Goal: Task Accomplishment & Management: Manage account settings

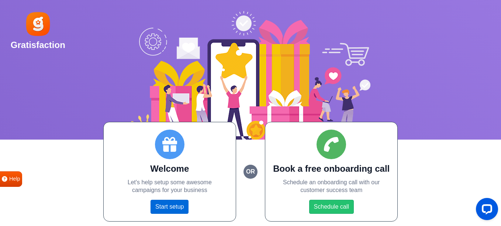
click at [167, 203] on link "Start setup" at bounding box center [169, 206] width 38 height 14
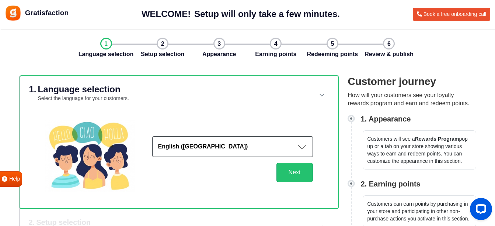
click at [229, 141] on button "English ([GEOGRAPHIC_DATA])" at bounding box center [232, 146] width 161 height 21
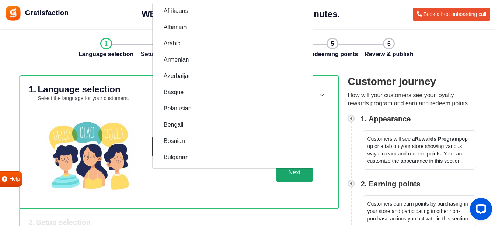
click at [293, 179] on button "Next" at bounding box center [294, 172] width 36 height 19
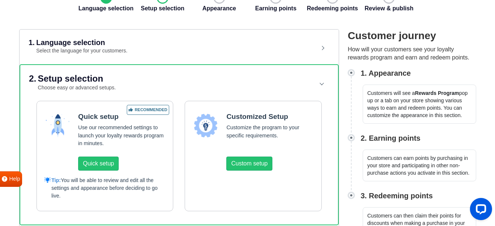
scroll to position [111, 0]
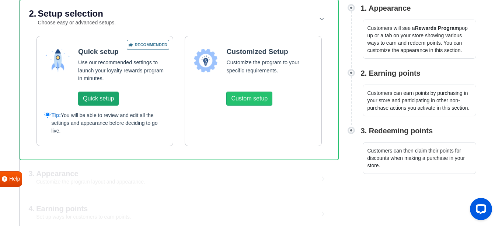
click at [107, 95] on button "Quick setup" at bounding box center [98, 98] width 41 height 14
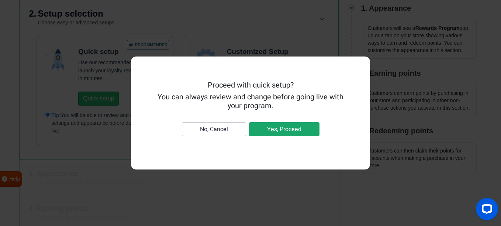
click at [287, 133] on button "Yes, Proceed" at bounding box center [284, 129] width 70 height 14
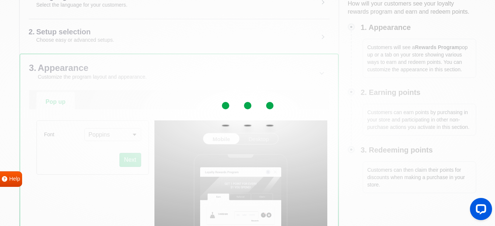
scroll to position [184, 0]
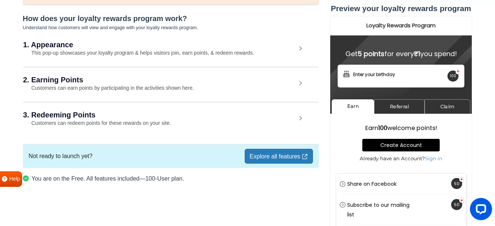
click at [208, 47] on h2 "1. Appearance" at bounding box center [159, 44] width 273 height 7
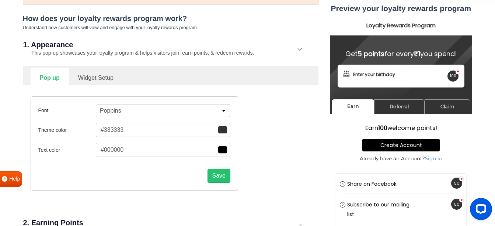
click at [100, 71] on link "Widget Setup" at bounding box center [96, 77] width 54 height 18
select select "right"
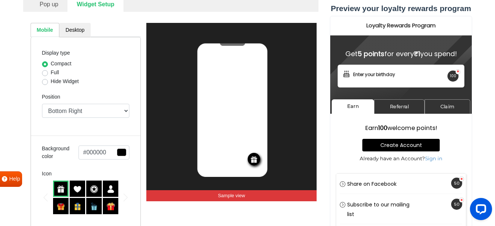
scroll to position [142, 0]
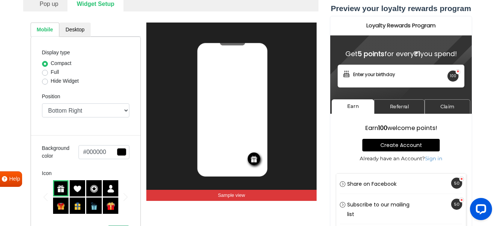
click at [54, 72] on label "Full" at bounding box center [55, 72] width 8 height 8
click at [48, 72] on input "Full" at bounding box center [45, 71] width 6 height 7
radio input "true"
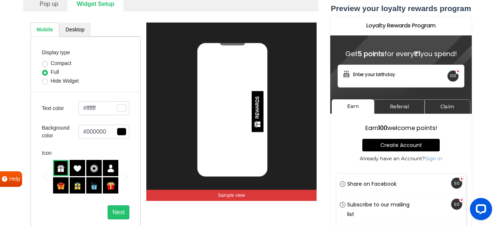
click at [55, 80] on label "Hide Widget" at bounding box center [65, 81] width 28 height 8
click at [48, 80] on input "Hide Widget" at bounding box center [45, 80] width 6 height 7
radio input "true"
click at [53, 72] on label "Full" at bounding box center [55, 72] width 8 height 8
click at [48, 72] on input "Full" at bounding box center [45, 71] width 6 height 7
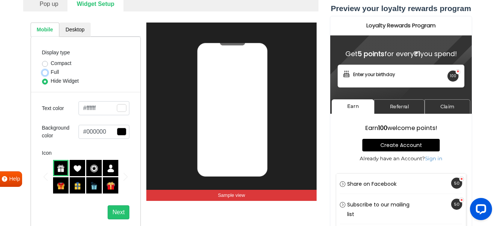
radio input "true"
click at [53, 65] on label "Compact" at bounding box center [61, 63] width 21 height 8
click at [48, 65] on input "Compact" at bounding box center [45, 62] width 6 height 7
radio input "true"
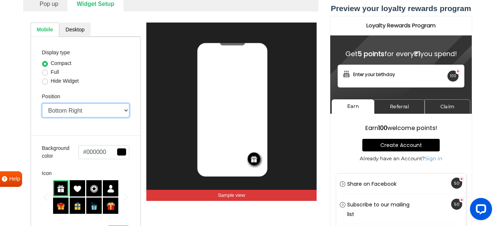
click at [62, 111] on select "Top Right Top Left Top Center Bottom Right Bottom Left Bottom Center" at bounding box center [86, 110] width 88 height 14
click at [42, 103] on select "Top Right Top Left Top Center Bottom Right Bottom Left Bottom Center" at bounding box center [86, 110] width 88 height 14
click at [75, 114] on select "Top Right Top Left Top Center Bottom Right Bottom Left Bottom Center" at bounding box center [86, 110] width 88 height 14
select select "left"
click at [42, 103] on select "Top Right Top Left Top Center Bottom Right Bottom Left Bottom Center" at bounding box center [86, 110] width 88 height 14
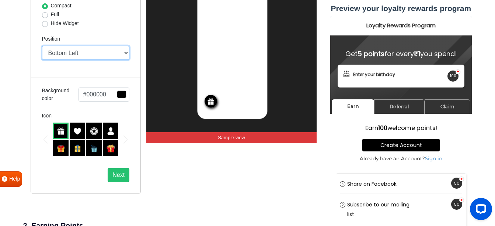
scroll to position [216, 0]
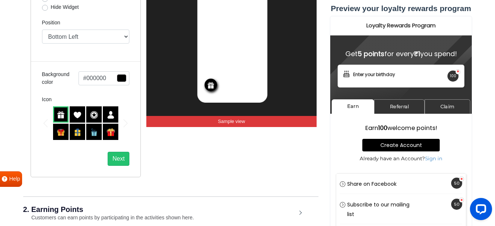
click at [80, 132] on img at bounding box center [77, 132] width 8 height 8
click at [62, 129] on img at bounding box center [61, 132] width 8 height 8
click at [96, 118] on img at bounding box center [94, 115] width 8 height 8
click at [107, 116] on img at bounding box center [111, 115] width 8 height 8
click at [106, 130] on div at bounding box center [110, 131] width 15 height 16
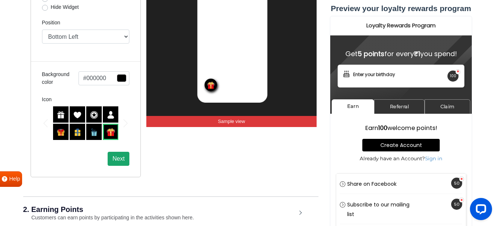
click at [119, 156] on button "Next" at bounding box center [119, 158] width 22 height 14
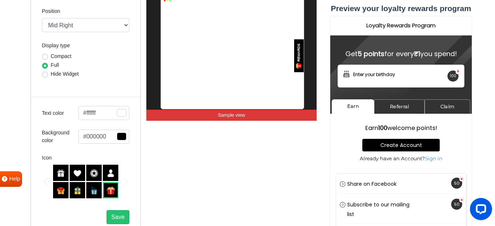
scroll to position [142, 0]
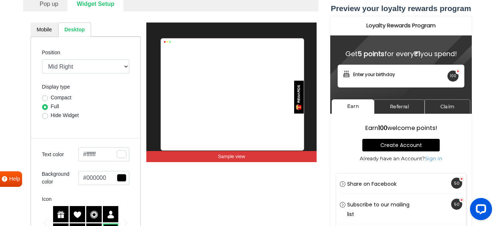
click at [57, 115] on label "Hide Widget" at bounding box center [65, 115] width 28 height 8
click at [48, 115] on input "Hide Widget" at bounding box center [45, 114] width 6 height 7
radio input "true"
click at [48, 98] on div "Compact" at bounding box center [86, 98] width 88 height 9
click at [48, 97] on div "Compact" at bounding box center [86, 98] width 88 height 9
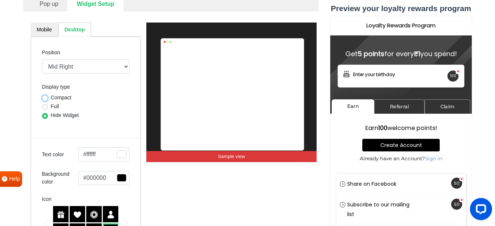
click at [44, 95] on input "Compact" at bounding box center [45, 97] width 6 height 7
radio input "true"
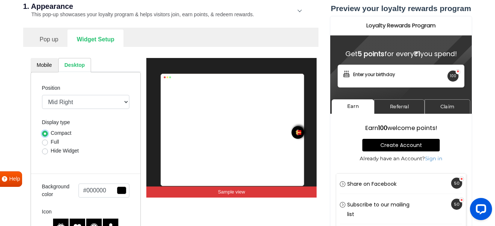
scroll to position [105, 0]
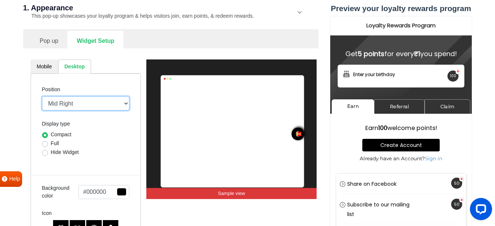
click at [77, 102] on select "Mid Right Mid Left Top Bar Top Left Top Right Top Center Bottom Bar Bottom Left…" at bounding box center [86, 103] width 88 height 14
click at [42, 96] on select "Mid Right Mid Left Top Bar Top Left Top Right Top Center Bottom Bar Bottom Left…" at bounding box center [86, 103] width 88 height 14
click at [70, 104] on select "Mid Right Mid Left Top Bar Top Left Top Right Top Center Bottom Bar Bottom Left…" at bounding box center [86, 103] width 88 height 14
select select "left-bottom-bar"
click at [42, 96] on select "Mid Right Mid Left Top Bar Top Left Top Right Top Center Bottom Bar Bottom Left…" at bounding box center [86, 103] width 88 height 14
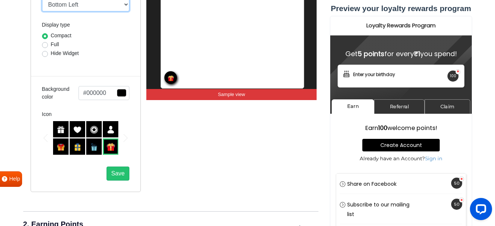
scroll to position [253, 0]
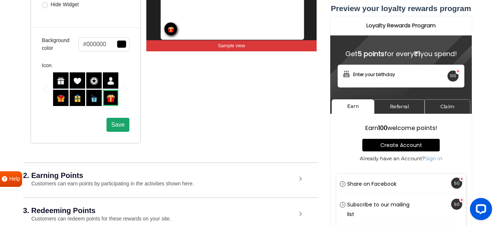
click at [115, 121] on button "Save" at bounding box center [118, 125] width 23 height 14
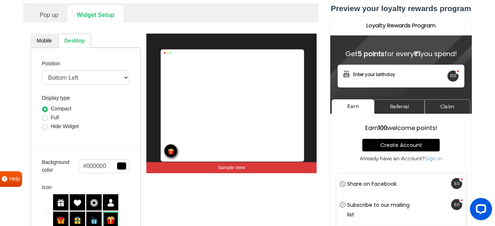
scroll to position [179, 0]
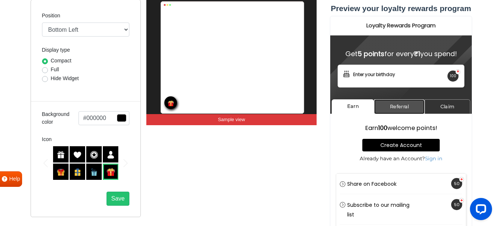
click at [402, 106] on link "Referral" at bounding box center [399, 106] width 50 height 14
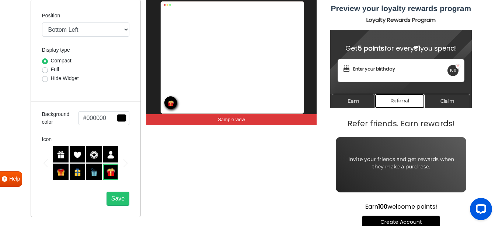
scroll to position [0, 0]
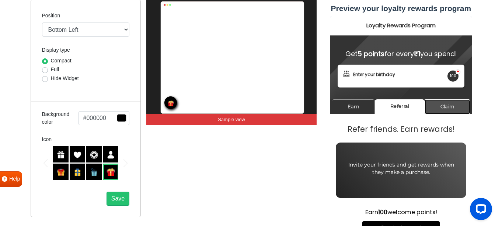
click at [450, 107] on link "Claim" at bounding box center [447, 106] width 46 height 14
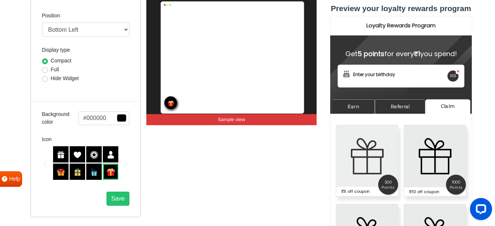
click at [362, 183] on img at bounding box center [367, 156] width 62 height 62
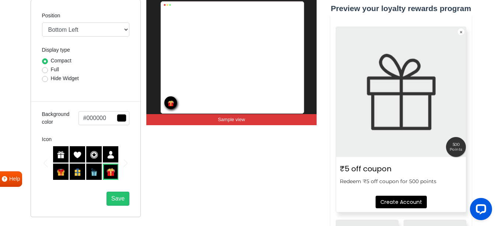
scroll to position [147, 0]
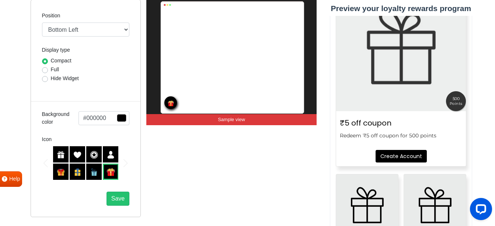
click at [359, 121] on h5 "₹5 off coupon" at bounding box center [400, 122] width 122 height 13
click at [350, 121] on h5 "₹5 off coupon" at bounding box center [400, 122] width 122 height 13
drag, startPoint x: 350, startPoint y: 121, endPoint x: 395, endPoint y: 133, distance: 47.0
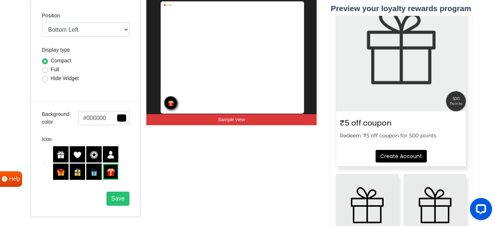
click at [395, 132] on p "Redeem ₹5 off coupon for 500 points" at bounding box center [400, 135] width 122 height 7
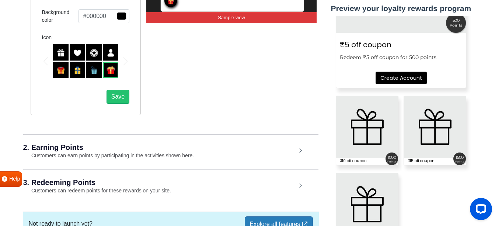
scroll to position [327, 0]
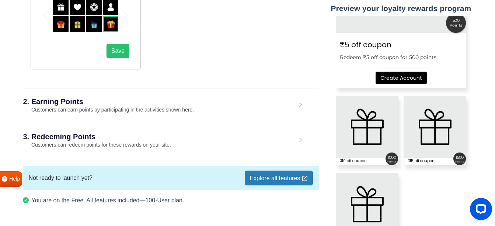
click at [100, 106] on div "2. Earning Points Customers can earn points by participating in the activities …" at bounding box center [170, 105] width 295 height 34
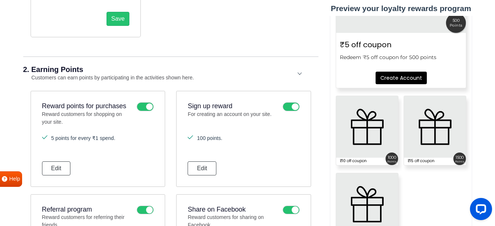
scroll to position [400, 0]
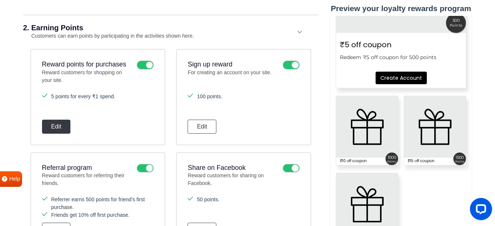
click at [55, 125] on button "Edit" at bounding box center [56, 126] width 29 height 14
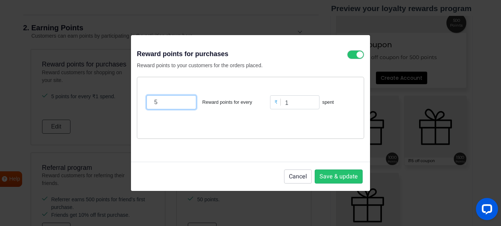
click at [167, 104] on input "5" at bounding box center [171, 102] width 50 height 14
type input "1"
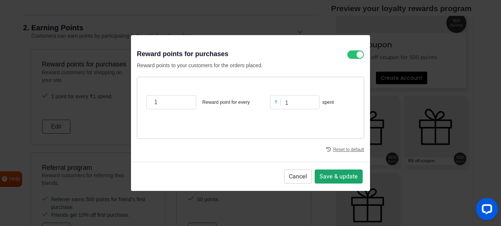
click at [331, 180] on button "Save & update" at bounding box center [338, 176] width 48 height 14
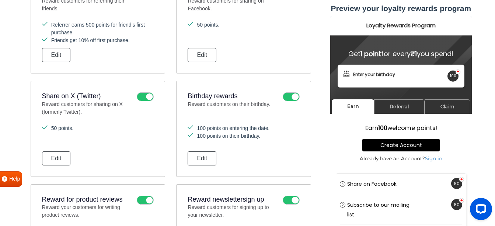
scroll to position [548, 0]
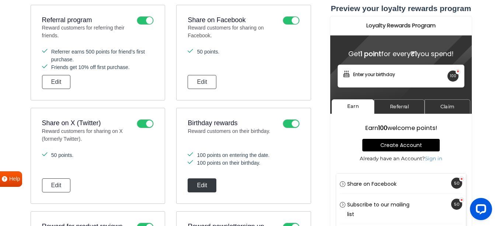
click at [205, 187] on button "Edit" at bounding box center [202, 185] width 29 height 14
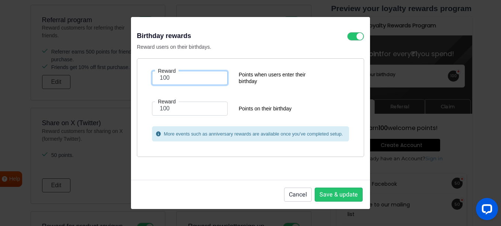
click at [196, 79] on input "100" at bounding box center [190, 78] width 76 height 14
click at [257, 118] on div "Reward 100 Points on their birthday" at bounding box center [250, 110] width 208 height 19
click at [299, 195] on button "Cancel" at bounding box center [298, 194] width 28 height 14
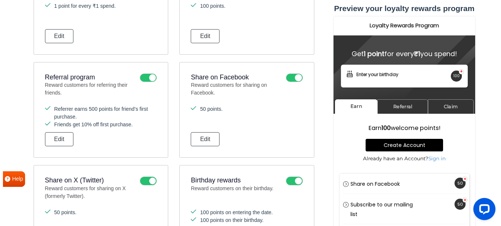
scroll to position [474, 0]
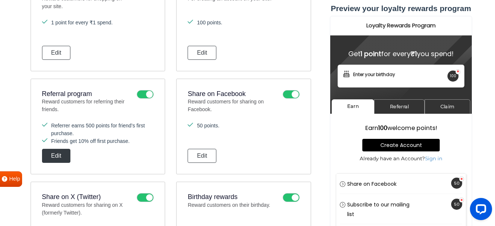
click at [54, 156] on button "Edit" at bounding box center [56, 156] width 29 height 14
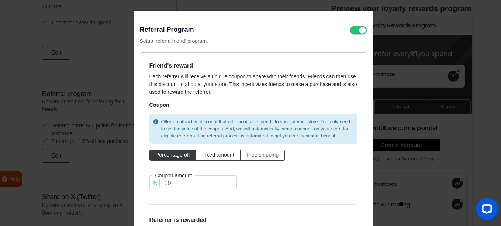
scroll to position [37, 0]
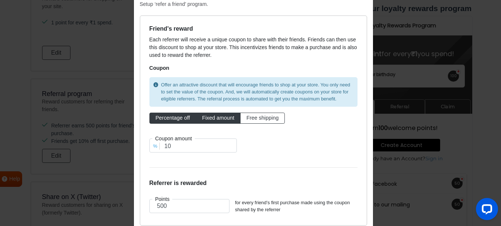
click at [215, 116] on span "Fixed amount" at bounding box center [218, 118] width 32 height 6
click at [207, 116] on input "Fixed amount" at bounding box center [204, 116] width 5 height 5
radio input "true"
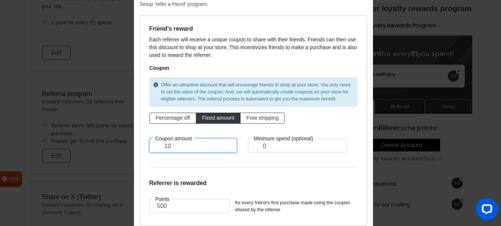
click at [210, 146] on input "10" at bounding box center [192, 145] width 87 height 14
drag, startPoint x: 199, startPoint y: 149, endPoint x: 168, endPoint y: 148, distance: 31.3
click at [168, 148] on input "10" at bounding box center [192, 145] width 87 height 14
click at [166, 147] on input "10" at bounding box center [192, 145] width 87 height 14
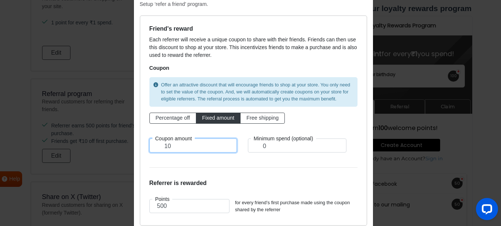
click at [166, 147] on input "10" at bounding box center [192, 145] width 87 height 14
type input "100"
click at [283, 143] on input "0" at bounding box center [297, 145] width 98 height 14
click at [281, 143] on input "0" at bounding box center [297, 145] width 98 height 14
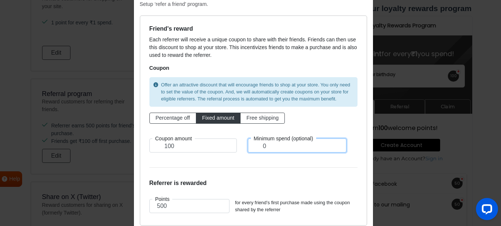
click at [279, 144] on input "0" at bounding box center [297, 145] width 98 height 14
drag, startPoint x: 271, startPoint y: 144, endPoint x: 258, endPoint y: 145, distance: 13.7
click at [258, 145] on input "0" at bounding box center [297, 145] width 98 height 14
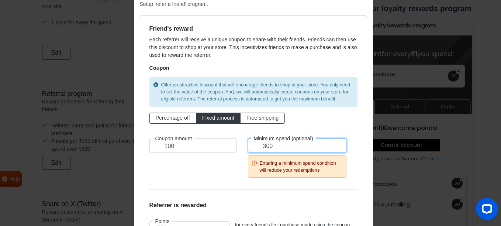
type input "300"
click at [317, 126] on div "Offer an attractive discount that will encourage friends to shop at your store.…" at bounding box center [253, 128] width 219 height 109
click at [299, 142] on input "300" at bounding box center [297, 145] width 98 height 14
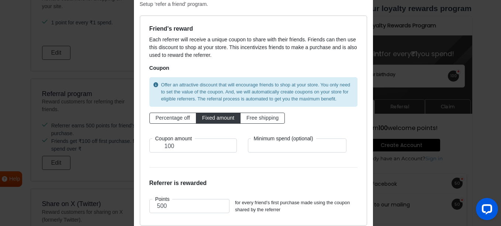
click at [278, 166] on form "Friend's reward Each referrer will receive a unique coupon to share with their …" at bounding box center [253, 120] width 208 height 191
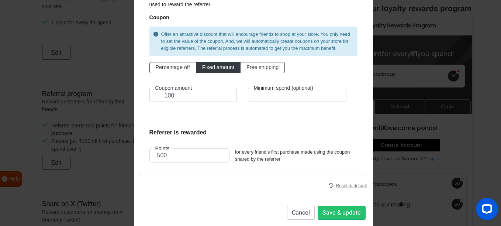
scroll to position [99, 0]
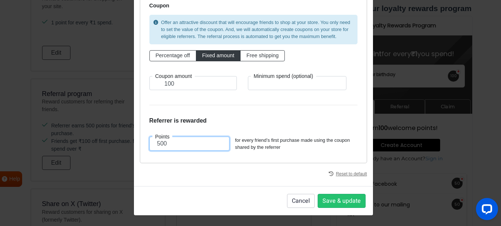
click at [186, 147] on input "500" at bounding box center [189, 143] width 80 height 14
click at [193, 128] on div "Referrer is rewarded Points 500 for every friend’s first purchase made using th…" at bounding box center [253, 133] width 219 height 39
click at [351, 203] on button "Save & update" at bounding box center [341, 201] width 48 height 14
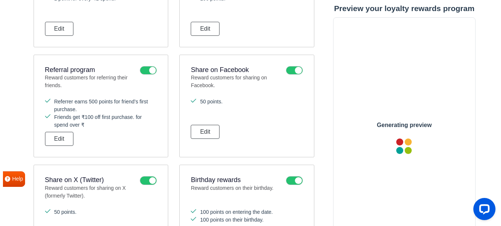
scroll to position [511, 0]
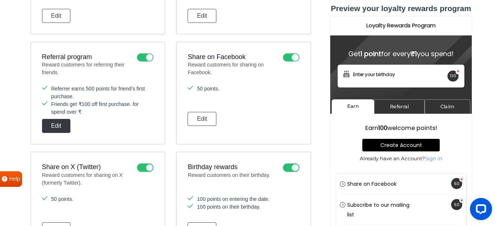
click at [65, 122] on button "Edit" at bounding box center [56, 126] width 29 height 14
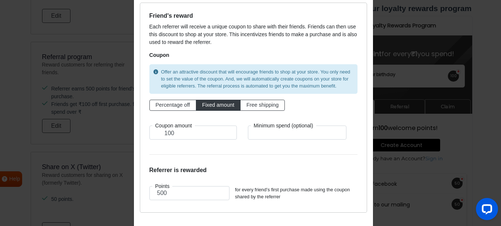
scroll to position [37, 0]
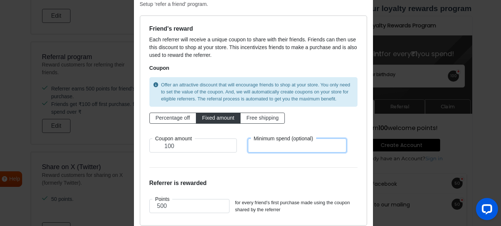
click at [262, 150] on input "number" at bounding box center [297, 145] width 98 height 14
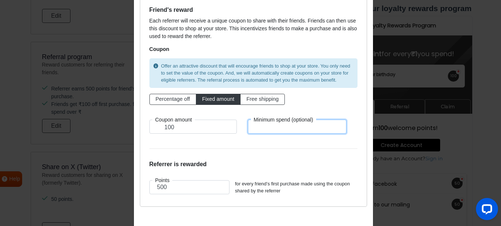
scroll to position [74, 0]
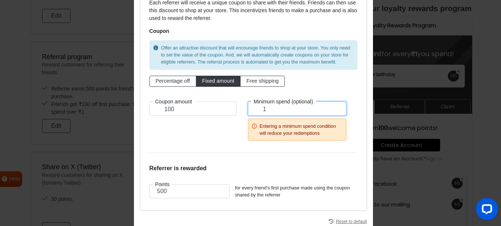
click at [263, 108] on input "1" at bounding box center [297, 108] width 98 height 14
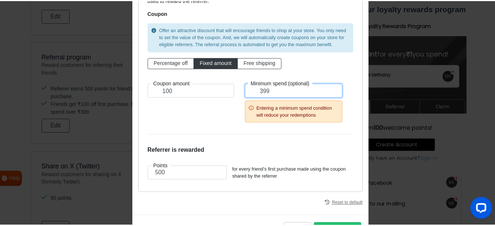
scroll to position [121, 0]
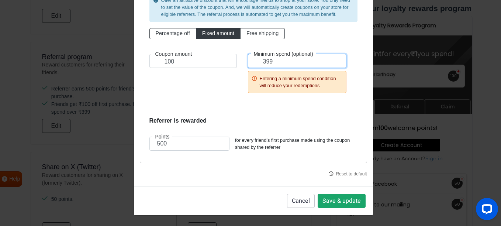
type input "399"
click at [346, 199] on button "Save & update" at bounding box center [341, 201] width 48 height 14
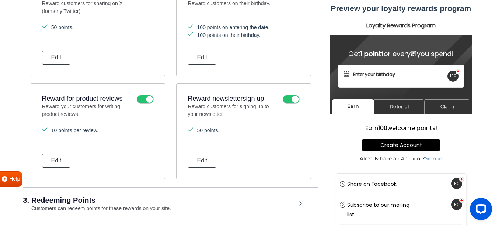
scroll to position [695, 0]
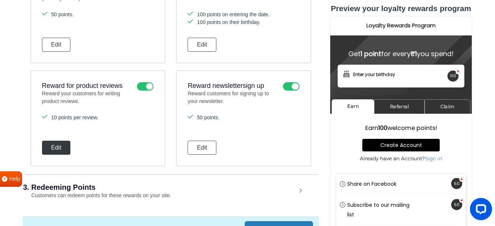
click at [63, 147] on button "Edit" at bounding box center [56, 147] width 29 height 14
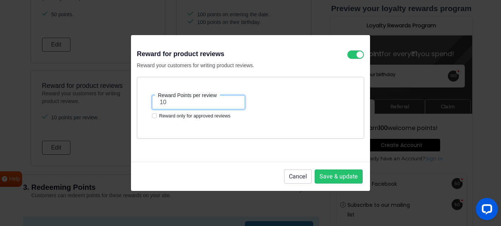
click at [181, 102] on input "10" at bounding box center [198, 102] width 93 height 14
click at [180, 116] on label "Reward only for approved reviews" at bounding box center [195, 115] width 72 height 7
click at [157, 116] on input "Reward only for approved reviews" at bounding box center [154, 115] width 5 height 6
checkbox input "true"
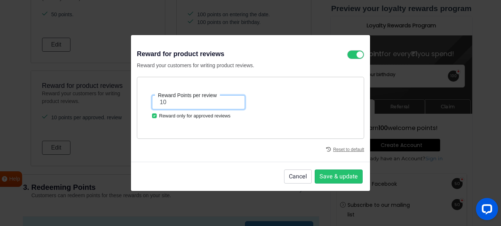
click at [182, 105] on input "10" at bounding box center [198, 102] width 93 height 14
type input "200"
click at [334, 167] on footer "Cancel Save & update" at bounding box center [250, 175] width 239 height 29
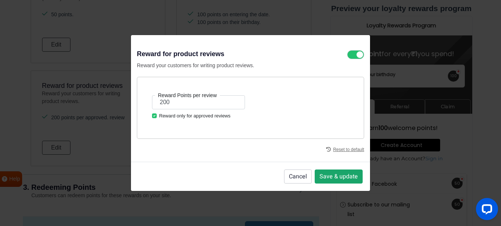
click at [334, 174] on button "Save & update" at bounding box center [338, 176] width 48 height 14
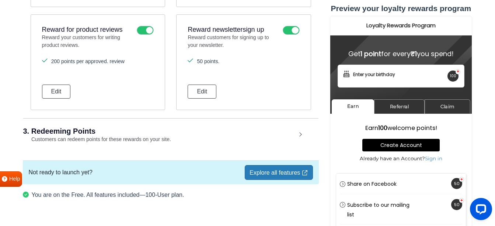
scroll to position [767, 0]
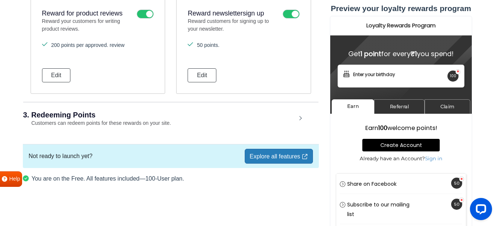
click at [222, 126] on div "3. Redeeming Points Customers can redeem points for these rewards on your site." at bounding box center [170, 119] width 295 height 34
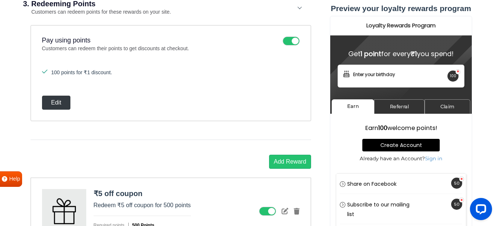
scroll to position [878, 0]
click at [61, 104] on button "Edit" at bounding box center [56, 103] width 29 height 14
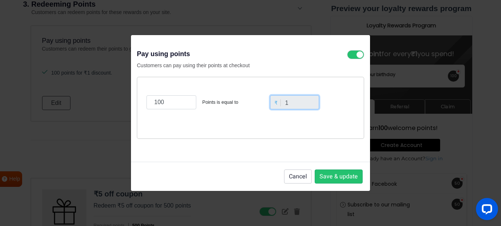
click at [295, 103] on input "1" at bounding box center [294, 102] width 49 height 14
click at [293, 103] on input "1" at bounding box center [294, 102] width 49 height 14
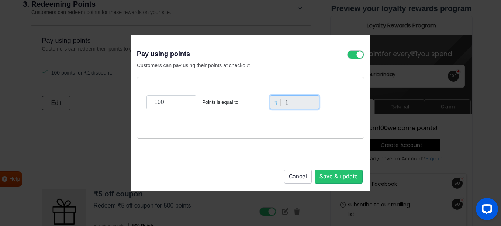
click at [293, 103] on input "1" at bounding box center [294, 102] width 49 height 14
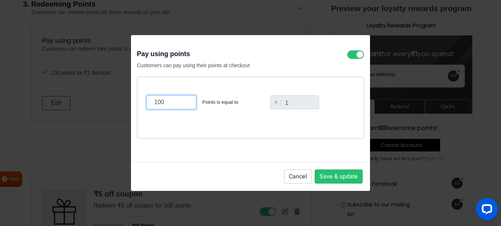
click at [173, 104] on input "100" at bounding box center [171, 102] width 50 height 14
click at [172, 104] on input "100" at bounding box center [171, 102] width 50 height 14
drag, startPoint x: 170, startPoint y: 104, endPoint x: 142, endPoint y: 108, distance: 28.6
click at [142, 108] on div "100 Points is equal to ₹ 1" at bounding box center [250, 108] width 227 height 62
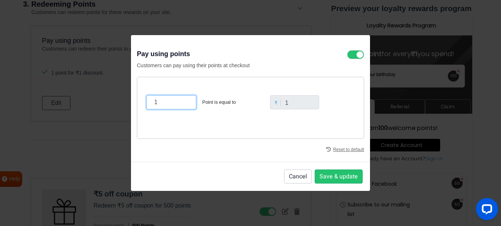
type input "1"
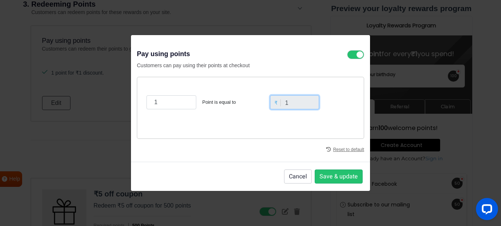
click at [295, 100] on input "1" at bounding box center [294, 102] width 49 height 14
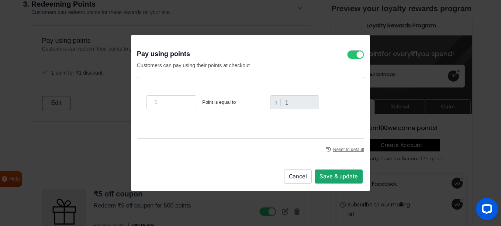
click at [333, 179] on button "Save & update" at bounding box center [338, 176] width 48 height 14
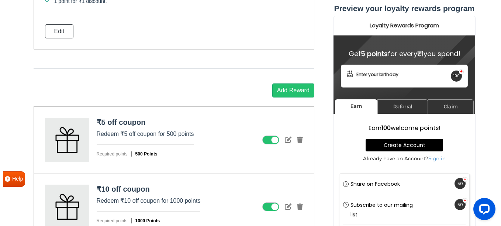
scroll to position [952, 0]
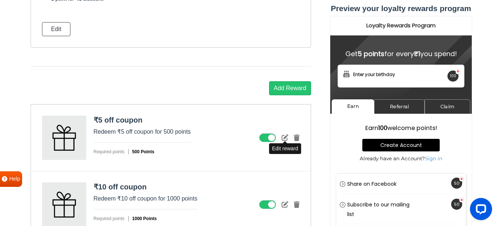
click at [285, 137] on icon at bounding box center [285, 137] width 7 height 7
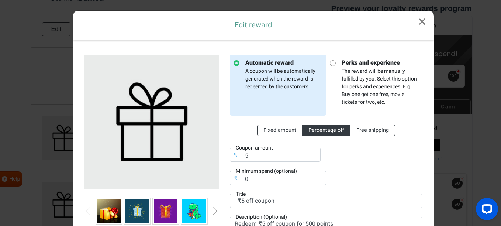
scroll to position [0, 0]
click at [281, 133] on span "Fixed amount" at bounding box center [279, 130] width 33 height 8
click at [268, 131] on input "Fixed amount" at bounding box center [265, 128] width 5 height 5
radio input "true"
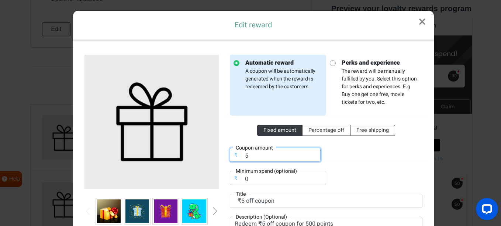
click at [276, 154] on input "5" at bounding box center [275, 154] width 91 height 14
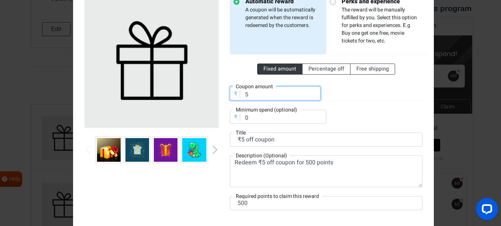
scroll to position [74, 0]
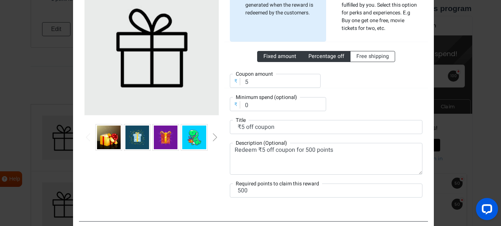
click at [317, 57] on span "Percentage off" at bounding box center [326, 56] width 36 height 8
click at [313, 57] on input "Percentage off" at bounding box center [310, 54] width 5 height 5
radio input "true"
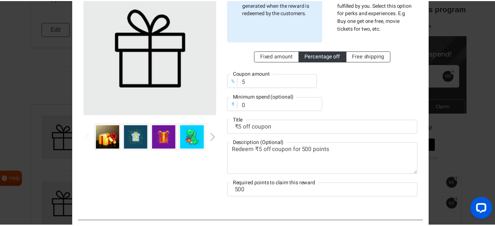
scroll to position [0, 0]
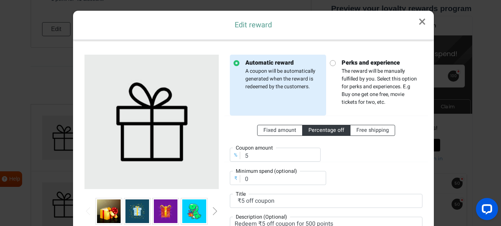
click at [372, 65] on strong "Perks and experience" at bounding box center [379, 62] width 77 height 9
radio input "false"
radio input "true"
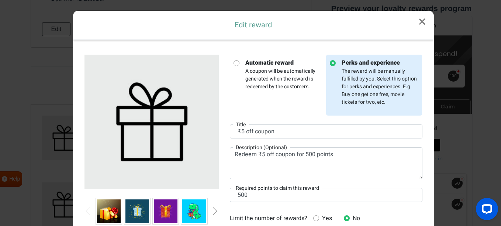
click at [285, 77] on p "Automatic reward A coupon will be automatically generated when the reward is re…" at bounding box center [280, 74] width 83 height 32
radio input "true"
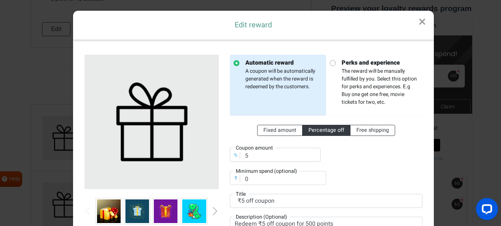
click at [417, 24] on link "×" at bounding box center [421, 22] width 23 height 22
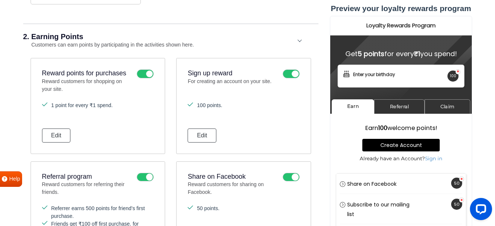
scroll to position [399, 0]
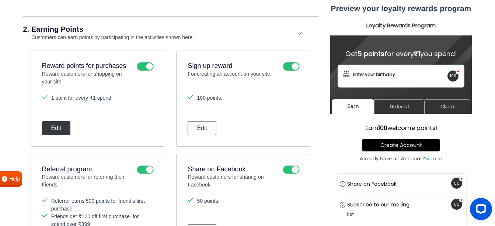
click at [51, 132] on button "Edit" at bounding box center [56, 128] width 29 height 14
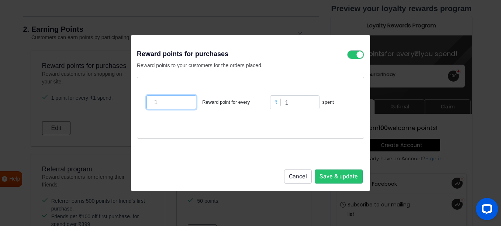
click at [170, 100] on input "1" at bounding box center [171, 102] width 50 height 14
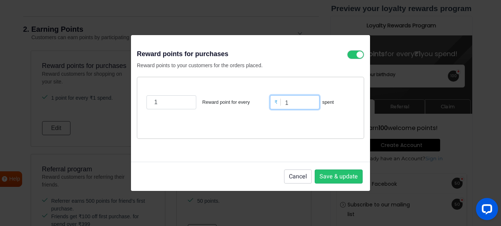
click at [298, 105] on input "1" at bounding box center [294, 102] width 49 height 14
click at [297, 105] on input "100" at bounding box center [294, 102] width 49 height 14
click at [297, 104] on input "100" at bounding box center [294, 102] width 49 height 14
type input "50"
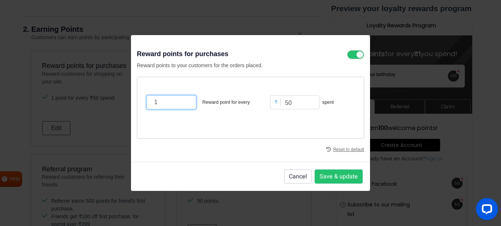
click at [156, 104] on input "1" at bounding box center [171, 102] width 50 height 14
click at [157, 103] on input "1" at bounding box center [171, 102] width 50 height 14
drag, startPoint x: 157, startPoint y: 103, endPoint x: 151, endPoint y: 102, distance: 6.4
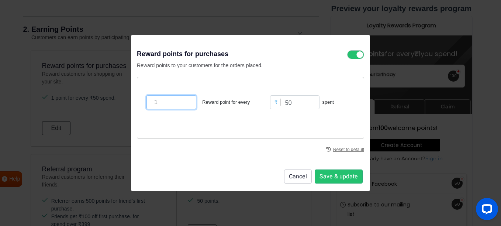
click at [153, 103] on input "1" at bounding box center [171, 102] width 50 height 14
type input "5"
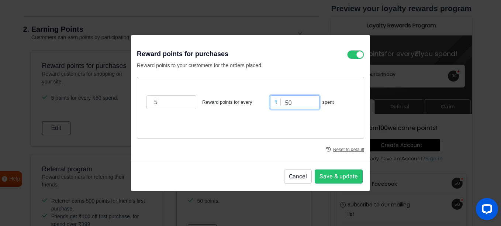
click at [298, 105] on input "50" at bounding box center [294, 102] width 49 height 14
type input "100"
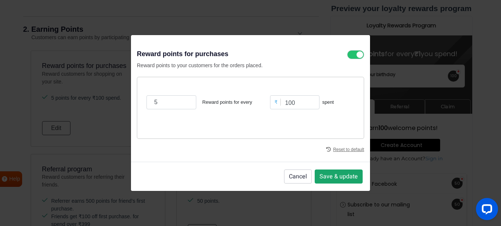
click at [343, 170] on button "Save & update" at bounding box center [338, 176] width 48 height 14
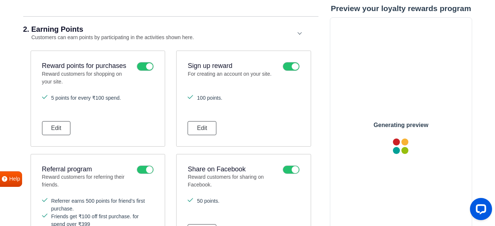
scroll to position [0, 0]
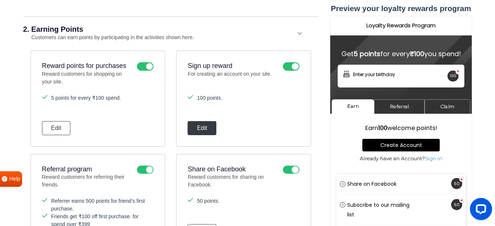
click at [205, 130] on button "Edit" at bounding box center [202, 128] width 29 height 14
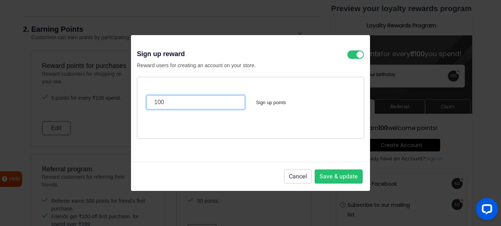
click at [209, 101] on input "100" at bounding box center [195, 102] width 98 height 14
type input "50"
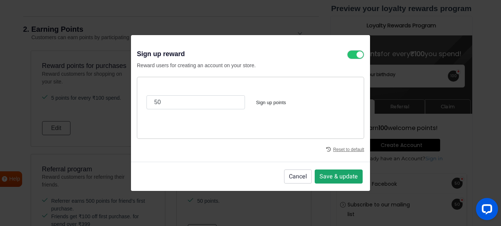
click at [342, 178] on button "Save & update" at bounding box center [338, 176] width 48 height 14
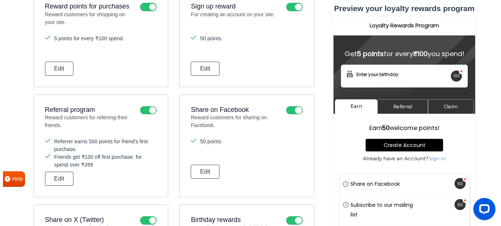
scroll to position [473, 0]
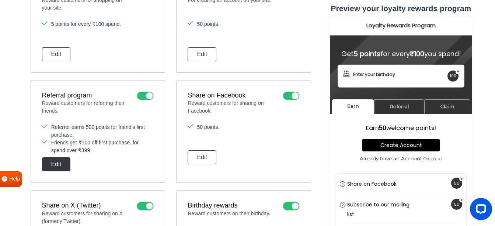
click at [62, 159] on button "Edit" at bounding box center [56, 164] width 29 height 14
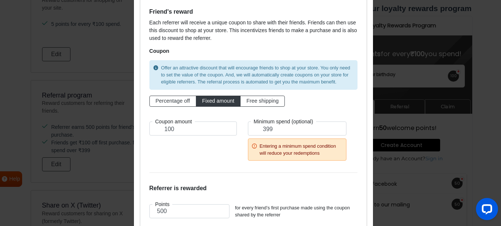
scroll to position [74, 0]
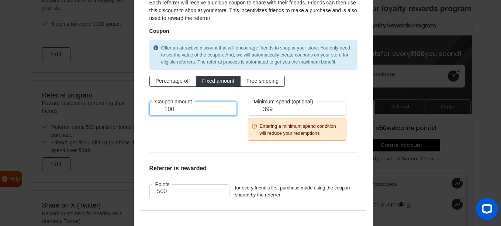
click at [185, 113] on input "100" at bounding box center [192, 108] width 87 height 14
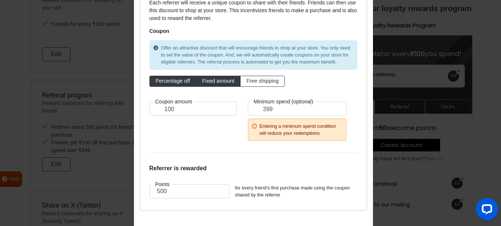
click at [177, 84] on label "Percentage off" at bounding box center [172, 81] width 47 height 11
click at [160, 82] on input "Percentage off" at bounding box center [158, 79] width 5 height 5
radio input "true"
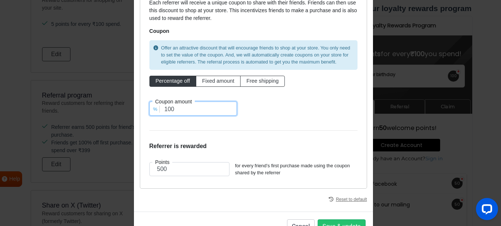
click at [187, 107] on input "100" at bounding box center [192, 108] width 87 height 14
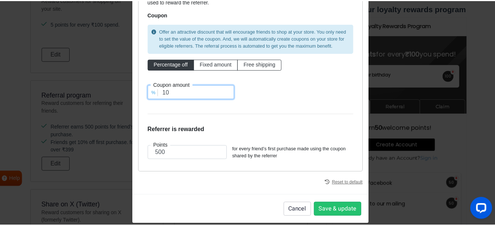
scroll to position [99, 0]
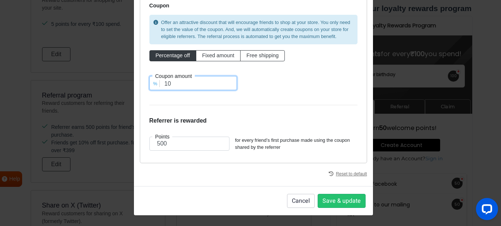
type input "10"
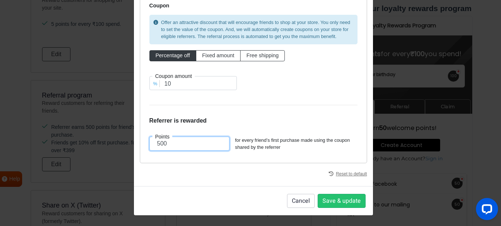
click at [179, 136] on input "500" at bounding box center [189, 143] width 80 height 14
click at [175, 142] on input "500" at bounding box center [189, 143] width 80 height 14
click at [175, 142] on input "20" at bounding box center [189, 143] width 80 height 14
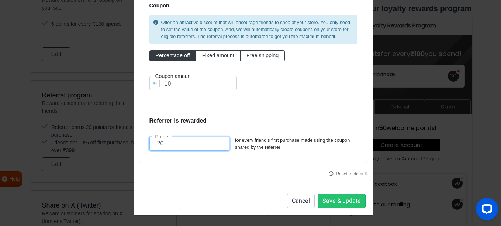
click at [175, 142] on input "20" at bounding box center [189, 143] width 80 height 14
type input "100"
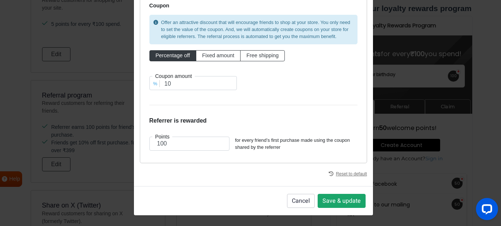
click at [345, 196] on button "Save & update" at bounding box center [341, 201] width 48 height 14
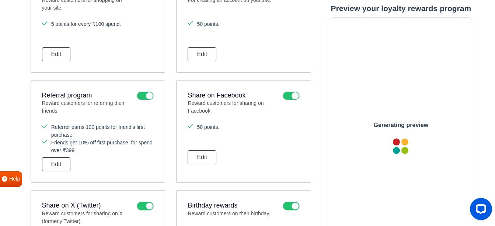
scroll to position [0, 0]
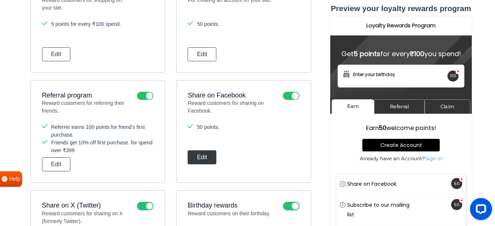
click at [198, 161] on button "Edit" at bounding box center [202, 157] width 29 height 14
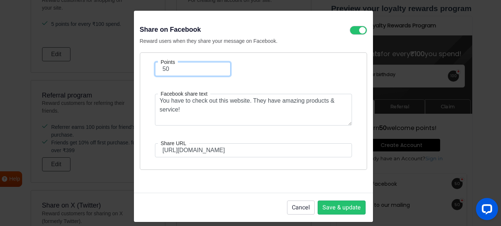
click at [187, 72] on input "50" at bounding box center [193, 69] width 76 height 14
click at [186, 72] on input "50" at bounding box center [193, 69] width 76 height 14
click at [180, 67] on input "50" at bounding box center [193, 69] width 76 height 14
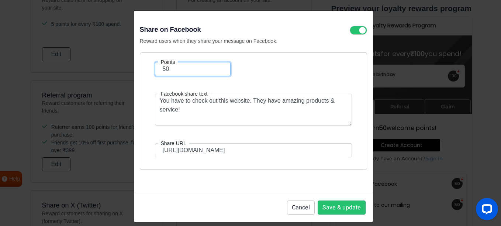
click at [180, 67] on input "50" at bounding box center [193, 69] width 76 height 14
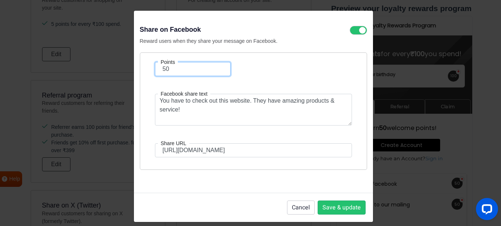
click at [180, 67] on input "50" at bounding box center [193, 69] width 76 height 14
type input "5"
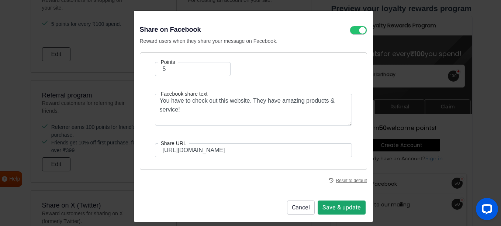
click at [339, 209] on button "Save & update" at bounding box center [341, 207] width 48 height 14
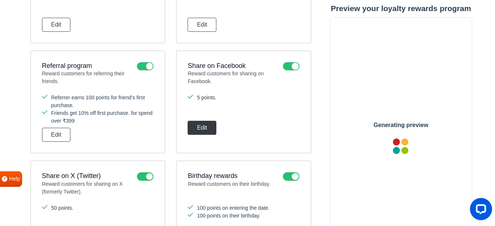
scroll to position [546, 0]
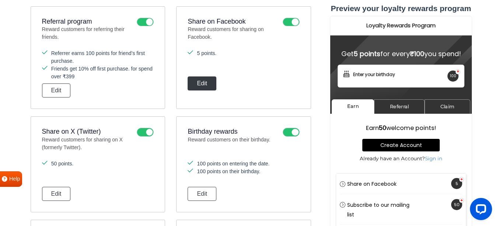
click at [195, 86] on button "Edit" at bounding box center [202, 83] width 29 height 14
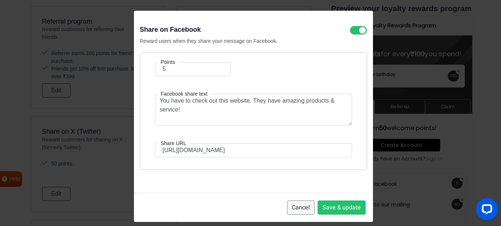
click at [298, 203] on button "Cancel" at bounding box center [301, 207] width 28 height 14
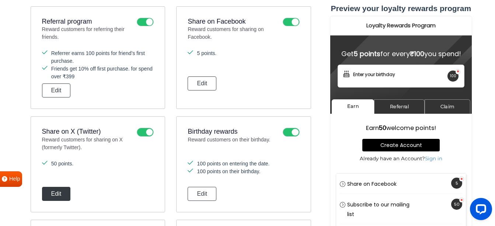
click at [64, 193] on button "Edit" at bounding box center [56, 194] width 29 height 14
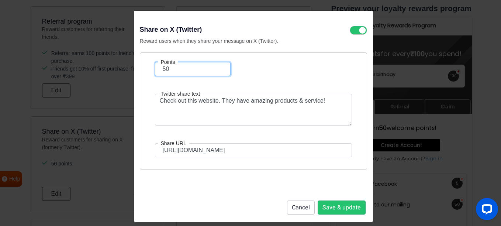
click at [172, 70] on input "50" at bounding box center [193, 69] width 76 height 14
click at [171, 70] on input "50" at bounding box center [193, 69] width 76 height 14
type input "5"
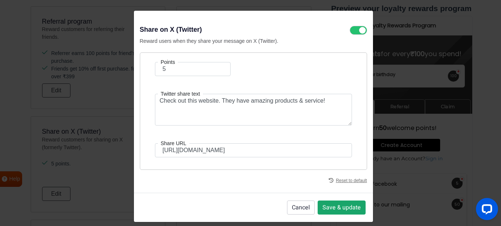
click at [331, 208] on button "Save & update" at bounding box center [341, 207] width 48 height 14
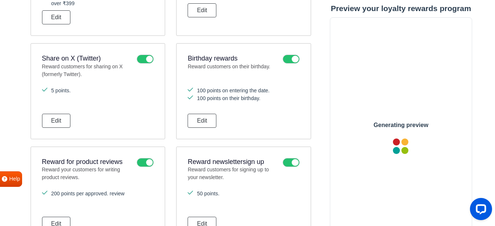
scroll to position [620, 0]
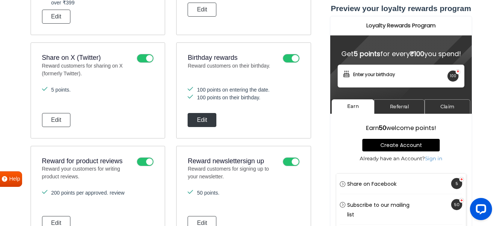
click at [197, 117] on button "Edit" at bounding box center [202, 120] width 29 height 14
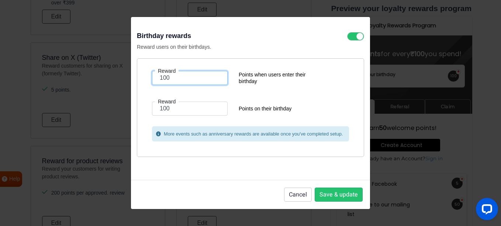
click at [185, 80] on input "100" at bounding box center [190, 78] width 76 height 14
click at [169, 80] on input "50" at bounding box center [190, 78] width 76 height 14
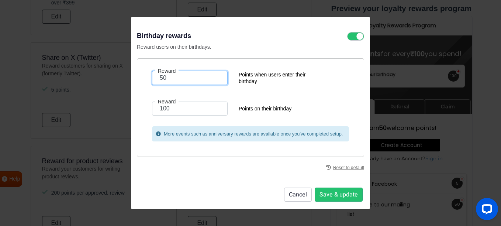
click at [169, 80] on input "50" at bounding box center [190, 78] width 76 height 14
type input "20"
click at [360, 195] on button "Save & update" at bounding box center [338, 194] width 48 height 14
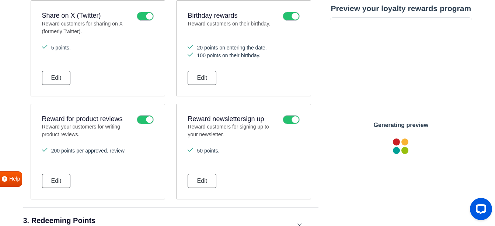
scroll to position [694, 0]
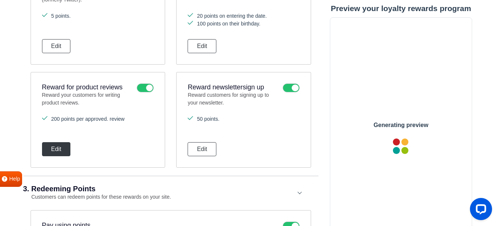
click at [59, 152] on button "Edit" at bounding box center [56, 149] width 29 height 14
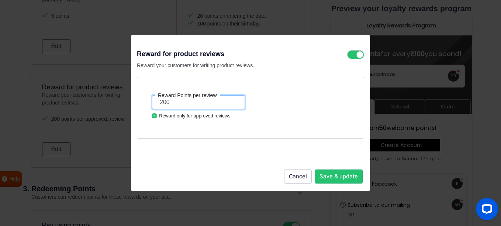
click at [168, 105] on input "200" at bounding box center [198, 102] width 93 height 14
type input "30"
click at [338, 167] on footer "Cancel Save & update" at bounding box center [250, 175] width 239 height 29
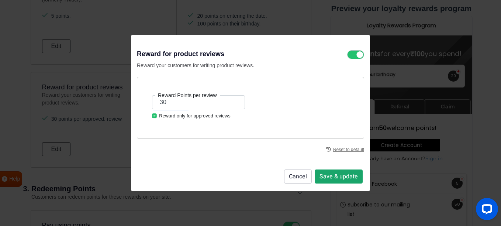
click at [337, 172] on button "Save & update" at bounding box center [338, 176] width 48 height 14
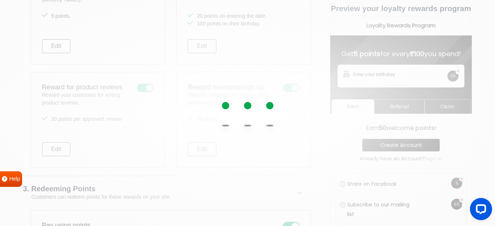
click at [203, 146] on div at bounding box center [247, 113] width 495 height 226
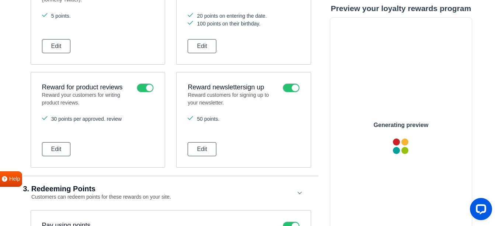
scroll to position [0, 0]
click at [205, 148] on button "Edit" at bounding box center [202, 149] width 29 height 14
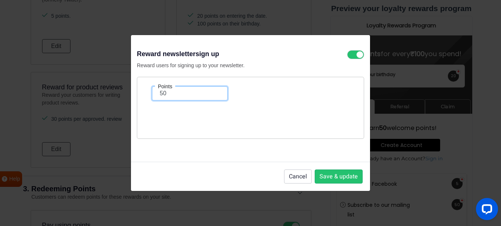
click at [172, 96] on input "50" at bounding box center [190, 93] width 76 height 14
type input "10"
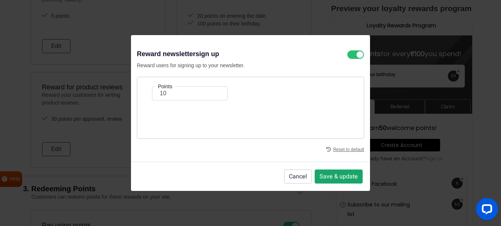
drag, startPoint x: 327, startPoint y: 174, endPoint x: 321, endPoint y: 174, distance: 6.3
click at [327, 174] on button "Save & update" at bounding box center [338, 176] width 48 height 14
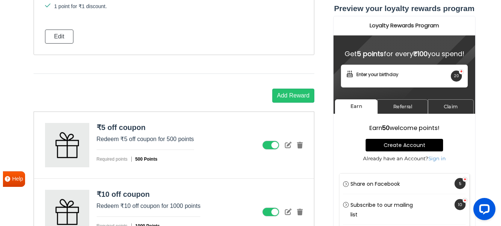
scroll to position [989, 0]
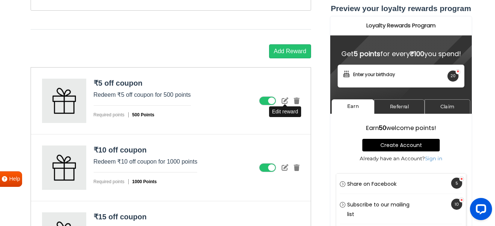
click at [286, 100] on icon at bounding box center [285, 100] width 7 height 7
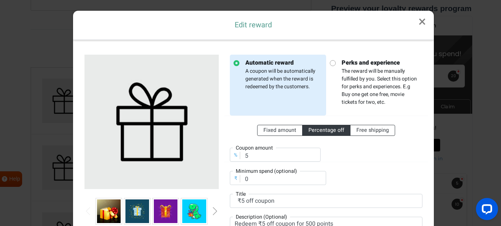
scroll to position [0, 0]
click at [267, 129] on span "Fixed amount" at bounding box center [279, 130] width 33 height 8
click at [267, 129] on input "Fixed amount" at bounding box center [265, 128] width 5 height 5
radio input "true"
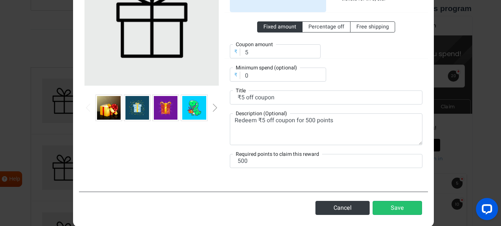
scroll to position [111, 0]
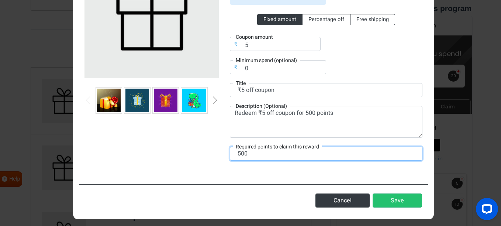
click at [262, 153] on input "500" at bounding box center [326, 153] width 192 height 14
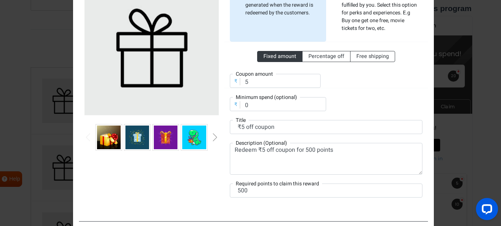
click at [130, 137] on img at bounding box center [137, 137] width 24 height 24
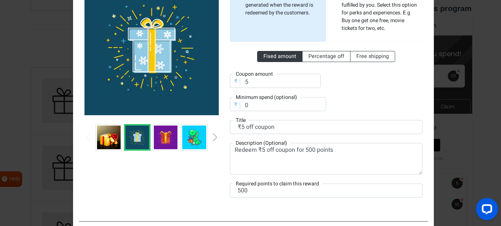
click at [101, 141] on img at bounding box center [109, 137] width 24 height 24
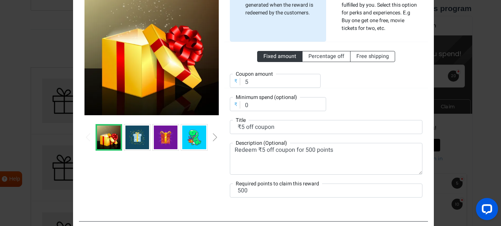
click at [213, 136] on div "Next slide" at bounding box center [215, 137] width 4 height 8
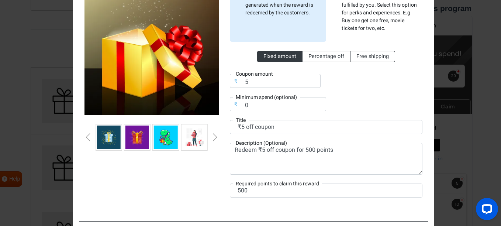
click at [198, 138] on img at bounding box center [194, 137] width 24 height 24
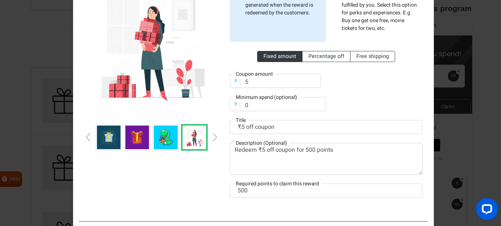
click at [89, 138] on div at bounding box center [151, 137] width 134 height 27
click at [87, 137] on div "Previous slide" at bounding box center [88, 137] width 4 height 8
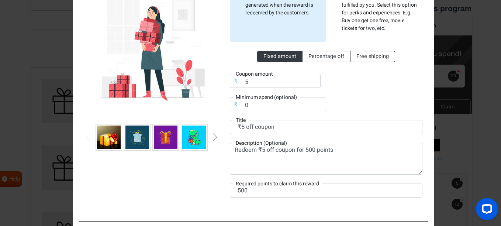
click at [102, 140] on img at bounding box center [109, 137] width 24 height 24
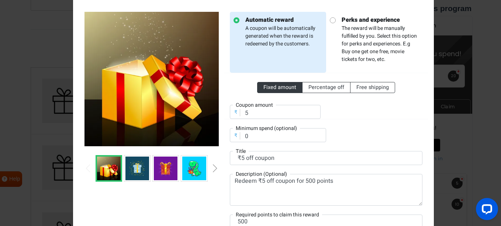
scroll to position [0, 0]
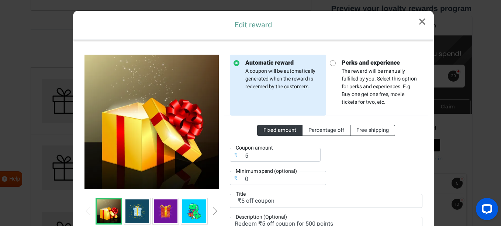
click at [377, 88] on p "Perks and experience The reward will be manually fulfilled by you. Select this …" at bounding box center [376, 82] width 83 height 48
radio input "false"
radio input "true"
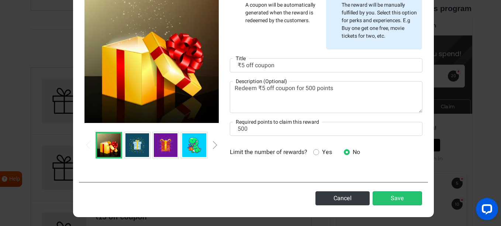
scroll to position [68, 0]
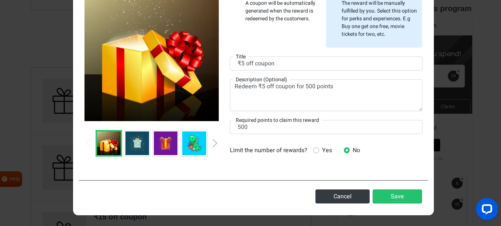
drag, startPoint x: 315, startPoint y: 150, endPoint x: 316, endPoint y: 145, distance: 4.9
click at [316, 148] on div "Yes" at bounding box center [322, 150] width 19 height 9
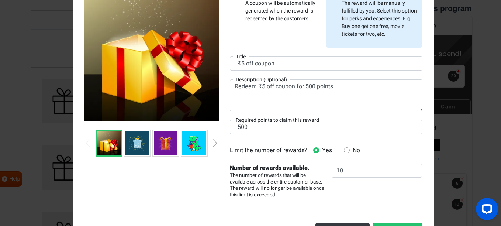
click at [349, 151] on span "No" at bounding box center [354, 150] width 10 height 9
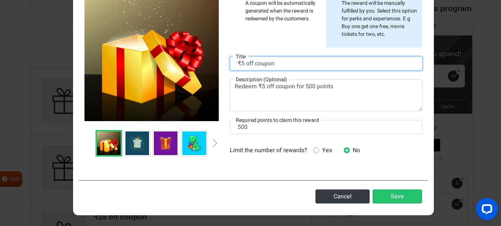
click at [240, 63] on input "₹5 off coupon" at bounding box center [326, 63] width 192 height 14
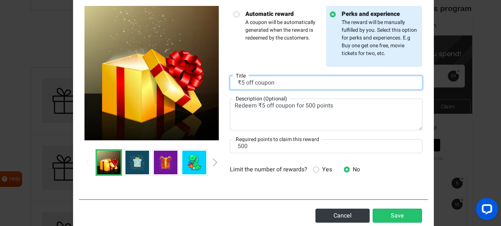
scroll to position [31, 0]
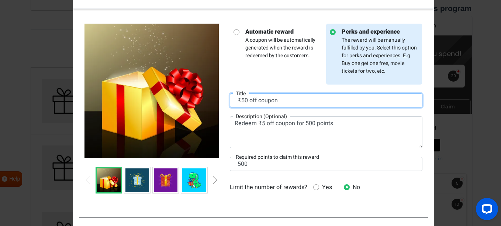
type input "₹50 off coupon"
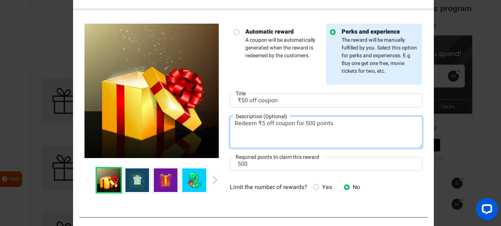
click at [310, 123] on textarea "Redeem ₹5 off coupon for 500 points" at bounding box center [326, 132] width 192 height 32
click at [311, 123] on textarea "Redeem ₹5 off coupon for 500 points" at bounding box center [326, 132] width 192 height 32
type textarea "Redeem ₹5 off coupon for 50 points"
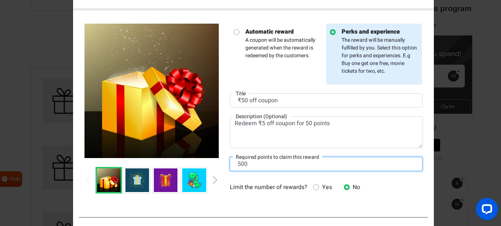
click at [264, 165] on input "500" at bounding box center [326, 164] width 192 height 14
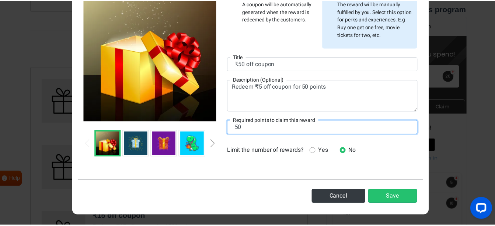
scroll to position [68, 0]
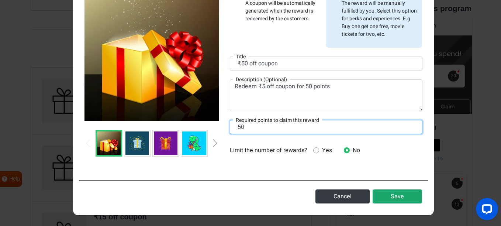
type input "50"
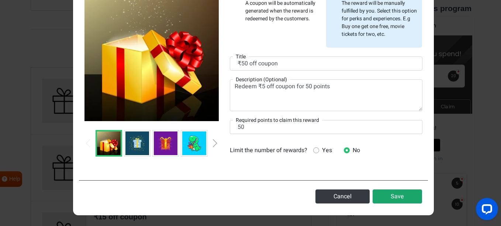
click at [388, 197] on button "Save" at bounding box center [396, 196] width 49 height 14
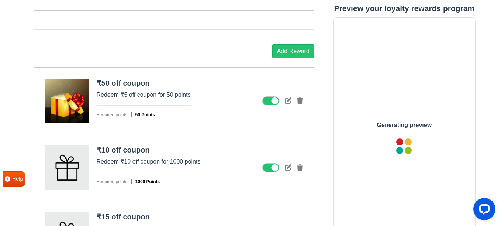
scroll to position [0, 0]
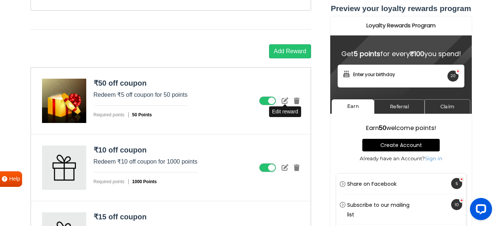
click at [282, 104] on icon at bounding box center [285, 100] width 7 height 7
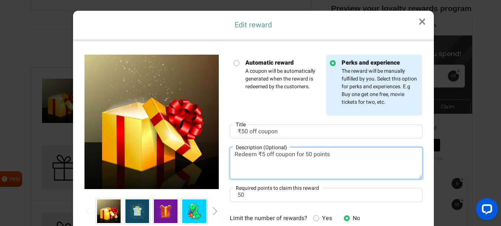
click at [261, 154] on textarea "Redeem ₹5 off coupon for 50 points" at bounding box center [326, 163] width 192 height 32
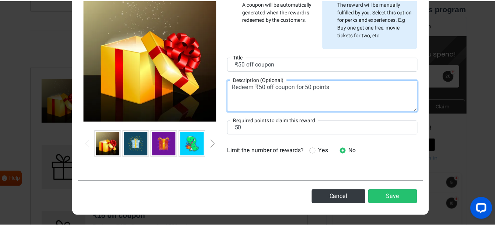
scroll to position [68, 0]
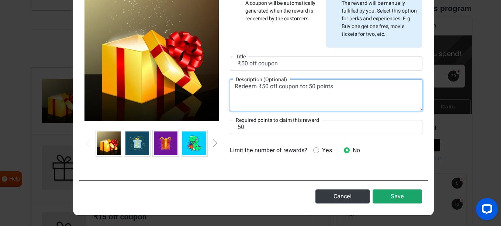
type textarea "Redeem ₹50 off coupon for 50 points"
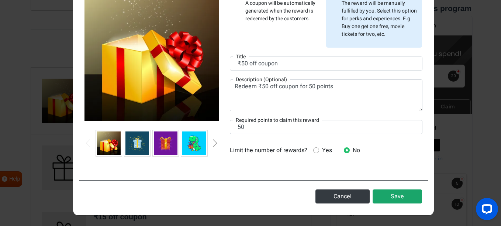
click at [389, 194] on button "Save" at bounding box center [396, 196] width 49 height 14
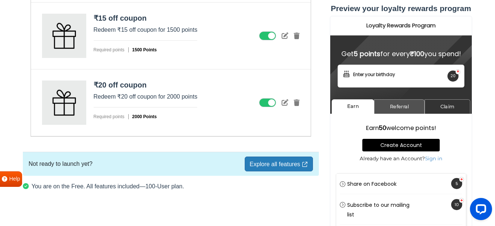
scroll to position [1195, 0]
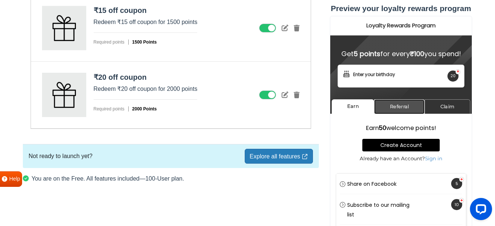
click at [392, 107] on link "Referral" at bounding box center [399, 106] width 50 height 14
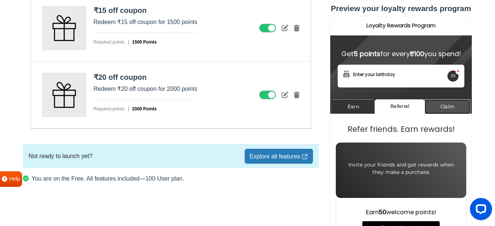
click at [445, 107] on link "Claim" at bounding box center [447, 106] width 46 height 14
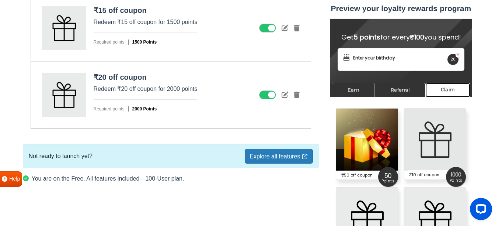
scroll to position [32, 0]
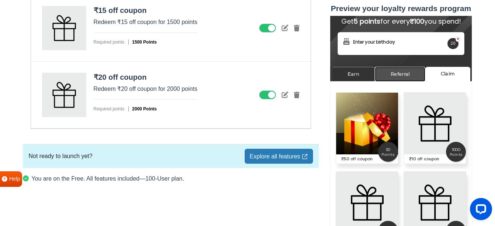
click at [395, 78] on link "Referral" at bounding box center [399, 74] width 50 height 14
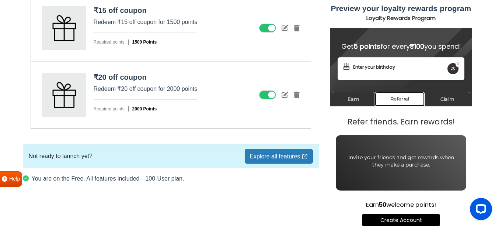
scroll to position [7, 0]
click at [357, 103] on link "Earn" at bounding box center [352, 99] width 43 height 14
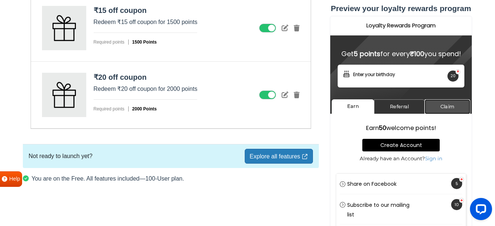
click at [443, 99] on link "Claim" at bounding box center [447, 106] width 46 height 14
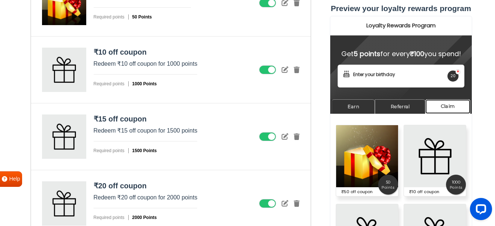
scroll to position [1084, 0]
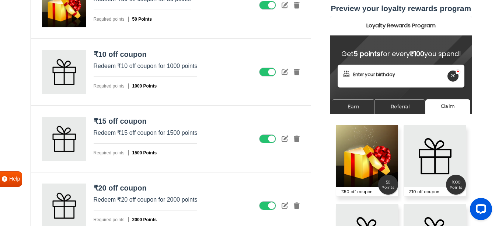
click at [350, 103] on link "Earn" at bounding box center [352, 106] width 43 height 14
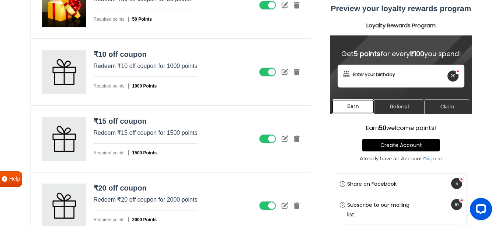
scroll to position [1195, 0]
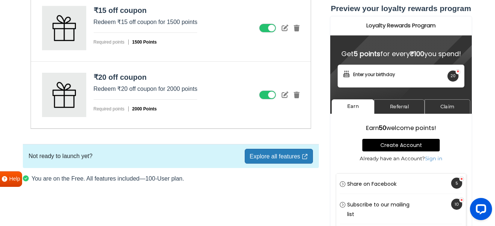
click at [341, 206] on div "Create Account Sign in" at bounding box center [401, 209] width 130 height 30
click at [343, 201] on div "Create Account Sign in" at bounding box center [401, 209] width 130 height 30
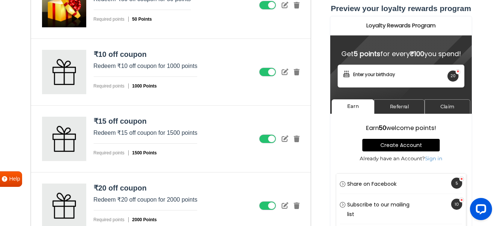
scroll to position [1121, 0]
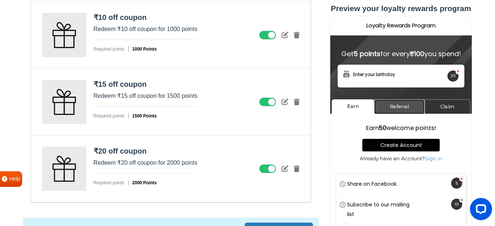
click at [402, 106] on link "Referral" at bounding box center [399, 106] width 50 height 14
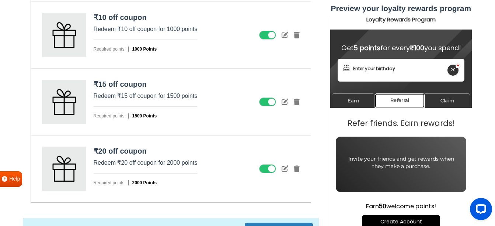
scroll to position [7, 0]
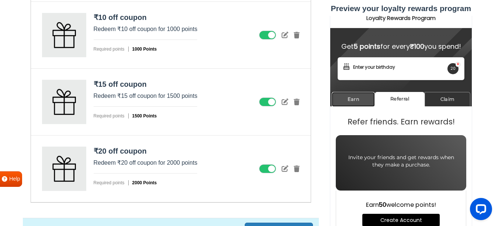
click at [355, 102] on link "Earn" at bounding box center [352, 99] width 43 height 14
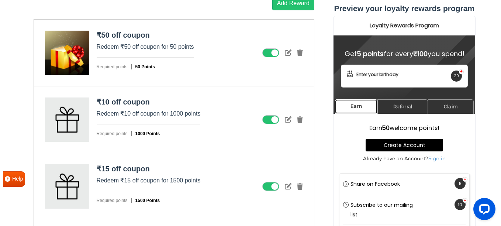
scroll to position [1047, 0]
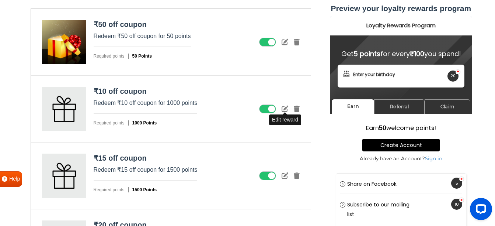
click at [287, 109] on icon at bounding box center [285, 108] width 7 height 7
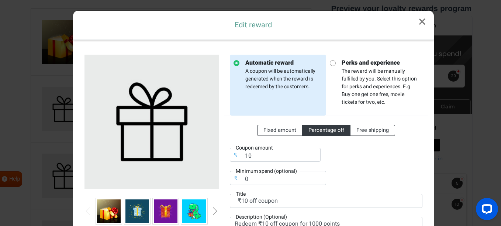
scroll to position [0, 0]
click at [367, 67] on p "Perks and experience The reward will be manually fulfilled by you. Select this …" at bounding box center [376, 82] width 83 height 48
radio input "false"
radio input "true"
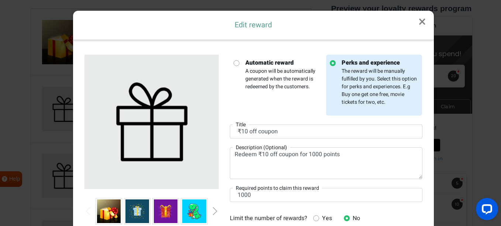
click at [250, 78] on p "Automatic reward A coupon will be automatically generated when the reward is re…" at bounding box center [280, 74] width 83 height 32
radio input "true"
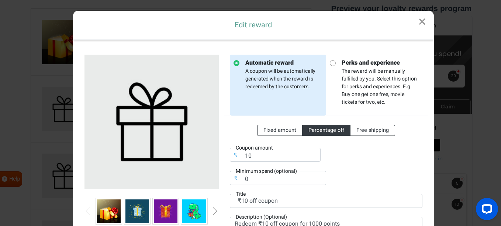
click at [417, 23] on link "×" at bounding box center [421, 22] width 23 height 22
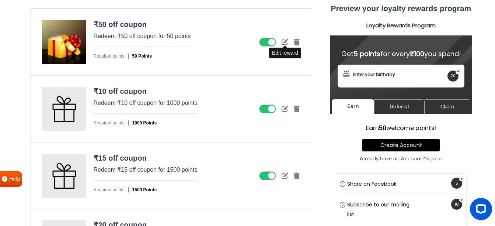
click at [285, 41] on icon at bounding box center [285, 41] width 7 height 7
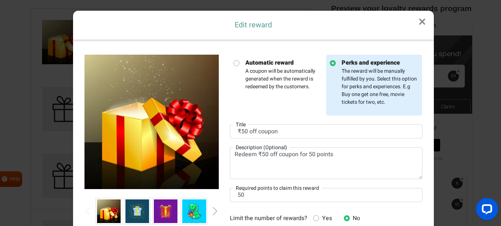
click at [262, 70] on p "Automatic reward A coupon will be automatically generated when the reward is re…" at bounding box center [280, 74] width 83 height 32
radio input "true"
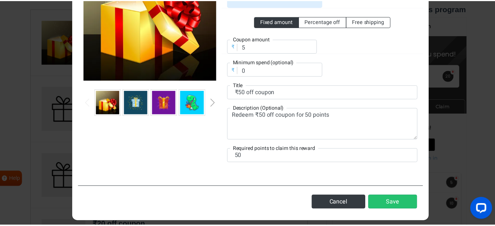
scroll to position [111, 0]
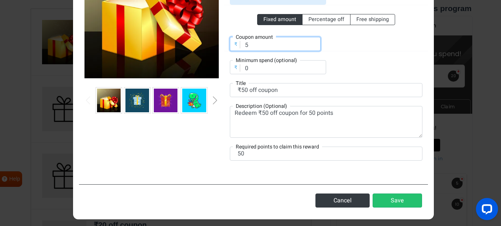
click at [258, 48] on input "5" at bounding box center [275, 44] width 91 height 14
type input "50"
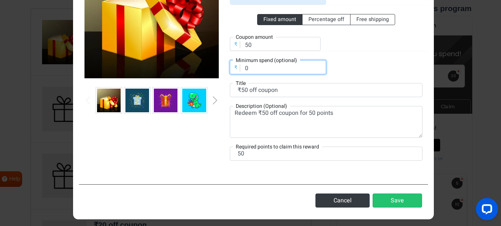
click at [255, 67] on input "0" at bounding box center [278, 67] width 96 height 14
drag, startPoint x: 255, startPoint y: 67, endPoint x: 238, endPoint y: 67, distance: 17.3
click at [238, 67] on input "0" at bounding box center [278, 67] width 96 height 14
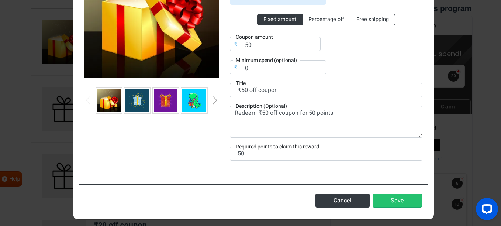
click at [344, 69] on div "Fixed amount Percentage off Free shipping ₹ Coupon amount 50 ₹ Minimum spend (o…" at bounding box center [326, 39] width 192 height 69
click at [384, 201] on button "Save" at bounding box center [396, 200] width 49 height 14
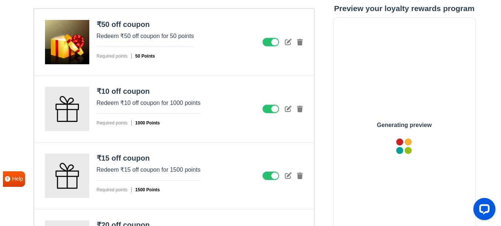
scroll to position [0, 0]
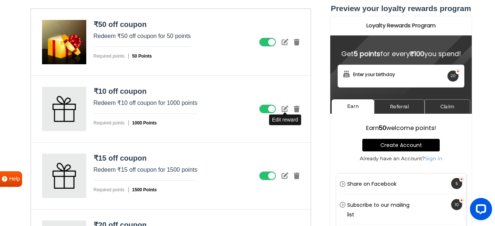
click at [285, 110] on icon at bounding box center [285, 108] width 7 height 7
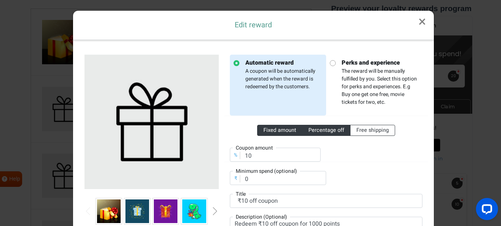
click at [278, 134] on label "Fixed amount" at bounding box center [279, 130] width 45 height 11
click at [268, 131] on input "Fixed amount" at bounding box center [265, 128] width 5 height 5
radio input "true"
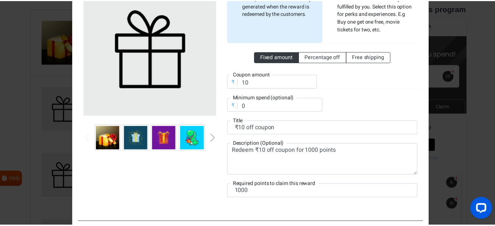
scroll to position [111, 0]
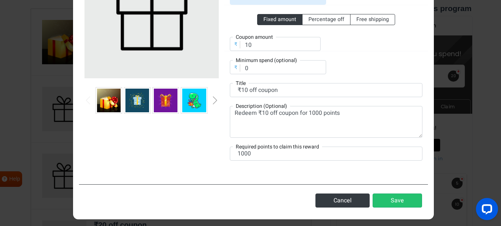
click at [250, 36] on label "Coupon amount" at bounding box center [254, 37] width 43 height 8
click at [251, 38] on label "Coupon amount" at bounding box center [254, 37] width 43 height 8
click at [253, 41] on label "Coupon amount" at bounding box center [254, 37] width 43 height 8
click at [257, 44] on input "10" at bounding box center [275, 44] width 91 height 14
click at [255, 45] on input "10" at bounding box center [275, 44] width 91 height 14
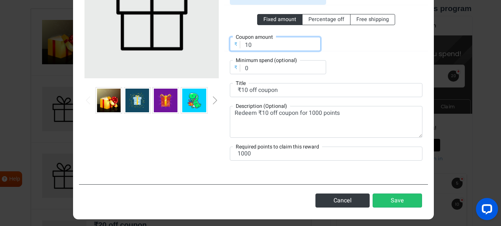
click at [255, 45] on input "10" at bounding box center [275, 44] width 91 height 14
type input "100"
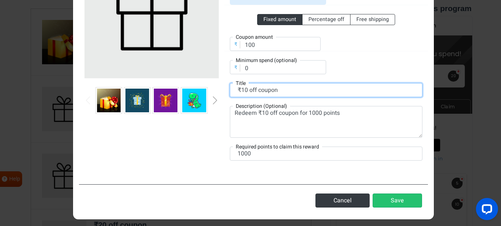
click at [243, 90] on input "₹10 off coupon" at bounding box center [326, 90] width 192 height 14
click at [242, 88] on input "₹10 off coupon" at bounding box center [326, 90] width 192 height 14
click at [243, 89] on input "₹10 off coupon" at bounding box center [326, 90] width 192 height 14
type input "₹100 off coupon"
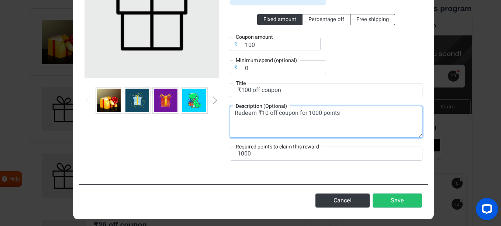
click at [263, 113] on textarea "Redeem ₹10 off coupon for 1000 points" at bounding box center [326, 122] width 192 height 32
click at [318, 114] on textarea "Redeem ₹100 off coupon for 1000 points" at bounding box center [326, 122] width 192 height 32
type textarea "Redeem ₹100 off coupon for 100 points"
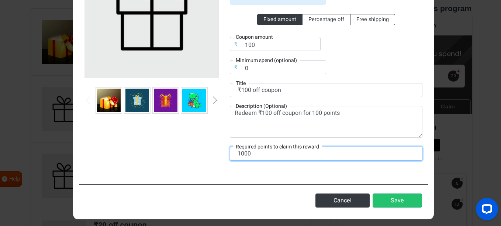
click at [271, 156] on input "1000" at bounding box center [326, 153] width 192 height 14
type input "100"
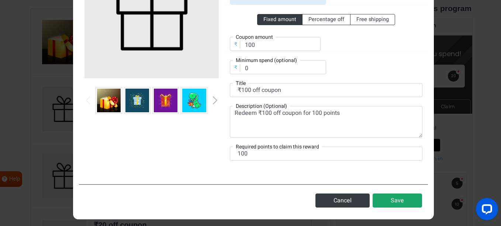
click at [385, 205] on button "Save" at bounding box center [396, 200] width 49 height 14
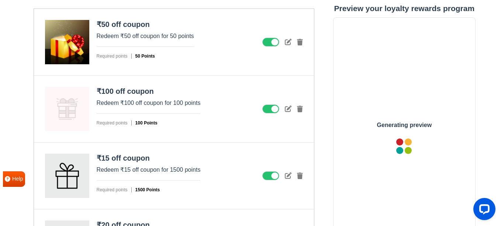
scroll to position [0, 0]
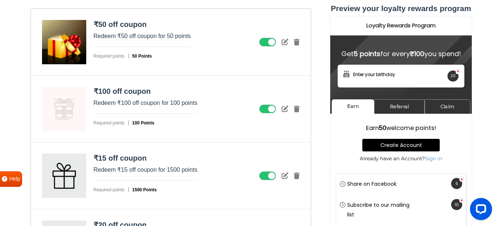
click at [279, 111] on div at bounding box center [279, 108] width 41 height 9
click at [280, 111] on div at bounding box center [279, 108] width 41 height 9
click at [282, 110] on icon at bounding box center [285, 108] width 7 height 7
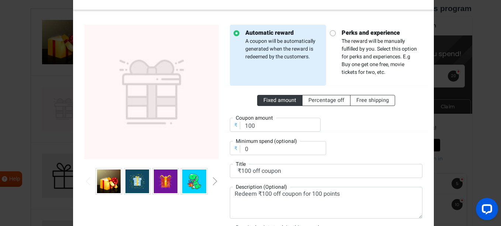
scroll to position [74, 0]
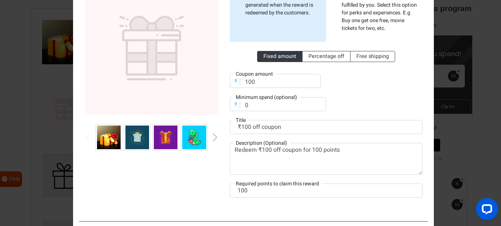
click at [110, 136] on img at bounding box center [109, 137] width 24 height 24
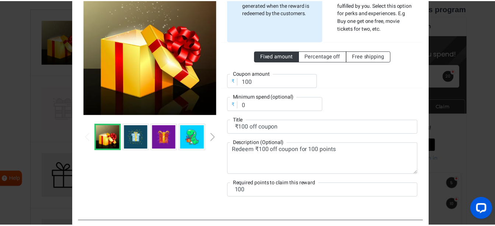
scroll to position [115, 0]
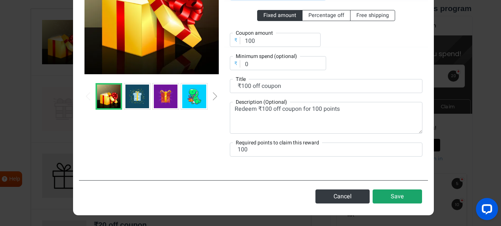
click at [396, 196] on button "Save" at bounding box center [396, 196] width 49 height 14
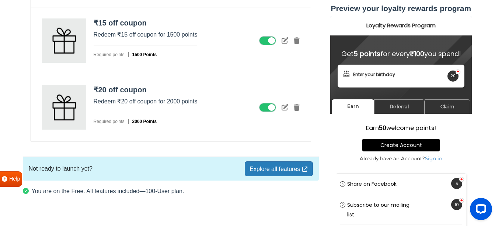
scroll to position [1195, 0]
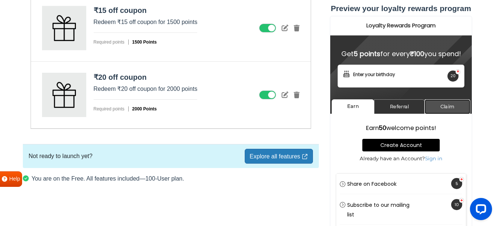
click at [463, 101] on link "Claim" at bounding box center [447, 106] width 46 height 14
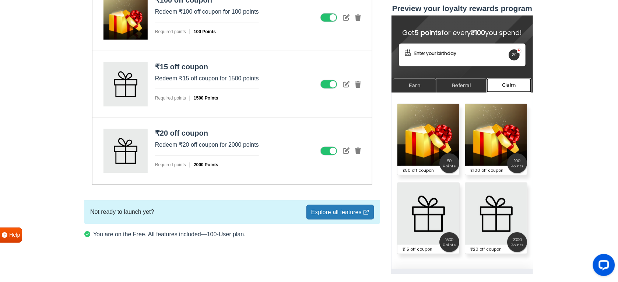
scroll to position [32, 0]
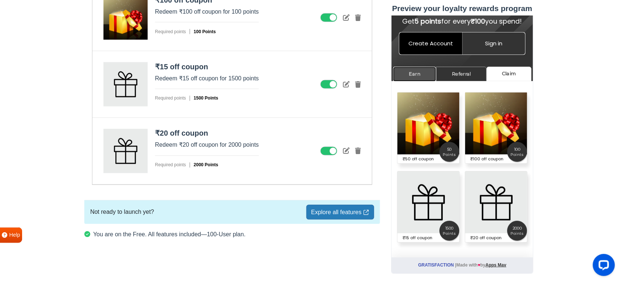
click at [412, 70] on link "Earn" at bounding box center [414, 74] width 43 height 14
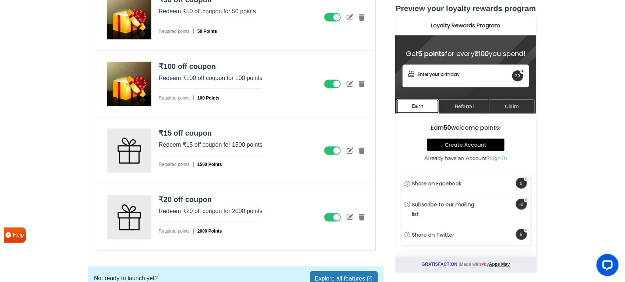
scroll to position [1051, 0]
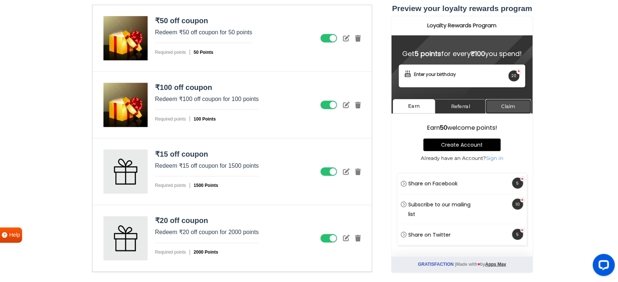
click at [500, 110] on link "Claim" at bounding box center [509, 106] width 46 height 14
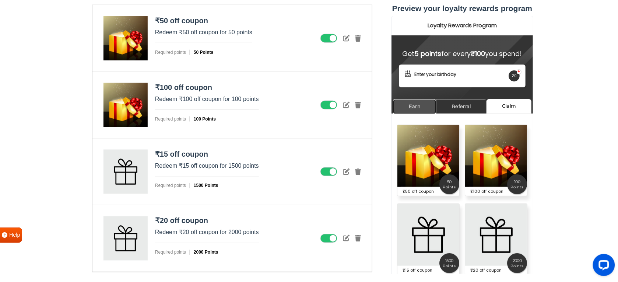
click at [423, 110] on link "Earn" at bounding box center [414, 106] width 43 height 14
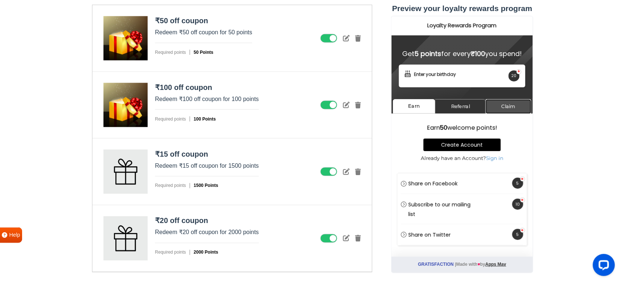
click at [495, 112] on link "Claim" at bounding box center [509, 106] width 46 height 14
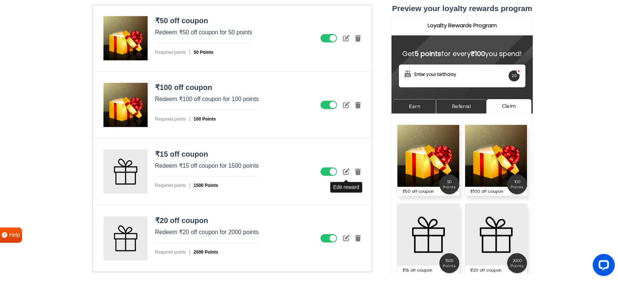
click at [346, 175] on icon at bounding box center [346, 171] width 7 height 7
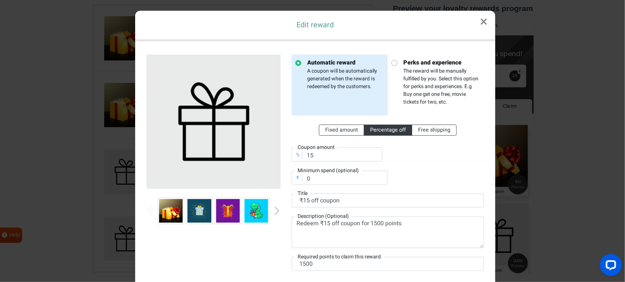
scroll to position [0, 0]
click at [338, 129] on span "Fixed amount" at bounding box center [341, 130] width 33 height 8
click at [330, 129] on input "Fixed amount" at bounding box center [327, 128] width 5 height 5
radio input "true"
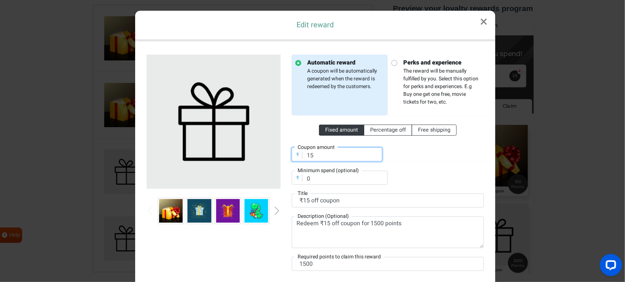
click at [319, 158] on input "15" at bounding box center [337, 154] width 91 height 14
drag, startPoint x: 320, startPoint y: 157, endPoint x: 300, endPoint y: 161, distance: 20.7
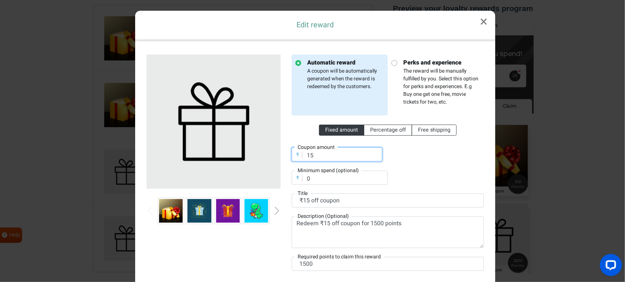
click at [300, 161] on input "15" at bounding box center [337, 154] width 91 height 14
type input "200"
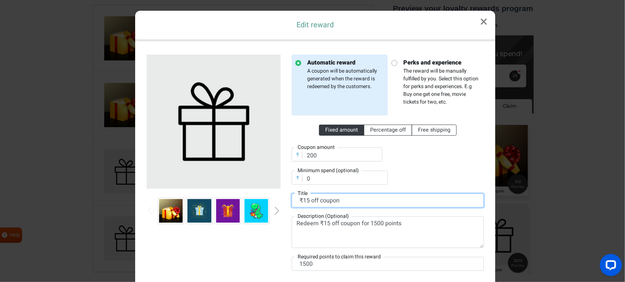
click at [304, 203] on input "₹15 off coupon" at bounding box center [388, 201] width 192 height 14
click at [304, 201] on input "₹15 off coupon" at bounding box center [388, 201] width 192 height 14
drag, startPoint x: 305, startPoint y: 200, endPoint x: 301, endPoint y: 200, distance: 4.1
click at [301, 200] on input "₹15 off coupon" at bounding box center [388, 201] width 192 height 14
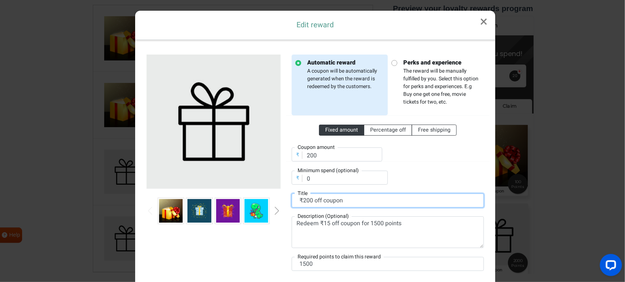
type input "₹200 off coupon"
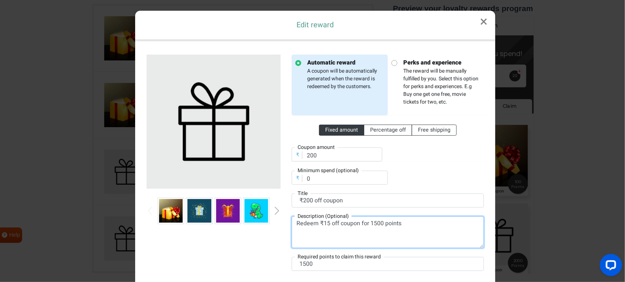
click at [324, 223] on textarea "Redeem ₹15 off coupon for 1500 points" at bounding box center [388, 232] width 192 height 32
click at [327, 224] on textarea "Redeem ₹15 off coupon for 1500 points" at bounding box center [388, 232] width 192 height 32
drag, startPoint x: 381, startPoint y: 223, endPoint x: 373, endPoint y: 225, distance: 8.3
click at [373, 225] on textarea "Redeem ₹200 off coupon for 1500 points" at bounding box center [388, 232] width 192 height 32
click at [381, 224] on textarea "Redeem ₹200 off coupon for 1500 points" at bounding box center [388, 232] width 192 height 32
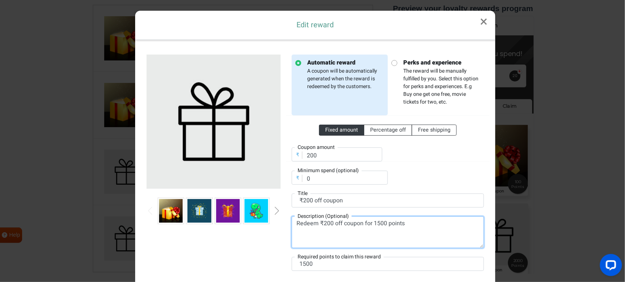
drag, startPoint x: 383, startPoint y: 223, endPoint x: 371, endPoint y: 225, distance: 12.0
click at [371, 225] on textarea "Redeem ₹200 off coupon for 1500 points" at bounding box center [388, 232] width 192 height 32
type textarea "Redeem ₹200 off coupon for 200 points"
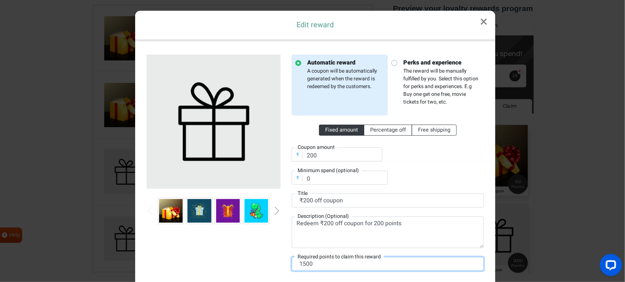
drag, startPoint x: 320, startPoint y: 264, endPoint x: 278, endPoint y: 263, distance: 41.3
click at [278, 225] on div "Automatic reward A coupon will be automatically generated when the reward is re…" at bounding box center [315, 167] width 349 height 243
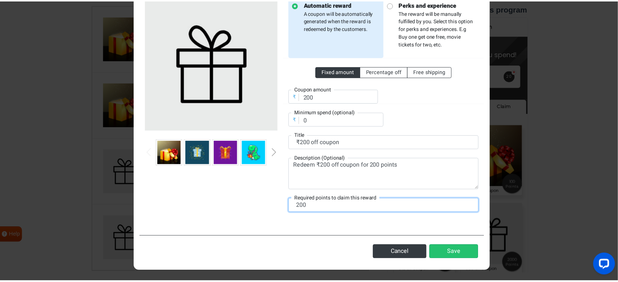
scroll to position [59, 0]
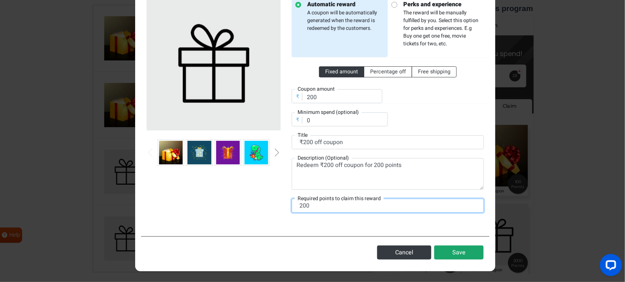
type input "200"
click at [457, 225] on button "Save" at bounding box center [459, 252] width 49 height 14
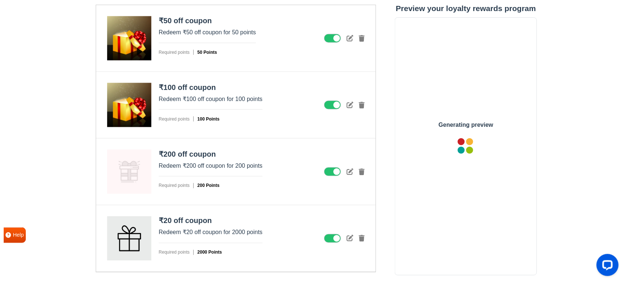
scroll to position [0, 0]
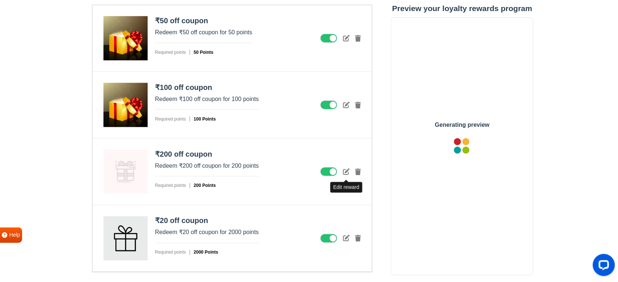
click at [345, 175] on icon at bounding box center [346, 171] width 7 height 7
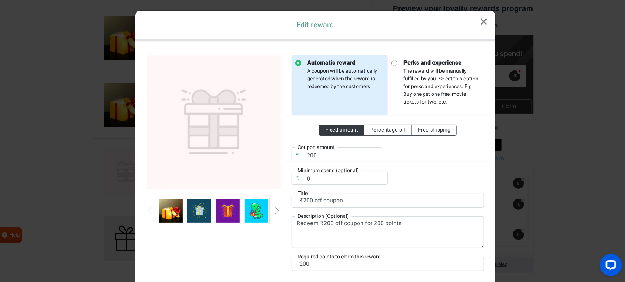
click at [163, 211] on img at bounding box center [171, 211] width 24 height 24
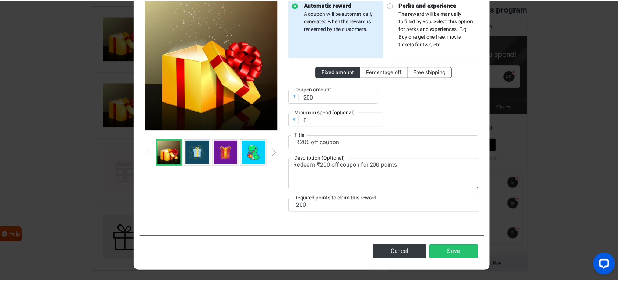
scroll to position [59, 0]
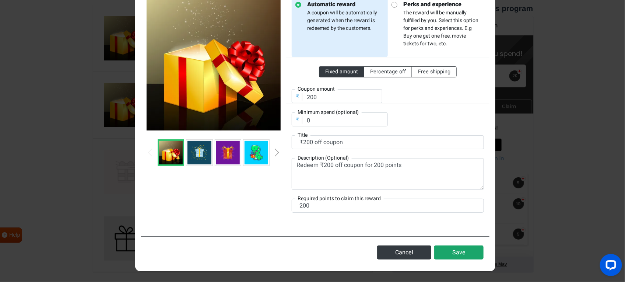
click at [456, 225] on button "Save" at bounding box center [459, 252] width 49 height 14
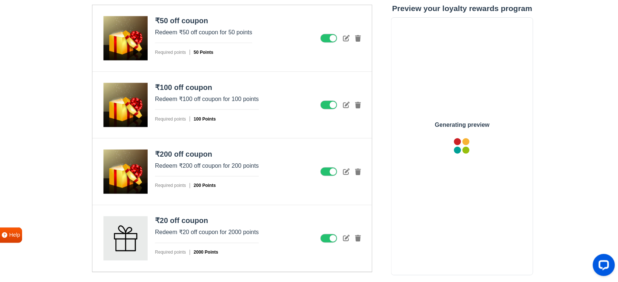
scroll to position [0, 0]
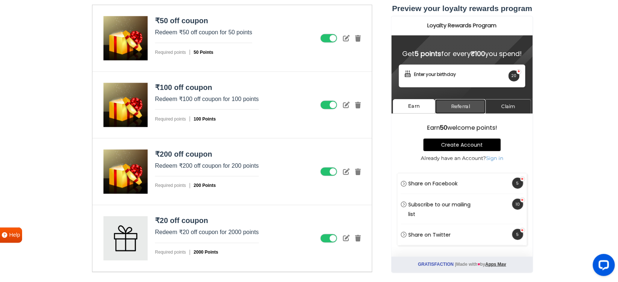
click at [474, 108] on link "Referral" at bounding box center [460, 106] width 50 height 14
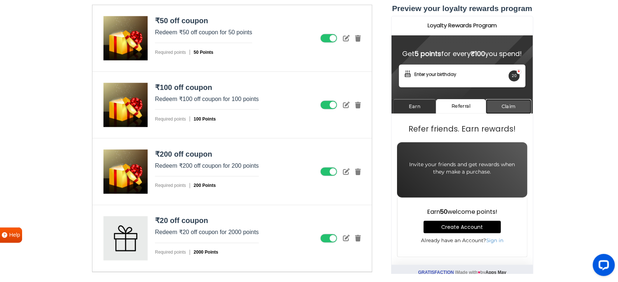
click at [500, 109] on link "Claim" at bounding box center [509, 106] width 46 height 14
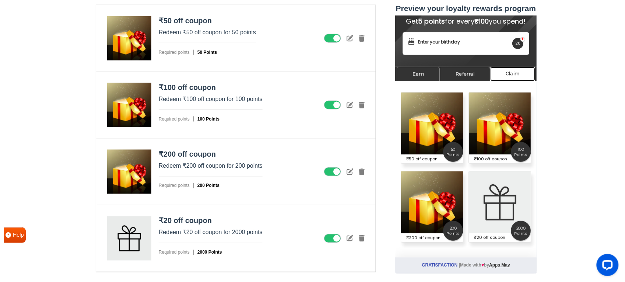
scroll to position [1097, 0]
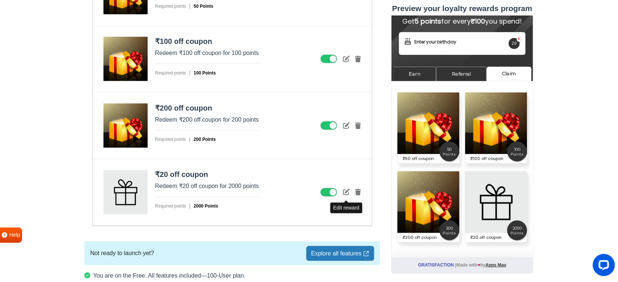
click at [345, 195] on icon at bounding box center [346, 192] width 7 height 7
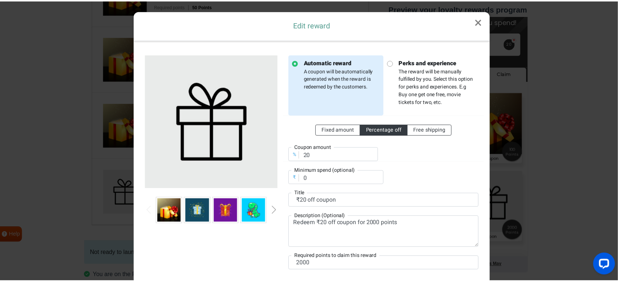
scroll to position [0, 0]
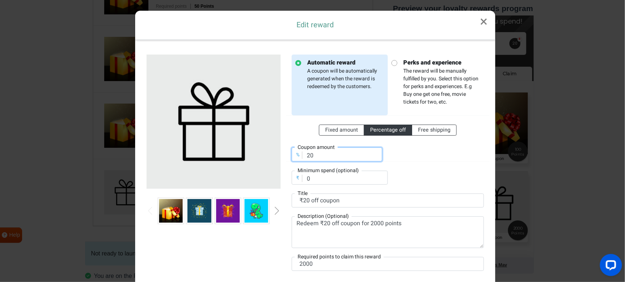
click at [314, 154] on input "20" at bounding box center [337, 154] width 91 height 14
drag, startPoint x: 314, startPoint y: 154, endPoint x: 310, endPoint y: 156, distance: 4.5
click at [310, 156] on input "20" at bounding box center [337, 154] width 91 height 14
click at [314, 156] on input "20" at bounding box center [337, 154] width 91 height 14
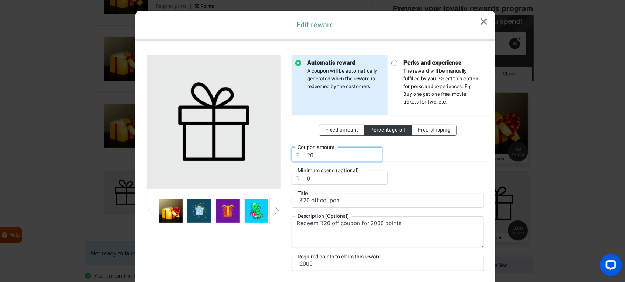
drag, startPoint x: 314, startPoint y: 156, endPoint x: 305, endPoint y: 157, distance: 9.0
click at [305, 157] on input "20" at bounding box center [337, 154] width 91 height 14
click at [485, 20] on link "×" at bounding box center [484, 22] width 23 height 22
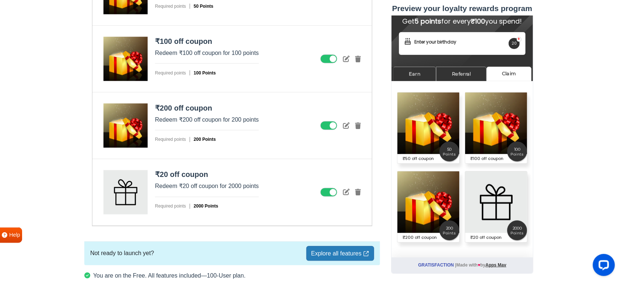
click at [458, 73] on link "Referral" at bounding box center [461, 74] width 50 height 14
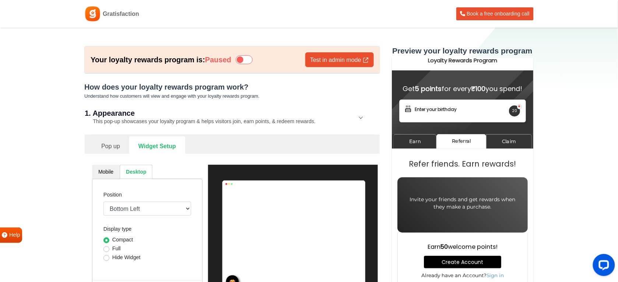
click at [112, 147] on link "Pop up" at bounding box center [110, 145] width 37 height 18
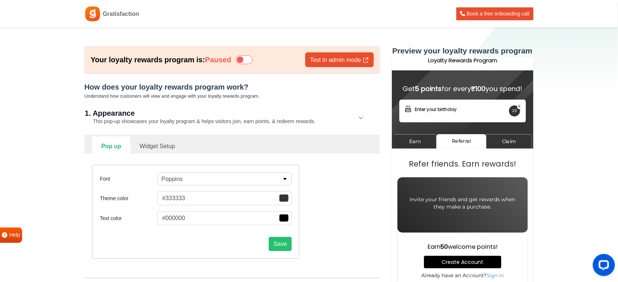
click at [153, 150] on link "Widget Setup" at bounding box center [157, 145] width 54 height 18
select select "left"
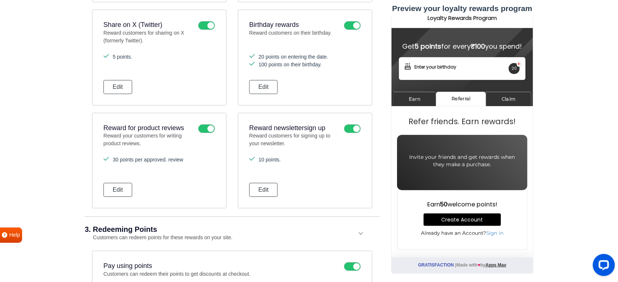
scroll to position [599, 0]
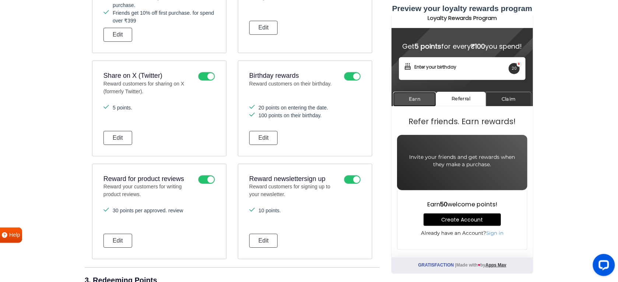
click at [407, 95] on link "Earn" at bounding box center [414, 99] width 43 height 14
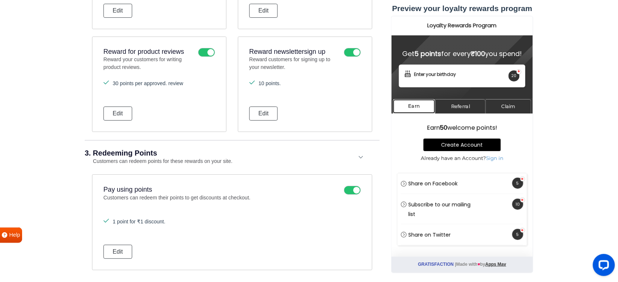
scroll to position [817, 0]
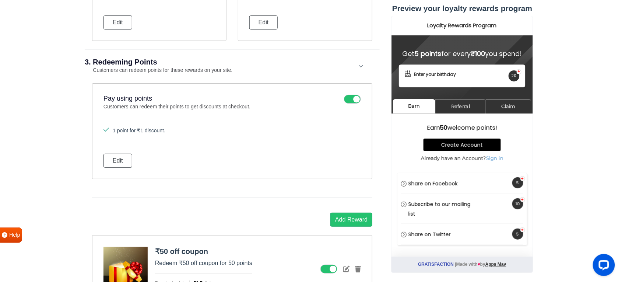
click at [225, 198] on div "Pay using points Customers can redeem their points to get discounts at checkout…" at bounding box center [232, 140] width 280 height 115
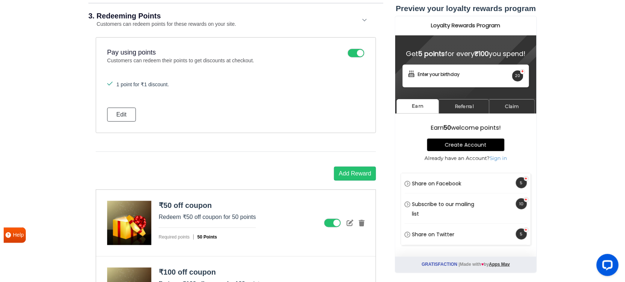
scroll to position [1140, 0]
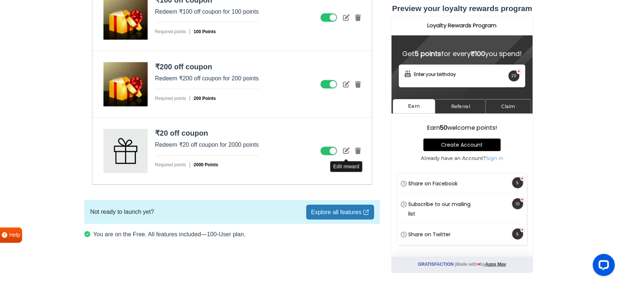
click at [349, 152] on icon at bounding box center [346, 150] width 7 height 7
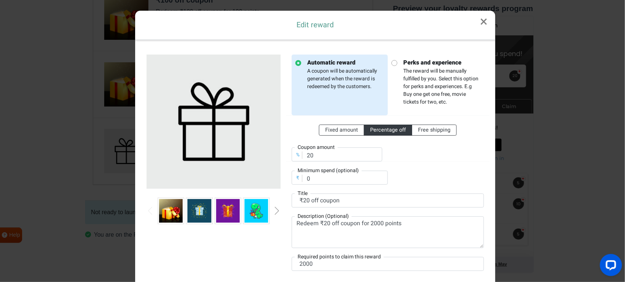
scroll to position [0, 0]
click at [350, 130] on span "Fixed amount" at bounding box center [341, 130] width 33 height 8
click at [330, 130] on input "Fixed amount" at bounding box center [327, 128] width 5 height 5
radio input "true"
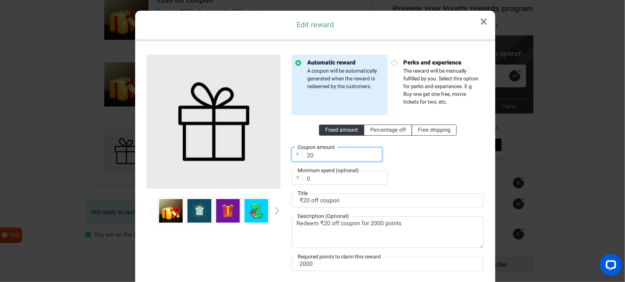
click at [313, 158] on input "20" at bounding box center [337, 154] width 91 height 14
type input "500"
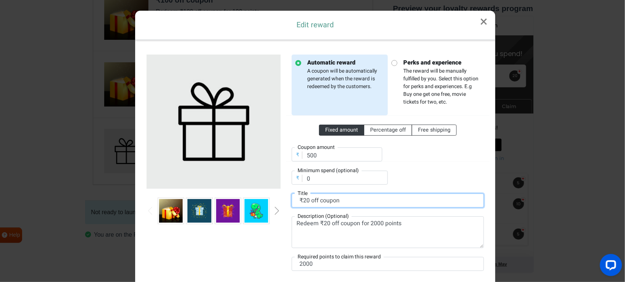
click at [306, 202] on input "₹20 off coupon" at bounding box center [388, 201] width 192 height 14
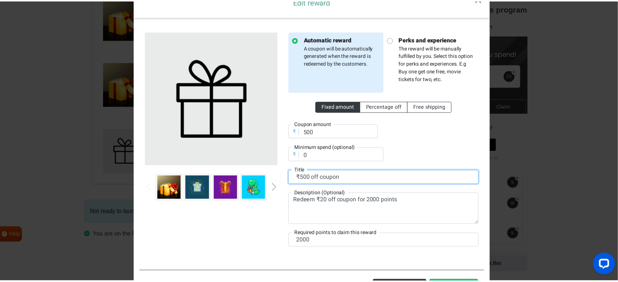
scroll to position [46, 0]
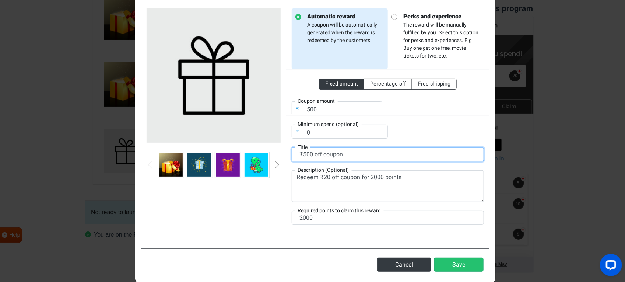
type input "₹500 off coupon"
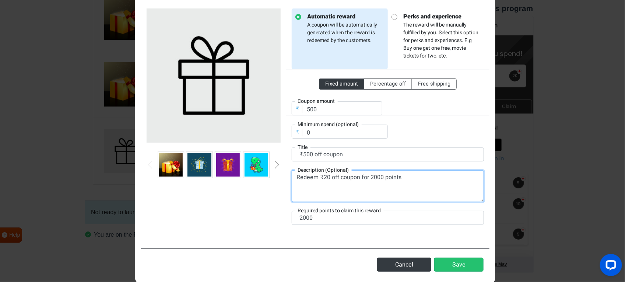
click at [325, 180] on textarea "Redeem ₹20 off coupon for 2000 points" at bounding box center [388, 186] width 192 height 32
drag, startPoint x: 383, startPoint y: 178, endPoint x: 370, endPoint y: 177, distance: 12.2
click at [370, 177] on textarea "Redeem ₹500 off coupon for 2000 points" at bounding box center [388, 186] width 192 height 32
type textarea "Redeem ₹500 off coupon for 500 points"
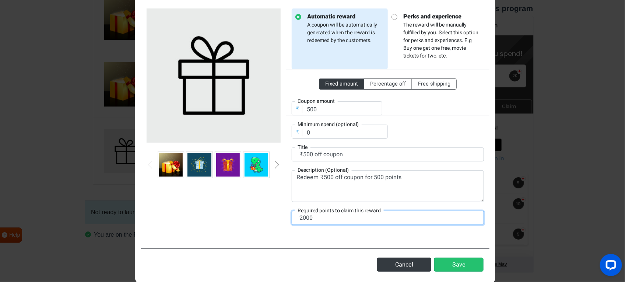
drag, startPoint x: 314, startPoint y: 222, endPoint x: 273, endPoint y: 219, distance: 41.3
click at [273, 219] on div "Automatic reward A coupon will be automatically generated when the reward is re…" at bounding box center [315, 121] width 349 height 243
type input "500"
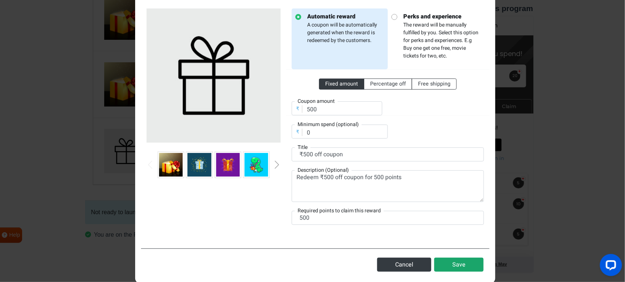
click at [447, 225] on button "Save" at bounding box center [459, 265] width 49 height 14
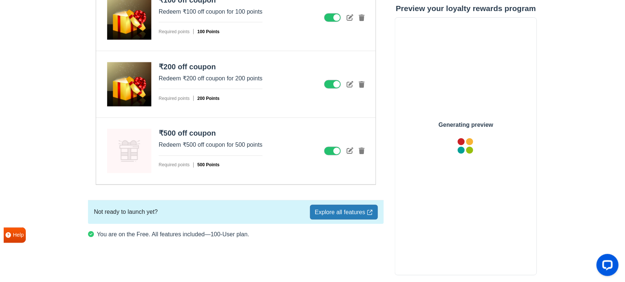
scroll to position [0, 0]
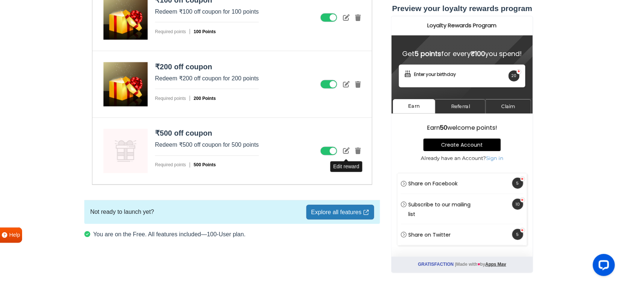
click at [346, 149] on icon at bounding box center [346, 150] width 7 height 7
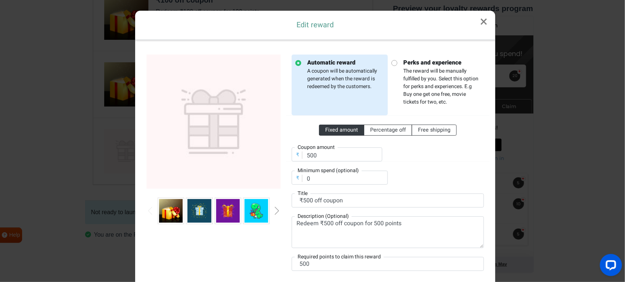
click at [174, 212] on img at bounding box center [171, 211] width 24 height 24
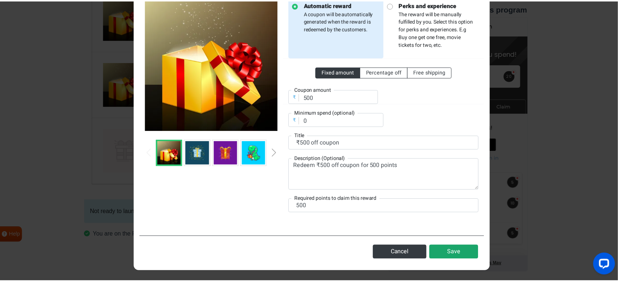
scroll to position [59, 0]
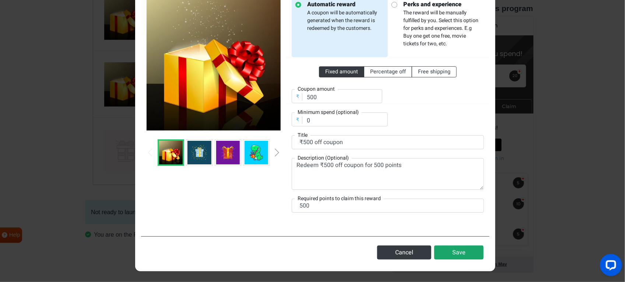
click at [452, 225] on button "Save" at bounding box center [459, 252] width 49 height 14
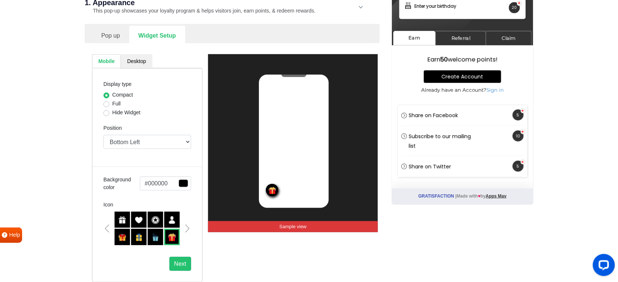
scroll to position [0, 0]
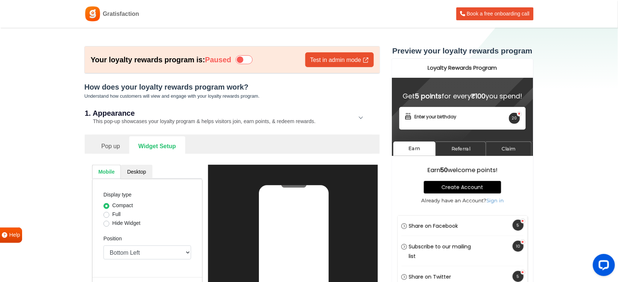
click at [249, 61] on icon at bounding box center [244, 59] width 17 height 9
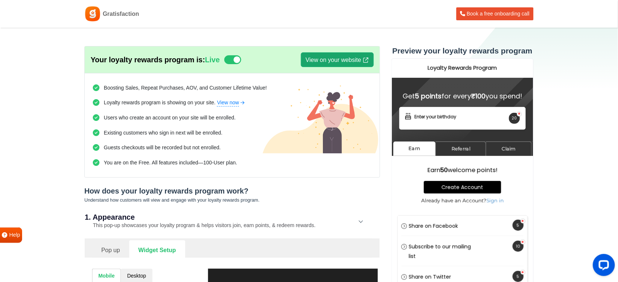
click at [356, 62] on link "View on your website" at bounding box center [337, 59] width 73 height 15
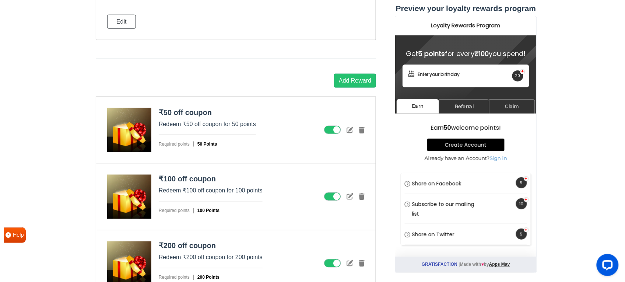
scroll to position [1060, 0]
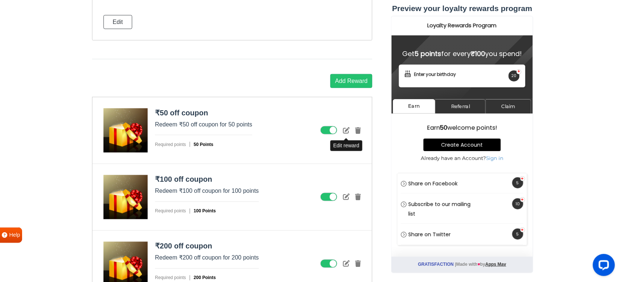
click at [347, 132] on icon at bounding box center [346, 130] width 7 height 7
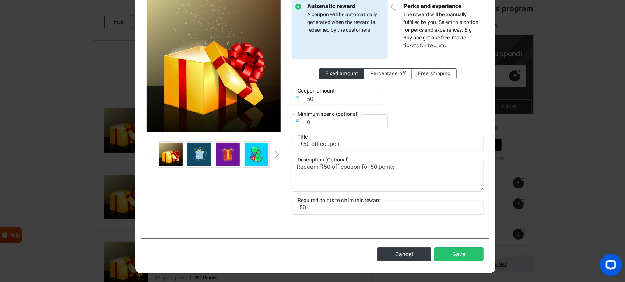
scroll to position [59, 0]
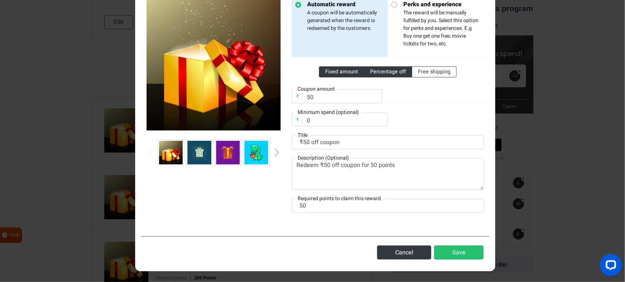
click at [375, 72] on span "Percentage off" at bounding box center [388, 72] width 36 height 8
click at [375, 72] on input "Percentage off" at bounding box center [372, 70] width 5 height 5
radio input "true"
click at [425, 72] on span "Free shipping" at bounding box center [434, 72] width 32 height 8
click at [423, 72] on input "Free shipping" at bounding box center [420, 70] width 5 height 5
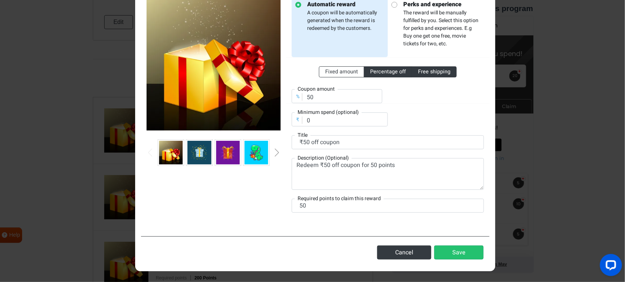
radio input "true"
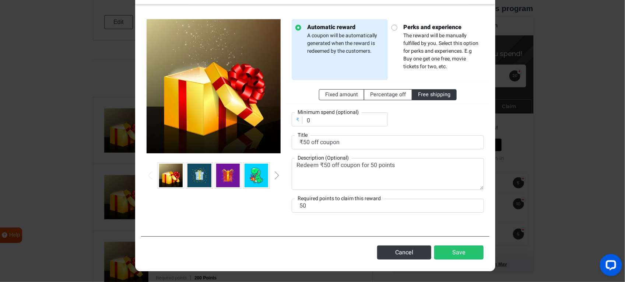
scroll to position [36, 0]
click at [339, 94] on span "Fixed amount" at bounding box center [341, 95] width 33 height 8
click at [330, 94] on input "Fixed amount" at bounding box center [327, 93] width 5 height 5
radio input "true"
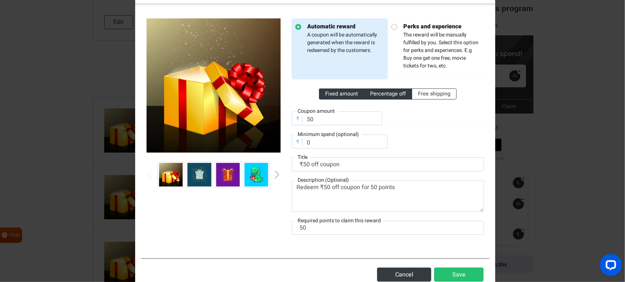
click at [387, 93] on span "Percentage off" at bounding box center [388, 94] width 36 height 8
click at [375, 93] on input "Percentage off" at bounding box center [372, 92] width 5 height 5
radio input "true"
click at [328, 122] on input "50" at bounding box center [337, 118] width 91 height 14
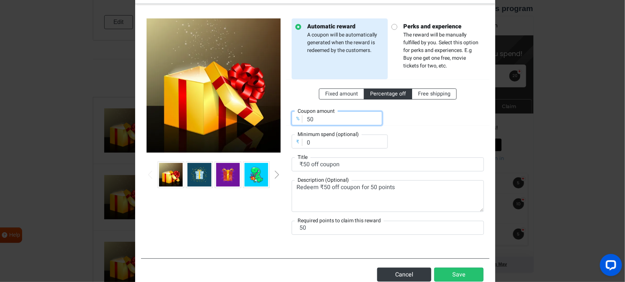
click at [328, 122] on input "50" at bounding box center [337, 118] width 91 height 14
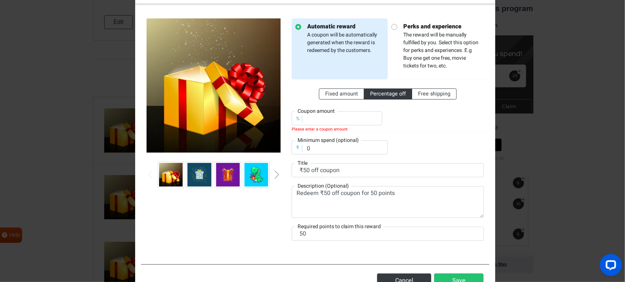
click at [428, 135] on div "Fixed amount Percentage off Free shipping % Coupon amount Please enter a coupon…" at bounding box center [388, 116] width 192 height 75
click at [311, 125] on input "number" at bounding box center [337, 118] width 91 height 14
click at [297, 119] on div "%" at bounding box center [298, 118] width 9 height 7
click at [319, 118] on input "number" at bounding box center [337, 118] width 91 height 14
click at [326, 95] on span "Fixed amount" at bounding box center [341, 94] width 33 height 8
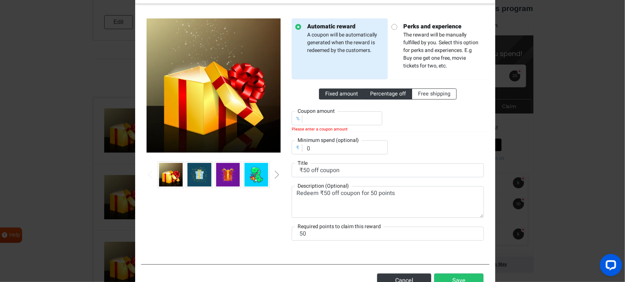
click at [326, 95] on input "Fixed amount" at bounding box center [327, 92] width 5 height 5
radio input "true"
click at [334, 113] on input "number" at bounding box center [337, 118] width 91 height 14
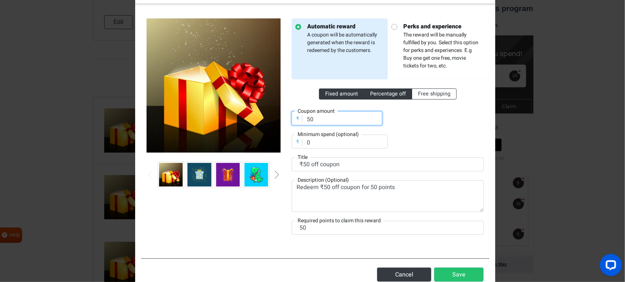
type input "50"
click at [390, 98] on span "Percentage off" at bounding box center [388, 94] width 36 height 8
click at [375, 95] on input "Percentage off" at bounding box center [372, 92] width 5 height 5
radio input "true"
click at [325, 94] on span "Fixed amount" at bounding box center [341, 94] width 33 height 8
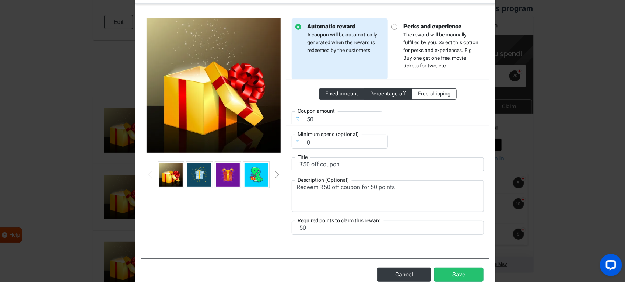
click at [325, 94] on input "Fixed amount" at bounding box center [327, 92] width 5 height 5
radio input "true"
click at [378, 98] on label "Percentage off" at bounding box center [388, 93] width 48 height 11
click at [375, 95] on input "Percentage off" at bounding box center [372, 92] width 5 height 5
radio input "true"
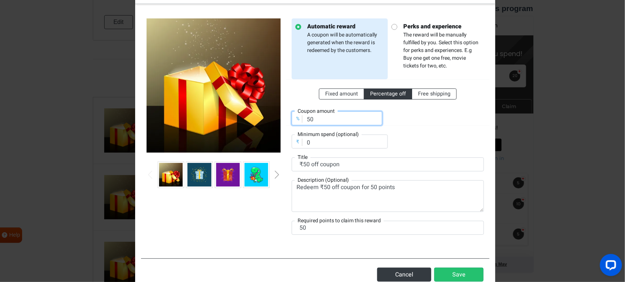
click at [337, 120] on input "50" at bounding box center [337, 118] width 91 height 14
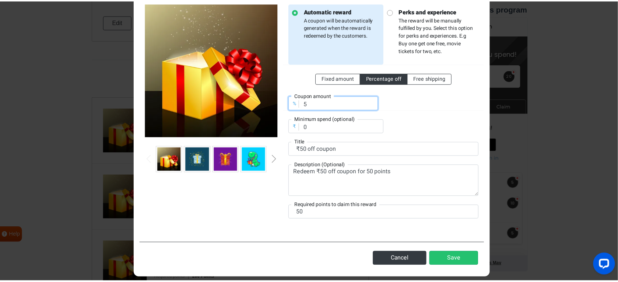
scroll to position [59, 0]
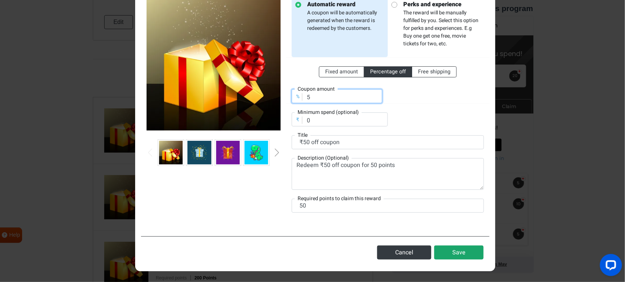
type input "5"
click at [453, 225] on button "Save" at bounding box center [459, 252] width 49 height 14
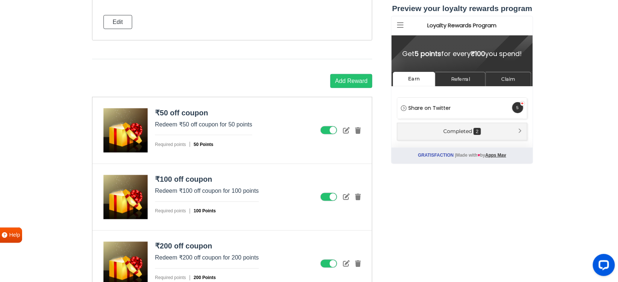
scroll to position [0, 0]
click at [500, 79] on link "Claim" at bounding box center [509, 79] width 46 height 14
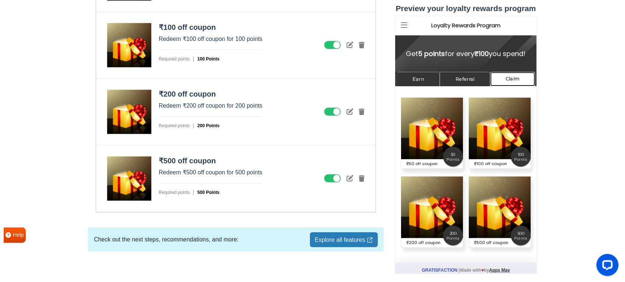
scroll to position [1223, 0]
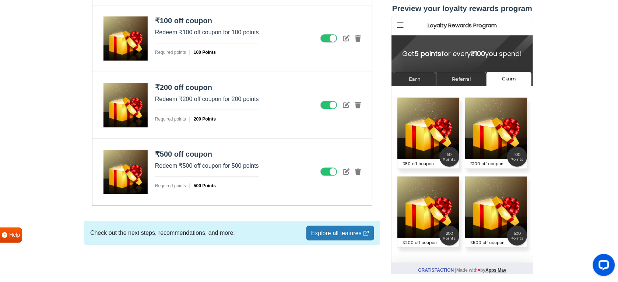
click at [341, 225] on link "Explore all features" at bounding box center [341, 233] width 68 height 15
click at [348, 105] on icon at bounding box center [346, 105] width 7 height 7
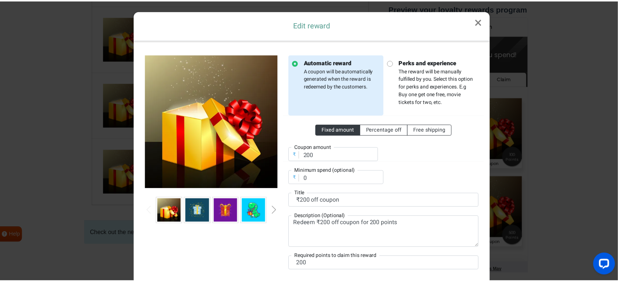
scroll to position [0, 0]
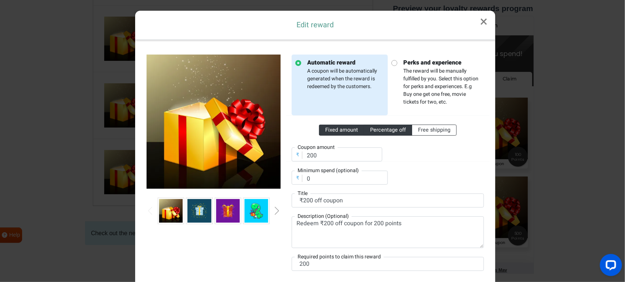
click at [382, 133] on span "Percentage off" at bounding box center [388, 130] width 36 height 8
click at [375, 131] on input "Percentage off" at bounding box center [372, 128] width 5 height 5
radio input "true"
click at [349, 133] on span "Fixed amount" at bounding box center [341, 130] width 33 height 8
click at [330, 131] on input "Fixed amount" at bounding box center [327, 128] width 5 height 5
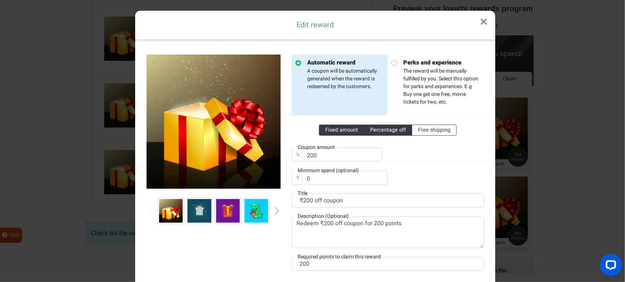
radio input "true"
click at [478, 22] on link "×" at bounding box center [484, 22] width 23 height 22
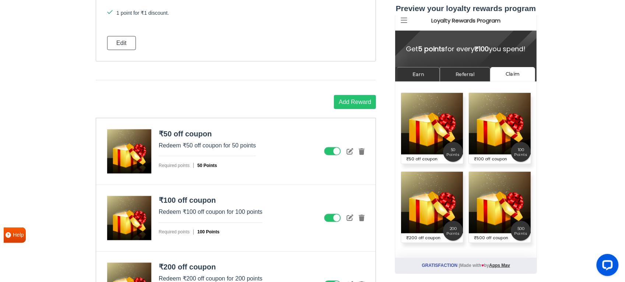
scroll to position [1085, 0]
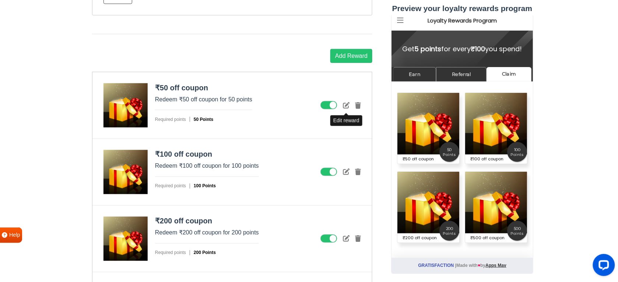
click at [346, 108] on icon at bounding box center [346, 105] width 7 height 7
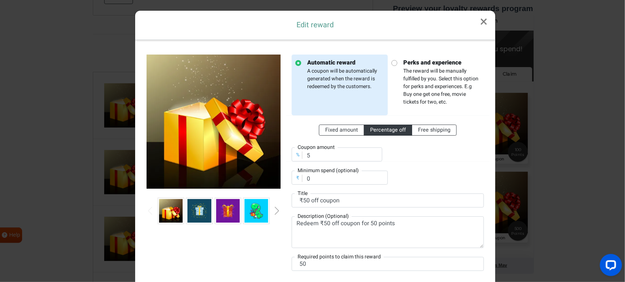
scroll to position [0, 0]
click at [329, 131] on span "Fixed amount" at bounding box center [341, 130] width 33 height 8
click at [329, 131] on input "Fixed amount" at bounding box center [327, 128] width 5 height 5
radio input "true"
click at [438, 88] on p "Perks and experience The reward will be manually fulfilled by you. Select this …" at bounding box center [439, 82] width 83 height 48
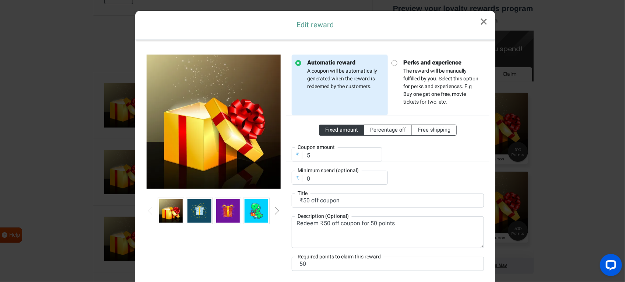
radio input "false"
radio input "true"
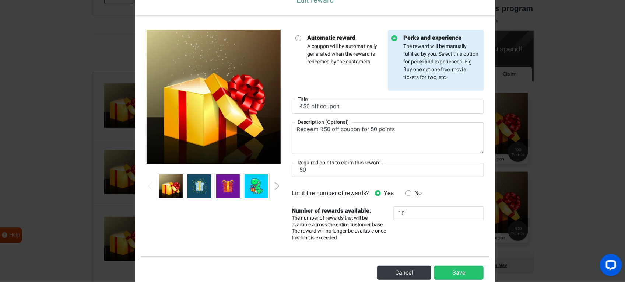
scroll to position [46, 0]
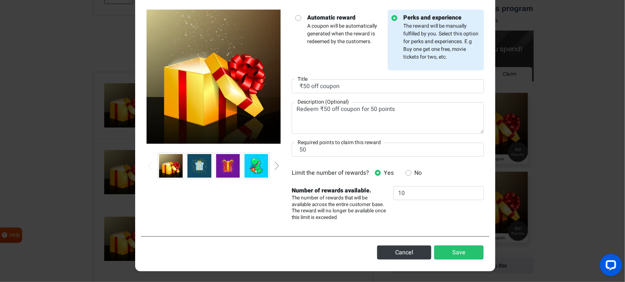
click at [349, 37] on p "Automatic reward A coupon will be automatically generated when the reward is re…" at bounding box center [343, 29] width 83 height 32
radio input "true"
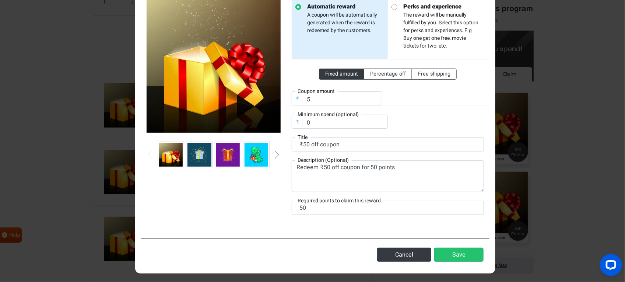
scroll to position [59, 0]
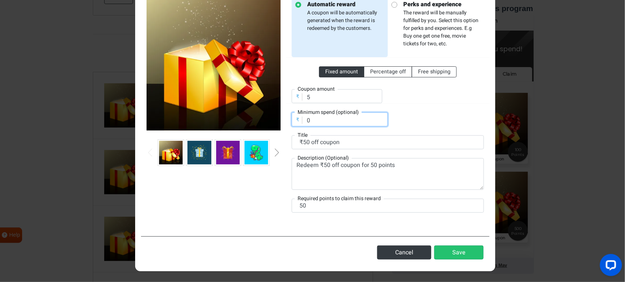
click at [332, 120] on input "0" at bounding box center [340, 119] width 96 height 14
click at [323, 98] on input "5" at bounding box center [337, 96] width 91 height 14
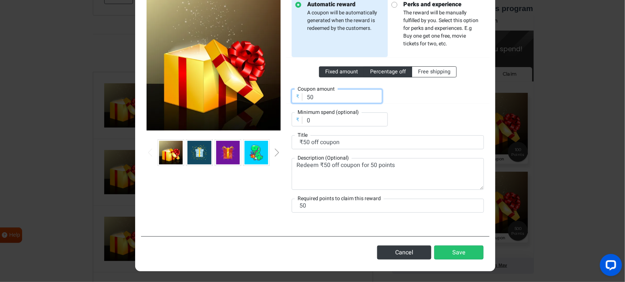
type input "50"
click at [375, 69] on span "Percentage off" at bounding box center [388, 72] width 36 height 8
click at [375, 69] on input "Percentage off" at bounding box center [372, 70] width 5 height 5
radio input "true"
click at [329, 68] on span "Fixed amount" at bounding box center [341, 72] width 33 height 8
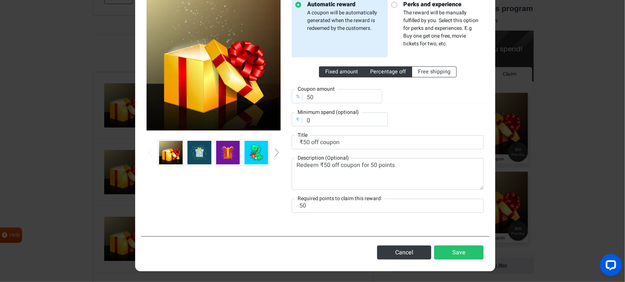
click at [329, 68] on input "Fixed amount" at bounding box center [327, 70] width 5 height 5
radio input "true"
click at [406, 47] on li "Perks and experience The reward will be manually fulfilled by you. Select this …" at bounding box center [436, 26] width 96 height 61
radio input "false"
radio input "true"
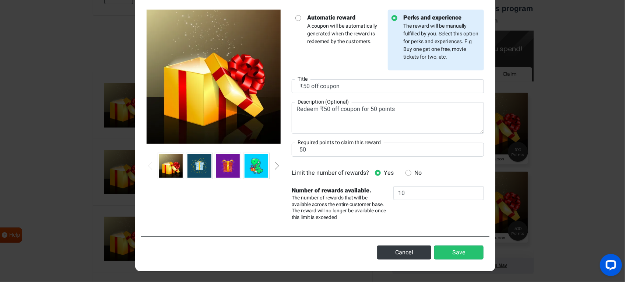
scroll to position [46, 0]
click at [406, 173] on icon at bounding box center [409, 173] width 6 height 6
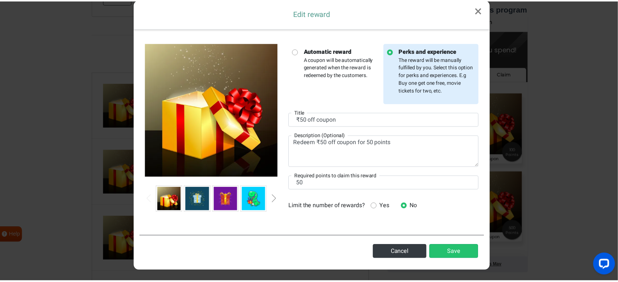
scroll to position [12, 0]
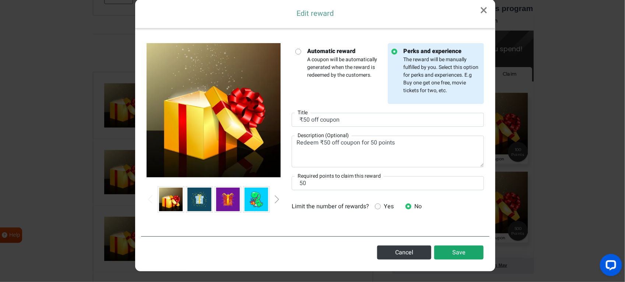
click at [442, 225] on button "Save" at bounding box center [459, 252] width 49 height 14
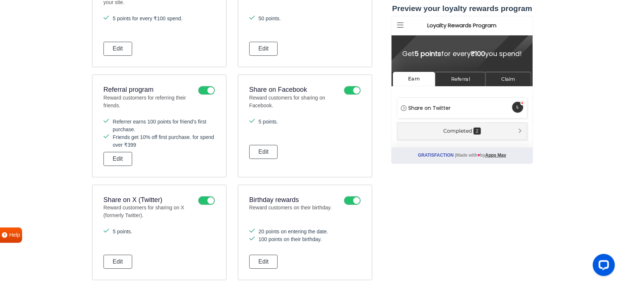
scroll to position [578, 0]
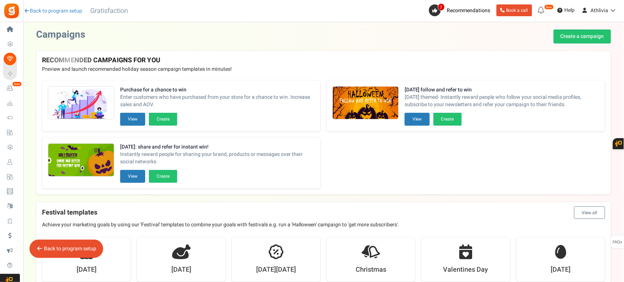
scroll to position [160, 0]
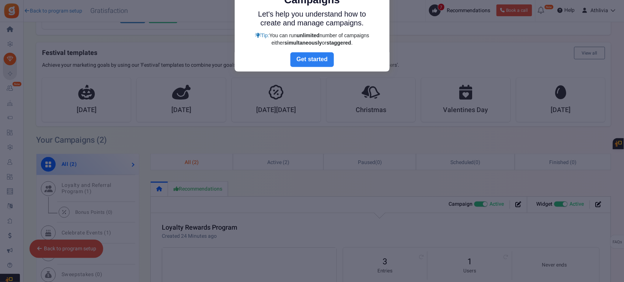
click at [320, 61] on link "Next" at bounding box center [311, 59] width 43 height 15
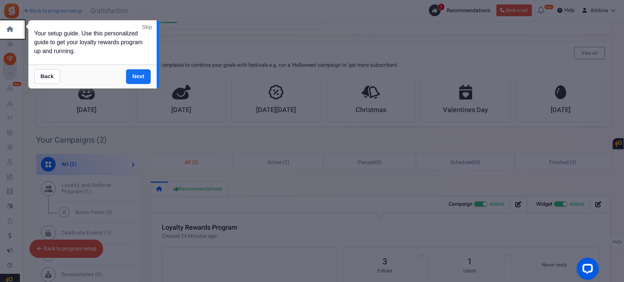
scroll to position [0, 0]
click at [147, 23] on link "Skip" at bounding box center [147, 26] width 10 height 7
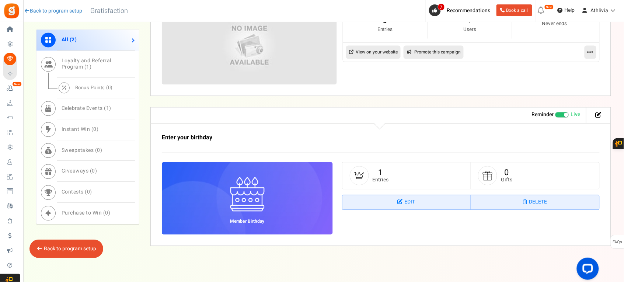
scroll to position [407, 0]
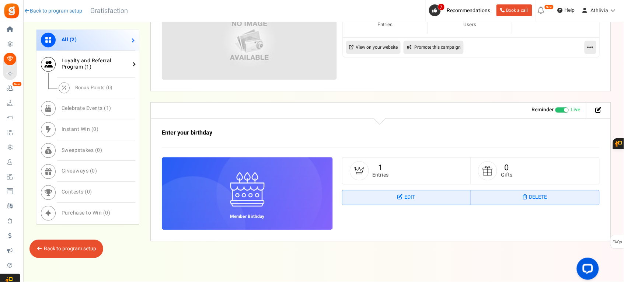
click at [97, 67] on link "Loyalty and Referral Program ( 1 )" at bounding box center [87, 64] width 102 height 27
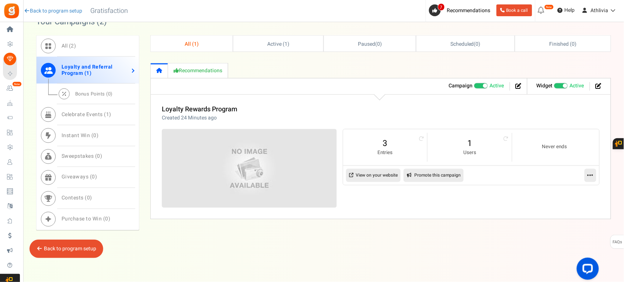
scroll to position [279, 0]
click at [280, 48] on link "Active ( 1 )" at bounding box center [278, 44] width 90 height 16
click at [94, 138] on span "0" at bounding box center [95, 136] width 3 height 8
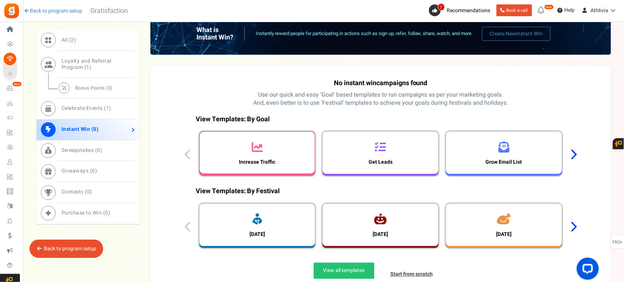
scroll to position [371, 0]
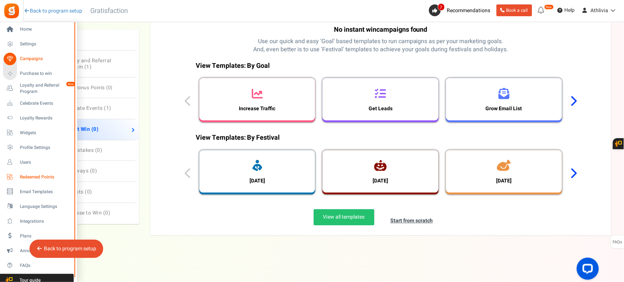
click at [51, 177] on span "Redeemed Points" at bounding box center [46, 177] width 52 height 6
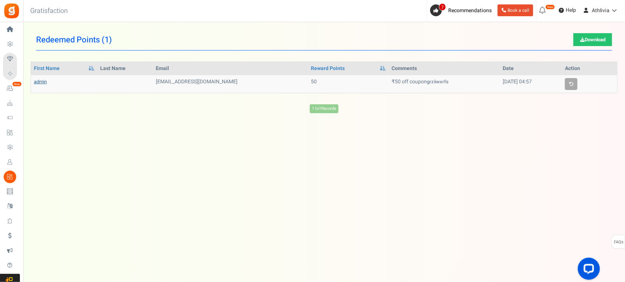
click at [41, 83] on link "admin" at bounding box center [40, 81] width 13 height 7
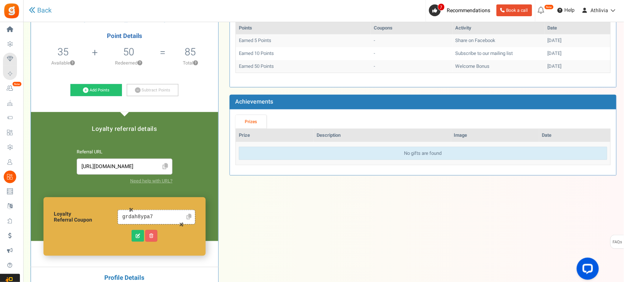
scroll to position [138, 0]
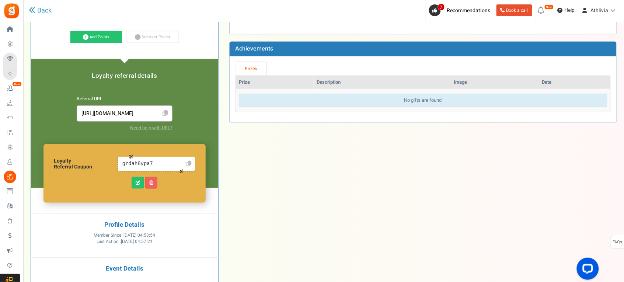
click at [148, 116] on input "[URL][DOMAIN_NAME]" at bounding box center [125, 113] width 88 height 8
click at [276, 166] on div "A admin no-reply@grocito.com Point Details 35 35 Redeemable 0 Exclusion ? 50" at bounding box center [323, 121] width 597 height 397
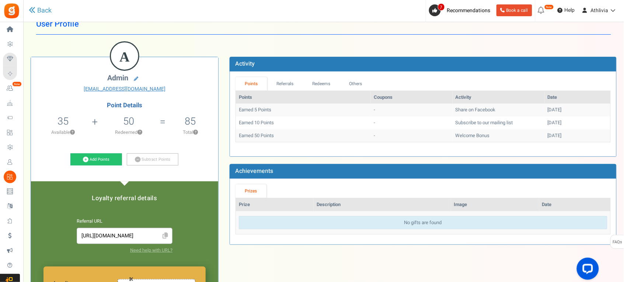
scroll to position [0, 0]
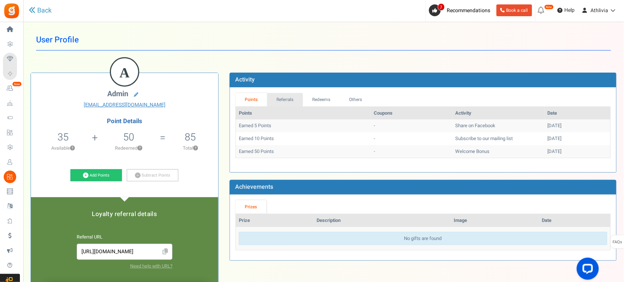
click at [288, 98] on link "Referrals" at bounding box center [285, 100] width 36 height 14
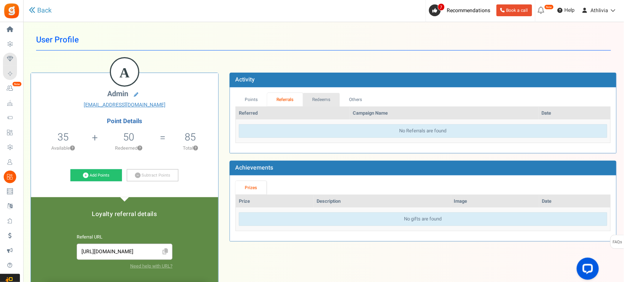
click at [329, 100] on link "Redeems" at bounding box center [321, 100] width 37 height 14
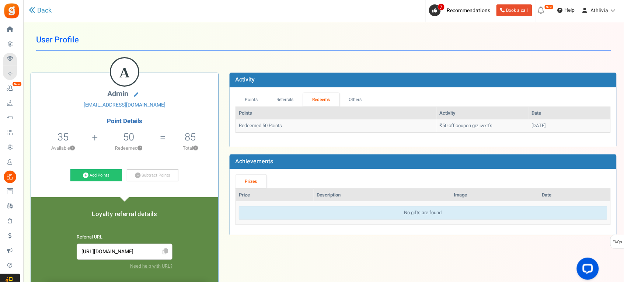
click at [437, 125] on td "₹50 off coupon grziiwxrfs" at bounding box center [483, 125] width 92 height 13
click at [480, 124] on td "₹50 off coupon grziiwxrfs" at bounding box center [483, 125] width 92 height 13
click at [136, 93] on icon at bounding box center [136, 95] width 4 height 4
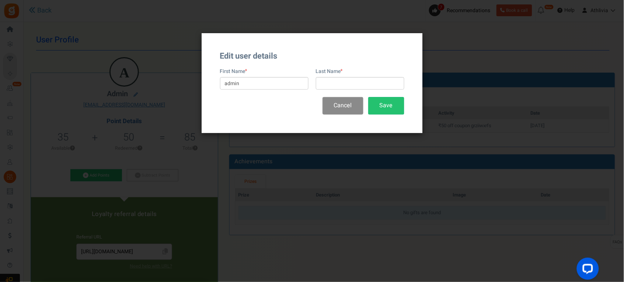
click at [339, 107] on button "Cancel" at bounding box center [343, 105] width 41 height 17
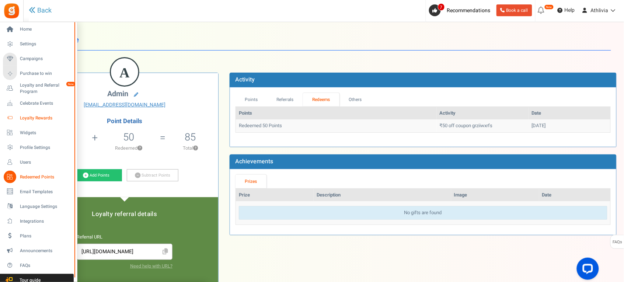
click at [45, 115] on span "Loyalty Rewards" at bounding box center [46, 118] width 52 height 6
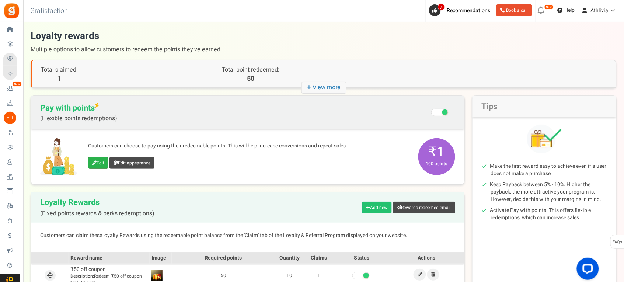
click at [100, 165] on link "Edit" at bounding box center [98, 163] width 20 height 12
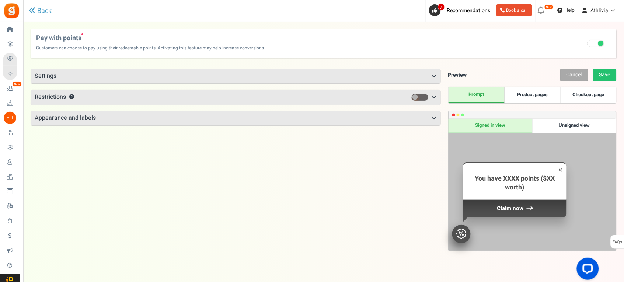
click at [407, 77] on h3 "Settings" at bounding box center [235, 76] width 409 height 14
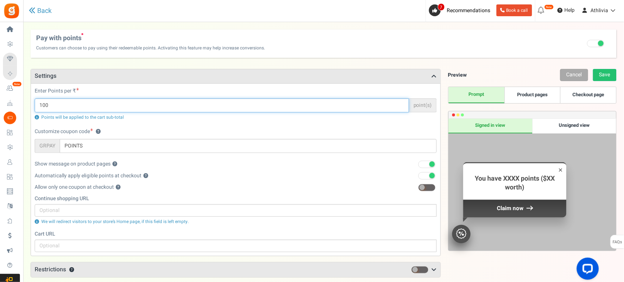
click at [69, 109] on input "100" at bounding box center [222, 105] width 374 height 14
click at [137, 131] on div "Customize coupon code ? GRPAY POINTS" at bounding box center [236, 140] width 402 height 25
click at [101, 105] on input "100" at bounding box center [222, 105] width 374 height 14
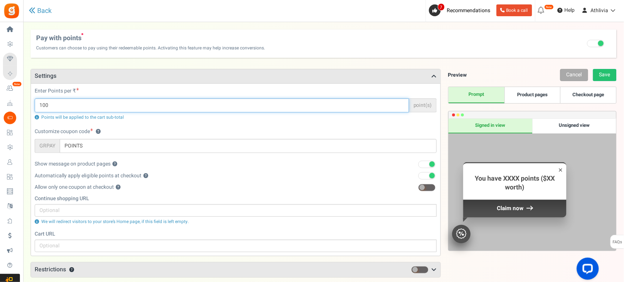
click at [101, 105] on input "100" at bounding box center [222, 105] width 374 height 14
type input "1"
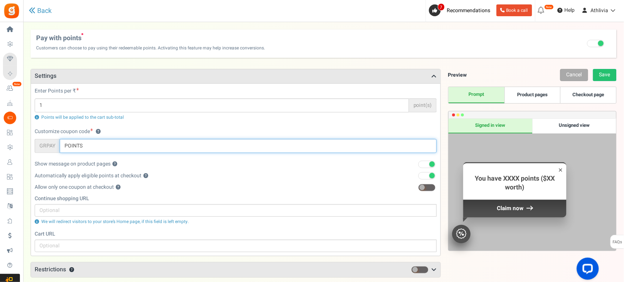
click at [121, 139] on input "POINTS" at bounding box center [248, 146] width 377 height 14
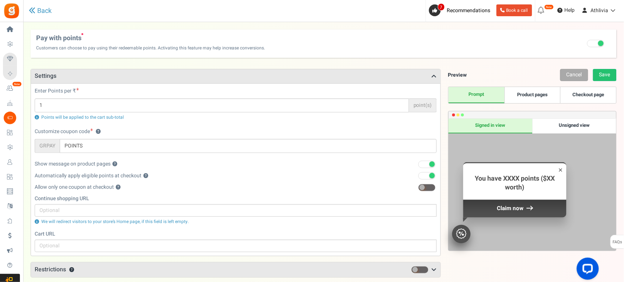
click at [129, 128] on div "Customize coupon code ? GRPAY POINTS" at bounding box center [236, 140] width 402 height 25
click at [423, 188] on span at bounding box center [422, 188] width 6 height 6
click at [418, 188] on input "checkbox" at bounding box center [418, 187] width 0 height 5
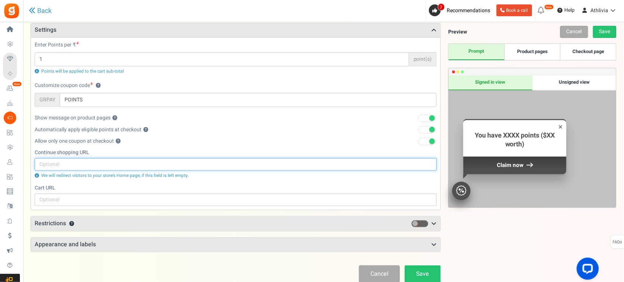
click at [133, 160] on input "text" at bounding box center [236, 164] width 402 height 13
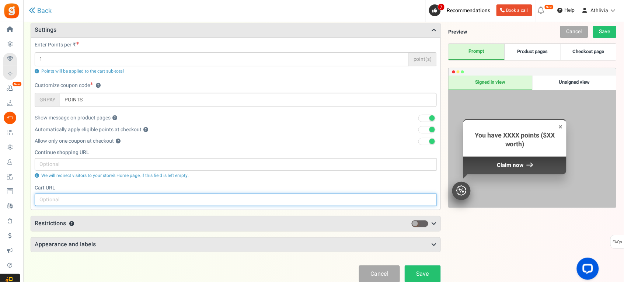
click at [108, 203] on input "text" at bounding box center [236, 200] width 402 height 13
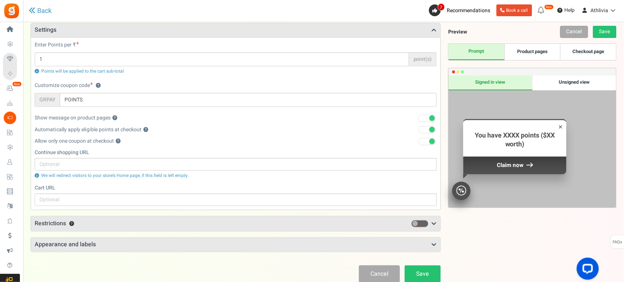
click at [155, 187] on label "Cart URL" at bounding box center [236, 187] width 402 height 7
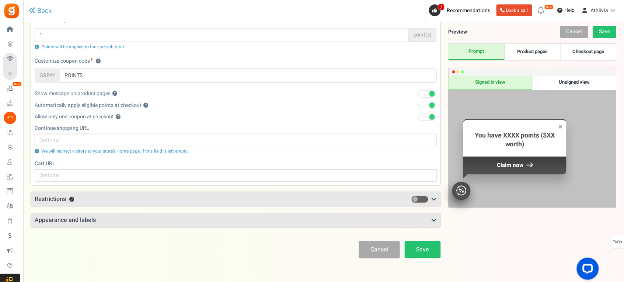
scroll to position [91, 0]
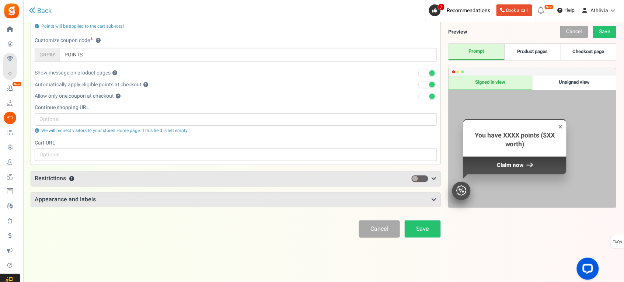
click at [229, 195] on h3 "Appearance and labels" at bounding box center [235, 200] width 409 height 14
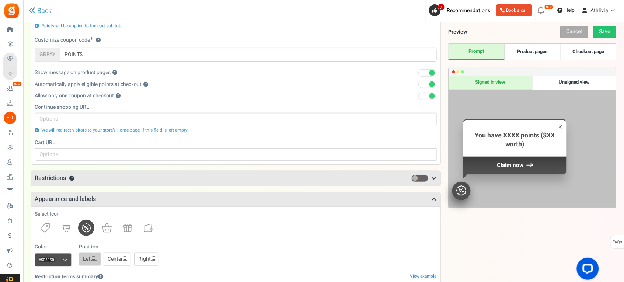
click at [197, 196] on h3 "Appearance and labels" at bounding box center [235, 199] width 409 height 14
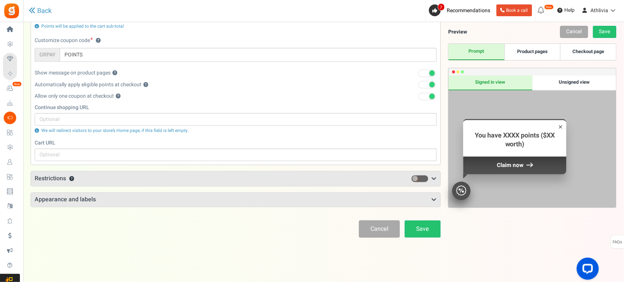
click at [201, 178] on h3 "Restrictions ?" at bounding box center [235, 178] width 409 height 15
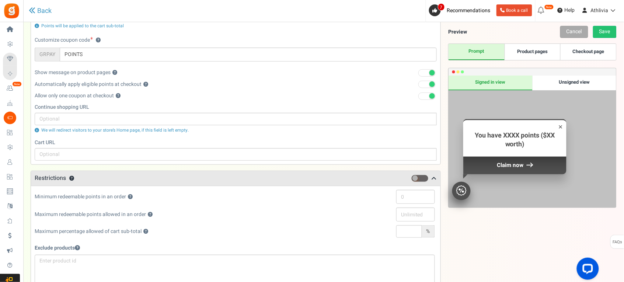
scroll to position [137, 0]
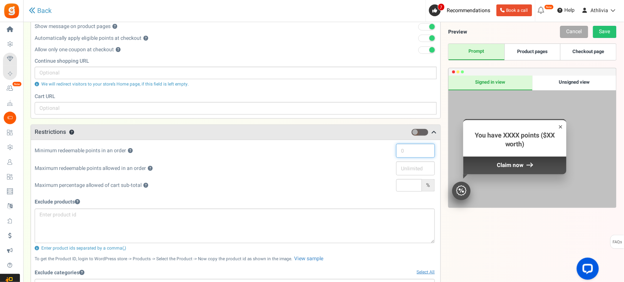
click at [412, 151] on input "text" at bounding box center [415, 151] width 39 height 14
click at [421, 133] on span at bounding box center [419, 132] width 17 height 7
click at [411, 133] on input "checkbox" at bounding box center [411, 132] width 0 height 5
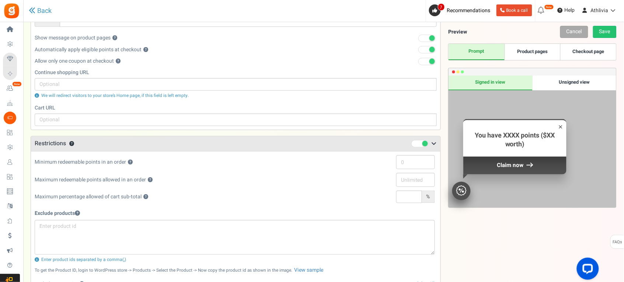
scroll to position [230, 0]
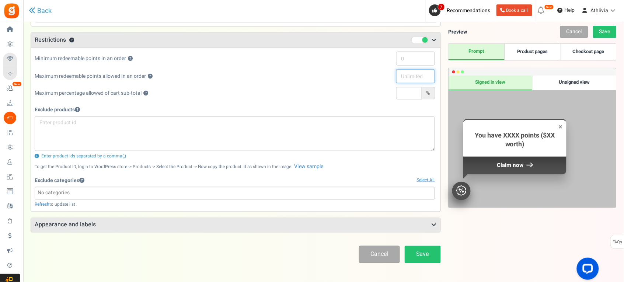
click at [417, 76] on input "text" at bounding box center [415, 76] width 39 height 14
type input "500"
click at [409, 93] on input "text" at bounding box center [409, 93] width 26 height 13
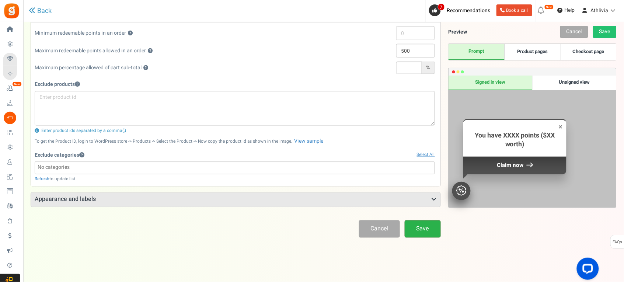
click at [412, 233] on link "Save" at bounding box center [423, 228] width 36 height 17
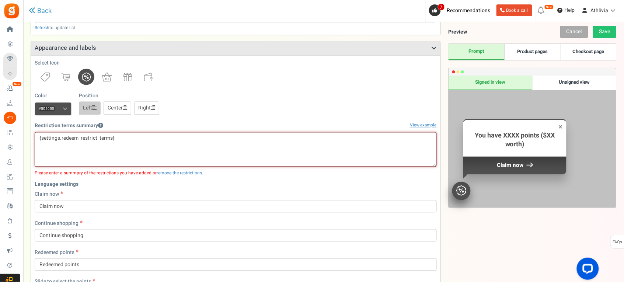
click at [170, 152] on textarea "{settings.redeem_restrict_terms}" at bounding box center [236, 149] width 402 height 35
click at [422, 126] on link "View example" at bounding box center [423, 125] width 27 height 6
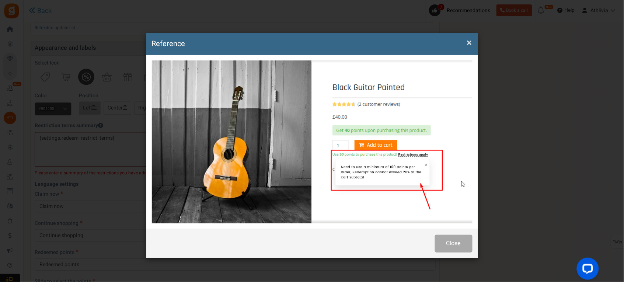
scroll to position [0, 0]
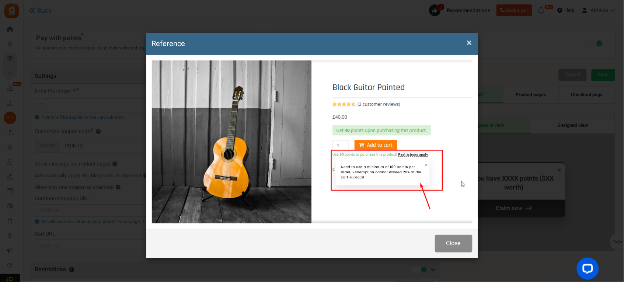
click at [460, 244] on button "Close" at bounding box center [454, 243] width 38 height 17
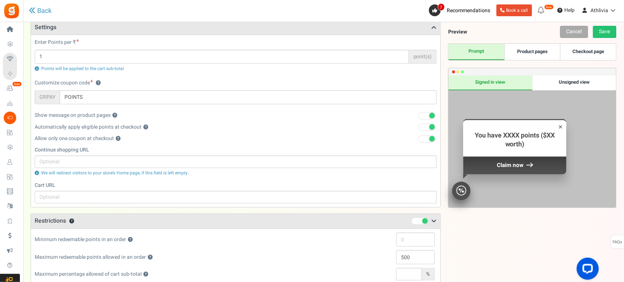
scroll to position [138, 0]
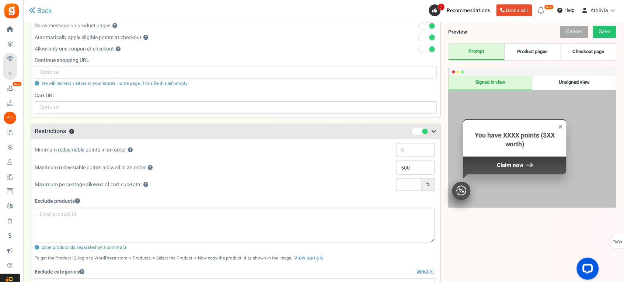
click at [417, 129] on span at bounding box center [419, 131] width 17 height 7
click at [411, 129] on input "checkbox" at bounding box center [411, 131] width 0 height 5
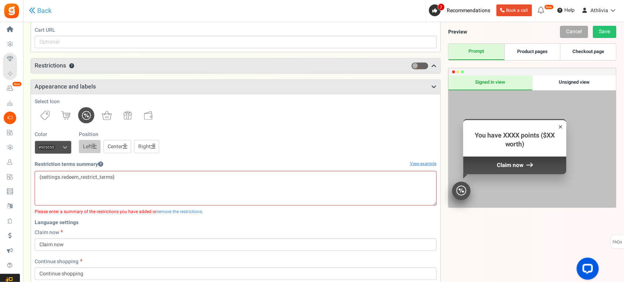
scroll to position [184, 0]
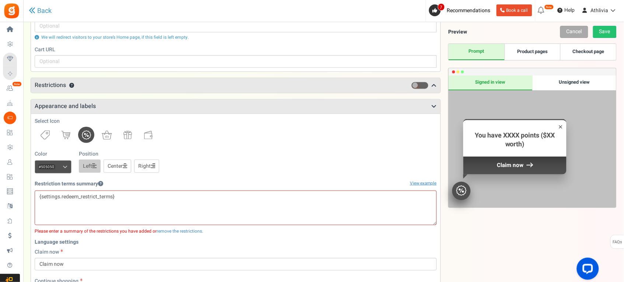
click at [397, 108] on h3 "Appearance and labels" at bounding box center [235, 107] width 409 height 14
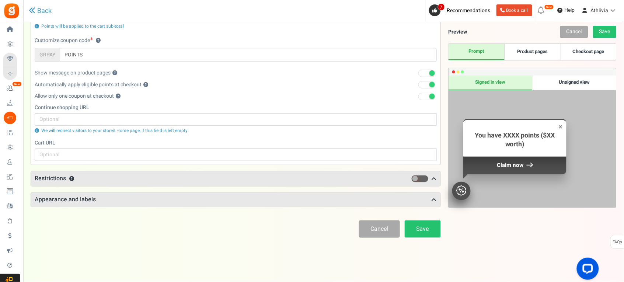
click at [137, 207] on div "Appearance and labels Select Icon Color #505050 We recommend a darker color Lef…" at bounding box center [236, 199] width 410 height 15
click at [200, 209] on div "Points mode Recommended Selecting this may reduce participation Allow customers…" at bounding box center [236, 95] width 410 height 235
click at [200, 205] on h3 "Appearance and labels" at bounding box center [235, 200] width 409 height 14
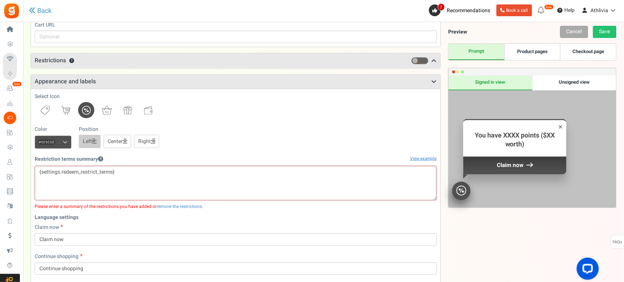
scroll to position [230, 0]
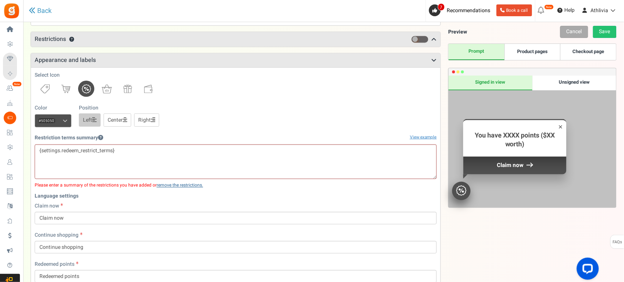
click at [168, 186] on link "remove the restrictions." at bounding box center [180, 185] width 46 height 7
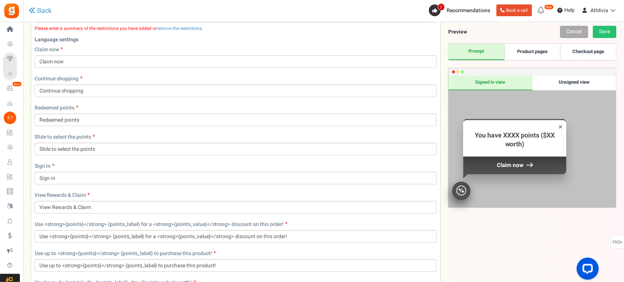
scroll to position [507, 0]
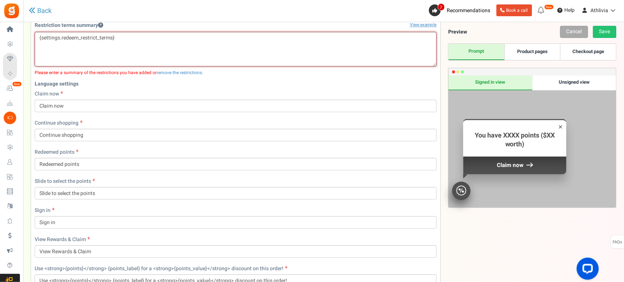
click at [174, 50] on textarea "{settings.redeem_restrict_terms}" at bounding box center [236, 49] width 402 height 35
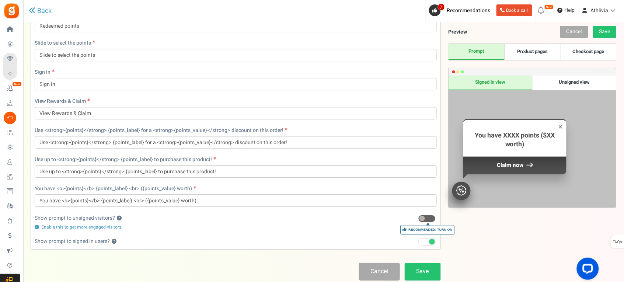
scroll to position [690, 0]
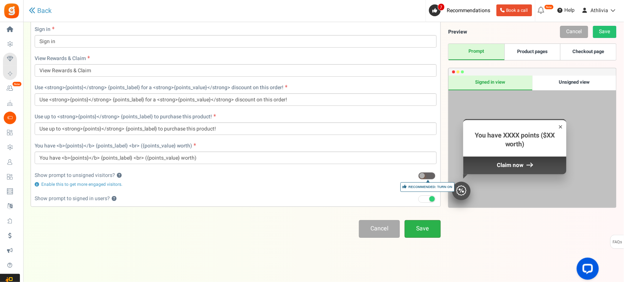
click at [424, 233] on link "Save" at bounding box center [423, 228] width 36 height 17
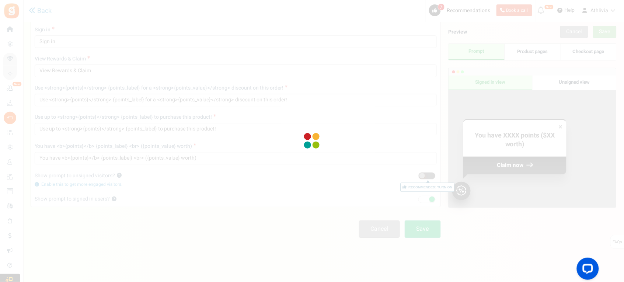
click at [428, 177] on div at bounding box center [312, 141] width 624 height 282
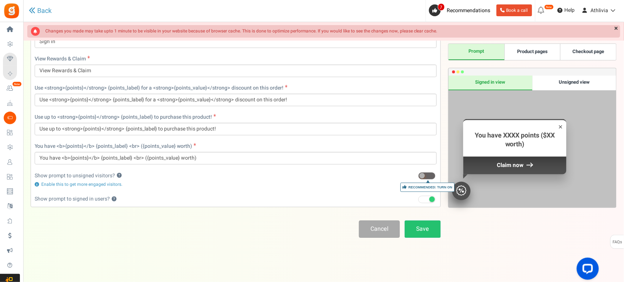
scroll to position [681, 0]
click at [424, 176] on span at bounding box center [422, 176] width 6 height 6
click at [418, 176] on input "Recommended: Turn On" at bounding box center [418, 176] width 0 height 5
click at [430, 230] on link "Save" at bounding box center [423, 228] width 36 height 17
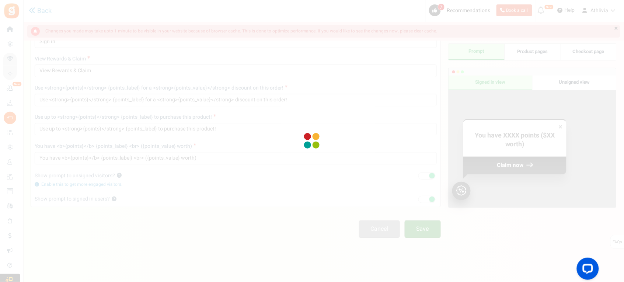
scroll to position [24, 0]
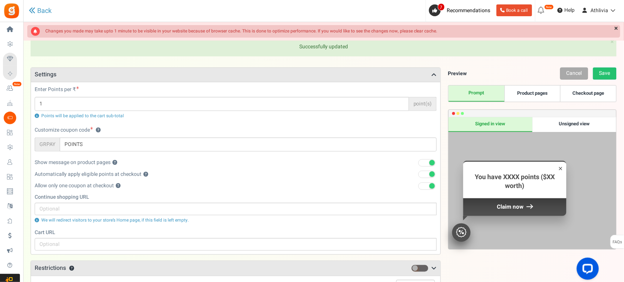
click at [554, 123] on div "Unsigned view" at bounding box center [575, 124] width 84 height 15
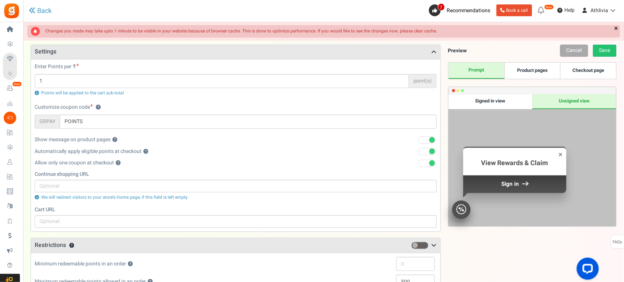
click at [618, 29] on link "×" at bounding box center [617, 28] width 8 height 7
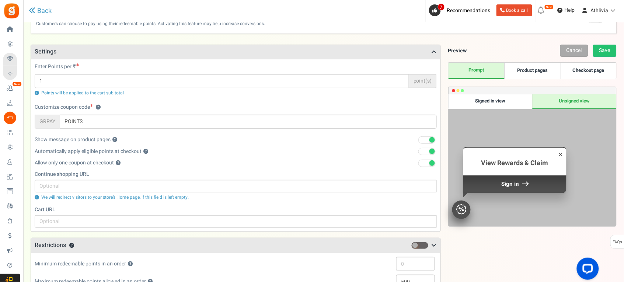
click at [547, 71] on link "Product pages" at bounding box center [533, 71] width 56 height 16
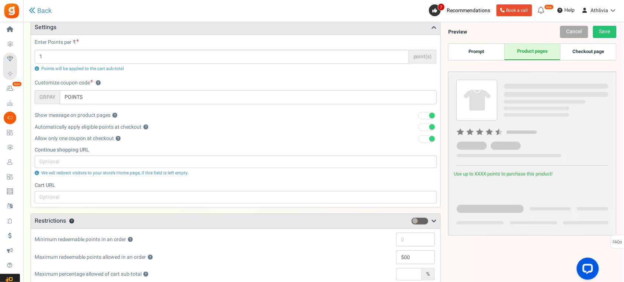
scroll to position [70, 0]
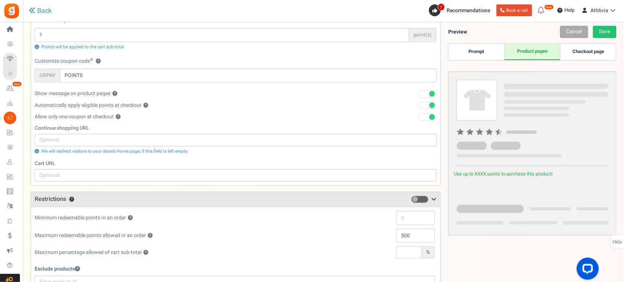
click at [596, 52] on link "Checkout page" at bounding box center [588, 52] width 56 height 16
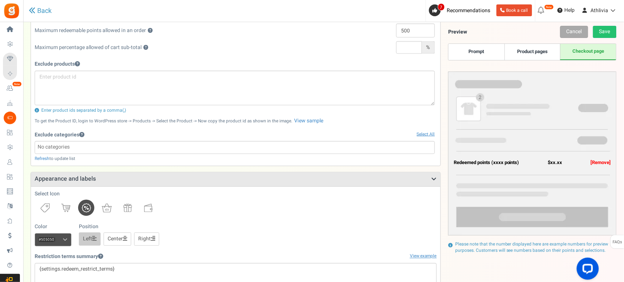
scroll to position [369, 0]
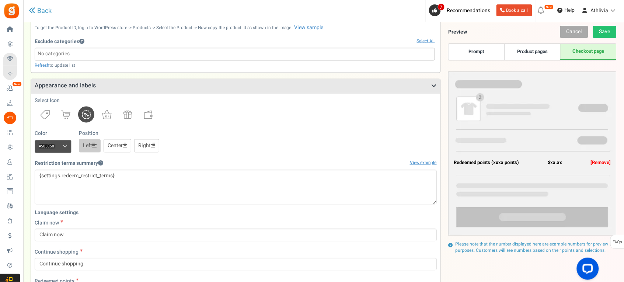
click at [536, 51] on link "Product pages" at bounding box center [533, 52] width 56 height 16
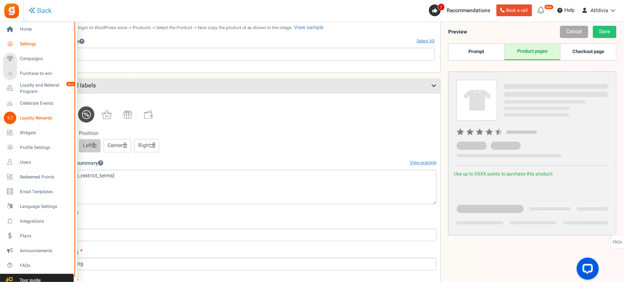
click at [45, 49] on link "Settings" at bounding box center [38, 44] width 71 height 13
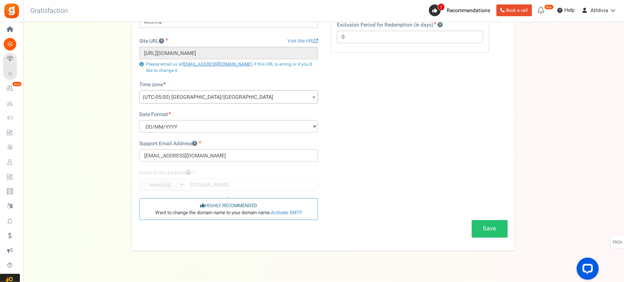
scroll to position [86, 0]
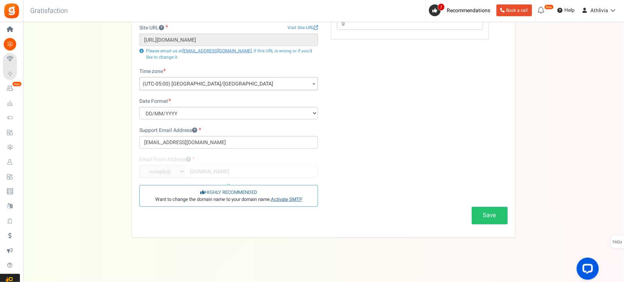
click at [290, 200] on link "Activate SMTP" at bounding box center [286, 199] width 31 height 7
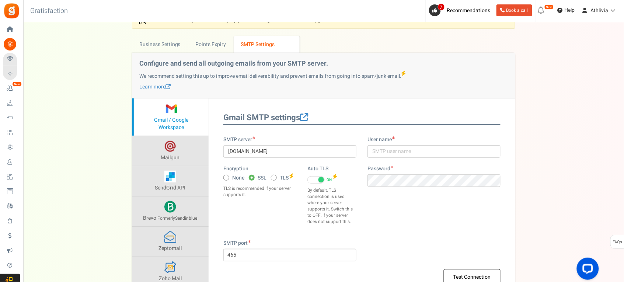
scroll to position [0, 0]
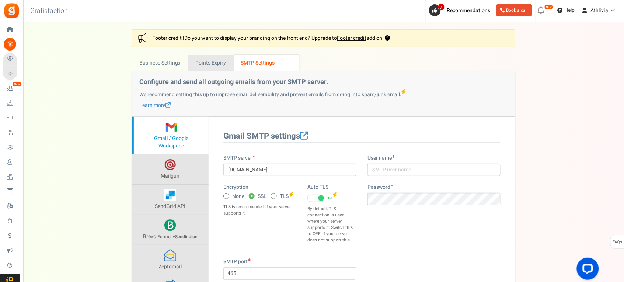
click at [214, 62] on link "Points Expiry" at bounding box center [210, 63] width 45 height 17
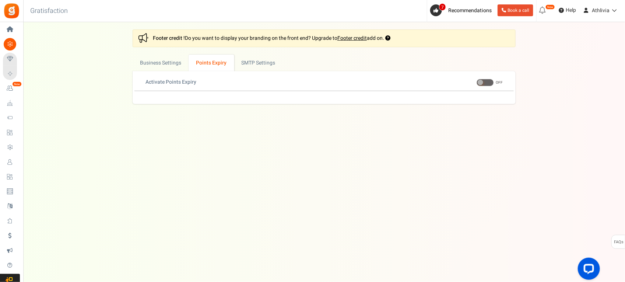
click at [487, 86] on span at bounding box center [485, 82] width 17 height 7
click at [477, 85] on input "ON OFF" at bounding box center [477, 82] width 0 height 5
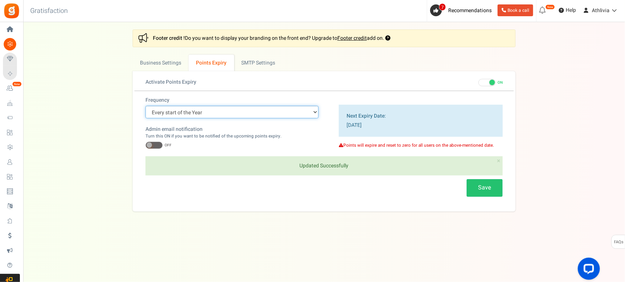
click at [225, 117] on select "Every start of the Year Every start of the Month Exact Date (one Time)" at bounding box center [232, 112] width 173 height 13
click at [220, 117] on select "Every start of the Year Every start of the Month Exact Date (one Time)" at bounding box center [232, 112] width 173 height 13
click at [159, 142] on span at bounding box center [154, 145] width 17 height 7
click at [146, 143] on input "ON OFF" at bounding box center [146, 145] width 0 height 5
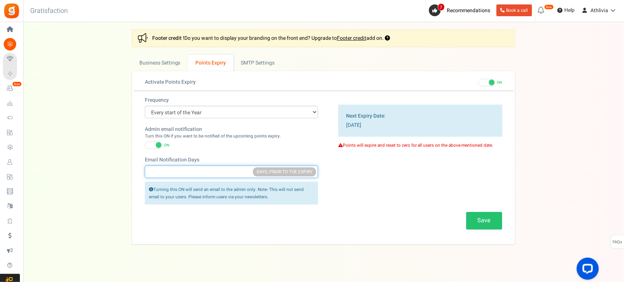
click at [185, 167] on input "Email Notification Days" at bounding box center [231, 171] width 173 height 13
click at [349, 184] on div "Frequency Every start of the Year Every start of the Month Exact Date (one Time…" at bounding box center [324, 167] width 380 height 140
click at [275, 174] on small "DAYS, PRIOR TO THE EXPIRY" at bounding box center [284, 171] width 63 height 9
click at [303, 173] on small "DAYS, PRIOR TO THE EXPIRY" at bounding box center [284, 171] width 63 height 9
click at [195, 174] on input "Email Notification Days" at bounding box center [231, 171] width 173 height 13
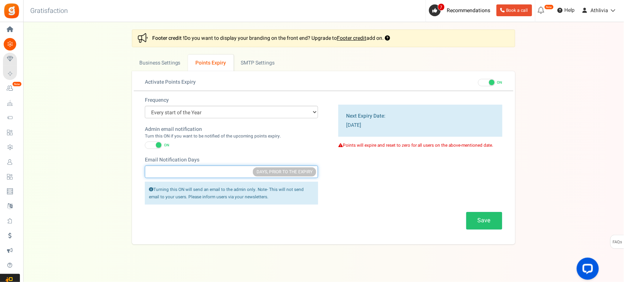
type input "athli"
click at [180, 171] on input "athli" at bounding box center [231, 171] width 173 height 13
click at [172, 173] on input "Email Notification Days" at bounding box center [231, 171] width 173 height 13
type input "10"
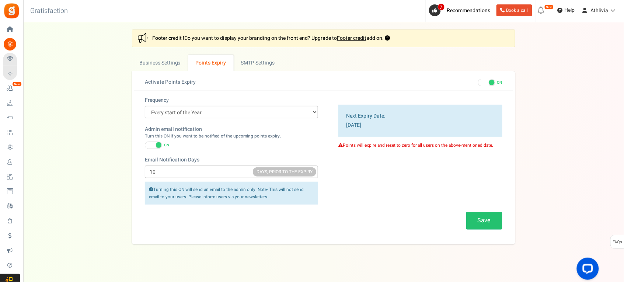
click at [435, 181] on div "Frequency Every start of the Year Every start of the Month Exact Date (one Time…" at bounding box center [324, 167] width 380 height 140
click at [261, 114] on select "Every start of the Year Every start of the Month Exact Date (one Time)" at bounding box center [231, 112] width 173 height 13
click at [204, 112] on select "Every start of the Year Every start of the Month Exact Date (one Time)" at bounding box center [231, 112] width 173 height 13
click at [197, 113] on select "Every start of the Year Every start of the Month Exact Date (one Time)" at bounding box center [231, 112] width 173 height 13
drag, startPoint x: 248, startPoint y: 101, endPoint x: 244, endPoint y: 100, distance: 4.8
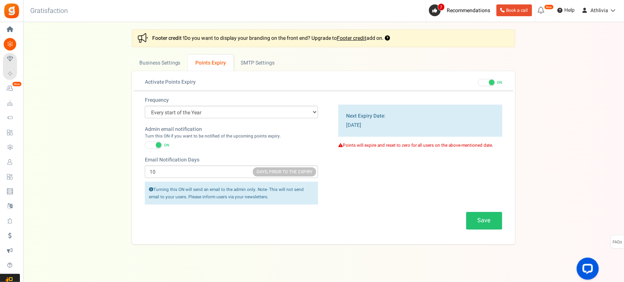
click at [248, 101] on div "Frequency Every start of the Year Every start of the Month Exact Date (one Time)" at bounding box center [231, 108] width 173 height 22
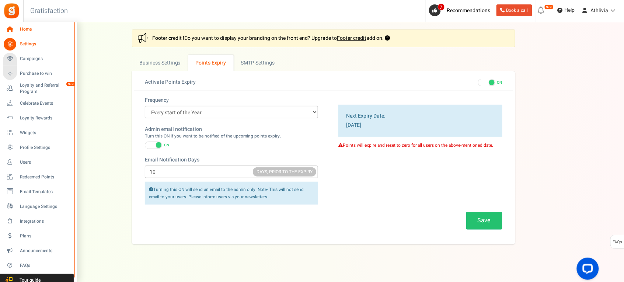
click at [28, 31] on span "Home" at bounding box center [46, 29] width 52 height 6
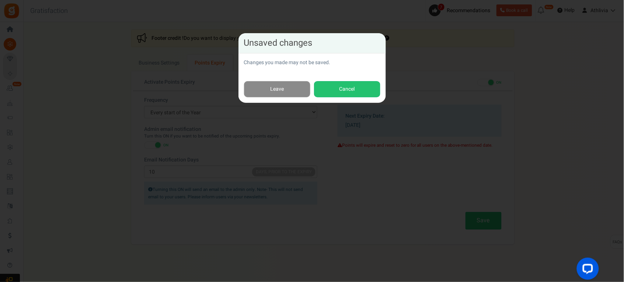
click at [293, 84] on link "Leave" at bounding box center [277, 89] width 66 height 17
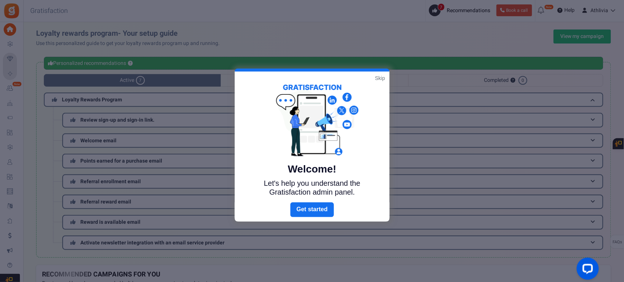
scroll to position [7, 0]
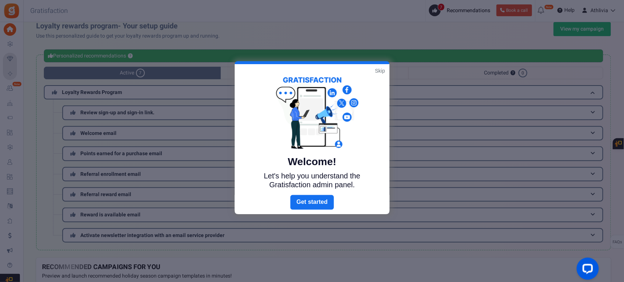
click at [382, 69] on link "Skip" at bounding box center [380, 70] width 10 height 7
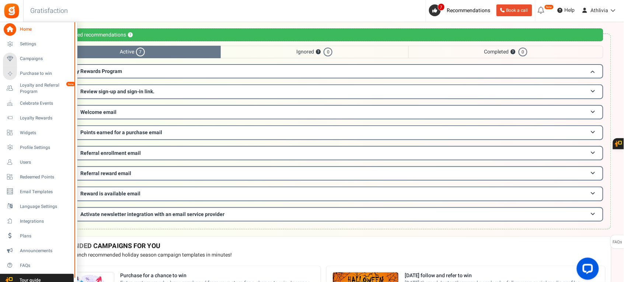
scroll to position [26, 0]
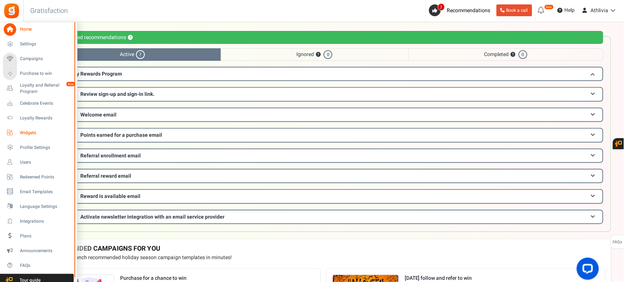
click at [30, 131] on span "Widgets" at bounding box center [46, 133] width 52 height 6
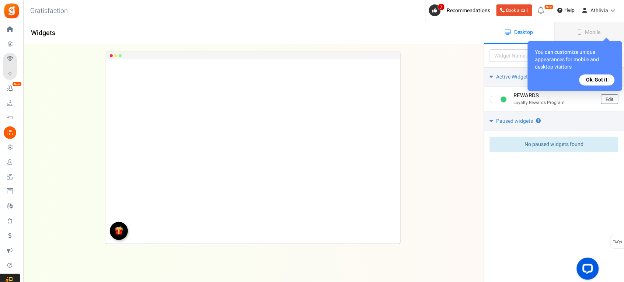
click at [596, 80] on button "Ok, Got it" at bounding box center [596, 79] width 35 height 11
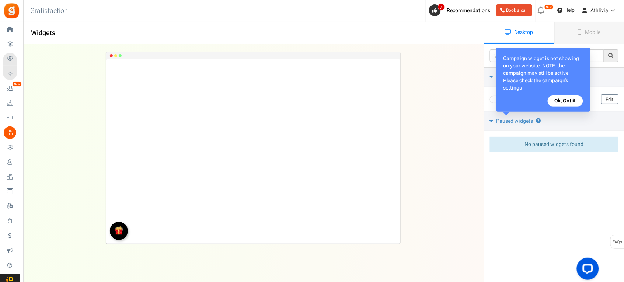
click at [564, 93] on div "Campaign widget is not showing on your website. NOTE: the campaign may still be…" at bounding box center [543, 80] width 94 height 64
click at [567, 98] on button "Ok, Got it" at bounding box center [565, 100] width 35 height 11
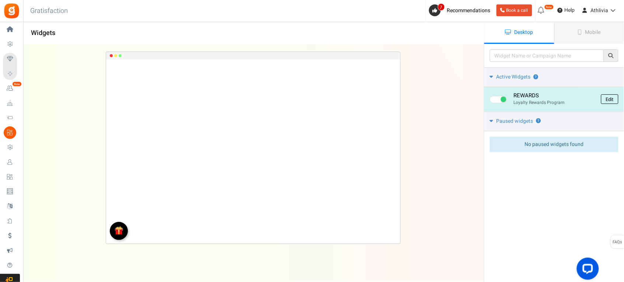
click at [612, 100] on link "Edit" at bounding box center [609, 99] width 17 height 10
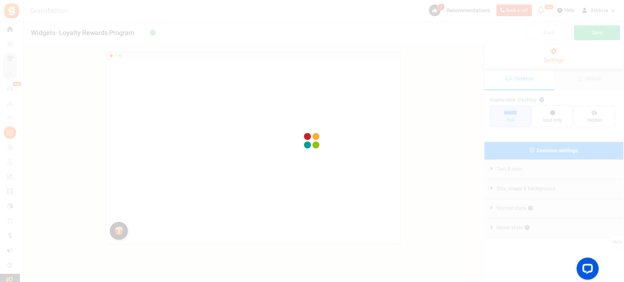
radio input "true"
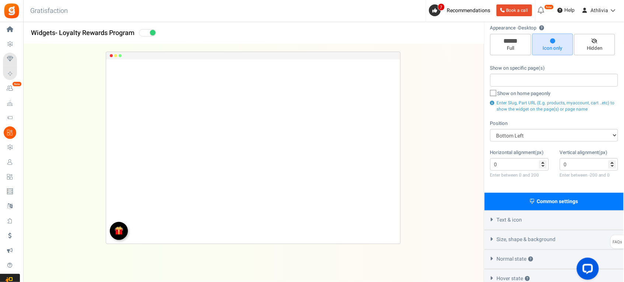
scroll to position [90, 0]
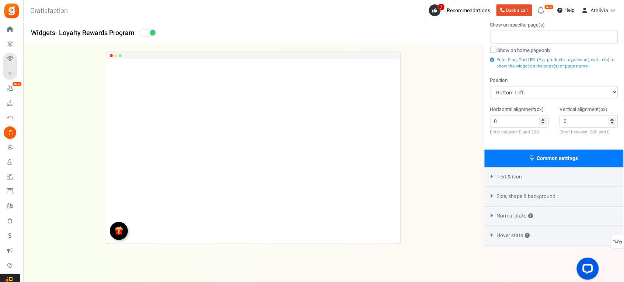
click at [510, 175] on span "Text & icon" at bounding box center [509, 176] width 25 height 7
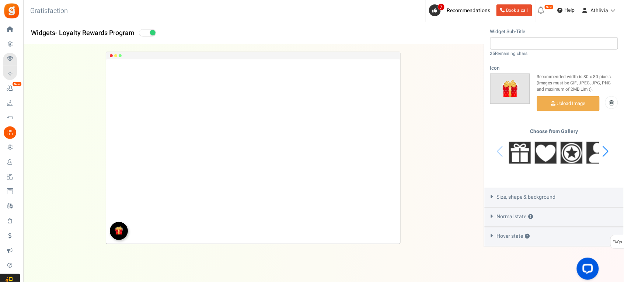
scroll to position [292, 0]
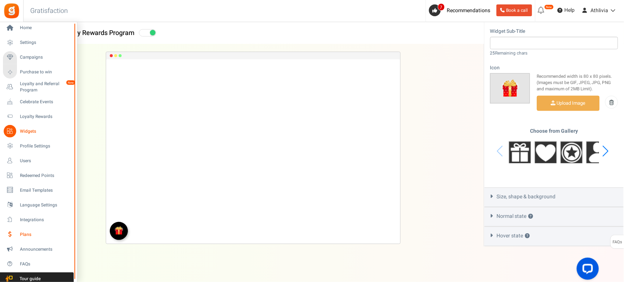
click at [30, 229] on link "Plans" at bounding box center [38, 234] width 71 height 13
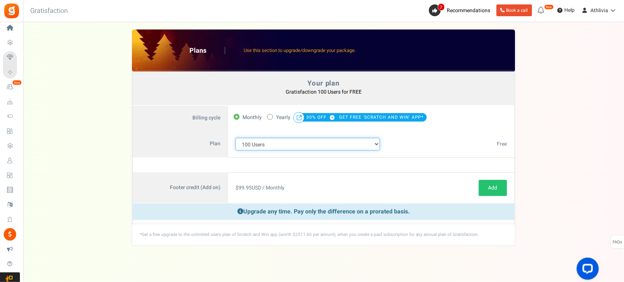
click at [334, 144] on select "100 Users 200 Users 500 Users 1000 Users 2000 Users 3000 Users 4000 Users 5000 …" at bounding box center [308, 144] width 144 height 13
click at [236, 138] on select "100 Users 200 Users 500 Users 1000 Users 2000 Users 3000 Users 4000 Users 5000 …" at bounding box center [308, 144] width 144 height 13
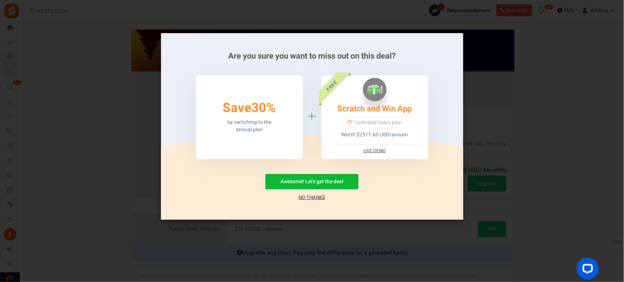
click at [306, 197] on link "No Thanks" at bounding box center [312, 197] width 27 height 7
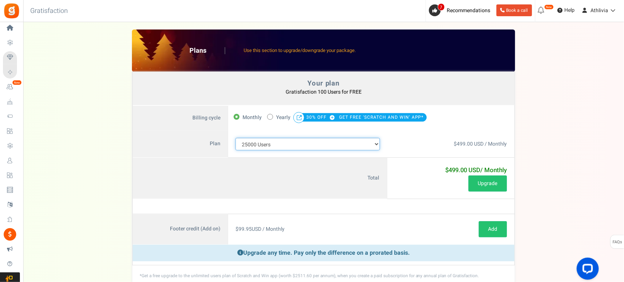
click at [318, 145] on select "100 Users 200 Users 500 Users 1000 Users 2000 Users 3000 Users 4000 Users 5000 …" at bounding box center [308, 144] width 144 height 13
select select "883"
click at [236, 138] on select "100 Users 200 Users 500 Users 1000 Users 2000 Users 3000 Users 4000 Users 5000 …" at bounding box center [308, 144] width 144 height 13
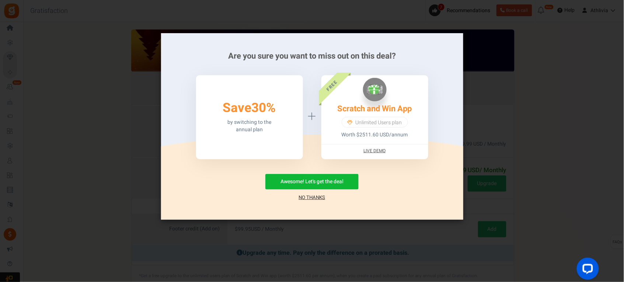
click at [316, 196] on link "No Thanks" at bounding box center [312, 197] width 27 height 7
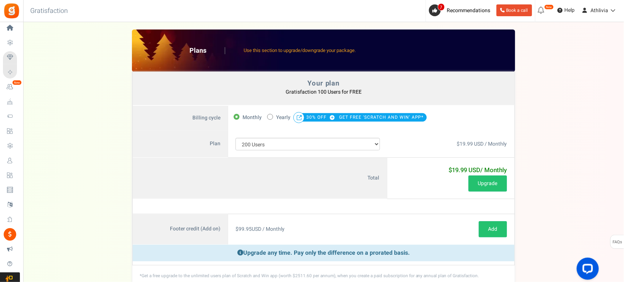
click at [285, 115] on span "Yearly" at bounding box center [283, 117] width 14 height 10
click at [272, 115] on input "50% OFF Limited time offer! Yearly 30% OFF GET FREE 'SCRATCH AND WIN' APP*" at bounding box center [269, 116] width 5 height 5
radio input "true"
click at [289, 145] on select "100 Users 200 Users 500 Users 1000 Users 2000 Users 3000 Users 4000 Users 5000 …" at bounding box center [308, 144] width 144 height 13
click at [289, 146] on select "100 Users 200 Users 500 Users 1000 Users 2000 Users 3000 Users 4000 Users 5000 …" at bounding box center [308, 144] width 144 height 13
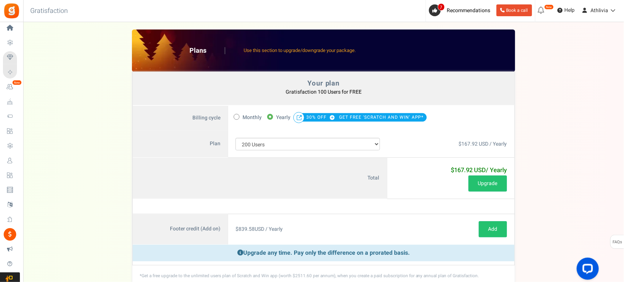
click at [242, 117] on label "Monthly" at bounding box center [248, 117] width 28 height 10
click at [238, 117] on input "Monthly" at bounding box center [236, 116] width 5 height 5
radio input "true"
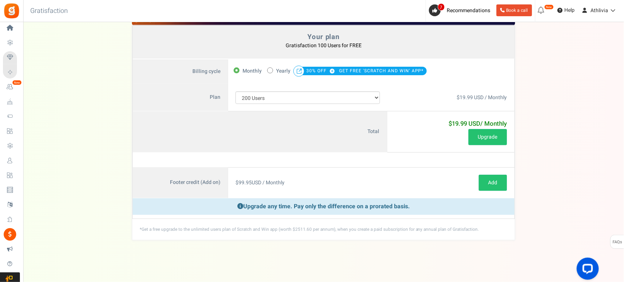
scroll to position [51, 0]
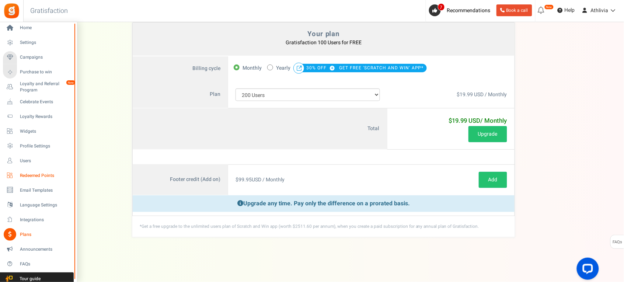
click at [45, 172] on span "Redeemed Points" at bounding box center [46, 175] width 52 height 6
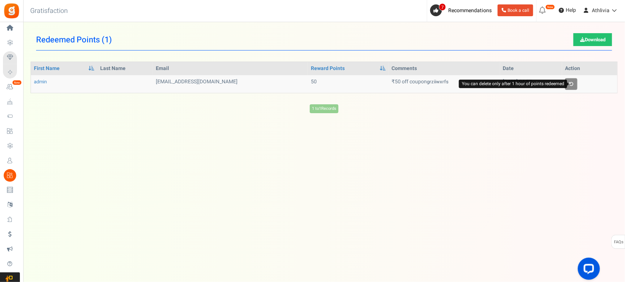
click at [572, 84] on icon at bounding box center [571, 84] width 4 height 4
click at [415, 85] on td "₹50 off coupon grziiwxrfs" at bounding box center [445, 84] width 112 height 18
click at [427, 82] on strong "grziiwxrfs" at bounding box center [438, 81] width 22 height 7
click at [511, 83] on td "[DATE] 04:57" at bounding box center [532, 84] width 62 height 18
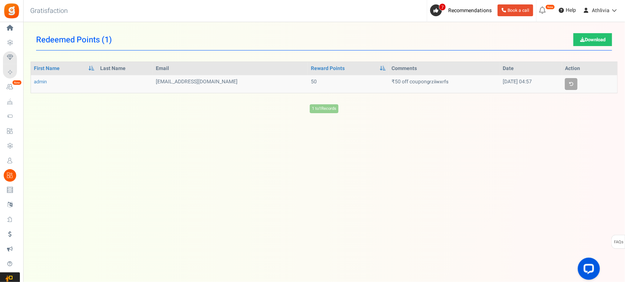
drag, startPoint x: 56, startPoint y: 95, endPoint x: 45, endPoint y: 86, distance: 15.2
click at [56, 95] on div "1 to 1 Records Loading... First Name Last Name Email Reward Points Comments Dat…" at bounding box center [325, 88] width 588 height 52
click at [43, 84] on link "admin" at bounding box center [40, 81] width 13 height 7
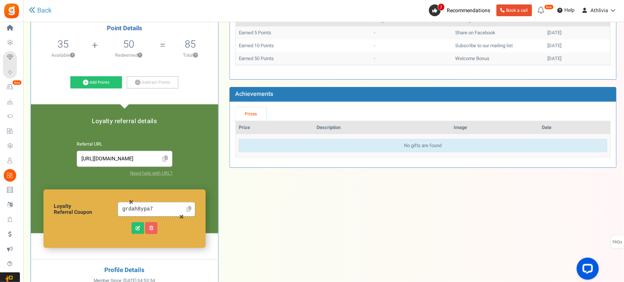
scroll to position [92, 0]
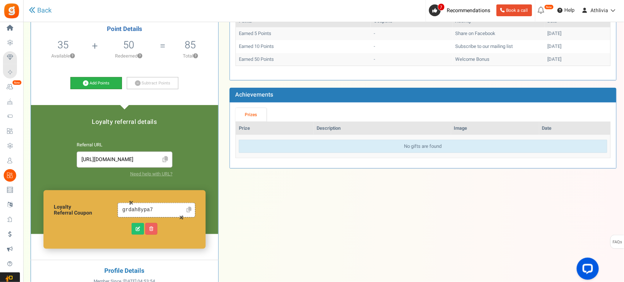
click at [105, 82] on link "Add Points" at bounding box center [96, 83] width 52 height 13
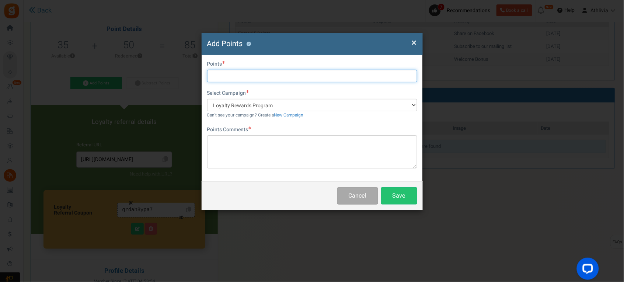
click at [242, 73] on input "text" at bounding box center [312, 76] width 210 height 13
type input "5000"
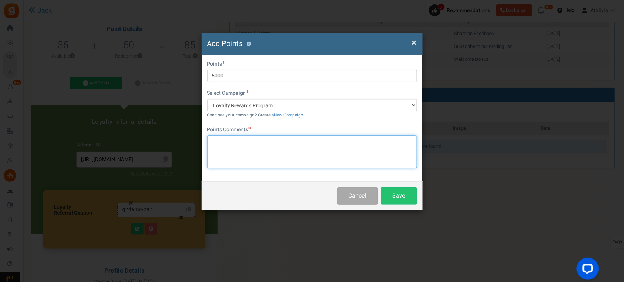
click at [238, 143] on textarea at bounding box center [312, 151] width 210 height 33
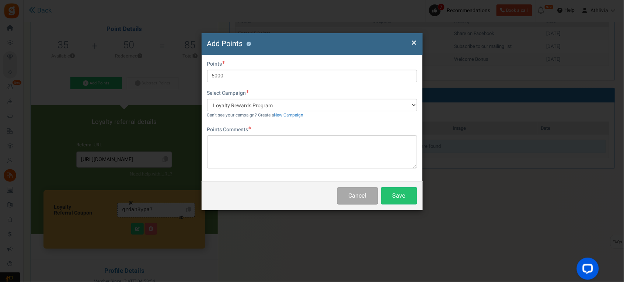
click at [323, 96] on div "Select Campaign Loyalty Rewards Program Can't see your campaign? Create a New C…" at bounding box center [312, 104] width 210 height 29
drag, startPoint x: 312, startPoint y: 107, endPoint x: 310, endPoint y: 111, distance: 4.3
click at [312, 107] on select "Loyalty Rewards Program" at bounding box center [312, 105] width 210 height 13
click at [207, 99] on select "Loyalty Rewards Program" at bounding box center [312, 105] width 210 height 13
click at [390, 191] on button "Save" at bounding box center [399, 195] width 36 height 17
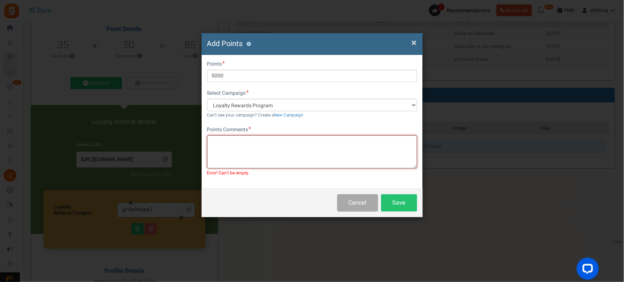
click at [287, 149] on textarea at bounding box center [312, 151] width 210 height 33
type textarea "tty"
click at [421, 204] on div "Cancel Save" at bounding box center [312, 202] width 221 height 29
click at [409, 205] on button "Save" at bounding box center [399, 202] width 36 height 17
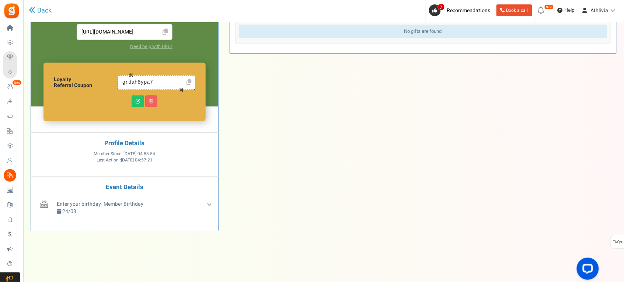
scroll to position [0, 0]
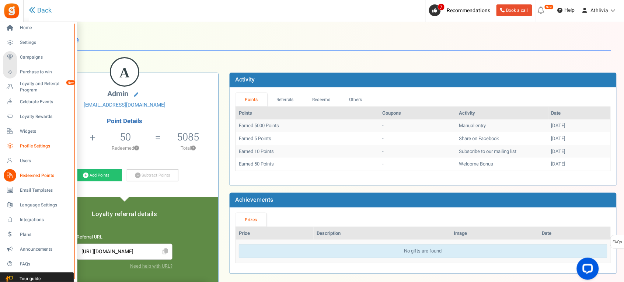
click at [39, 144] on span "Profile Settings" at bounding box center [46, 146] width 52 height 6
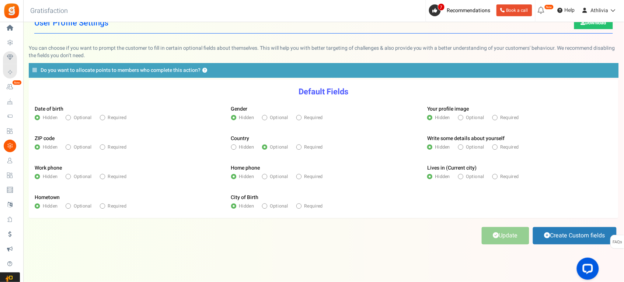
scroll to position [26, 0]
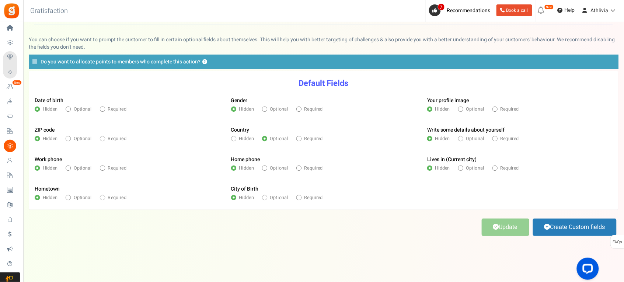
click at [102, 168] on icon at bounding box center [102, 167] width 1 height 1
click at [102, 168] on input "Required" at bounding box center [102, 169] width 4 height 4
radio input "true"
click at [519, 225] on link "Update" at bounding box center [506, 227] width 48 height 17
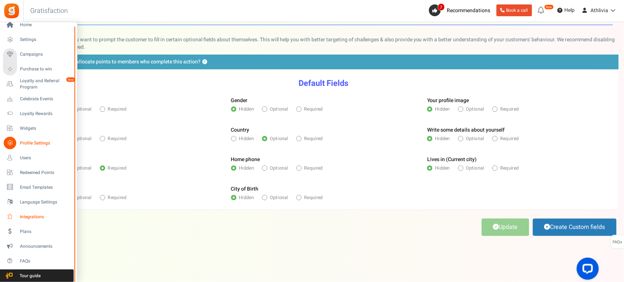
click at [33, 214] on span "Integrations" at bounding box center [46, 217] width 52 height 6
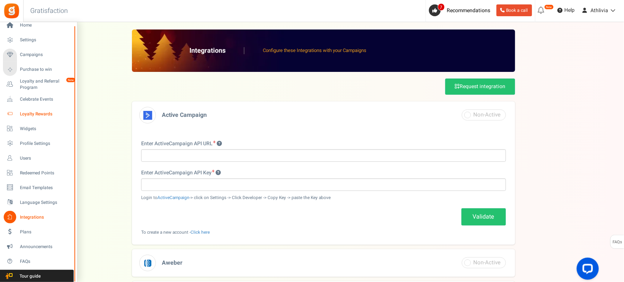
click at [37, 112] on span "Loyalty Rewards" at bounding box center [46, 114] width 52 height 6
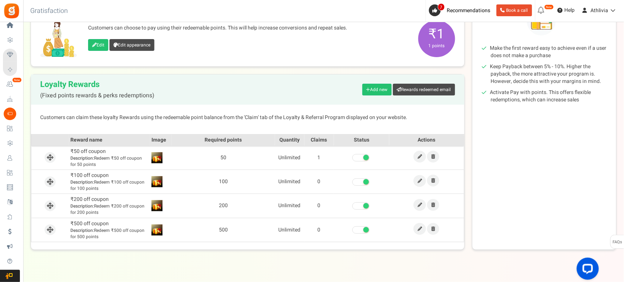
scroll to position [132, 0]
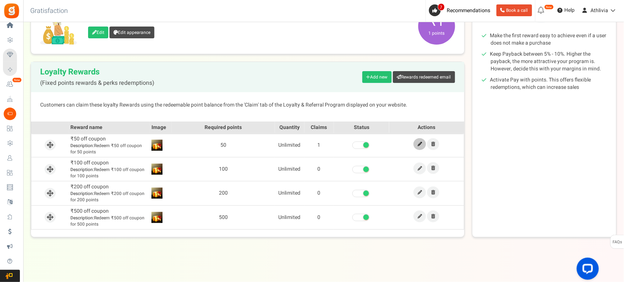
click at [418, 143] on icon at bounding box center [420, 144] width 4 height 4
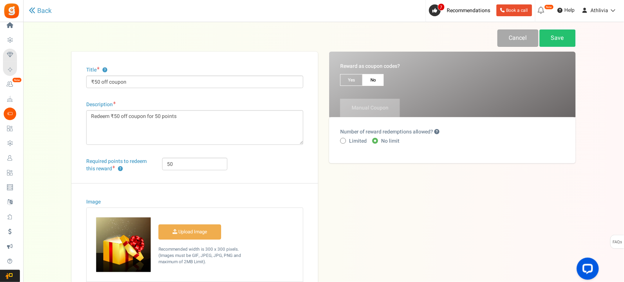
click at [357, 80] on span "Yes" at bounding box center [351, 80] width 22 height 12
click at [345, 80] on input "Yes" at bounding box center [342, 78] width 5 height 5
radio input "true"
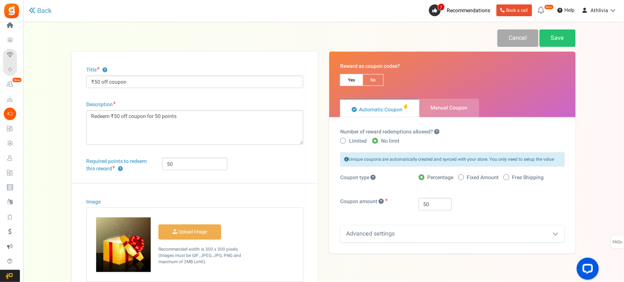
click at [473, 175] on span "Fixed Amount" at bounding box center [483, 177] width 32 height 7
click at [463, 175] on input "Fixed Amount" at bounding box center [460, 177] width 5 height 5
radio input "true"
click at [428, 232] on div "Advanced settings" at bounding box center [452, 233] width 224 height 17
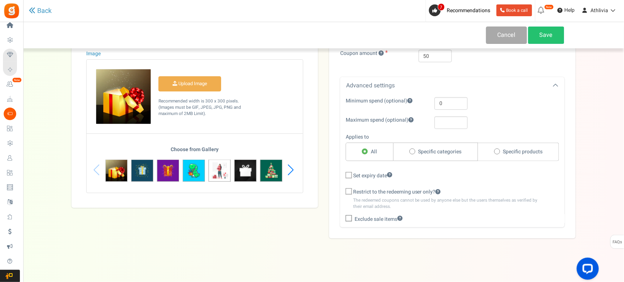
scroll to position [150, 0]
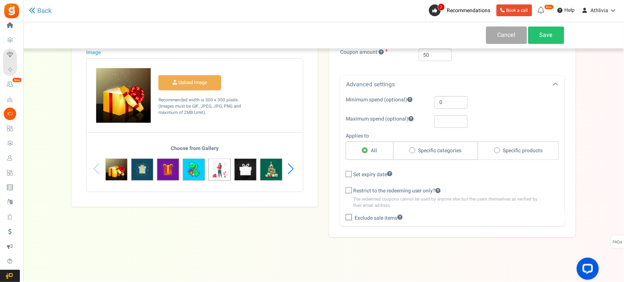
click at [393, 192] on span "Restrict to the redeeming user only?" at bounding box center [397, 190] width 88 height 7
click at [343, 192] on input "Restrict to the redeeming user only?" at bounding box center [340, 191] width 5 height 5
checkbox input "true"
click at [554, 34] on link "Save" at bounding box center [546, 35] width 36 height 17
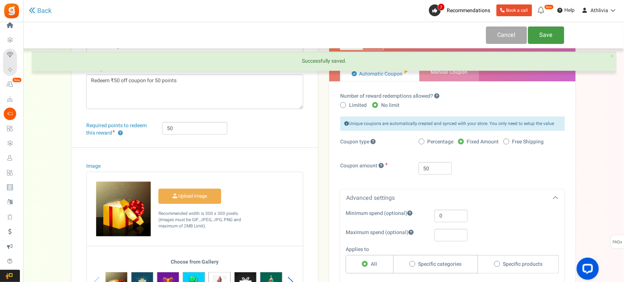
scroll to position [0, 0]
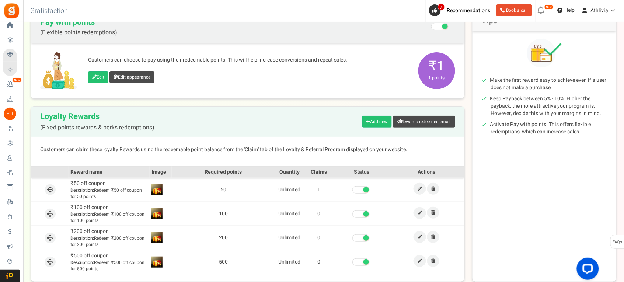
scroll to position [92, 0]
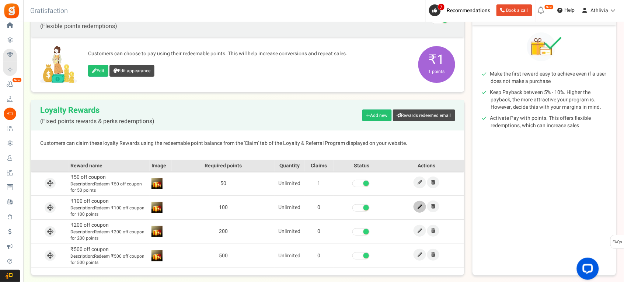
click at [419, 208] on icon at bounding box center [420, 207] width 4 height 4
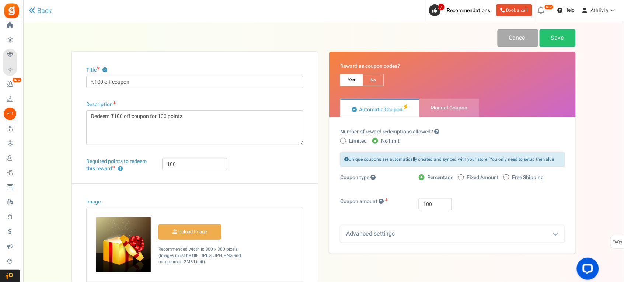
click at [471, 179] on span "Fixed Amount" at bounding box center [483, 177] width 32 height 7
click at [463, 179] on input "Fixed Amount" at bounding box center [460, 177] width 5 height 5
radio input "true"
click at [383, 234] on div "Advanced settings" at bounding box center [452, 233] width 224 height 17
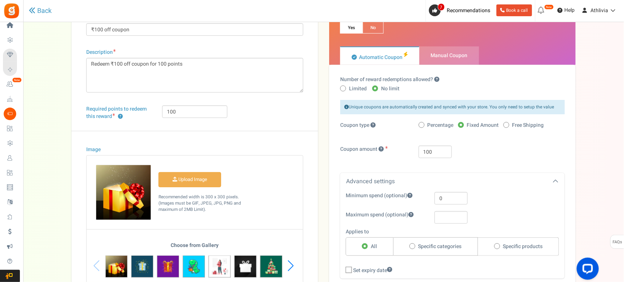
scroll to position [119, 0]
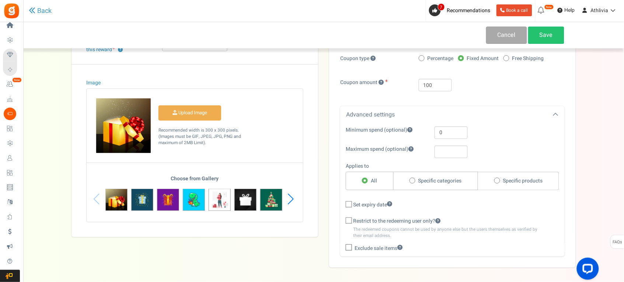
click at [369, 249] on span "Exclude sale items" at bounding box center [379, 248] width 48 height 7
click at [343, 249] on input "Exclude sale items" at bounding box center [340, 249] width 5 height 5
click at [370, 248] on span "Exclude sale items" at bounding box center [379, 248] width 48 height 7
click at [343, 248] on input "Exclude sale items" at bounding box center [340, 249] width 5 height 5
checkbox input "false"
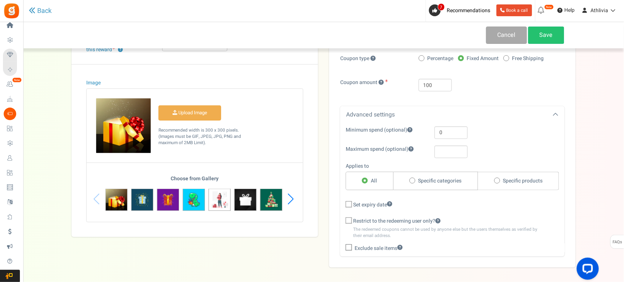
click at [374, 223] on span "Restrict to the redeeming user only?" at bounding box center [397, 220] width 88 height 7
click at [343, 223] on input "Restrict to the redeeming user only?" at bounding box center [340, 221] width 5 height 5
checkbox input "true"
click at [296, 201] on div "Choose from Gallery" at bounding box center [195, 199] width 216 height 46
click at [292, 200] on div "Next slide" at bounding box center [291, 199] width 10 height 22
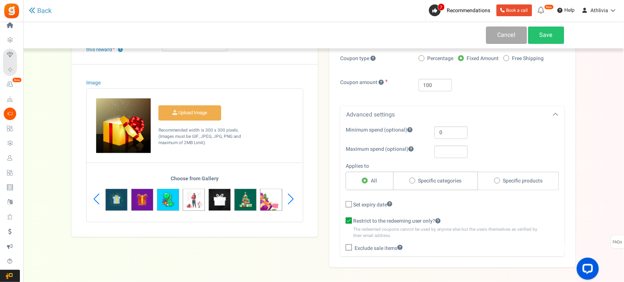
click at [292, 200] on div "Next slide" at bounding box center [291, 199] width 10 height 22
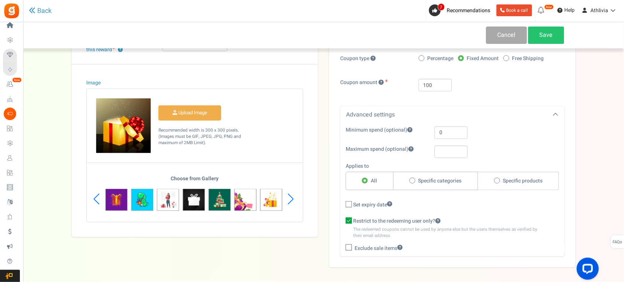
click at [292, 200] on div "Next slide" at bounding box center [291, 199] width 10 height 22
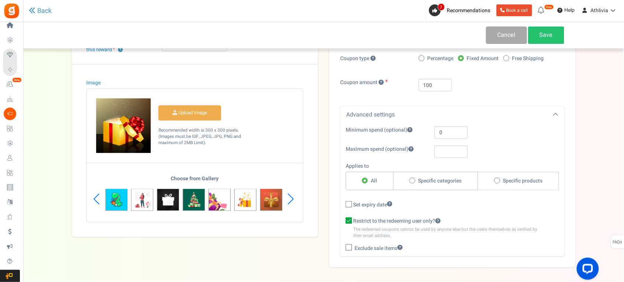
click at [292, 200] on div "Next slide" at bounding box center [291, 199] width 10 height 22
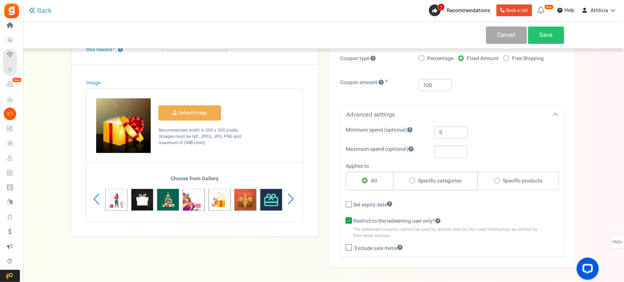
click at [292, 200] on div "Next slide" at bounding box center [291, 199] width 10 height 22
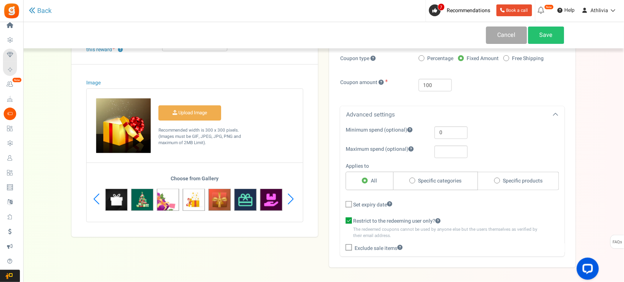
click at [292, 200] on div "Next slide" at bounding box center [291, 199] width 10 height 22
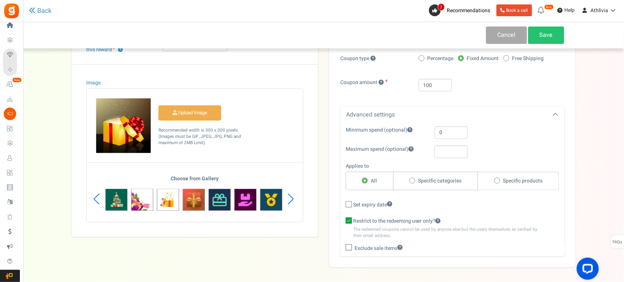
click at [292, 200] on div "Next slide" at bounding box center [291, 199] width 10 height 22
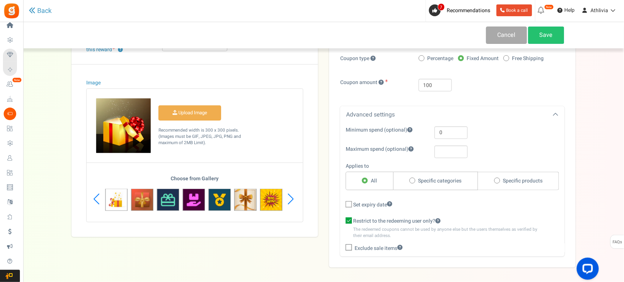
click at [292, 200] on div "Next slide" at bounding box center [291, 199] width 10 height 22
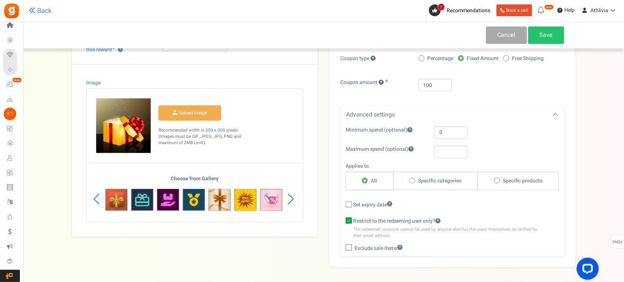
click at [292, 200] on div "Next slide" at bounding box center [291, 199] width 10 height 22
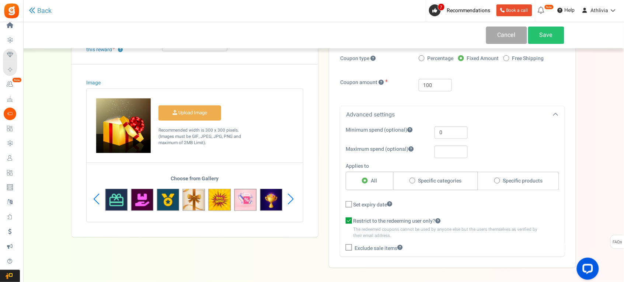
click at [292, 200] on div "Next slide" at bounding box center [291, 199] width 10 height 22
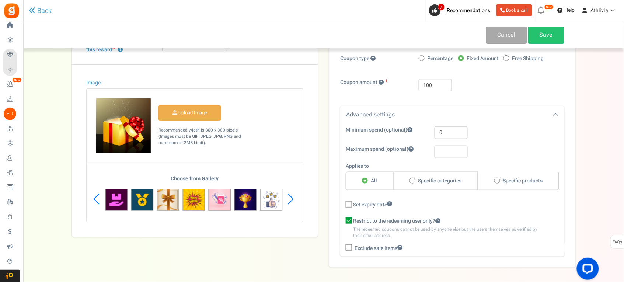
click at [292, 200] on div "Next slide" at bounding box center [291, 199] width 10 height 22
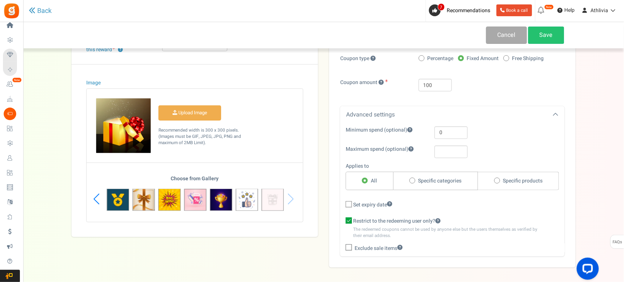
click at [291, 203] on div "Choose from Gallery" at bounding box center [195, 199] width 216 height 46
click at [290, 200] on div "Choose from Gallery" at bounding box center [195, 199] width 216 height 46
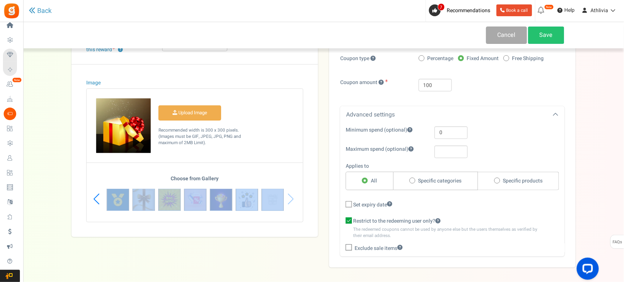
click at [290, 200] on div "Choose from Gallery" at bounding box center [195, 199] width 216 height 46
click at [136, 231] on div "Image Upload Image" at bounding box center [195, 150] width 247 height 173
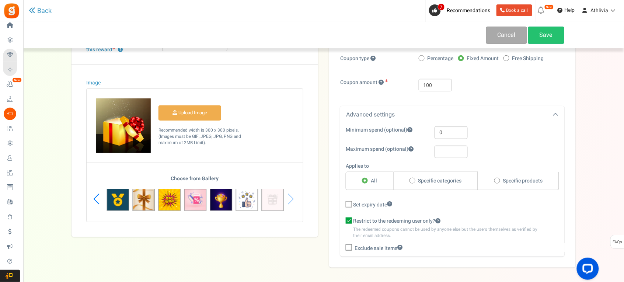
click at [95, 195] on div "Previous slide" at bounding box center [96, 199] width 10 height 22
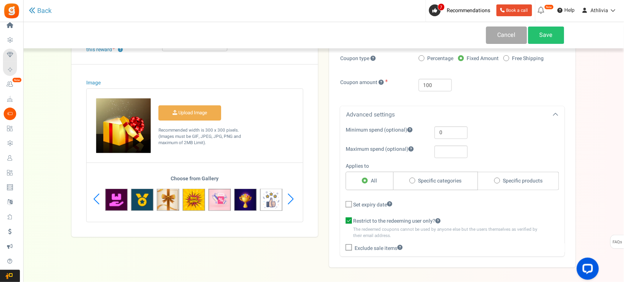
click at [95, 195] on div "Previous slide" at bounding box center [96, 199] width 10 height 22
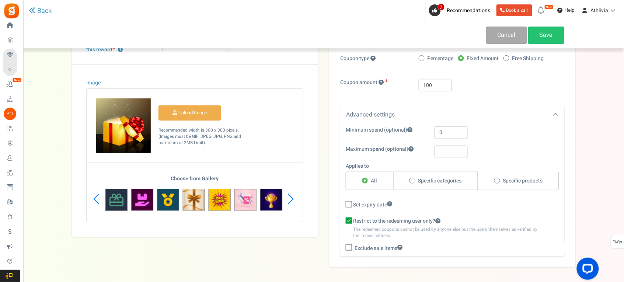
click at [113, 201] on img at bounding box center [116, 200] width 22 height 22
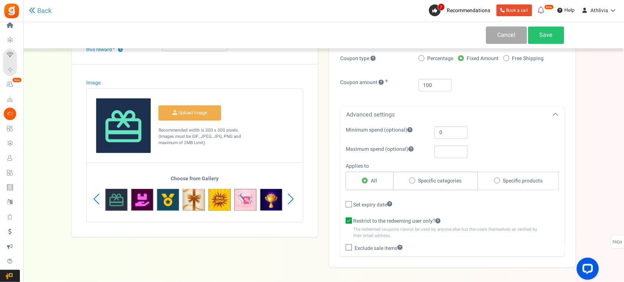
click at [113, 201] on img at bounding box center [116, 200] width 22 height 22
click at [100, 199] on div "Previous slide" at bounding box center [96, 199] width 10 height 22
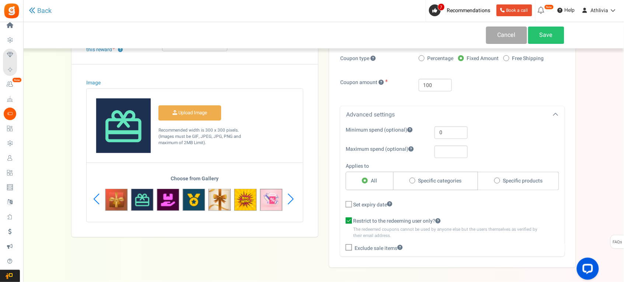
click at [98, 200] on div "Previous slide" at bounding box center [96, 199] width 10 height 22
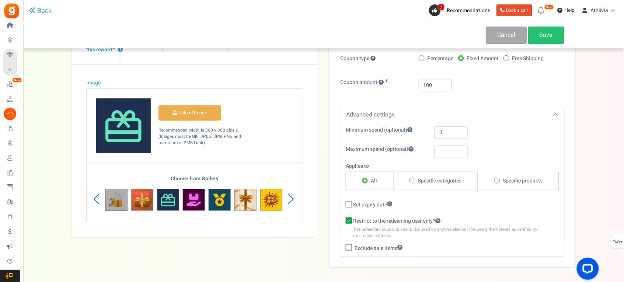
click at [122, 202] on img at bounding box center [116, 200] width 22 height 22
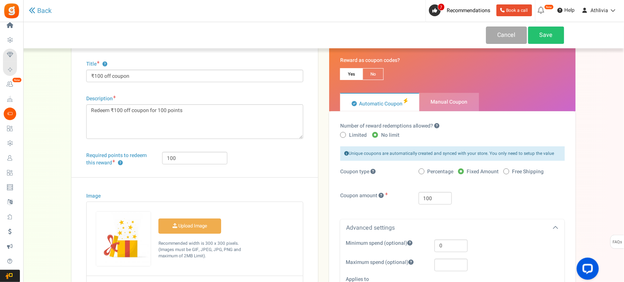
scroll to position [0, 0]
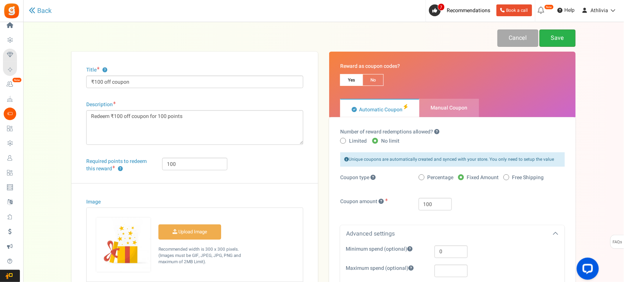
click at [561, 45] on link "Save" at bounding box center [558, 37] width 36 height 17
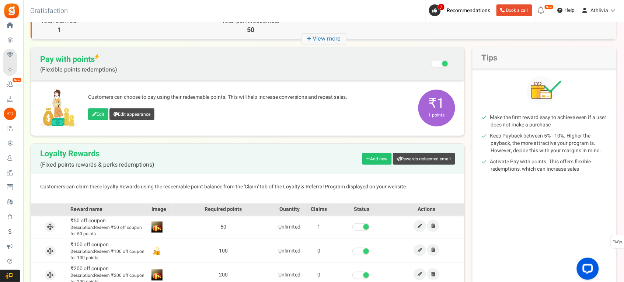
scroll to position [132, 0]
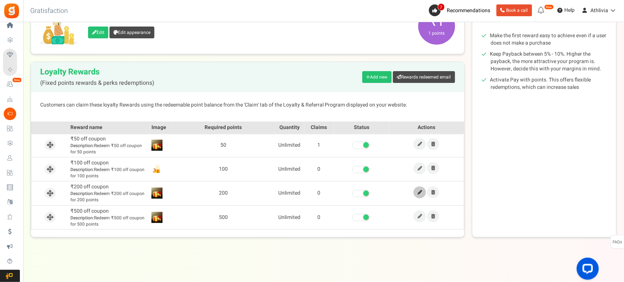
click at [418, 193] on icon at bounding box center [420, 192] width 4 height 4
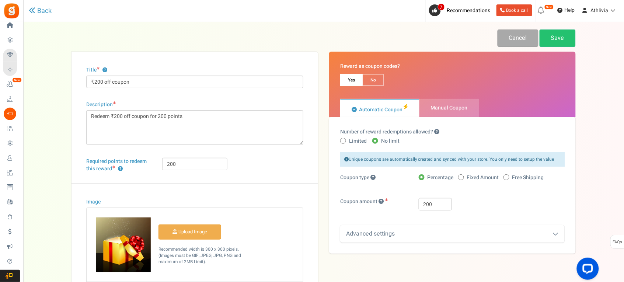
click at [463, 175] on span at bounding box center [461, 177] width 6 height 6
click at [463, 175] on input "Fixed Amount" at bounding box center [460, 177] width 5 height 5
radio input "true"
click at [419, 234] on div "Advanced settings" at bounding box center [452, 233] width 224 height 17
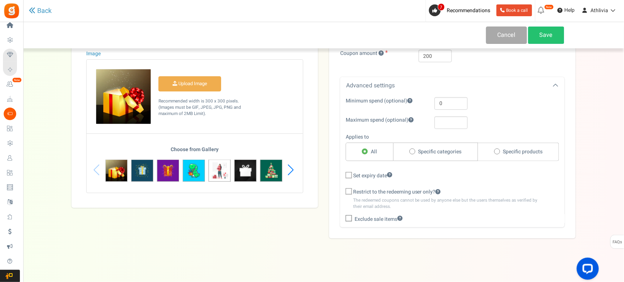
scroll to position [150, 0]
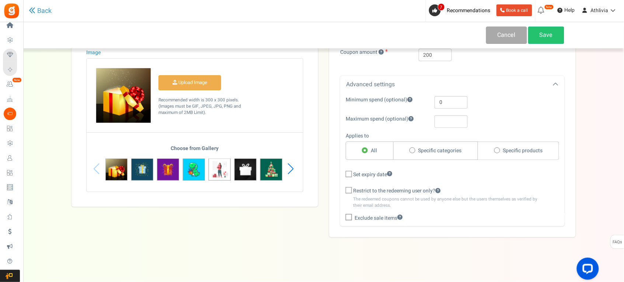
click at [373, 189] on span "Restrict to the redeeming user only?" at bounding box center [397, 190] width 88 height 7
click at [343, 189] on input "Restrict to the redeeming user only?" at bounding box center [340, 191] width 5 height 5
checkbox input "true"
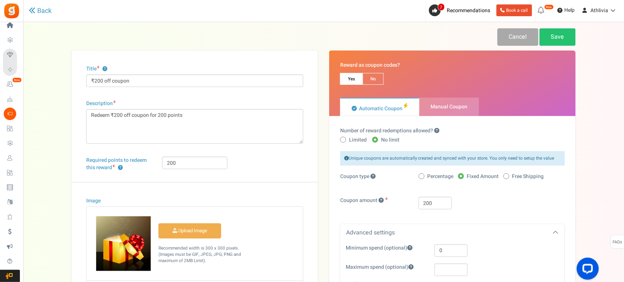
scroll to position [0, 0]
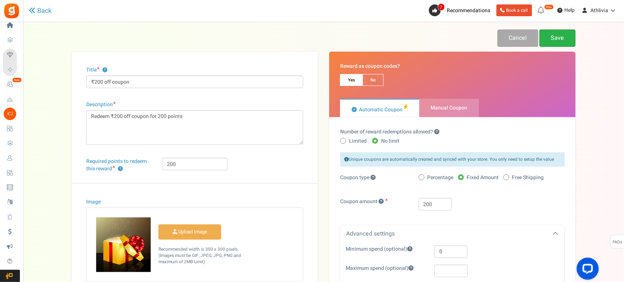
click at [554, 39] on link "Save" at bounding box center [558, 37] width 36 height 17
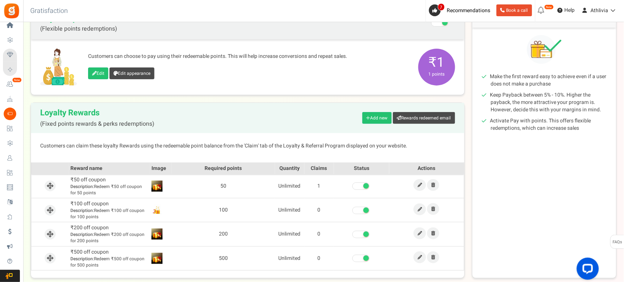
scroll to position [132, 0]
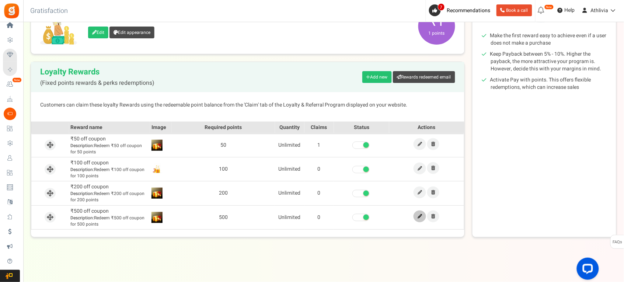
click at [420, 217] on icon at bounding box center [420, 216] width 4 height 4
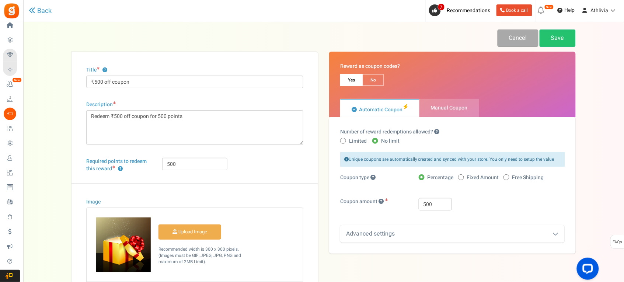
click at [460, 183] on div "Percentage Fixed Amount Free Shipping" at bounding box center [492, 178] width 146 height 9
click at [461, 177] on icon at bounding box center [461, 178] width 2 height 2
click at [461, 176] on input "Fixed Amount" at bounding box center [460, 177] width 5 height 5
radio input "true"
click at [423, 229] on div "Advanced settings" at bounding box center [452, 233] width 224 height 17
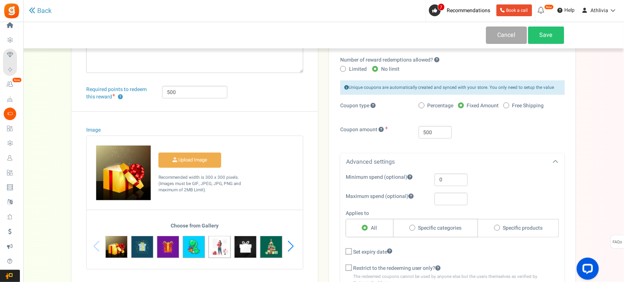
scroll to position [119, 0]
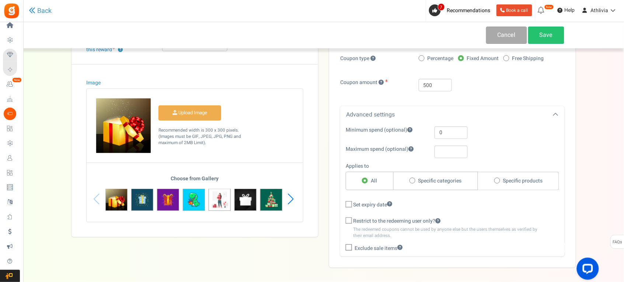
click at [375, 219] on span "Restrict to the redeeming user only?" at bounding box center [397, 220] width 88 height 7
click at [343, 219] on input "Restrict to the redeeming user only?" at bounding box center [340, 221] width 5 height 5
checkbox input "true"
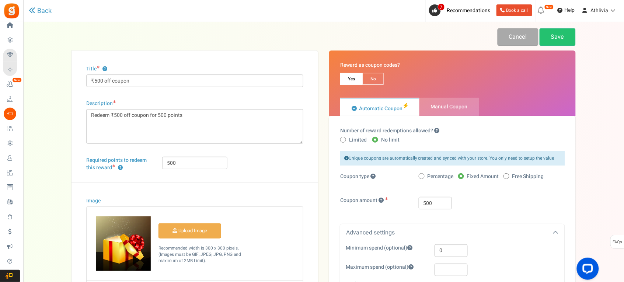
scroll to position [0, 0]
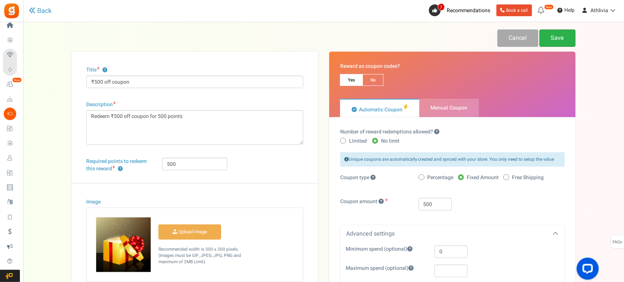
click at [557, 36] on link "Save" at bounding box center [558, 37] width 36 height 17
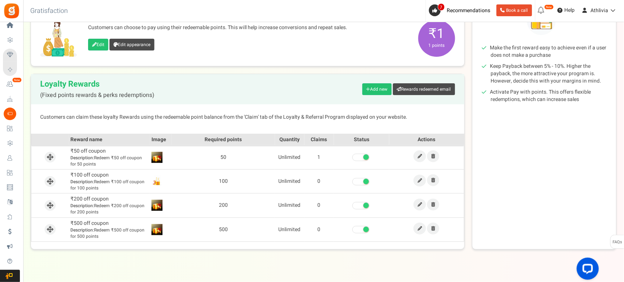
scroll to position [132, 0]
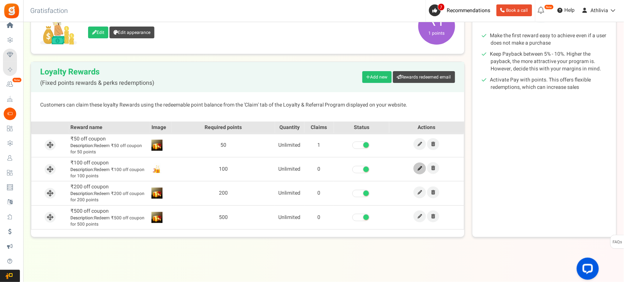
click at [419, 170] on link at bounding box center [420, 169] width 13 height 12
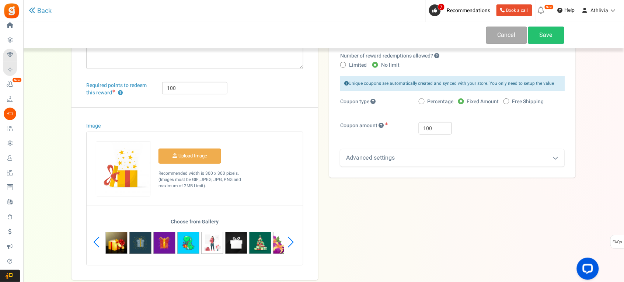
scroll to position [119, 0]
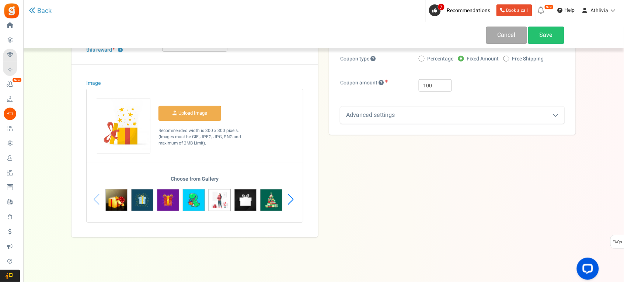
click at [101, 202] on div "Choose from Gallery" at bounding box center [195, 199] width 216 height 46
click at [95, 199] on div "Choose from Gallery" at bounding box center [195, 199] width 216 height 46
click at [109, 202] on img at bounding box center [116, 200] width 22 height 22
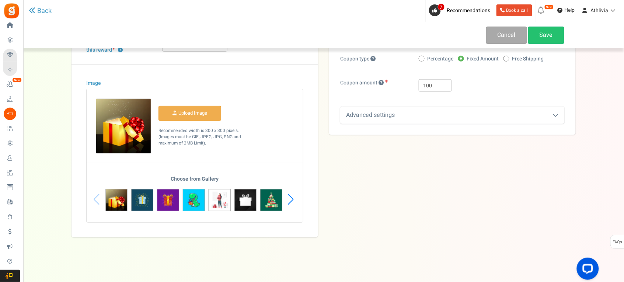
scroll to position [0, 0]
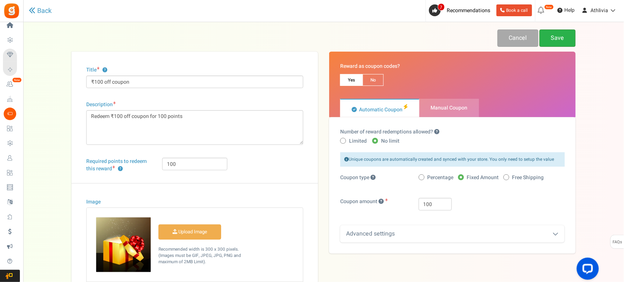
click at [553, 39] on link "Save" at bounding box center [558, 37] width 36 height 17
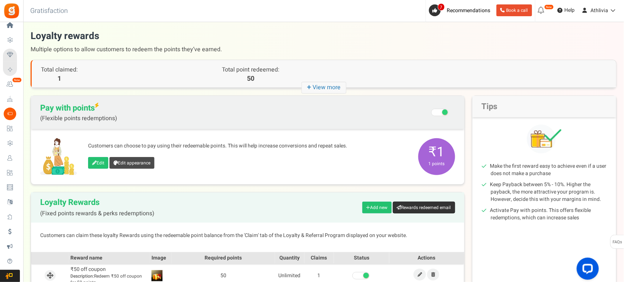
click at [413, 209] on link "Rewards redeemed email" at bounding box center [424, 208] width 62 height 12
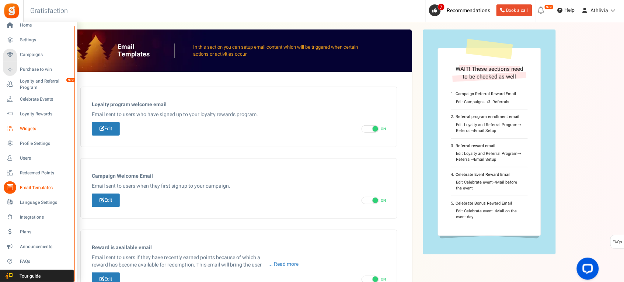
click at [45, 131] on span "Widgets" at bounding box center [46, 129] width 52 height 6
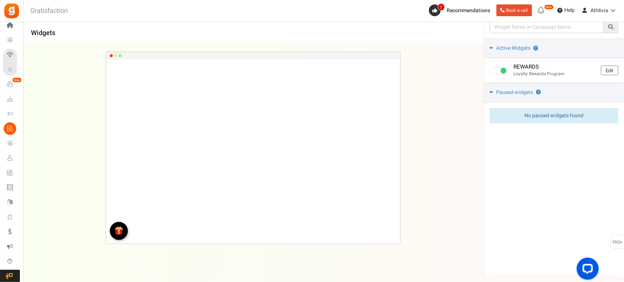
scroll to position [59, 0]
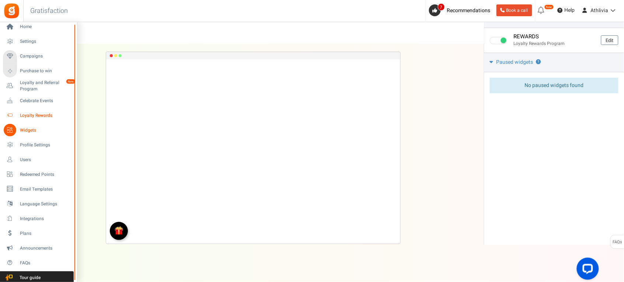
click at [33, 116] on span "Loyalty Rewards" at bounding box center [46, 115] width 52 height 6
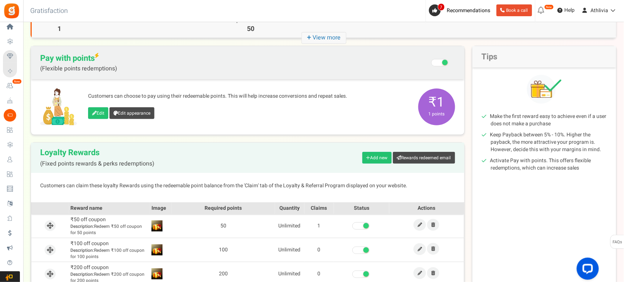
scroll to position [132, 0]
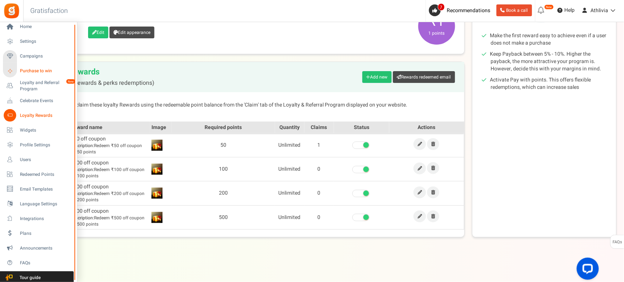
click at [42, 69] on span "Purchase to win" at bounding box center [46, 71] width 52 height 6
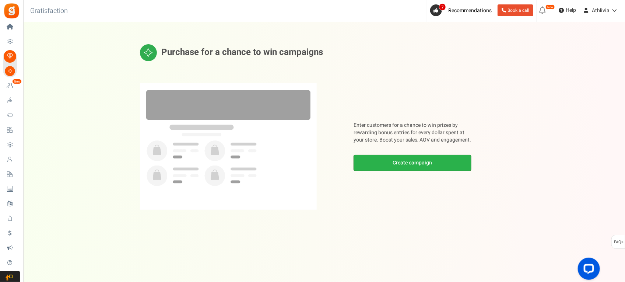
click at [389, 166] on link "Create campaign" at bounding box center [413, 163] width 118 height 16
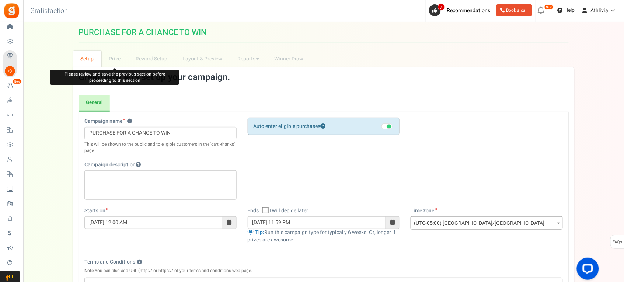
click at [115, 58] on li "Prize" at bounding box center [114, 58] width 27 height 17
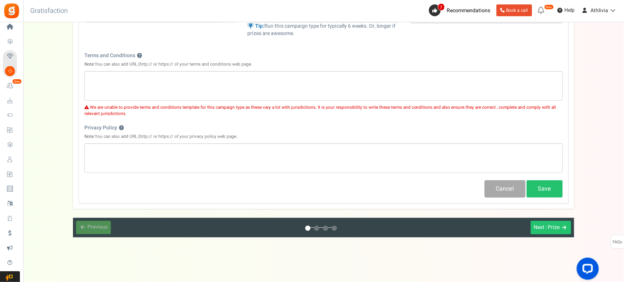
scroll to position [207, 0]
click at [540, 229] on span "Next" at bounding box center [539, 227] width 11 height 8
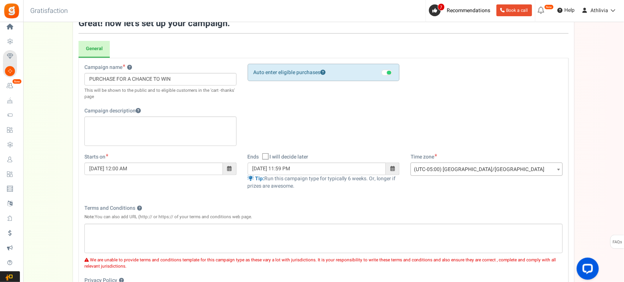
scroll to position [184, 0]
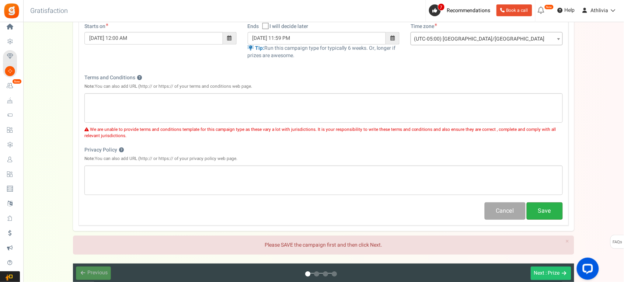
click at [560, 211] on button "Save" at bounding box center [545, 210] width 36 height 17
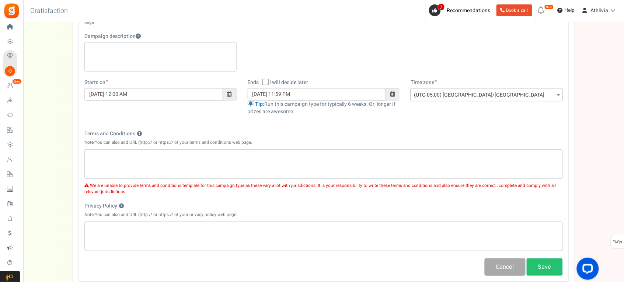
scroll to position [207, 0]
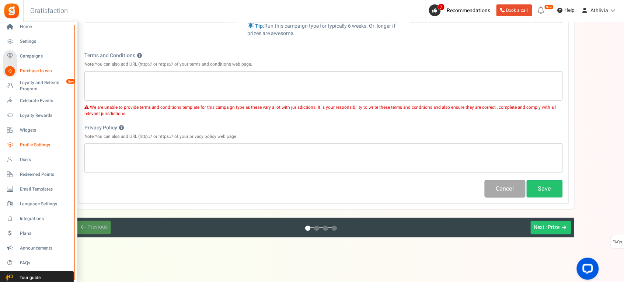
click at [53, 140] on link "Profile Settings" at bounding box center [38, 145] width 71 height 13
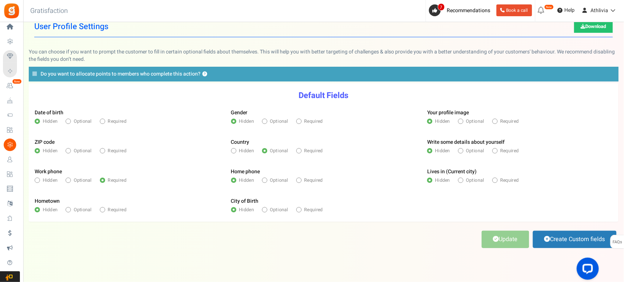
scroll to position [26, 0]
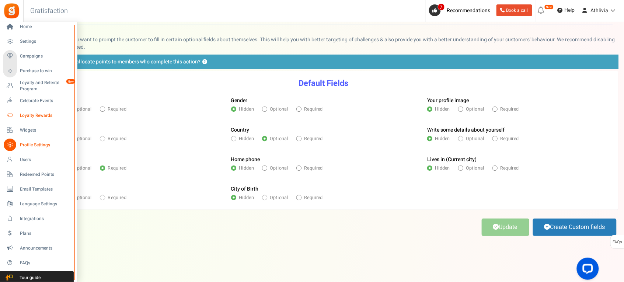
click at [49, 114] on span "Loyalty Rewards" at bounding box center [46, 115] width 52 height 6
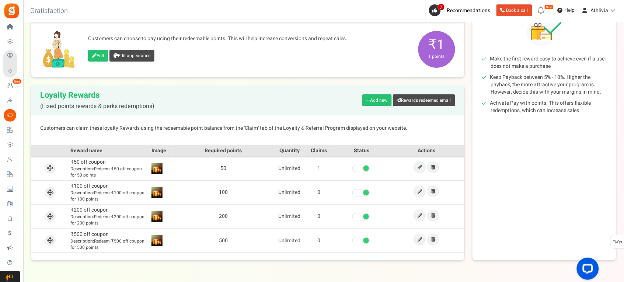
scroll to position [132, 0]
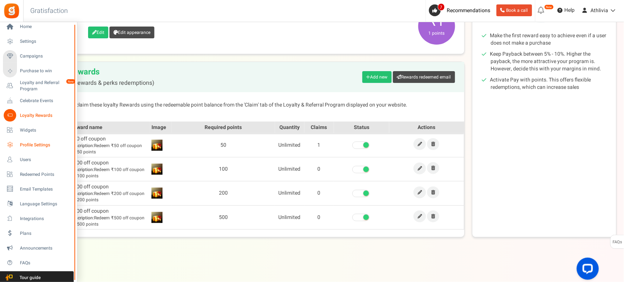
click at [35, 144] on span "Profile Settings" at bounding box center [46, 145] width 52 height 6
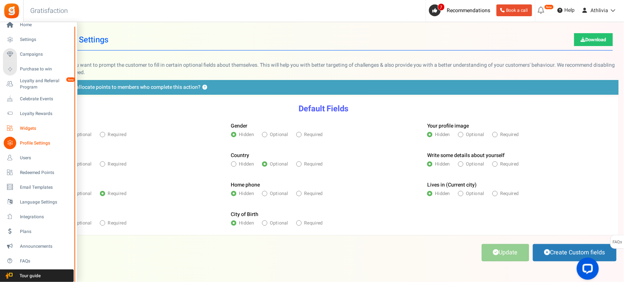
click at [42, 124] on link "Widgets" at bounding box center [38, 128] width 71 height 13
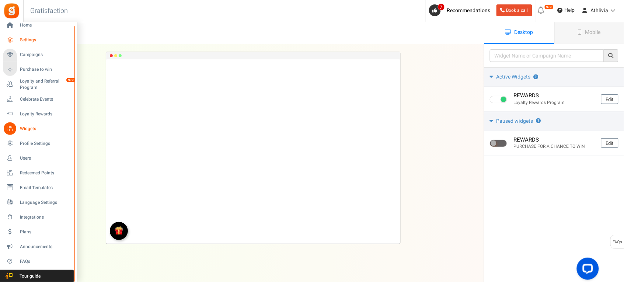
click at [36, 37] on span "Settings" at bounding box center [46, 40] width 52 height 6
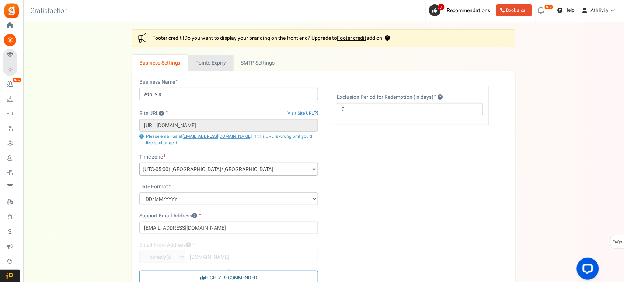
click at [220, 58] on link "Points Expiry" at bounding box center [210, 63] width 45 height 17
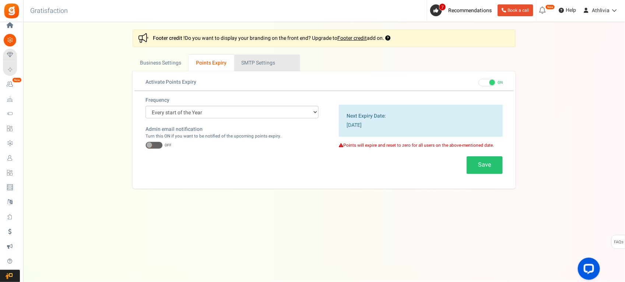
click at [279, 64] on link "Active SMTP Settings" at bounding box center [267, 63] width 66 height 17
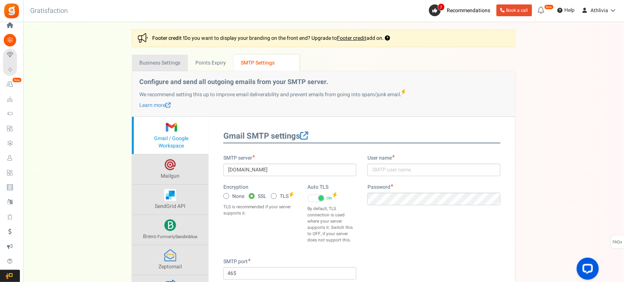
click at [178, 69] on link "Business Settings" at bounding box center [160, 63] width 56 height 17
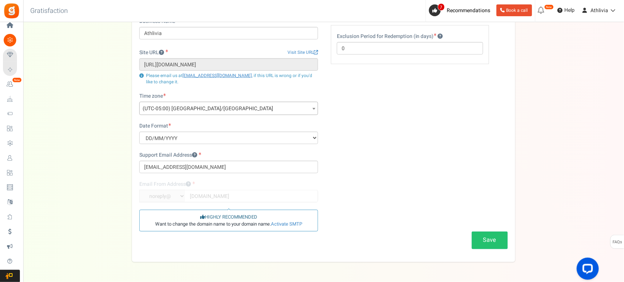
scroll to position [86, 0]
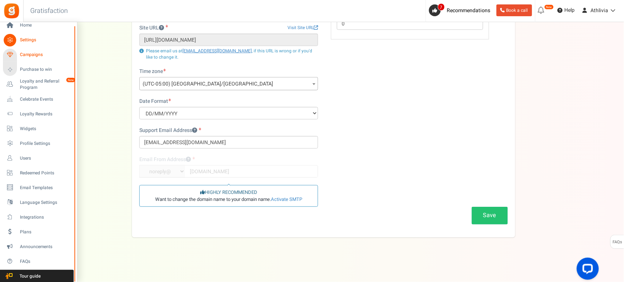
click at [38, 52] on span "Campaigns" at bounding box center [46, 55] width 52 height 6
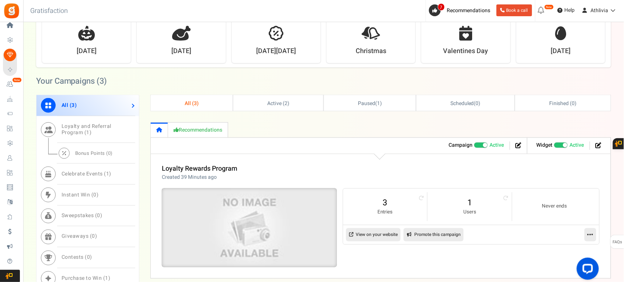
scroll to position [276, 0]
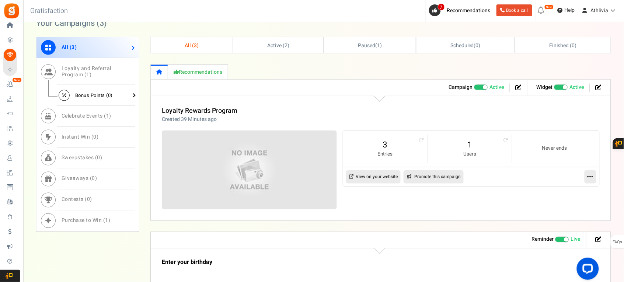
click at [81, 95] on span "Bonus Points ( 0 )" at bounding box center [94, 95] width 38 height 7
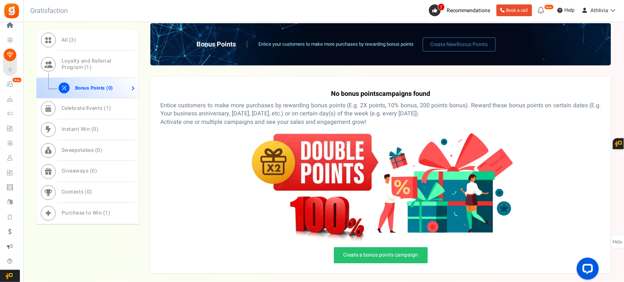
scroll to position [351, 0]
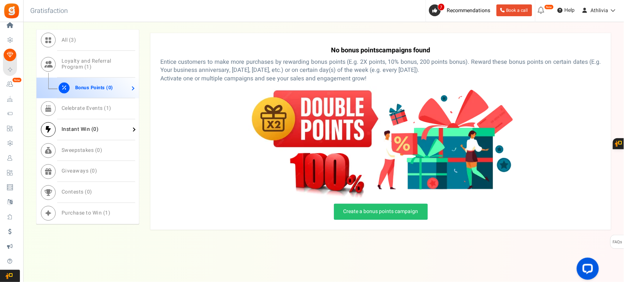
click at [82, 130] on span "Instant Win ( 0 )" at bounding box center [80, 130] width 37 height 8
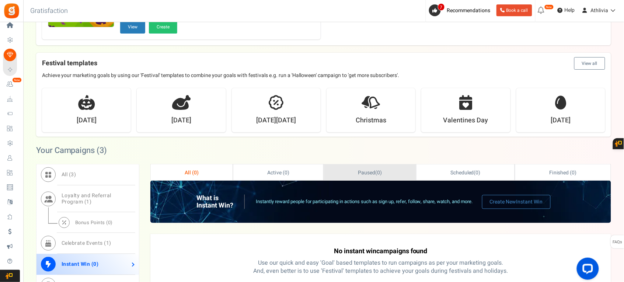
scroll to position [147, 0]
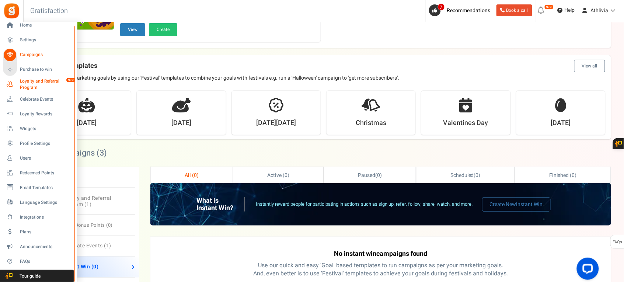
click at [34, 84] on span "Loyalty and Referral Program" at bounding box center [47, 84] width 54 height 13
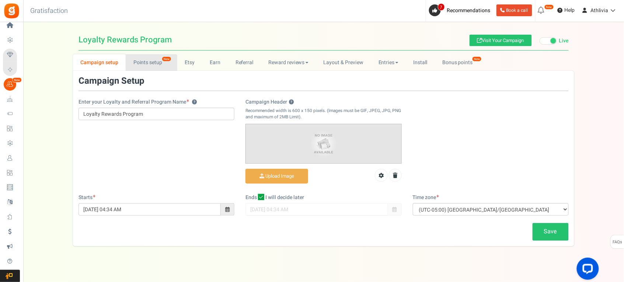
click at [146, 63] on link "Points setup New" at bounding box center [151, 62] width 51 height 17
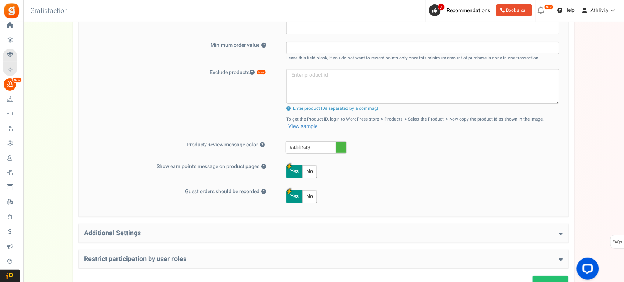
scroll to position [323, 0]
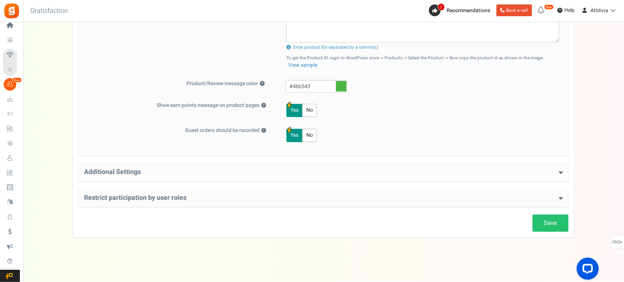
click at [205, 171] on h4 "Additional Settings" at bounding box center [323, 171] width 479 height 7
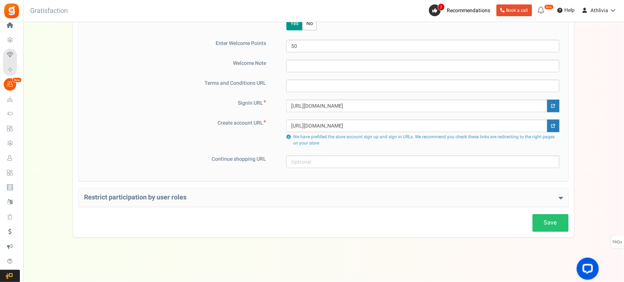
scroll to position [494, 0]
click at [223, 199] on h4 "Restrict participation by user roles" at bounding box center [323, 197] width 479 height 7
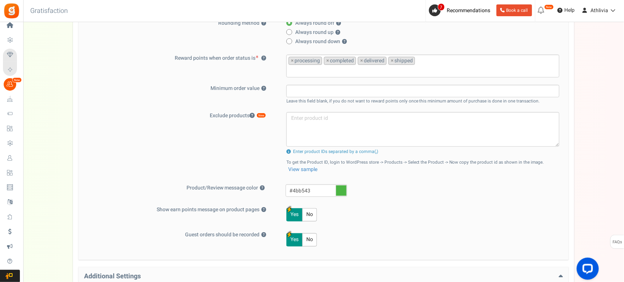
scroll to position [0, 0]
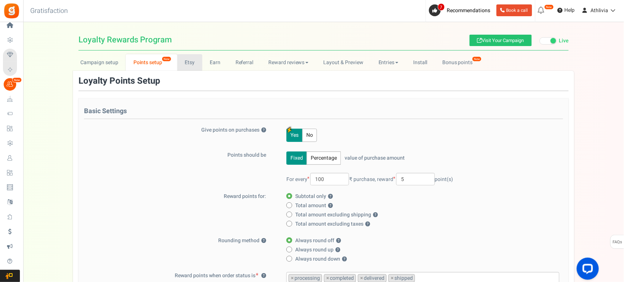
click at [194, 66] on link "Etsy" at bounding box center [189, 62] width 25 height 17
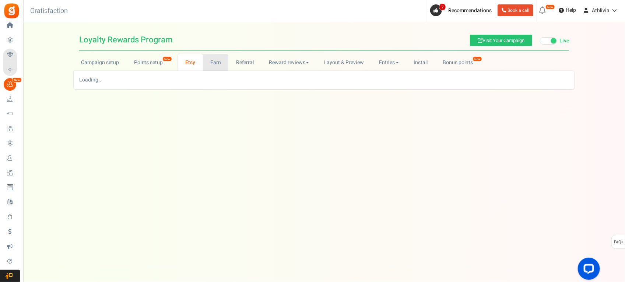
click at [220, 63] on link "Earn" at bounding box center [216, 62] width 26 height 17
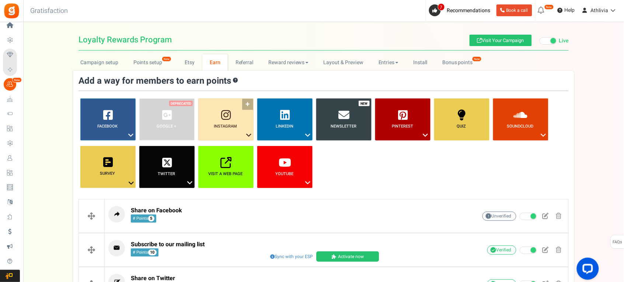
click at [246, 105] on link "Instagram ?" at bounding box center [225, 119] width 55 height 42
click at [235, 147] on link "Follow on Instagram" at bounding box center [225, 148] width 59 height 9
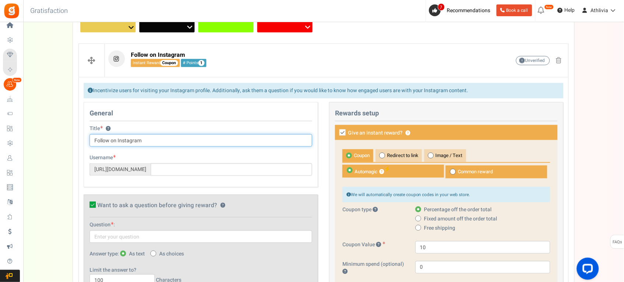
scroll to position [202, 0]
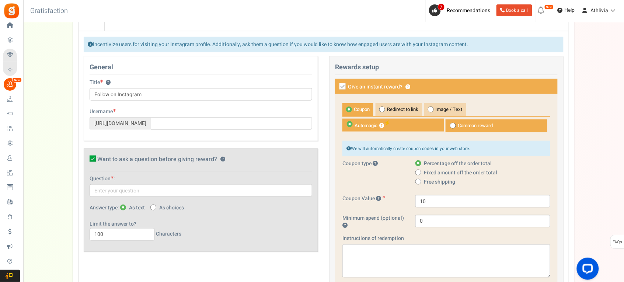
click at [456, 128] on span at bounding box center [453, 126] width 6 height 6
click at [450, 126] on input "Common reward" at bounding box center [447, 123] width 5 height 5
radio input "true"
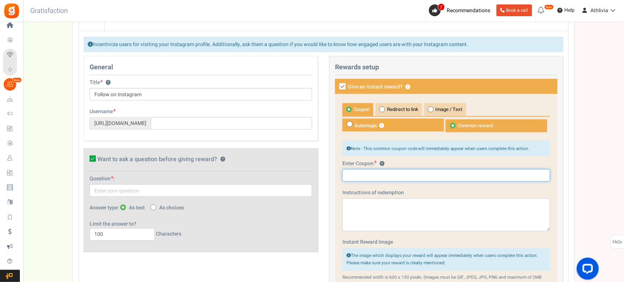
click at [390, 176] on input "text" at bounding box center [446, 175] width 208 height 13
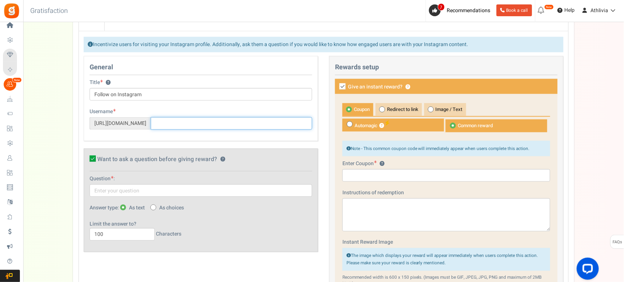
click at [228, 122] on input "text" at bounding box center [231, 123] width 161 height 13
click at [98, 160] on span "Want to ask a question before giving reward?" at bounding box center [157, 159] width 120 height 7
click at [87, 160] on input "Want to ask a question before giving reward? ?" at bounding box center [84, 160] width 5 height 5
checkbox input "false"
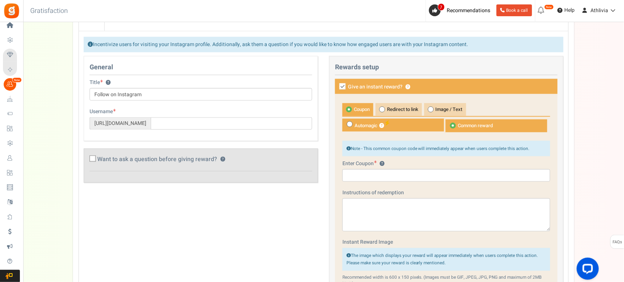
scroll to position [156, 0]
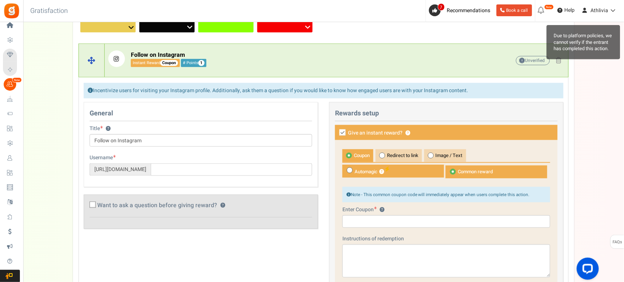
click at [526, 61] on span "Unverified Due to platform policies, we cannot verify if the entrant has comple…" at bounding box center [533, 60] width 34 height 9
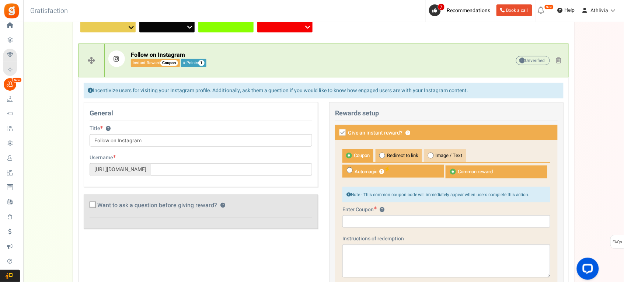
click at [406, 157] on span "Redirect to link" at bounding box center [399, 155] width 46 height 13
click at [380, 156] on input "Redirect to link" at bounding box center [378, 153] width 5 height 5
radio input "true"
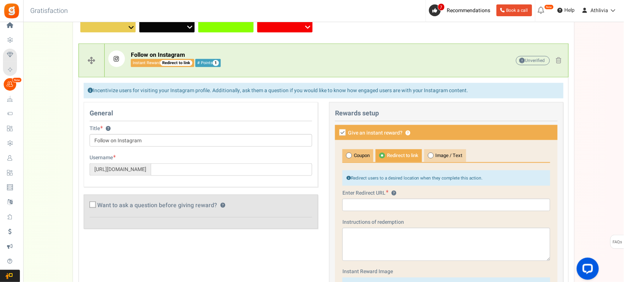
click at [357, 155] on span "Coupon" at bounding box center [357, 155] width 31 height 13
click at [347, 155] on input "Coupon" at bounding box center [344, 153] width 5 height 5
radio input "true"
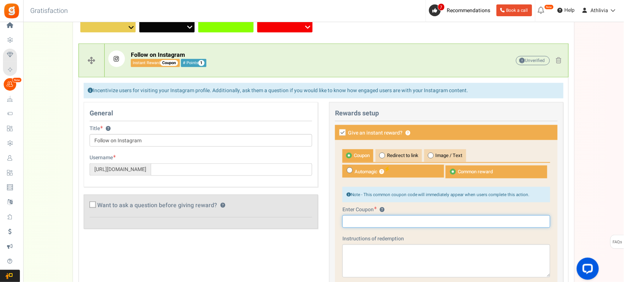
click at [384, 220] on input "text" at bounding box center [446, 221] width 208 height 13
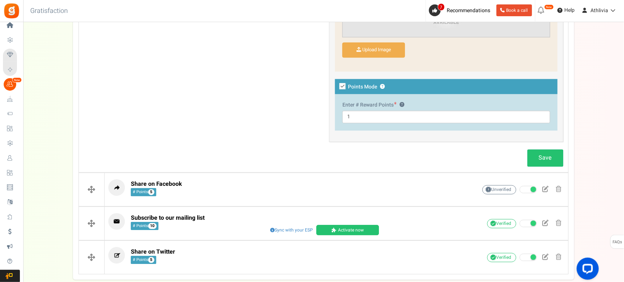
scroll to position [524, 0]
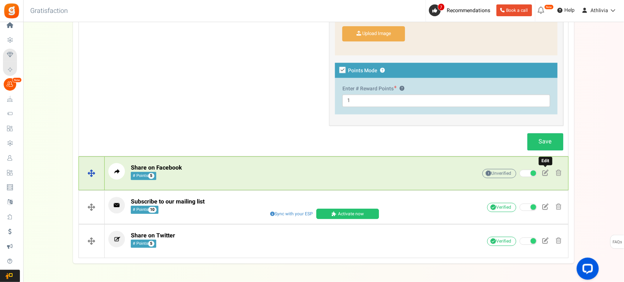
click at [544, 175] on span at bounding box center [546, 173] width 6 height 6
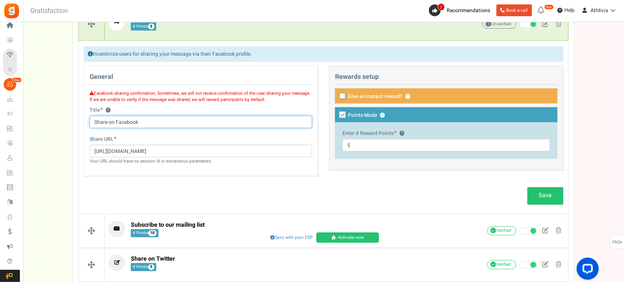
scroll to position [210, 0]
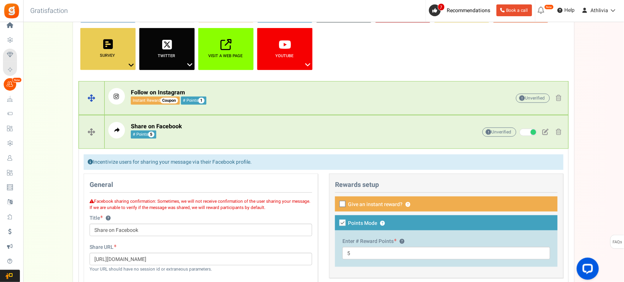
click at [393, 109] on div "Follow on Instagram Instant Reward Coupon # Points 1 Unverified Due to platform…" at bounding box center [337, 98] width 464 height 28
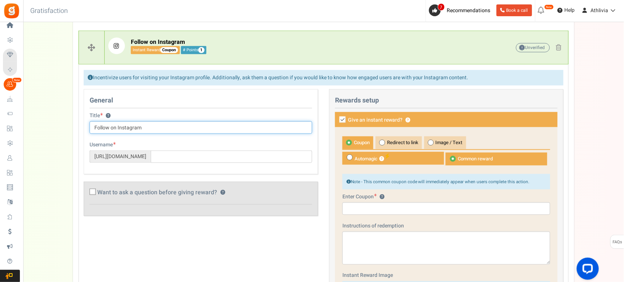
scroll to position [164, 0]
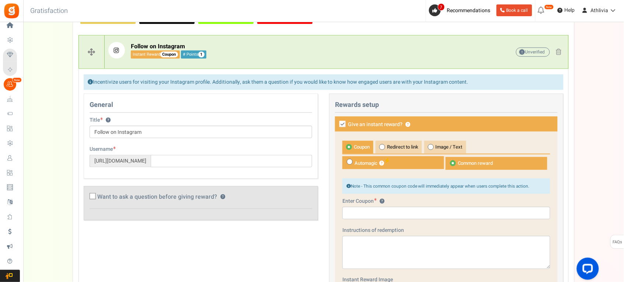
click at [344, 124] on icon at bounding box center [342, 124] width 6 height 6
click at [337, 124] on input "Give an instant reward? ?" at bounding box center [334, 124] width 5 height 5
checkbox input "false"
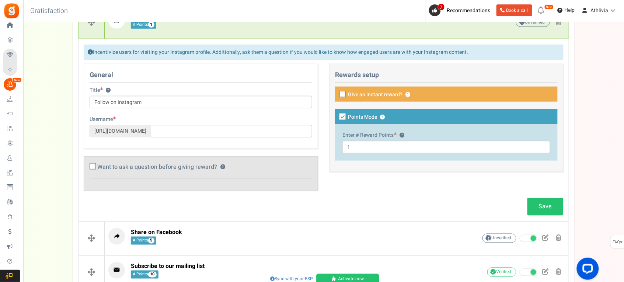
scroll to position [210, 0]
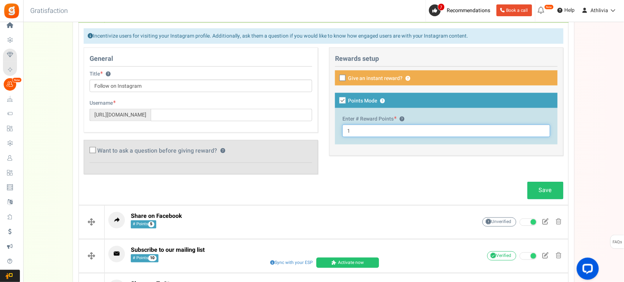
click at [364, 135] on input "1" at bounding box center [446, 131] width 208 height 13
type input "5"
click at [533, 193] on link "Save" at bounding box center [545, 190] width 36 height 17
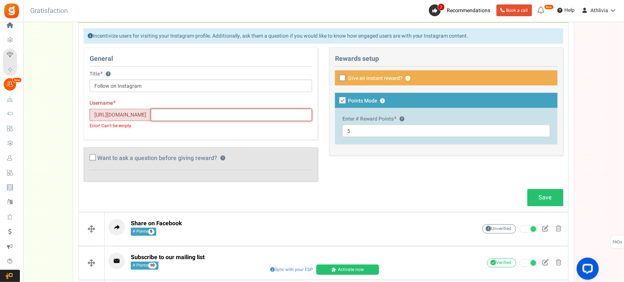
click at [190, 120] on input "text" at bounding box center [231, 115] width 161 height 13
paste input "https://www.instagram.com/athlivia.india?igsh=MTM0eXhjZnYycnF0NA=="
drag, startPoint x: 282, startPoint y: 119, endPoint x: 163, endPoint y: 122, distance: 119.1
click at [163, 121] on div "https://www.instagram.com/ athlivia.india?igsh=MTM0eXhjZnYycnF0NA==" at bounding box center [201, 115] width 223 height 13
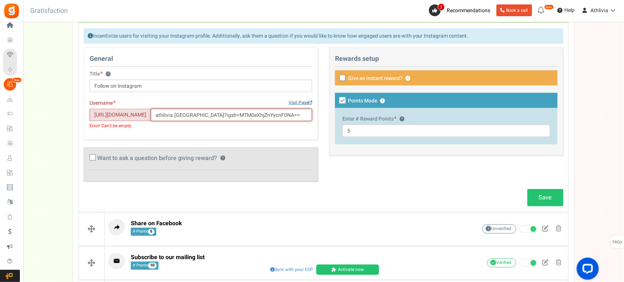
type input "athlivia.india?igsh=MTM0eXhjZnYycnF0NA=="
click at [299, 104] on link "Visit Page" at bounding box center [301, 103] width 24 height 6
click at [535, 196] on link "Save" at bounding box center [545, 197] width 36 height 17
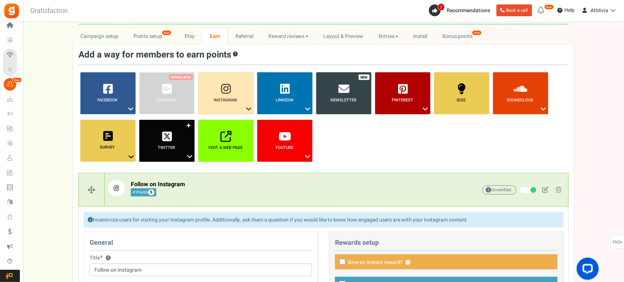
scroll to position [26, 0]
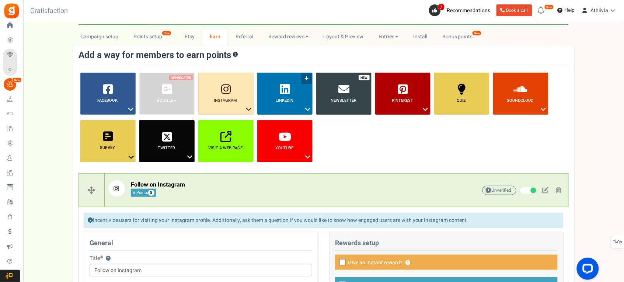
click at [309, 78] on link "LinkedIn ?" at bounding box center [284, 94] width 55 height 42
click at [297, 88] on link "LinkedIn ?" at bounding box center [284, 94] width 55 height 42
click at [282, 101] on b "LinkedIn" at bounding box center [285, 100] width 18 height 6
click at [285, 122] on link "Share on LinkedIn" at bounding box center [284, 122] width 59 height 9
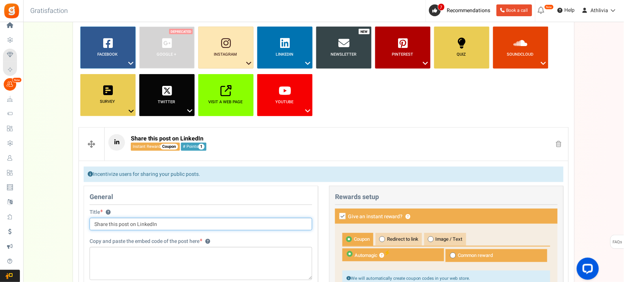
scroll to position [164, 0]
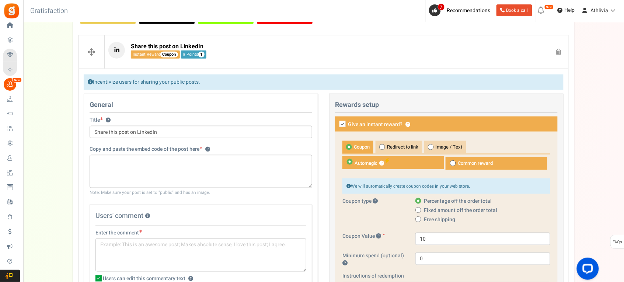
click at [342, 122] on icon at bounding box center [342, 124] width 6 height 6
click at [337, 122] on input "Give an instant reward? ?" at bounding box center [334, 124] width 5 height 5
checkbox input "false"
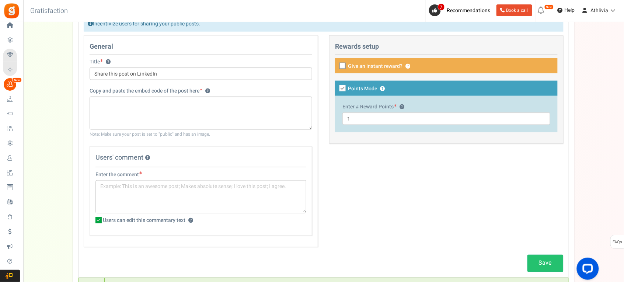
scroll to position [256, 0]
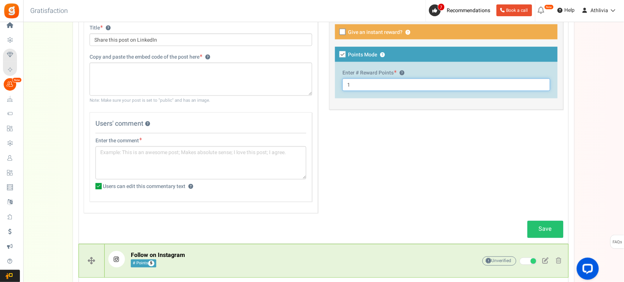
click at [362, 90] on input "1" at bounding box center [446, 85] width 208 height 13
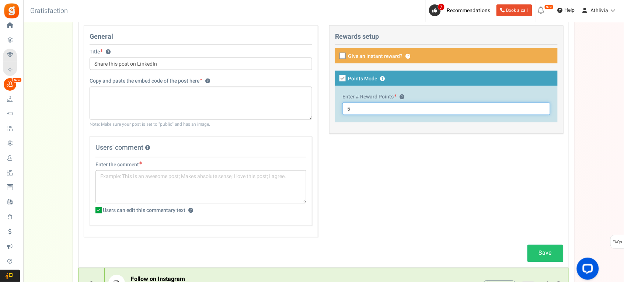
scroll to position [210, 0]
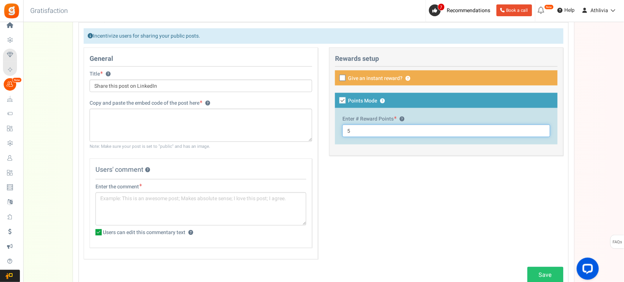
type input "5"
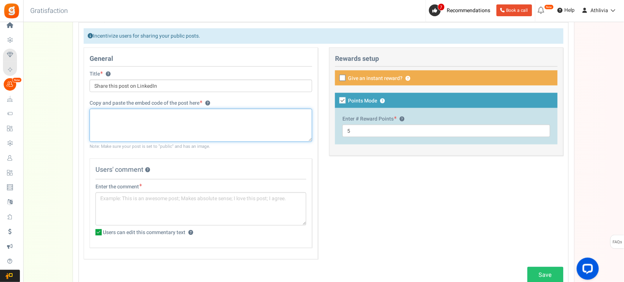
click at [170, 129] on textarea at bounding box center [201, 125] width 223 height 33
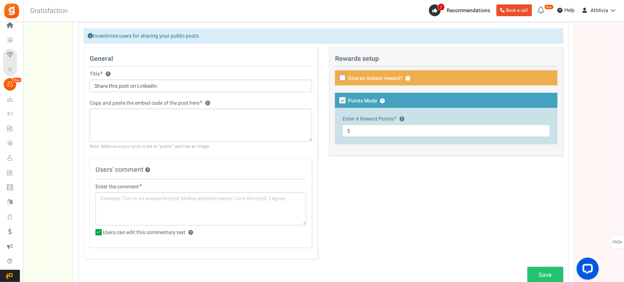
drag, startPoint x: 101, startPoint y: 147, endPoint x: 212, endPoint y: 150, distance: 111.7
click at [212, 150] on div "Note: Make sure your post is set to "public" and has an image." at bounding box center [191, 146] width 202 height 6
drag, startPoint x: 212, startPoint y: 150, endPoint x: 190, endPoint y: 149, distance: 22.5
copy div "Make sure your post is set to "public" and has an image."
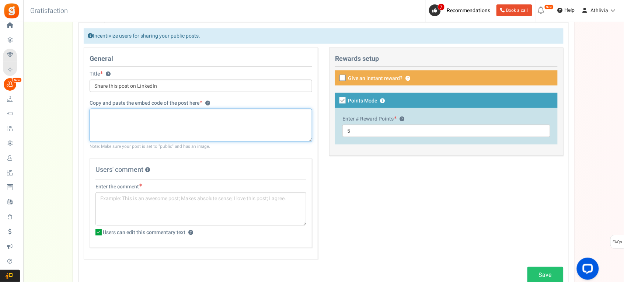
click at [165, 116] on textarea at bounding box center [201, 125] width 223 height 33
paste textarea "Make sure your post is set to "public" and has an image."
type textarea "Make sure your post is set to "public" and has an image."
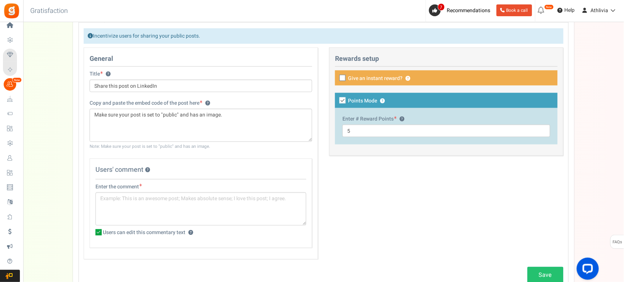
click at [255, 170] on h4 "Users' comment ?" at bounding box center [200, 172] width 211 height 13
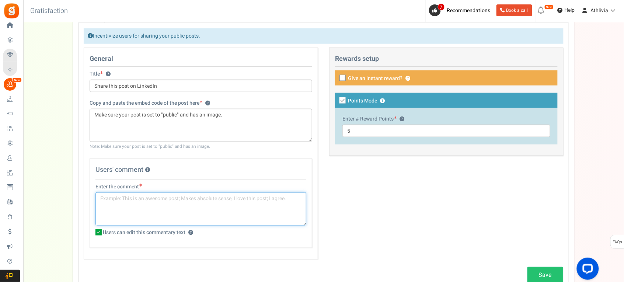
click at [187, 208] on textarea at bounding box center [200, 208] width 211 height 33
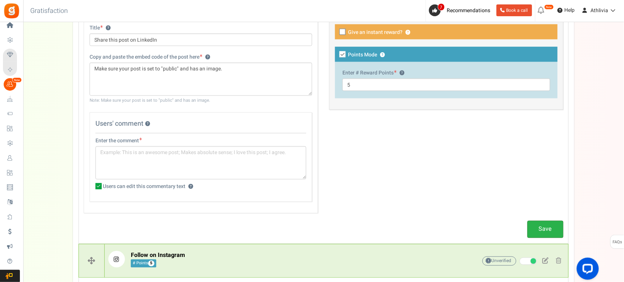
click at [536, 234] on link "Save" at bounding box center [545, 229] width 36 height 17
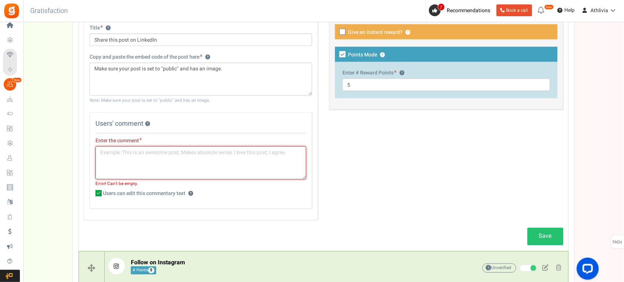
click at [184, 157] on textarea at bounding box center [200, 162] width 211 height 33
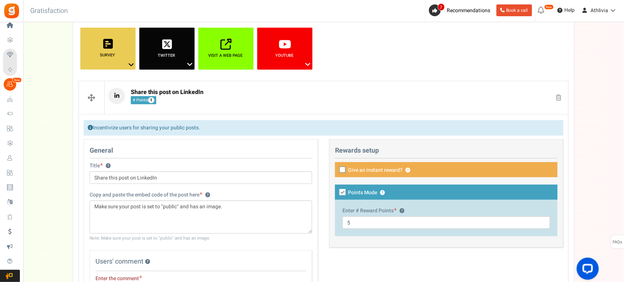
scroll to position [118, 0]
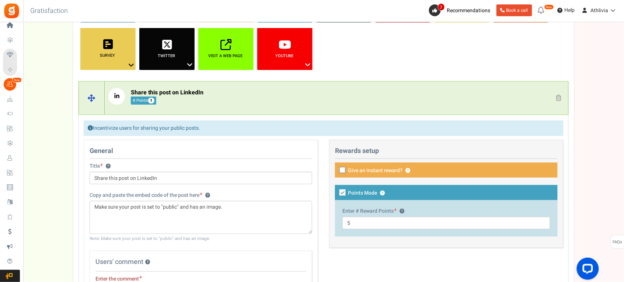
click at [559, 98] on span at bounding box center [559, 98] width 6 height 6
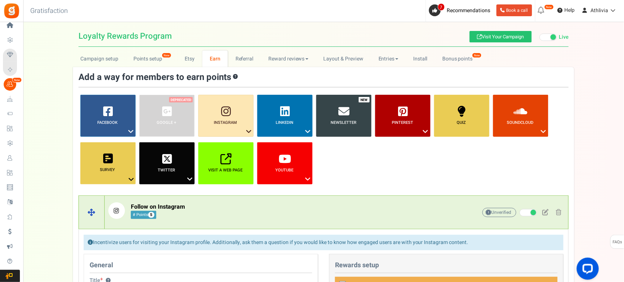
scroll to position [0, 0]
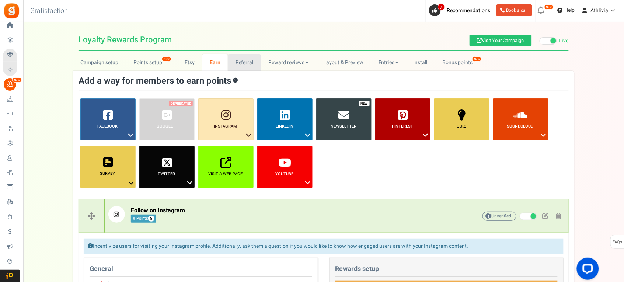
click at [243, 63] on link "Referral" at bounding box center [244, 62] width 33 height 17
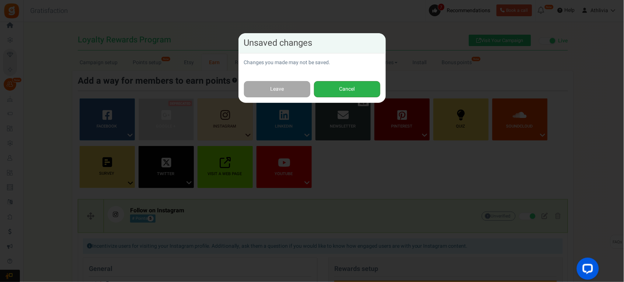
click at [341, 89] on button "Cancel" at bounding box center [347, 89] width 66 height 17
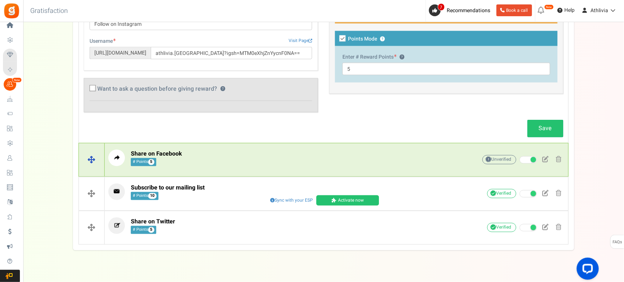
scroll to position [286, 0]
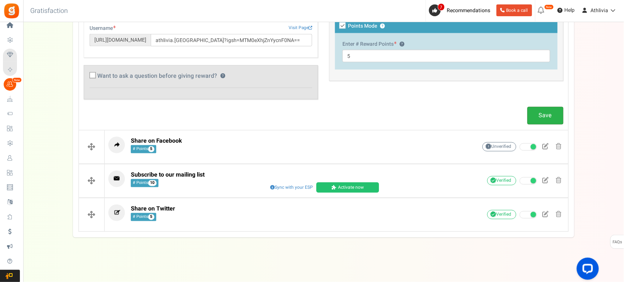
click at [550, 119] on link "Save" at bounding box center [545, 115] width 36 height 17
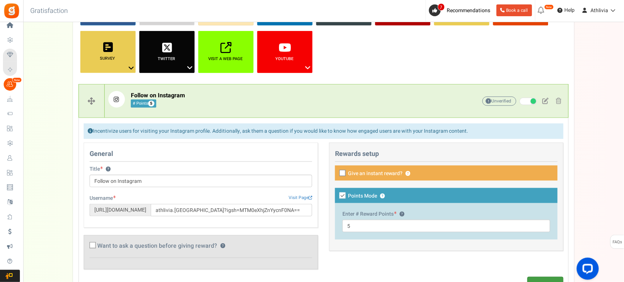
scroll to position [0, 0]
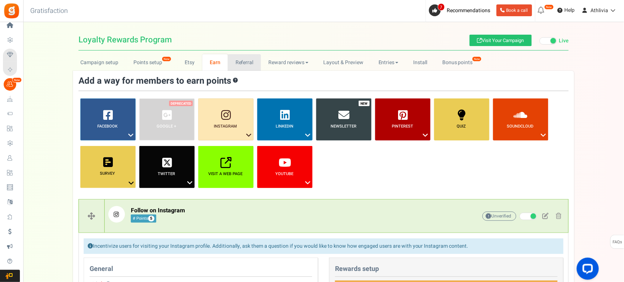
click at [234, 60] on link "Referral" at bounding box center [244, 62] width 33 height 17
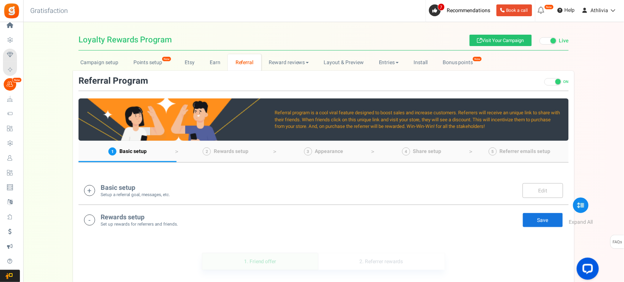
click at [220, 221] on div "Rewards setup Set up rewards for referrers and friends. Edit Save Save" at bounding box center [323, 219] width 479 height 15
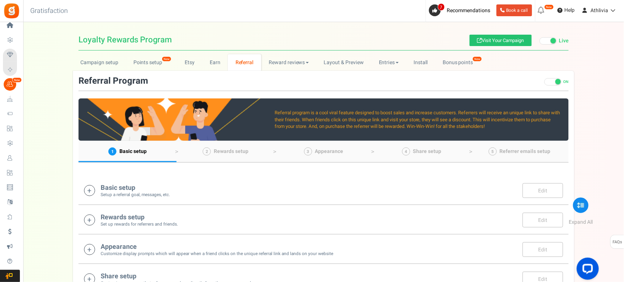
scroll to position [46, 0]
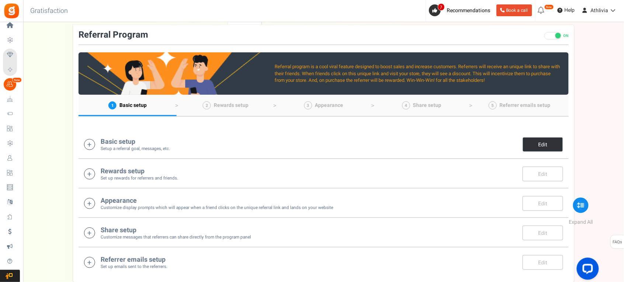
click at [531, 143] on link "Edit" at bounding box center [543, 144] width 41 height 15
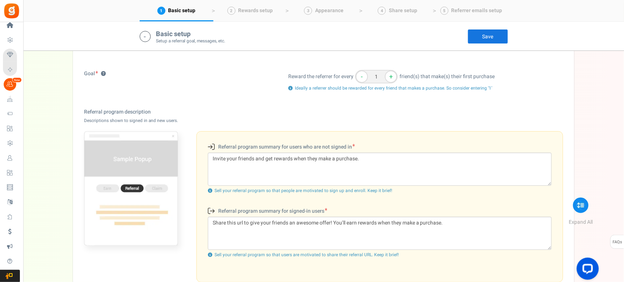
scroll to position [154, 0]
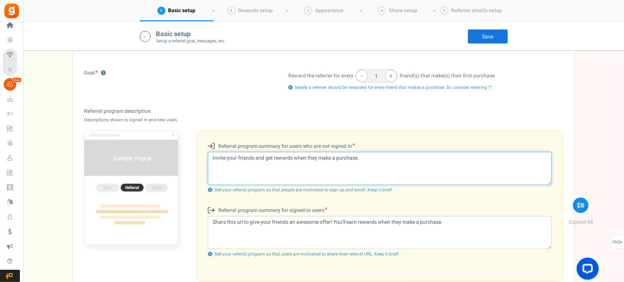
click at [292, 157] on textarea "Invite your friends and get rewards when they make a purchase." at bounding box center [380, 168] width 344 height 33
click at [273, 158] on textarea "Invite your friends and get rewards when they make a purchase." at bounding box center [380, 168] width 344 height 33
paste textarea "₹"
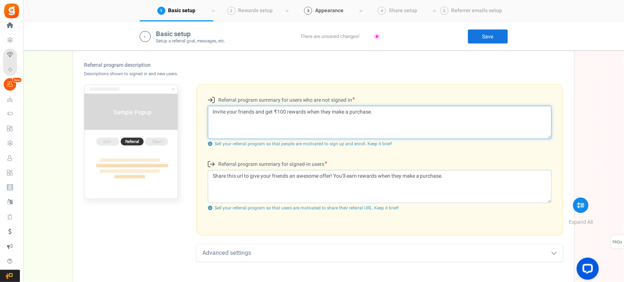
type textarea "Invite your friends and get ₹100 rewards when they make a purchase."
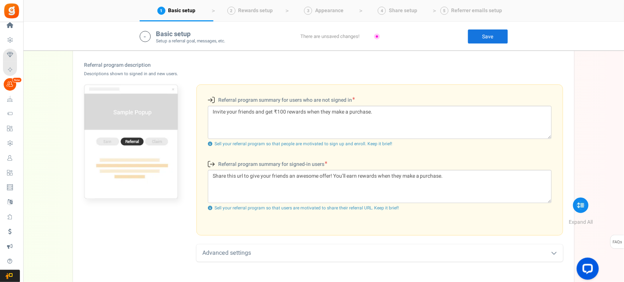
click at [285, 250] on div "Advanced settings" at bounding box center [379, 252] width 367 height 17
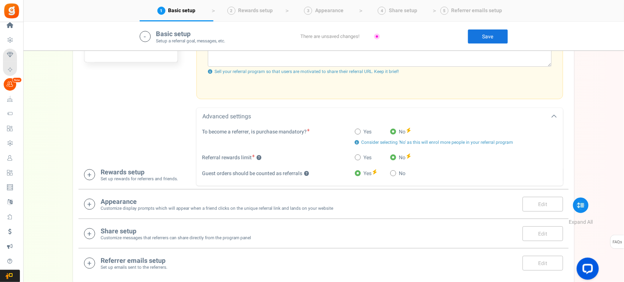
scroll to position [338, 0]
click at [364, 132] on span "Yes" at bounding box center [368, 129] width 8 height 7
click at [360, 132] on input "Yes" at bounding box center [357, 130] width 5 height 5
radio input "true"
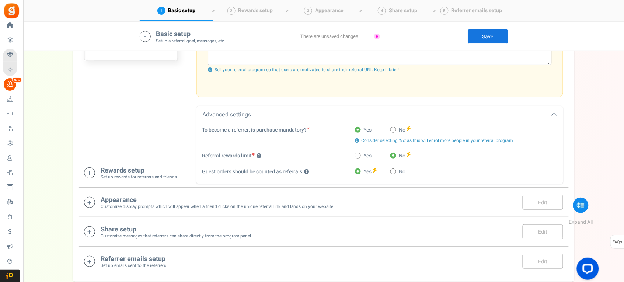
click at [398, 125] on div "To become a referrer, is purchase mandatory? Yes No Consider selecting ‘No’ as …" at bounding box center [379, 153] width 367 height 60
click at [395, 130] on span at bounding box center [393, 130] width 6 height 6
click at [395, 130] on input "No" at bounding box center [392, 130] width 5 height 5
radio input "true"
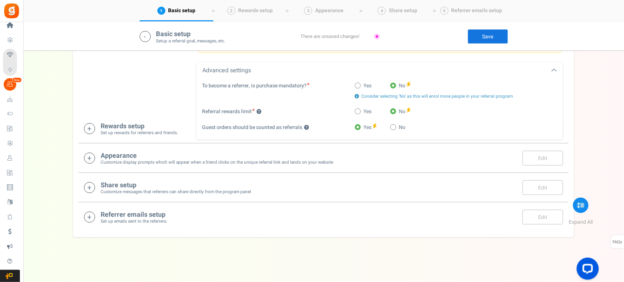
click at [177, 161] on small "Customize display prompts which will appear when a friend clicks on the unique …" at bounding box center [217, 162] width 233 height 6
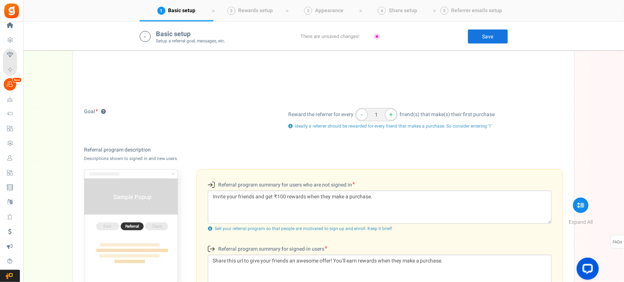
scroll to position [69, 0]
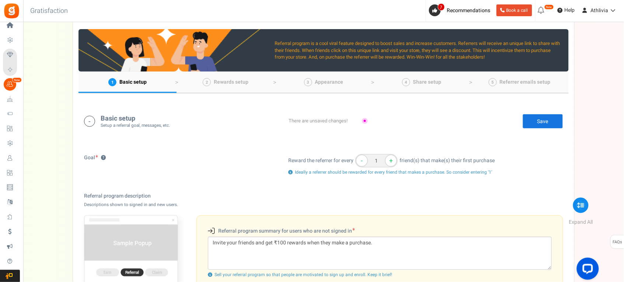
click at [531, 117] on link "Save" at bounding box center [543, 121] width 41 height 15
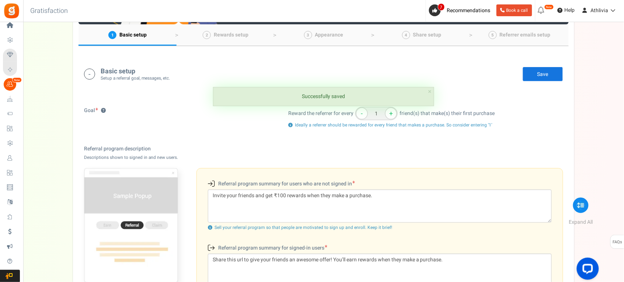
scroll to position [23, 0]
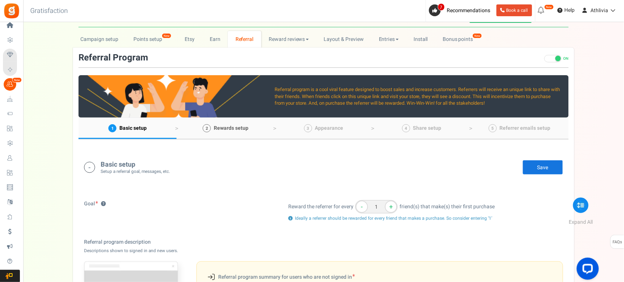
click at [205, 126] on icon "2" at bounding box center [207, 128] width 8 height 8
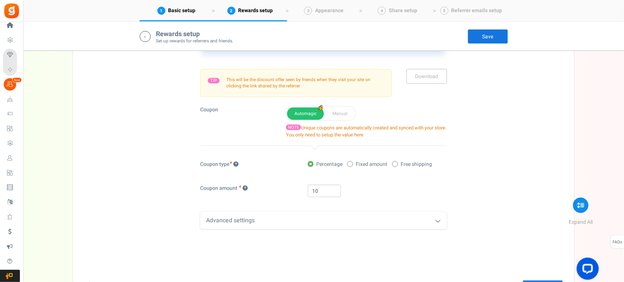
scroll to position [567, 0]
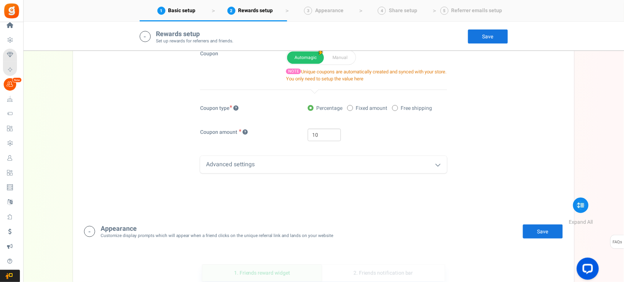
click at [279, 169] on div "Advanced settings" at bounding box center [323, 164] width 247 height 17
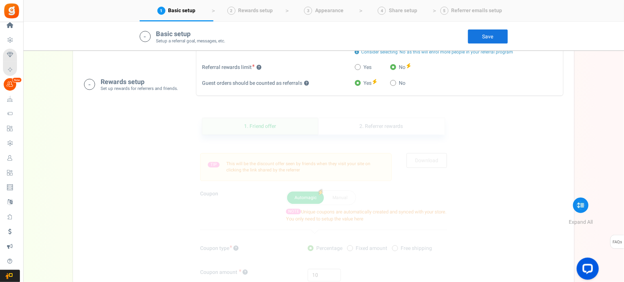
scroll to position [383, 0]
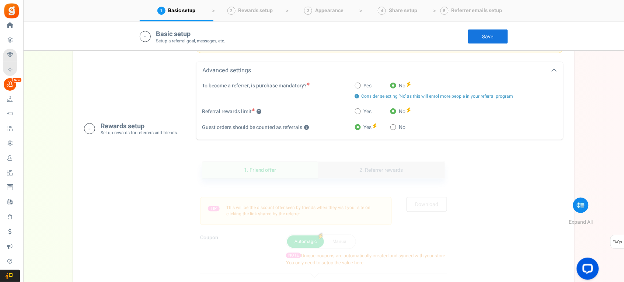
click at [378, 172] on link "2. Referrer rewards" at bounding box center [381, 170] width 127 height 17
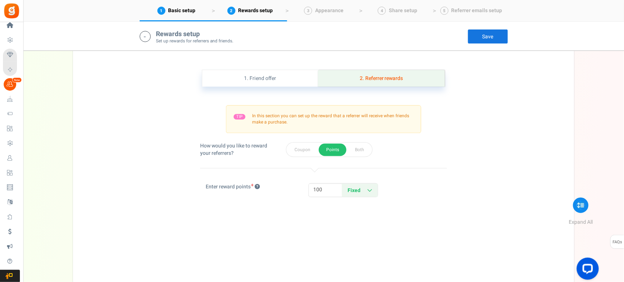
scroll to position [659, 0]
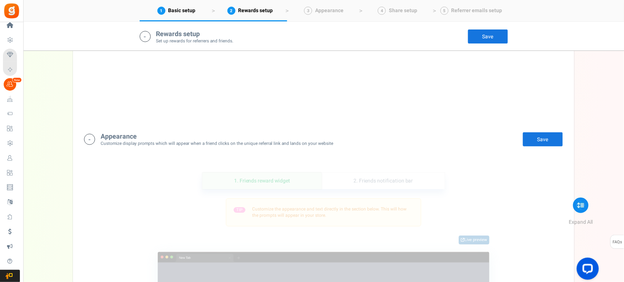
click at [488, 35] on link "Save" at bounding box center [488, 36] width 41 height 15
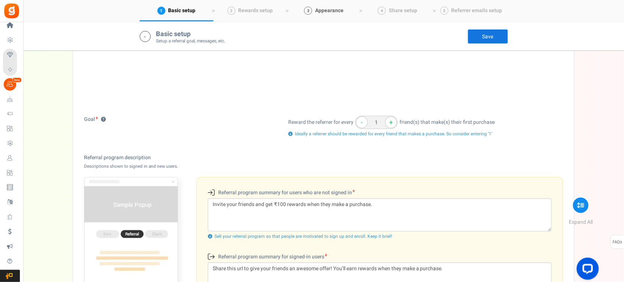
scroll to position [14, 0]
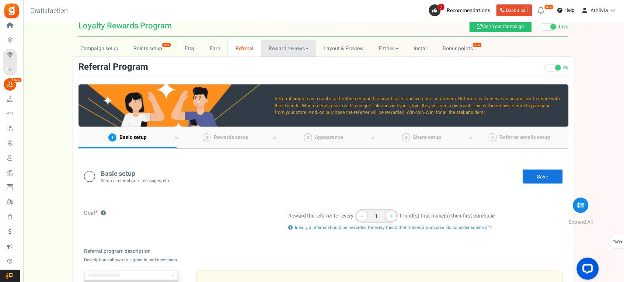
click at [277, 52] on link "Reward reviews" at bounding box center [288, 48] width 55 height 17
click at [334, 46] on link "Layout & Preview" at bounding box center [343, 48] width 55 height 17
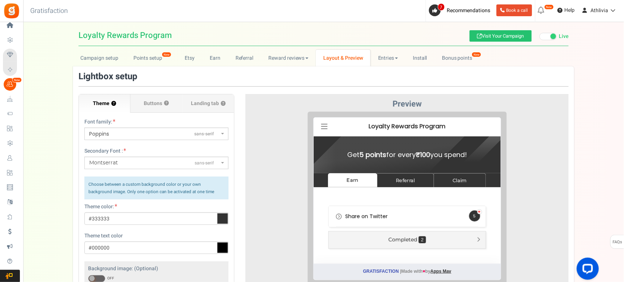
scroll to position [0, 0]
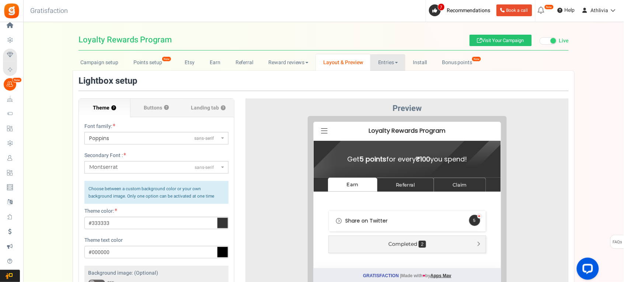
click at [388, 56] on link "Entries" at bounding box center [387, 62] width 35 height 17
click at [422, 63] on link "Install" at bounding box center [419, 62] width 29 height 17
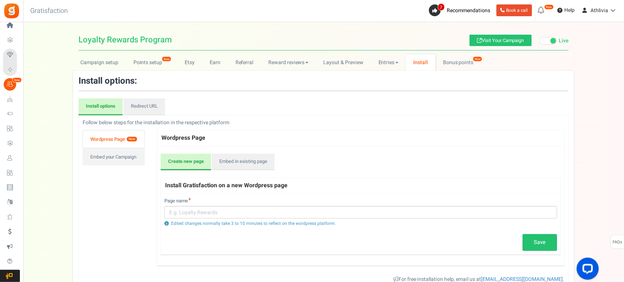
scroll to position [46, 0]
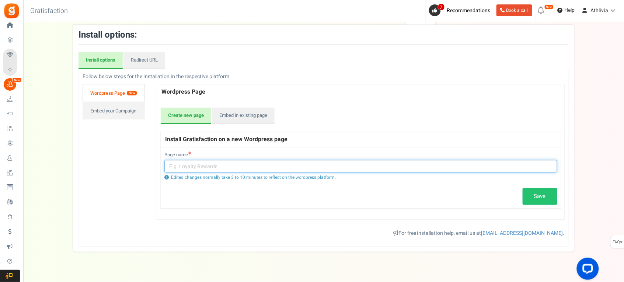
click at [257, 164] on input "text" at bounding box center [360, 166] width 393 height 13
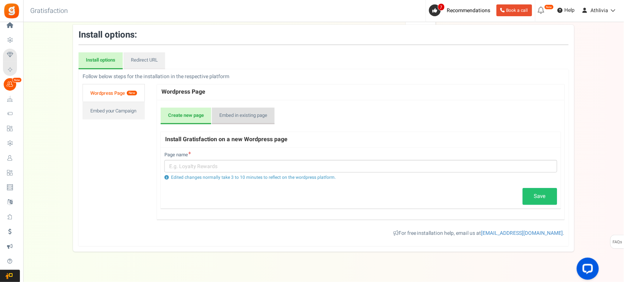
click at [243, 111] on link "Embed in existing page" at bounding box center [243, 116] width 63 height 17
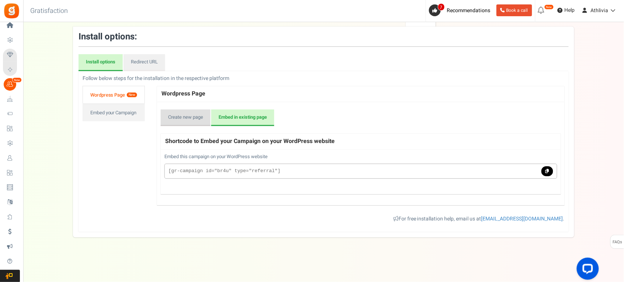
click at [200, 122] on link "Create new page" at bounding box center [186, 117] width 50 height 17
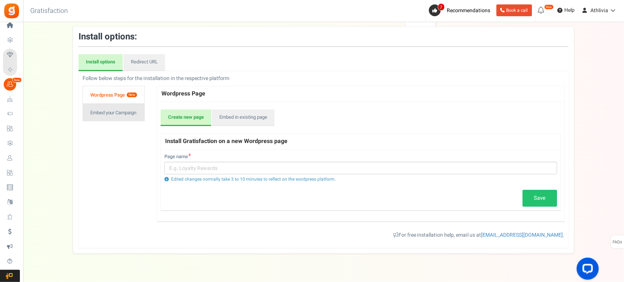
click at [128, 115] on link "Embed your Campaign" at bounding box center [114, 113] width 62 height 18
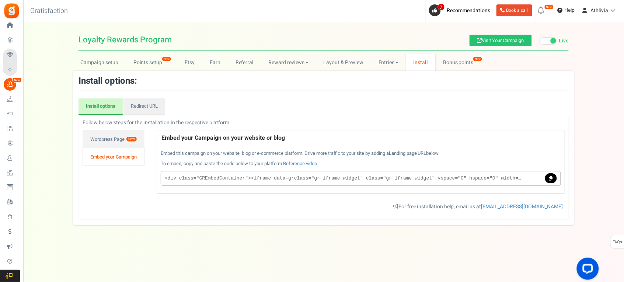
scroll to position [0, 0]
click at [111, 131] on link "Wordpress Page New" at bounding box center [114, 139] width 62 height 18
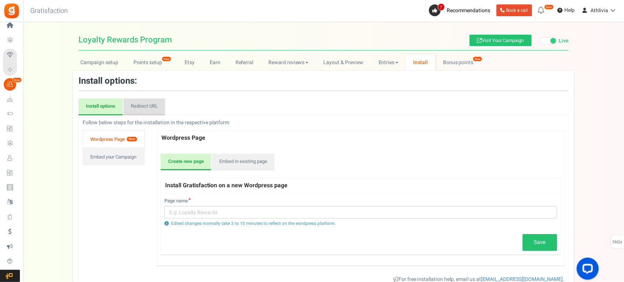
click at [150, 104] on link "Redirect URL" at bounding box center [144, 106] width 42 height 17
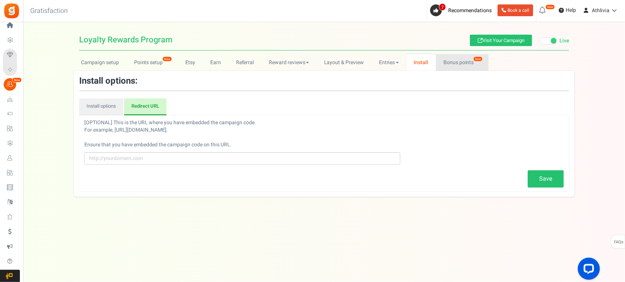
click at [448, 58] on link "Bonus points New" at bounding box center [462, 62] width 53 height 17
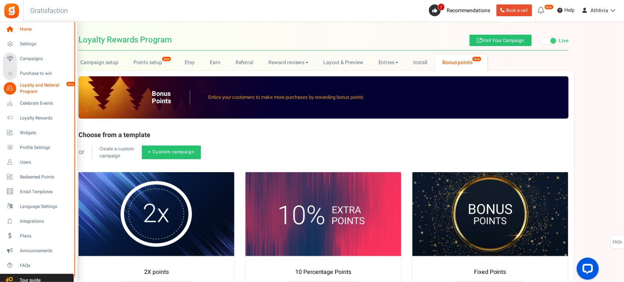
click at [34, 31] on span "Home" at bounding box center [46, 29] width 52 height 6
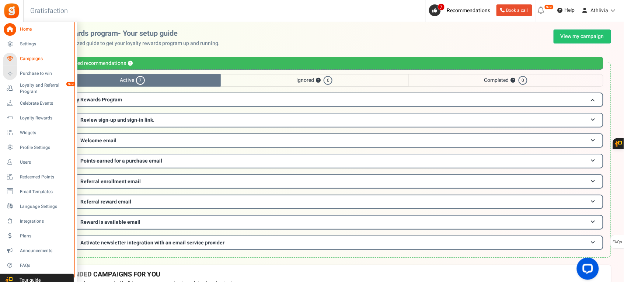
click at [25, 59] on span "Campaigns" at bounding box center [46, 59] width 52 height 6
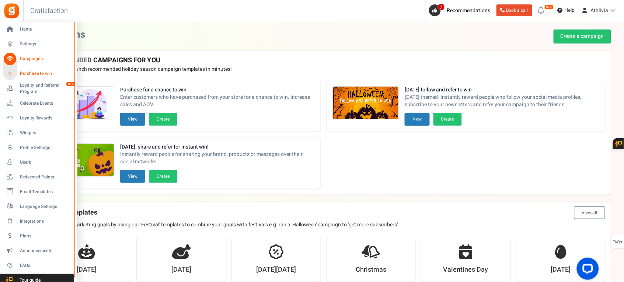
click at [40, 73] on span "Purchase to win" at bounding box center [46, 73] width 52 height 6
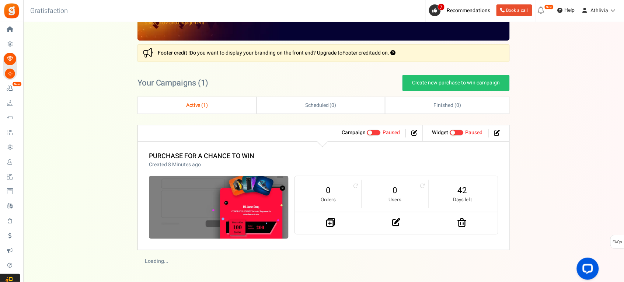
scroll to position [60, 0]
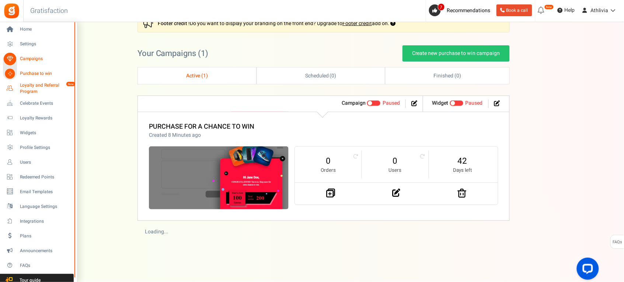
click at [41, 86] on span "Loyalty and Referral Program" at bounding box center [47, 88] width 54 height 13
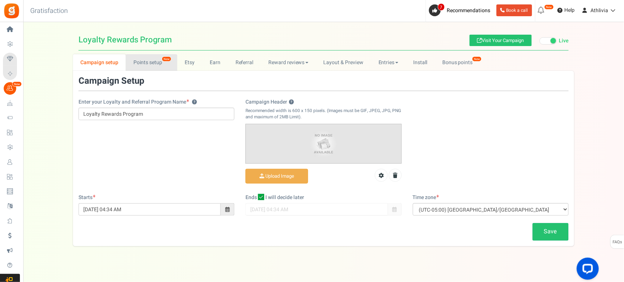
click at [154, 64] on link "Points setup New" at bounding box center [151, 62] width 51 height 17
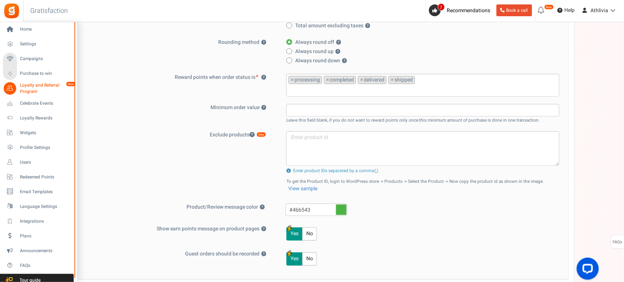
scroll to position [184, 0]
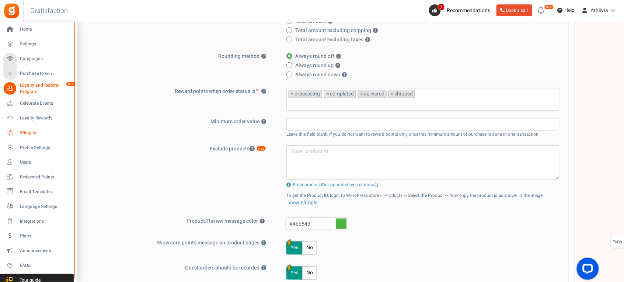
click at [34, 128] on link "Widgets" at bounding box center [38, 132] width 71 height 13
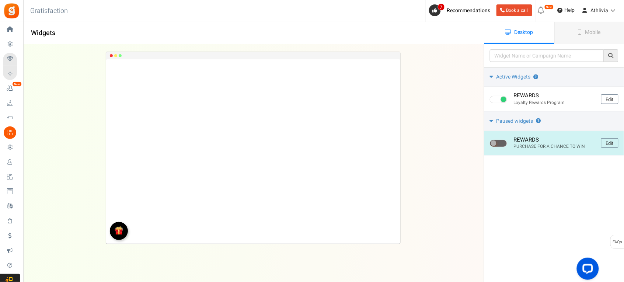
click at [498, 142] on span at bounding box center [498, 143] width 17 height 7
click at [495, 142] on input "checkbox" at bounding box center [492, 143] width 5 height 5
checkbox input "true"
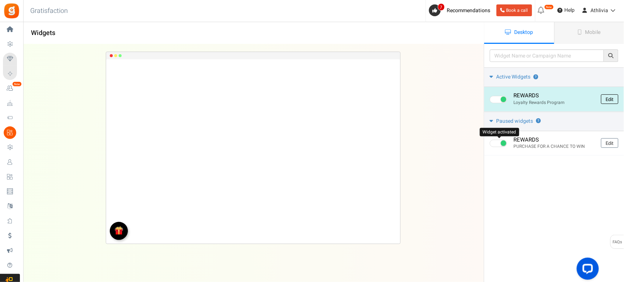
click at [610, 97] on link "Edit" at bounding box center [609, 99] width 17 height 10
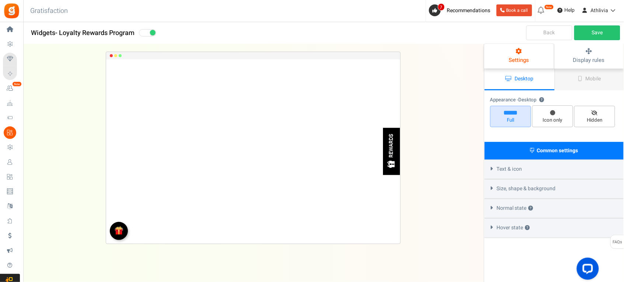
select select "left-bottom-bar"
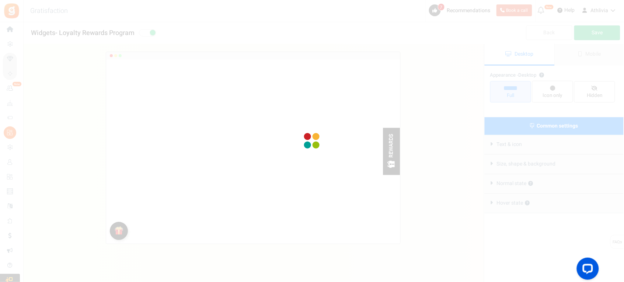
radio input "true"
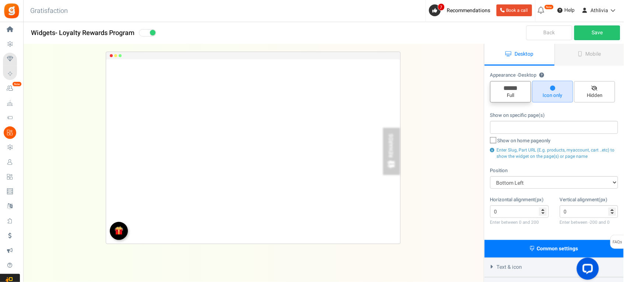
click at [520, 101] on span "Full" at bounding box center [510, 91] width 41 height 21
click at [516, 87] on input "Full" at bounding box center [513, 85] width 5 height 5
radio input "true"
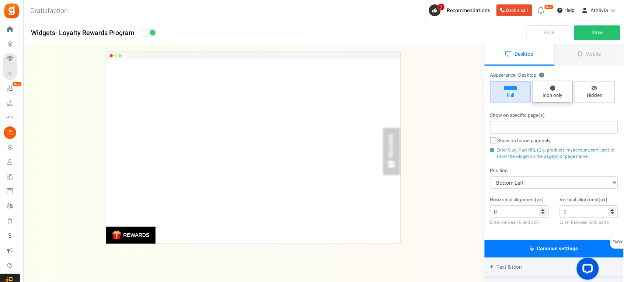
click at [553, 87] on icon at bounding box center [552, 88] width 5 height 5
click at [553, 87] on input "Icon only" at bounding box center [555, 84] width 5 height 5
radio input "true"
click at [553, 87] on icon at bounding box center [552, 88] width 5 height 5
click at [553, 87] on input "Icon only" at bounding box center [555, 84] width 5 height 5
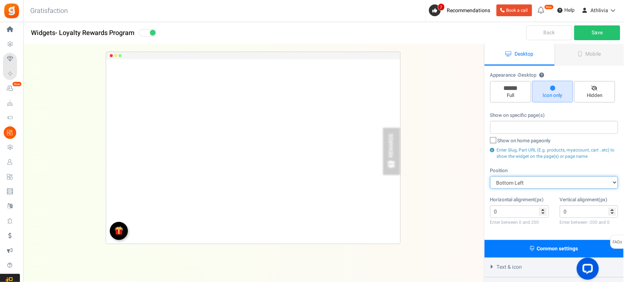
click at [546, 180] on select "Mid Right Mid Left Top Bar Top Left Top Right Top Center Bottom Bar Bottom Left…" at bounding box center [554, 182] width 128 height 13
click at [491, 176] on select "Mid Right Mid Left Top Bar Top Left Top Right Top Center Bottom Bar Bottom Left…" at bounding box center [554, 182] width 128 height 13
click at [534, 183] on select "Mid Right Mid Left Top Bar Top Left Top Right Top Center Bottom Bar Bottom Left…" at bounding box center [554, 182] width 128 height 13
select select "left-side-drawer"
click at [491, 176] on select "Mid Right Mid Left Top Bar Top Left Top Right Top Center Bottom Bar Bottom Left…" at bounding box center [554, 182] width 128 height 13
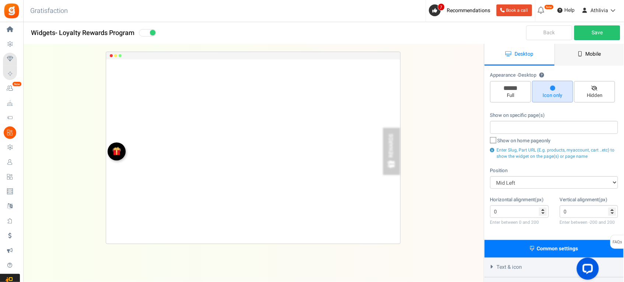
click at [584, 53] on link "Mobile" at bounding box center [590, 55] width 70 height 22
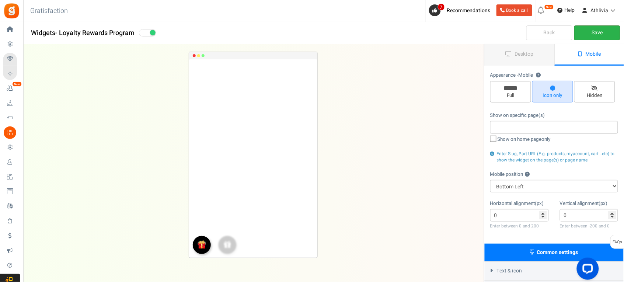
click at [592, 36] on link "Save" at bounding box center [597, 32] width 46 height 15
click at [371, 171] on div "REWARDS Loading.. × To configure LightBox layout please Click here REWARDS" at bounding box center [253, 154] width 484 height 221
click at [609, 32] on div "Back Wait..." at bounding box center [554, 33] width 140 height 22
click at [518, 60] on link "Desktop" at bounding box center [520, 55] width 70 height 22
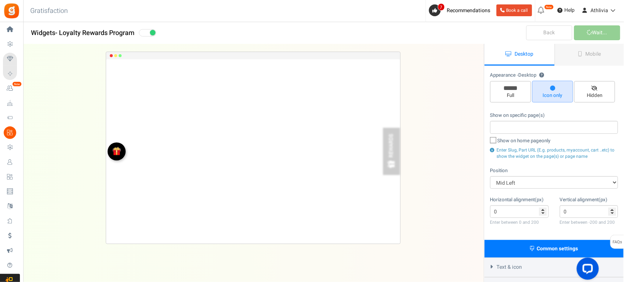
click at [539, 35] on link "Back" at bounding box center [549, 32] width 46 height 15
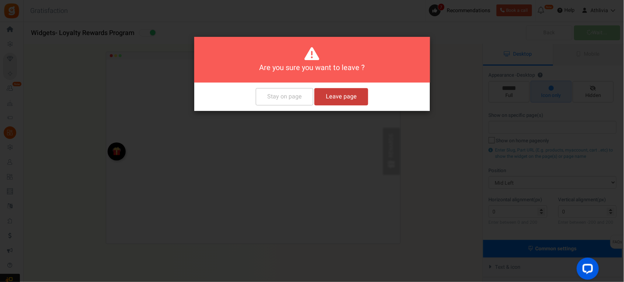
click at [329, 96] on button "Leave page" at bounding box center [341, 96] width 54 height 17
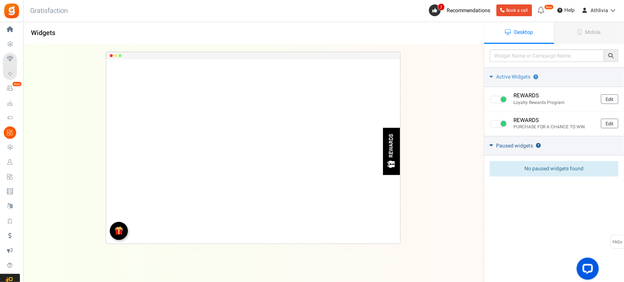
click at [521, 151] on link "Paused widgets ?" at bounding box center [554, 146] width 140 height 20
click at [504, 146] on span "Paused widgets" at bounding box center [514, 145] width 37 height 7
click at [578, 35] on link "Mobile" at bounding box center [589, 33] width 70 height 22
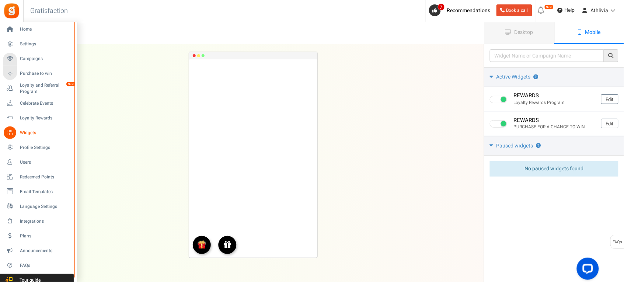
click at [31, 128] on link "Widgets" at bounding box center [38, 132] width 71 height 13
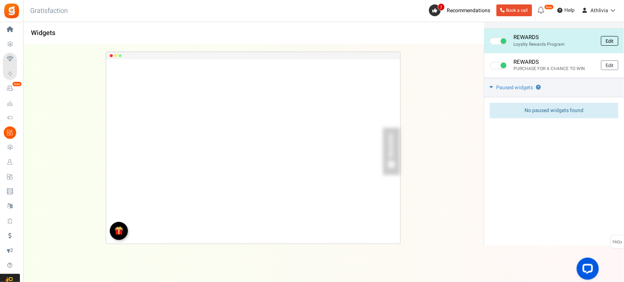
click at [618, 39] on link "Edit" at bounding box center [609, 41] width 17 height 10
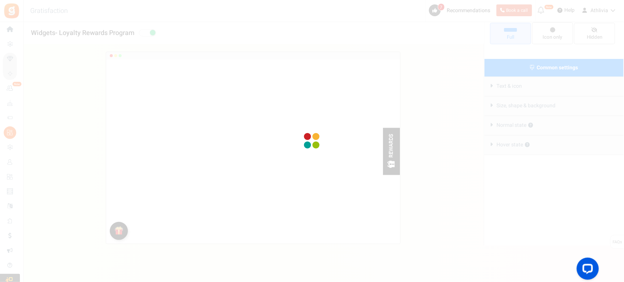
radio input "true"
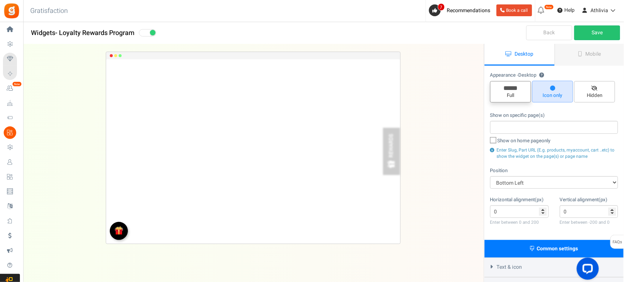
click at [514, 92] on span "Full" at bounding box center [511, 95] width 34 height 7
click at [514, 87] on input "Full" at bounding box center [513, 85] width 5 height 5
radio input "true"
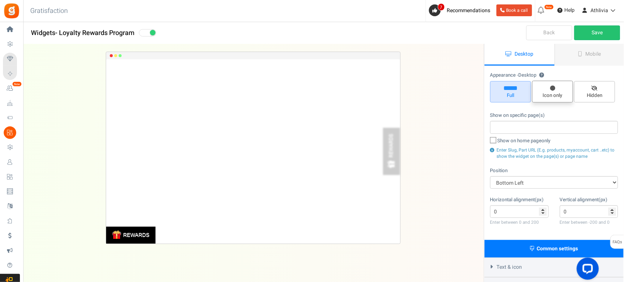
click at [557, 94] on span "Icon only" at bounding box center [553, 95] width 34 height 7
click at [557, 87] on input "Icon only" at bounding box center [555, 84] width 5 height 5
radio input "true"
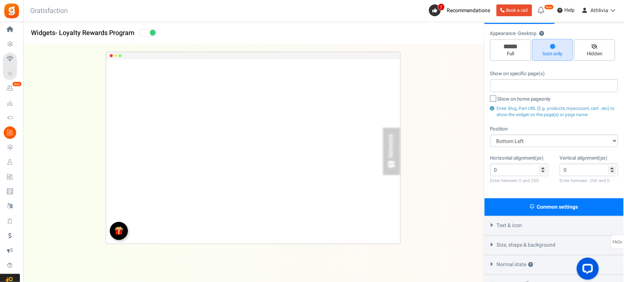
scroll to position [90, 0]
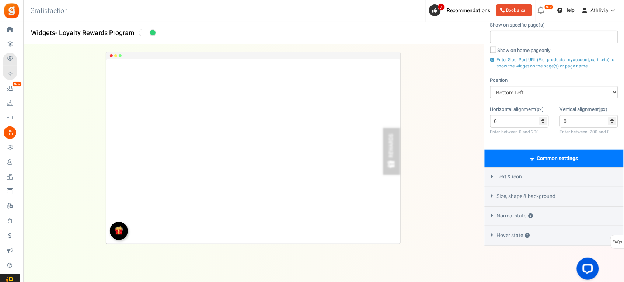
click at [522, 176] on span "Text & icon" at bounding box center [509, 176] width 25 height 7
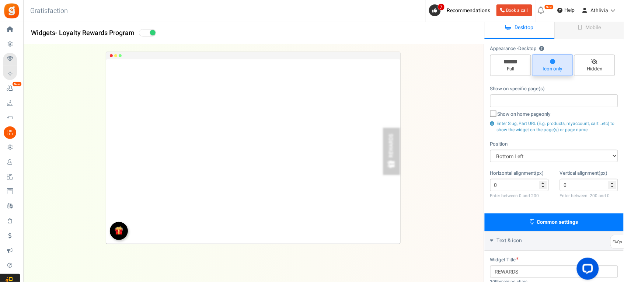
scroll to position [0, 0]
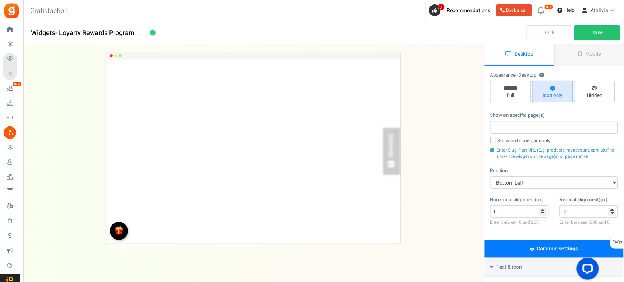
click at [544, 36] on link "Back" at bounding box center [549, 32] width 46 height 15
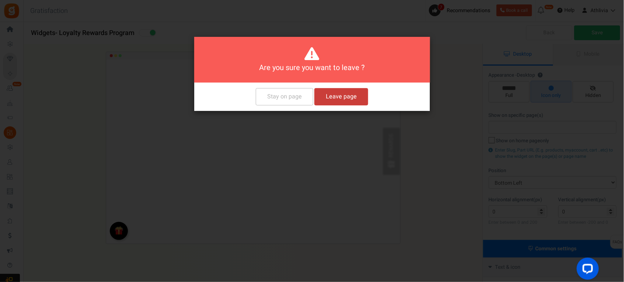
click at [329, 90] on button "Leave page" at bounding box center [341, 96] width 54 height 17
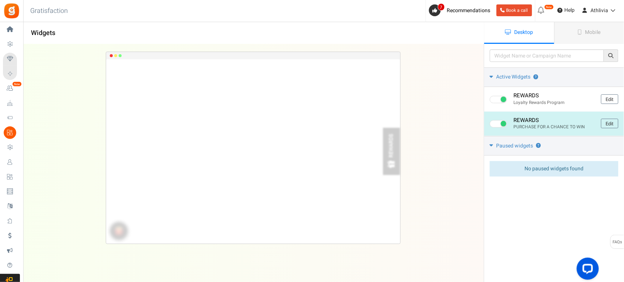
click at [543, 121] on h4 "REWARDS" at bounding box center [555, 120] width 82 height 6
click at [616, 123] on link "Edit" at bounding box center [609, 124] width 17 height 10
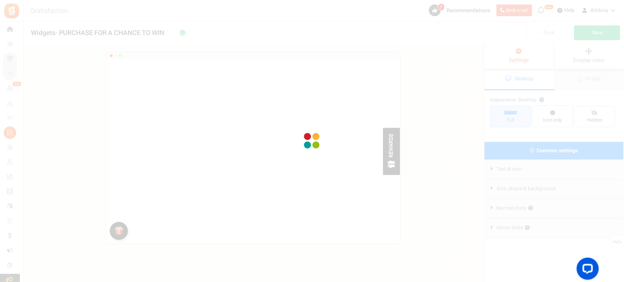
radio input "true"
select select "mid"
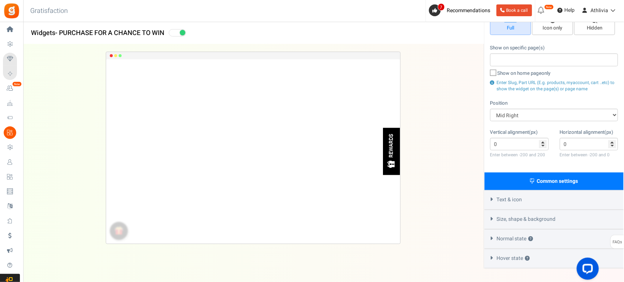
scroll to position [115, 0]
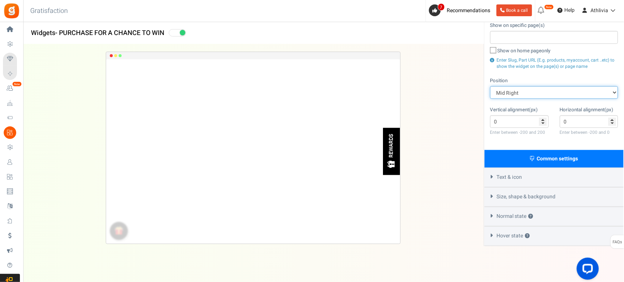
click at [520, 89] on select "Mid Right Mid Left Top Bar Top Left Top Right Top Center Bottom Bar Bottom Left…" at bounding box center [554, 92] width 128 height 13
click at [512, 174] on span "Text & icon" at bounding box center [509, 177] width 25 height 7
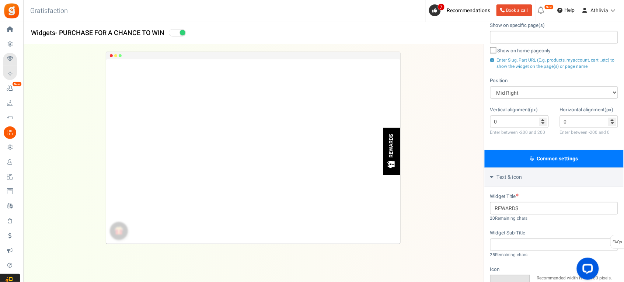
click at [522, 174] on span "Text & icon" at bounding box center [509, 177] width 25 height 7
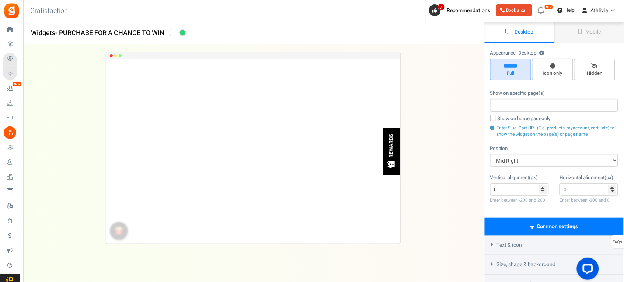
scroll to position [22, 0]
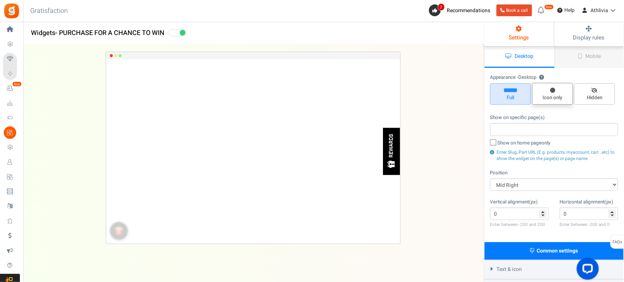
click at [541, 99] on span "Icon only" at bounding box center [553, 97] width 34 height 7
click at [553, 89] on input "Icon only" at bounding box center [555, 86] width 5 height 5
radio input "true"
type input "0"
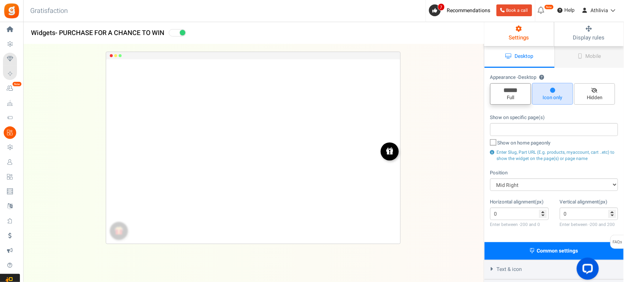
click at [522, 97] on span "Full" at bounding box center [511, 97] width 34 height 7
click at [516, 90] on input "Full" at bounding box center [513, 87] width 5 height 5
radio input "true"
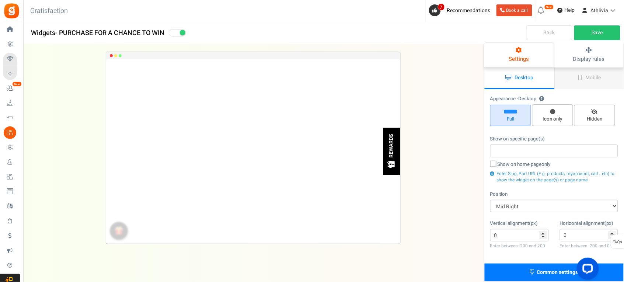
scroll to position [0, 0]
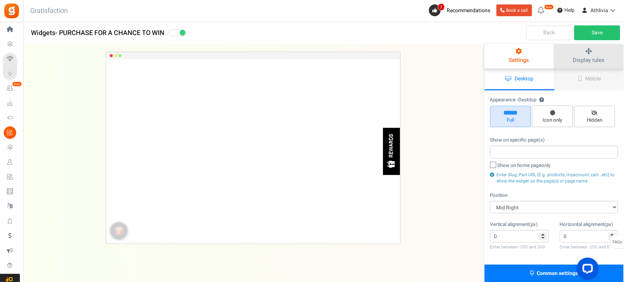
click at [584, 58] on span "Display rules" at bounding box center [588, 60] width 31 height 8
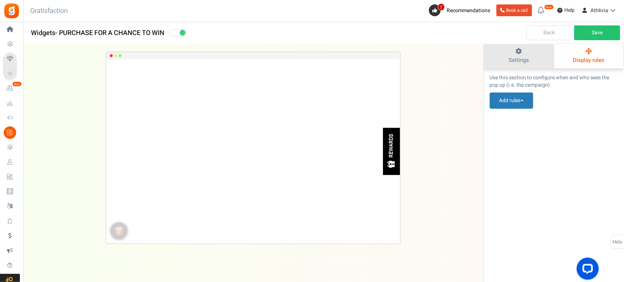
click at [539, 56] on link "Settings" at bounding box center [519, 56] width 70 height 25
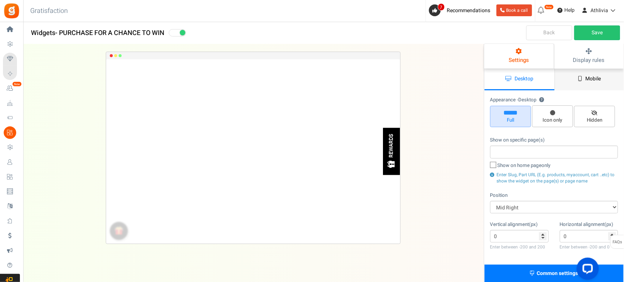
click at [592, 82] on span "Mobile" at bounding box center [593, 79] width 15 height 8
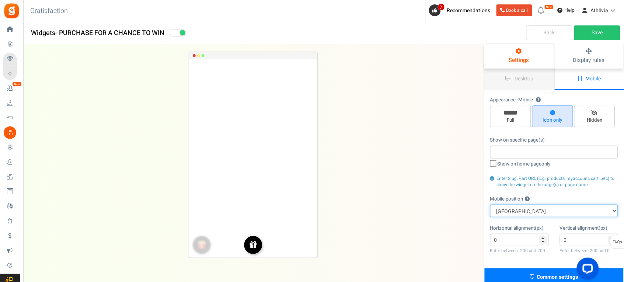
click at [546, 210] on select "Top Right Top Left Top Center Bottom Right Bottom Left Bottom Center" at bounding box center [554, 211] width 128 height 13
click at [491, 205] on select "Top Right Top Left Top Center Bottom Right Bottom Left Bottom Center" at bounding box center [554, 211] width 128 height 13
click at [522, 205] on select "Top Right Top Left Top Center Bottom Right Bottom Left Bottom Center" at bounding box center [554, 211] width 128 height 13
click at [491, 205] on select "Top Right Top Left Top Center Bottom Right Bottom Left Bottom Center" at bounding box center [554, 211] width 128 height 13
click at [524, 209] on select "Top Right Top Left Top Center Bottom Right Bottom Left Bottom Center" at bounding box center [554, 211] width 128 height 13
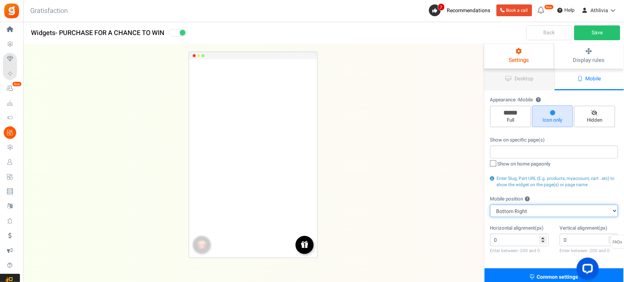
select select "left"
click at [491, 205] on select "Top Right Top Left Top Center Bottom Right Bottom Left Bottom Center" at bounding box center [554, 211] width 128 height 13
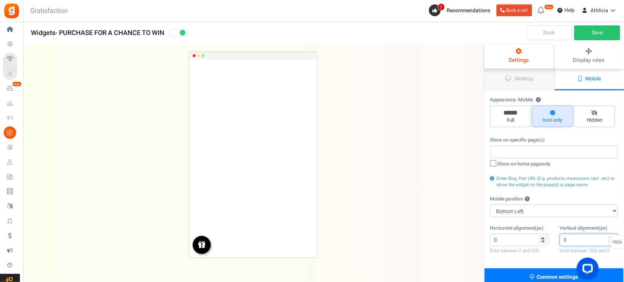
click at [579, 240] on input "0" at bounding box center [589, 240] width 59 height 13
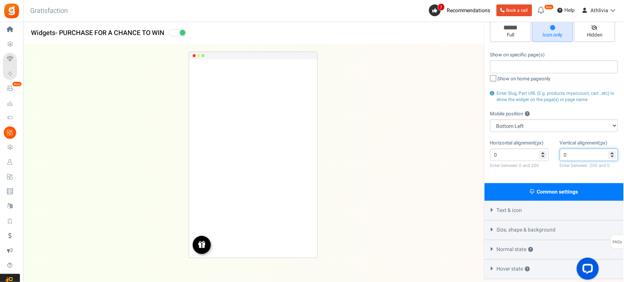
scroll to position [92, 0]
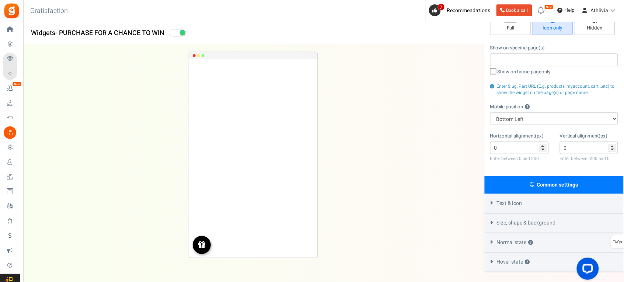
click at [561, 183] on span "Common settings" at bounding box center [557, 185] width 41 height 8
click at [572, 146] on input "0" at bounding box center [589, 148] width 59 height 13
click at [571, 146] on input "0" at bounding box center [589, 148] width 59 height 13
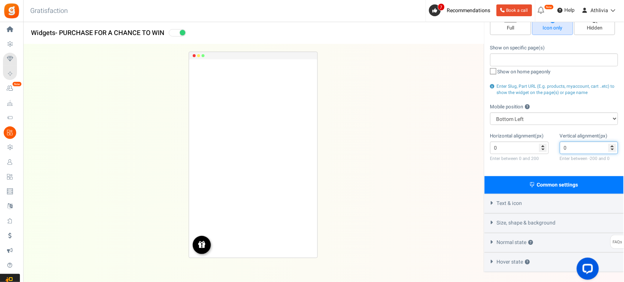
click at [571, 146] on input "0" at bounding box center [589, 148] width 59 height 13
drag, startPoint x: 571, startPoint y: 146, endPoint x: 562, endPoint y: 147, distance: 8.5
click at [562, 147] on input "0" at bounding box center [589, 148] width 59 height 13
click at [564, 147] on input "0" at bounding box center [589, 148] width 59 height 13
type input "0"
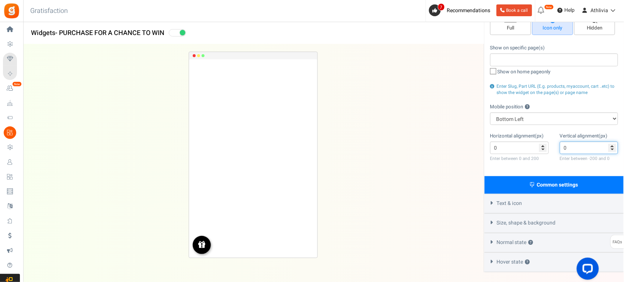
click at [573, 149] on input "0" at bounding box center [589, 148] width 59 height 13
click at [524, 146] on input "0" at bounding box center [519, 148] width 59 height 13
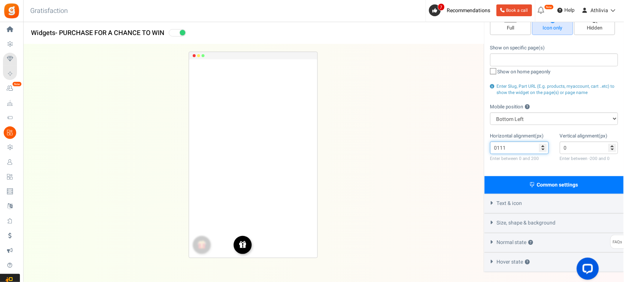
type input "0111"
click at [574, 150] on input "0" at bounding box center [589, 148] width 59 height 13
click at [563, 147] on input "0" at bounding box center [589, 148] width 59 height 13
click at [614, 146] on input "0" at bounding box center [589, 148] width 59 height 13
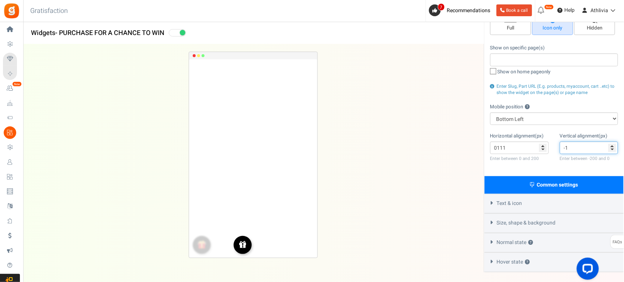
click at [613, 149] on input "-1" at bounding box center [589, 148] width 59 height 13
click at [613, 149] on input "-2" at bounding box center [589, 148] width 59 height 13
click at [613, 149] on input "-3" at bounding box center [589, 148] width 59 height 13
click at [613, 149] on input "-4" at bounding box center [589, 148] width 59 height 13
click at [613, 149] on input "-5" at bounding box center [589, 148] width 59 height 13
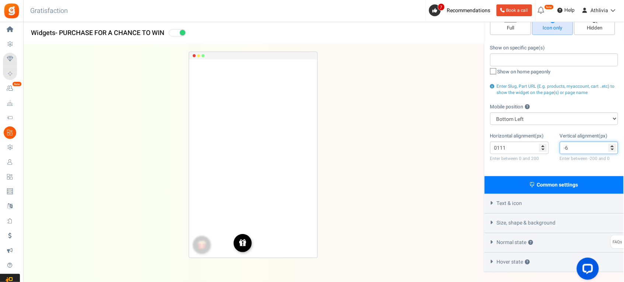
click at [613, 149] on input "-6" at bounding box center [589, 148] width 59 height 13
click at [613, 149] on input "-7" at bounding box center [589, 148] width 59 height 13
click at [613, 149] on input "-8" at bounding box center [589, 148] width 59 height 13
click at [613, 149] on input "-9" at bounding box center [589, 148] width 59 height 13
click at [613, 149] on input "-10" at bounding box center [589, 148] width 59 height 13
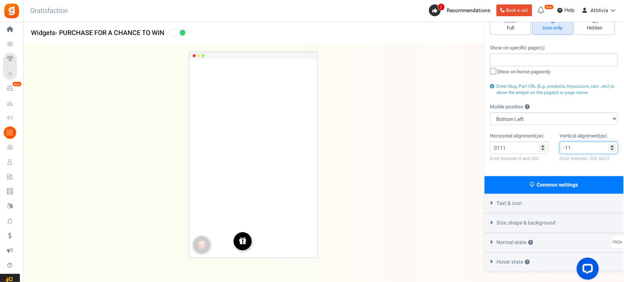
click at [613, 149] on input "-11" at bounding box center [589, 148] width 59 height 13
click at [613, 149] on input "-12" at bounding box center [589, 148] width 59 height 13
click at [613, 149] on input "-13" at bounding box center [589, 148] width 59 height 13
click at [613, 149] on input "-14" at bounding box center [589, 148] width 59 height 13
click at [613, 149] on input "-15" at bounding box center [589, 148] width 59 height 13
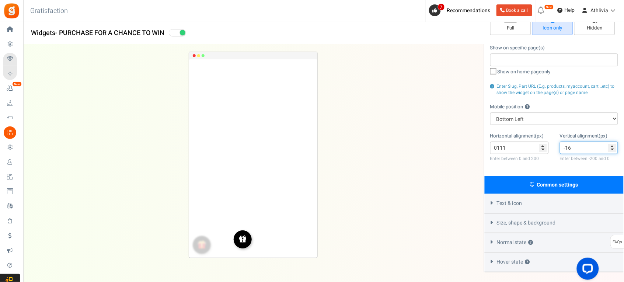
click at [613, 149] on input "-16" at bounding box center [589, 148] width 59 height 13
click at [613, 149] on input "-17" at bounding box center [589, 148] width 59 height 13
click at [613, 149] on input "-18" at bounding box center [589, 148] width 59 height 13
click at [613, 149] on input "-19" at bounding box center [589, 148] width 59 height 13
click at [613, 149] on input "-20" at bounding box center [589, 148] width 59 height 13
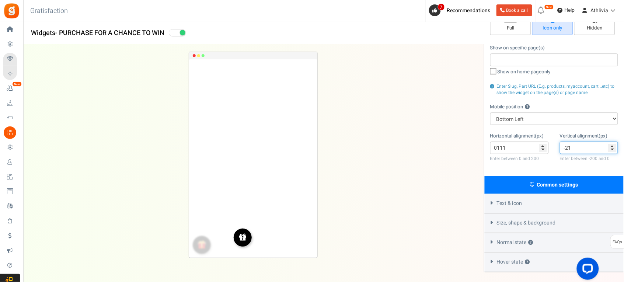
click at [613, 149] on input "-21" at bounding box center [589, 148] width 59 height 13
click at [613, 149] on input "-22" at bounding box center [589, 148] width 59 height 13
click at [613, 149] on input "-23" at bounding box center [589, 148] width 59 height 13
click at [613, 149] on input "-24" at bounding box center [589, 148] width 59 height 13
click at [613, 149] on input "-25" at bounding box center [589, 148] width 59 height 13
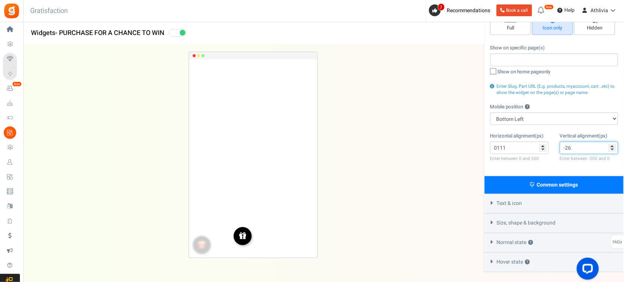
click at [613, 149] on input "-26" at bounding box center [589, 148] width 59 height 13
click at [613, 149] on input "-27" at bounding box center [589, 148] width 59 height 13
click at [613, 149] on input "-28" at bounding box center [589, 148] width 59 height 13
click at [613, 149] on input "-29" at bounding box center [589, 148] width 59 height 13
click at [613, 149] on input "-30" at bounding box center [589, 148] width 59 height 13
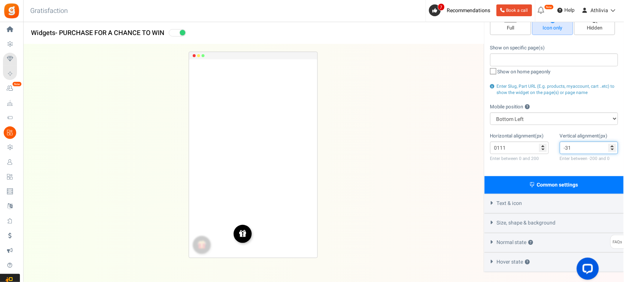
click at [613, 149] on input "-31" at bounding box center [589, 148] width 59 height 13
click at [613, 149] on input "-32" at bounding box center [589, 148] width 59 height 13
click at [613, 149] on input "-33" at bounding box center [589, 148] width 59 height 13
click at [613, 149] on input "-34" at bounding box center [589, 148] width 59 height 13
click at [613, 149] on input "-35" at bounding box center [589, 148] width 59 height 13
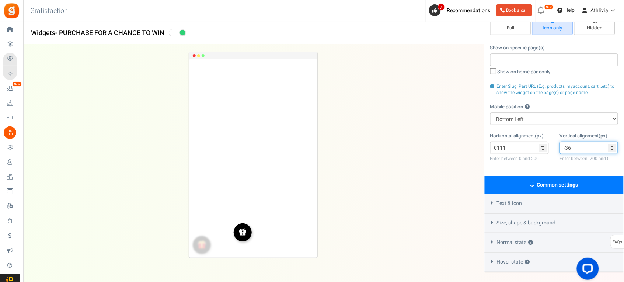
click at [613, 149] on input "-36" at bounding box center [589, 148] width 59 height 13
click at [613, 149] on input "-37" at bounding box center [589, 148] width 59 height 13
click at [613, 149] on input "-38" at bounding box center [589, 148] width 59 height 13
click at [613, 149] on input "-39" at bounding box center [589, 148] width 59 height 13
click at [613, 149] on input "-40" at bounding box center [589, 148] width 59 height 13
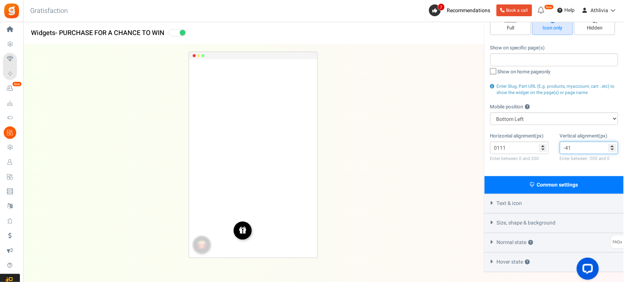
click at [613, 149] on input "-41" at bounding box center [589, 148] width 59 height 13
click at [613, 149] on input "-42" at bounding box center [589, 148] width 59 height 13
click at [613, 149] on input "-43" at bounding box center [589, 148] width 59 height 13
click at [613, 149] on input "-44" at bounding box center [589, 148] width 59 height 13
click at [613, 149] on input "-45" at bounding box center [589, 148] width 59 height 13
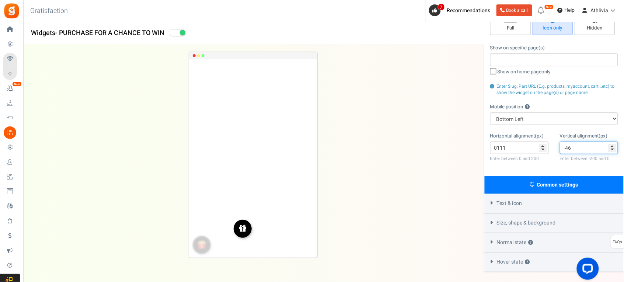
type input "-46"
click at [613, 149] on input "-46" at bounding box center [589, 148] width 59 height 13
drag, startPoint x: 517, startPoint y: 147, endPoint x: 473, endPoint y: 148, distance: 43.9
click at [473, 148] on div "Widgets - PURCHASE FOR A CHANCE TO WIN Desktop Mobile Back Save Please enter a …" at bounding box center [323, 112] width 601 height 321
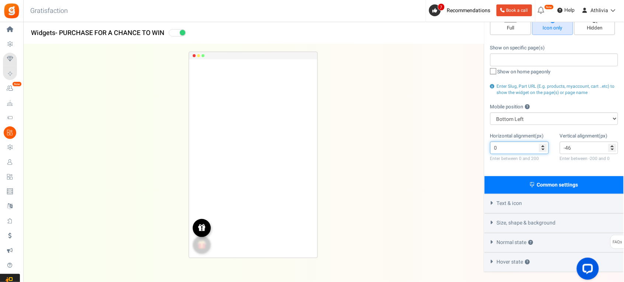
type input "0"
click at [612, 147] on input "-47" at bounding box center [589, 148] width 59 height 13
click at [612, 147] on input "-48" at bounding box center [589, 148] width 59 height 13
click at [612, 147] on input "-49" at bounding box center [589, 148] width 59 height 13
click at [612, 147] on input "-50" at bounding box center [589, 148] width 59 height 13
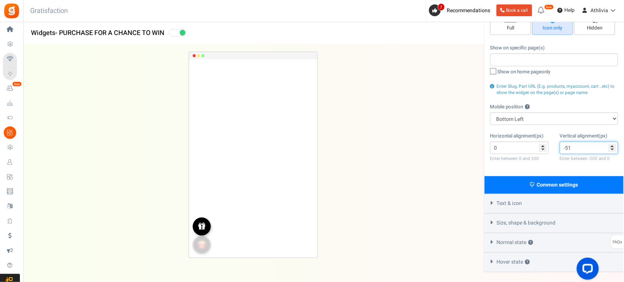
click at [612, 147] on input "-51" at bounding box center [589, 148] width 59 height 13
click at [612, 147] on input "-52" at bounding box center [589, 148] width 59 height 13
click at [612, 147] on input "-53" at bounding box center [589, 148] width 59 height 13
click at [612, 147] on input "-54" at bounding box center [589, 148] width 59 height 13
click at [612, 147] on input "-55" at bounding box center [589, 148] width 59 height 13
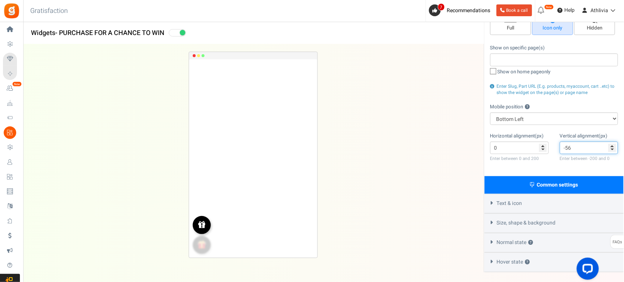
click at [612, 147] on input "-56" at bounding box center [589, 148] width 59 height 13
click at [612, 147] on input "-57" at bounding box center [589, 148] width 59 height 13
click at [612, 147] on input "-58" at bounding box center [589, 148] width 59 height 13
type input "-59"
click at [612, 147] on input "-59" at bounding box center [589, 148] width 59 height 13
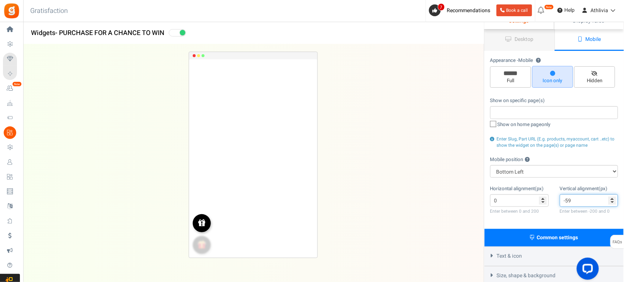
scroll to position [0, 0]
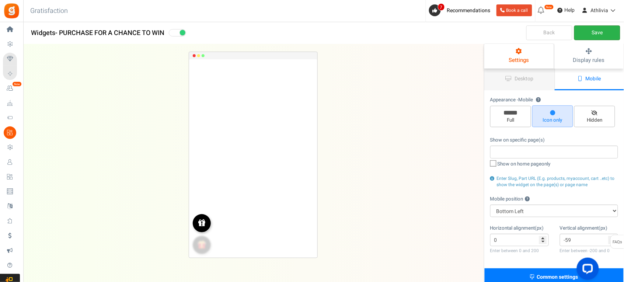
click at [596, 34] on link "Save" at bounding box center [597, 32] width 46 height 15
click at [526, 76] on span "Desktop" at bounding box center [524, 79] width 19 height 8
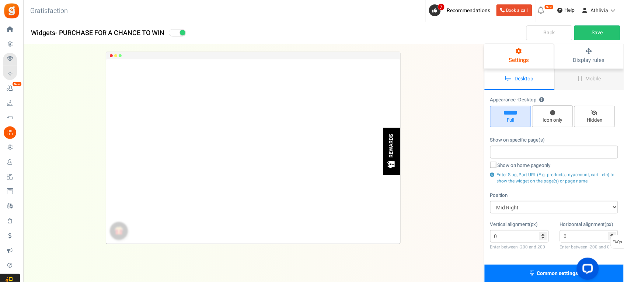
click at [522, 58] on span "Settings" at bounding box center [519, 60] width 20 height 8
click at [543, 30] on link "Back" at bounding box center [549, 32] width 46 height 15
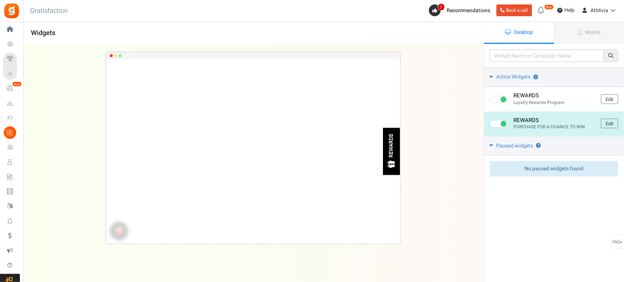
click at [502, 122] on span at bounding box center [504, 124] width 6 height 6
click at [495, 122] on input "checkbox" at bounding box center [492, 124] width 5 height 5
checkbox input "false"
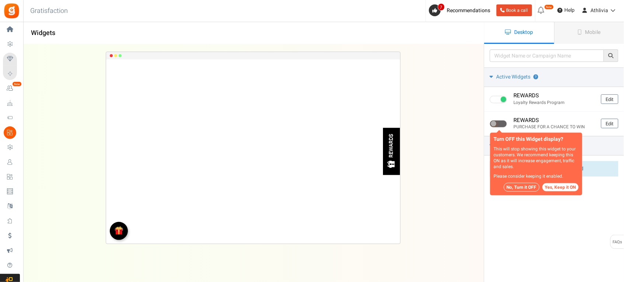
click at [528, 187] on button "No, Turn it OFF" at bounding box center [522, 187] width 36 height 9
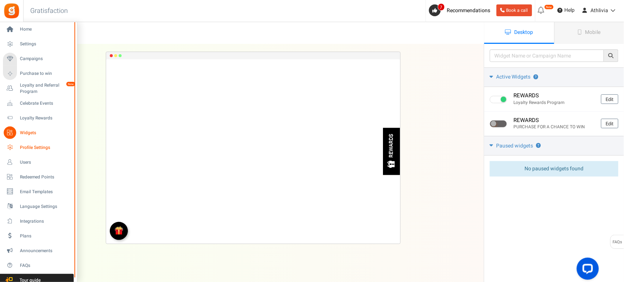
click at [34, 146] on span "Profile Settings" at bounding box center [46, 147] width 52 height 6
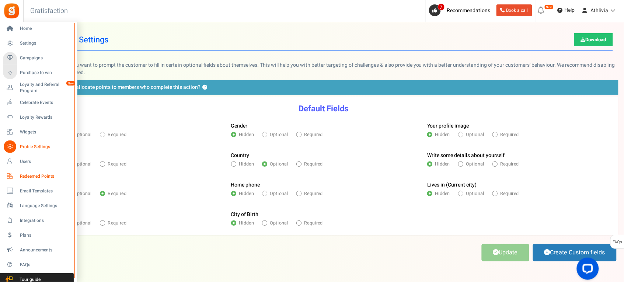
click at [37, 173] on span "Redeemed Points" at bounding box center [46, 176] width 52 height 6
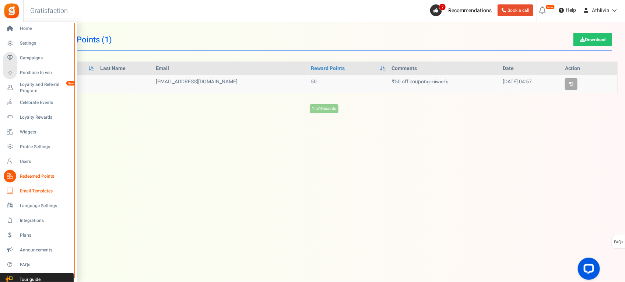
click at [14, 192] on icon at bounding box center [10, 191] width 13 height 13
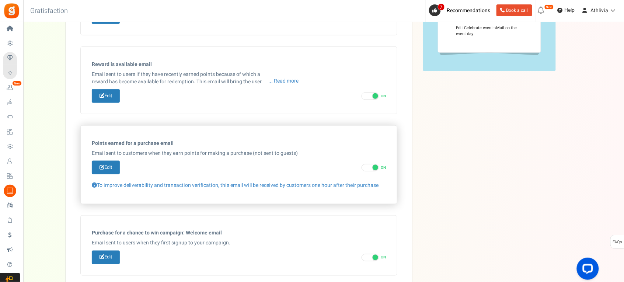
scroll to position [184, 0]
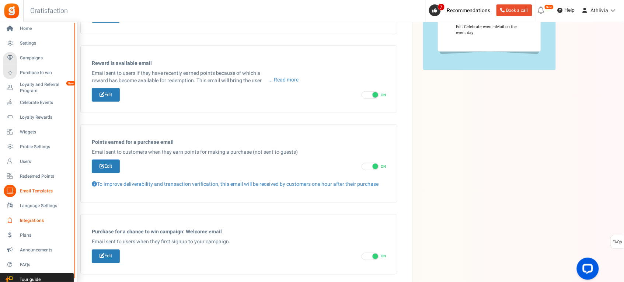
click at [38, 216] on link "Integrations" at bounding box center [38, 220] width 71 height 13
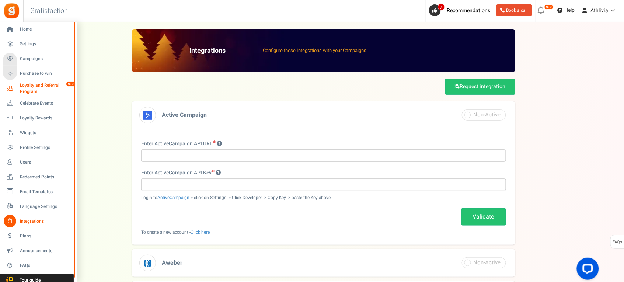
click at [35, 89] on span "Loyalty and Referral Program" at bounding box center [47, 88] width 54 height 13
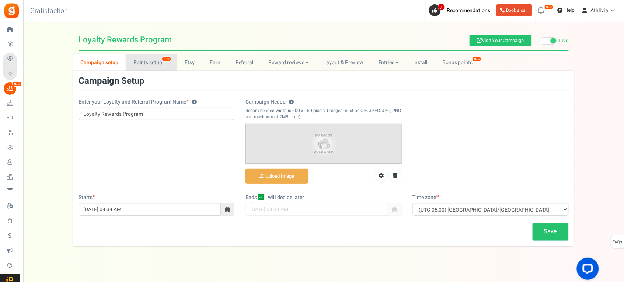
click at [142, 61] on link "Points setup New" at bounding box center [151, 62] width 51 height 17
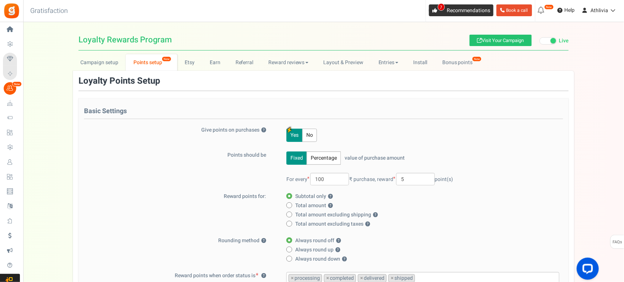
click at [434, 9] on icon at bounding box center [435, 10] width 5 height 5
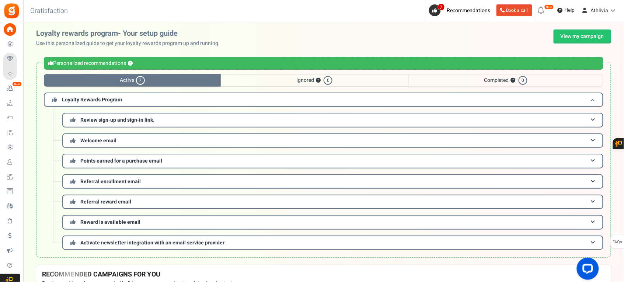
click at [139, 101] on h3 "Loyalty Rewards Program" at bounding box center [324, 100] width 560 height 14
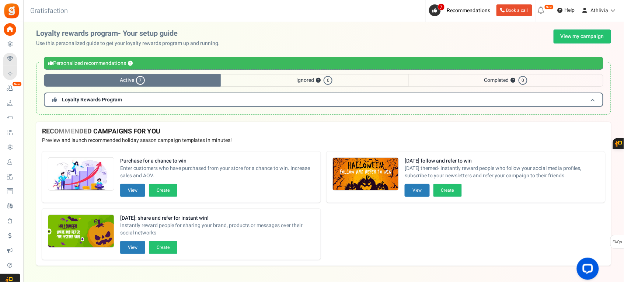
click at [139, 101] on h3 "Loyalty Rewards Program" at bounding box center [324, 100] width 560 height 14
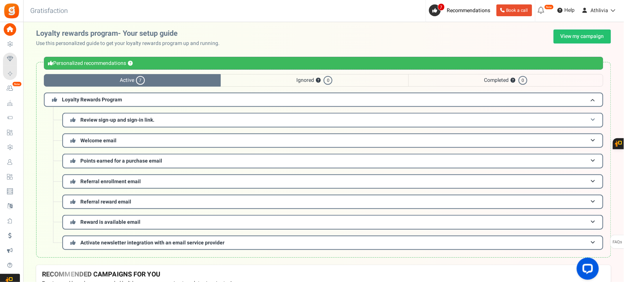
click at [137, 119] on span "Review sign-up and sign-in link." at bounding box center [117, 120] width 74 height 8
click at [139, 119] on span "Review sign-up and sign-in link." at bounding box center [117, 120] width 74 height 8
click at [589, 123] on h3 "Review sign-up and sign-in link." at bounding box center [332, 120] width 541 height 14
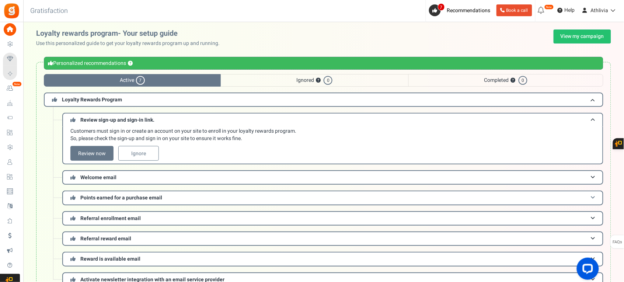
scroll to position [46, 0]
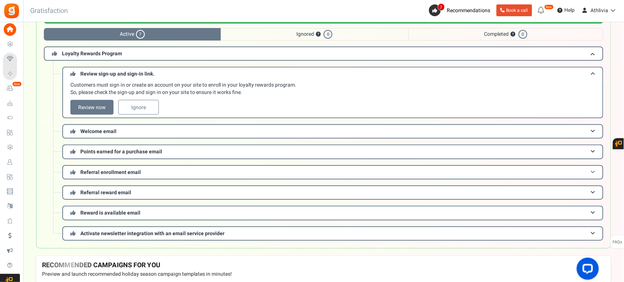
click at [594, 174] on span at bounding box center [593, 173] width 4 height 6
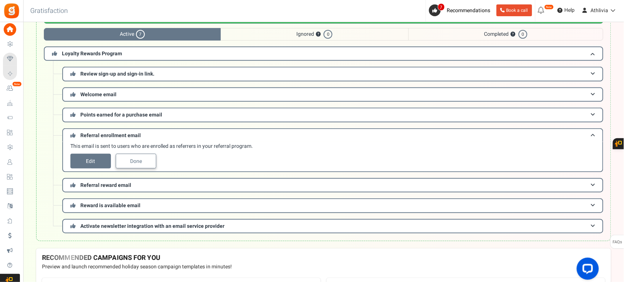
click at [138, 163] on link "Done" at bounding box center [136, 161] width 41 height 15
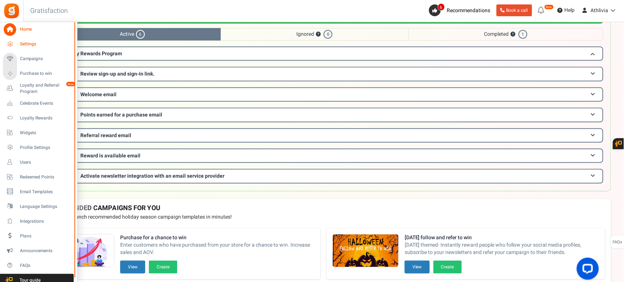
click at [35, 42] on span "Settings" at bounding box center [46, 44] width 52 height 6
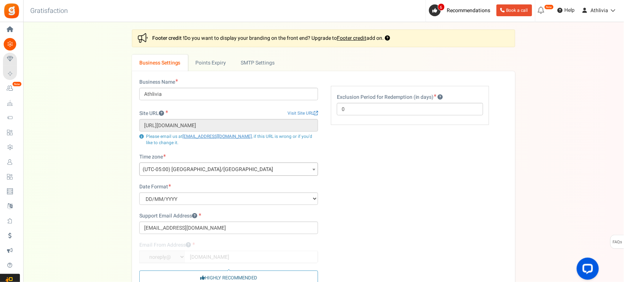
scroll to position [86, 0]
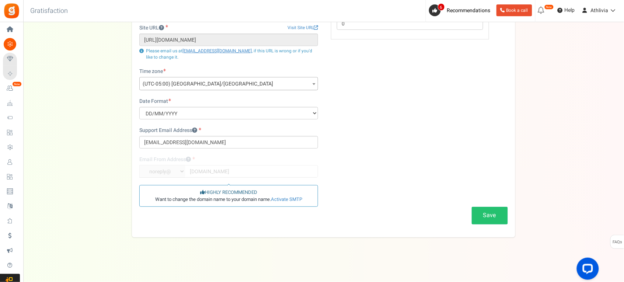
click at [213, 78] on span "(UTC-05:00) [GEOGRAPHIC_DATA]/[GEOGRAPHIC_DATA]" at bounding box center [229, 83] width 178 height 13
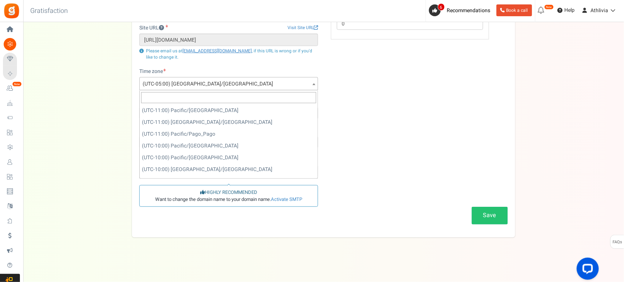
scroll to position [531, 0]
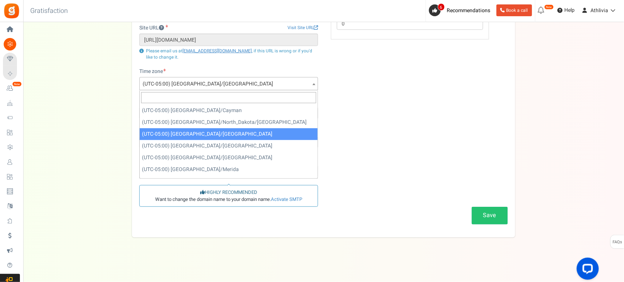
click at [192, 100] on input "search" at bounding box center [228, 97] width 175 height 11
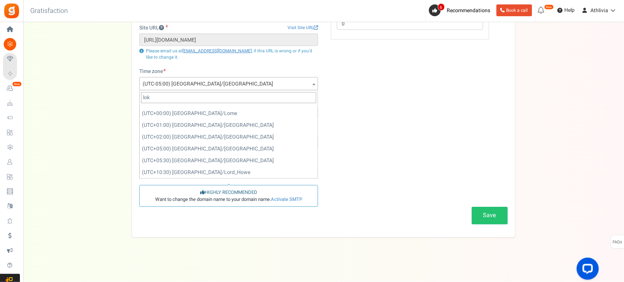
scroll to position [0, 0]
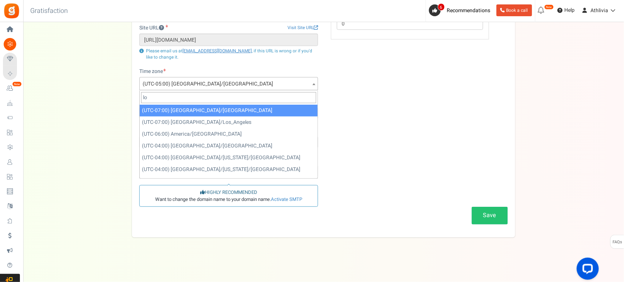
type input "l"
click at [207, 93] on input "ind" at bounding box center [228, 97] width 175 height 11
type input "l"
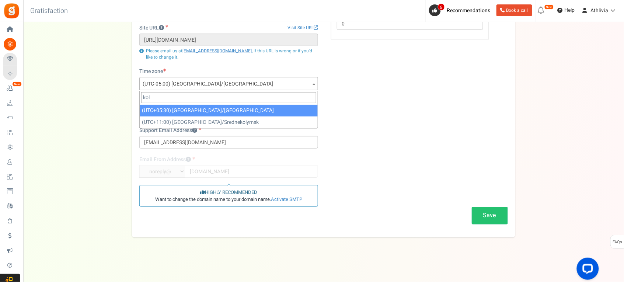
type input "kol"
select select "[GEOGRAPHIC_DATA]/[GEOGRAPHIC_DATA]"
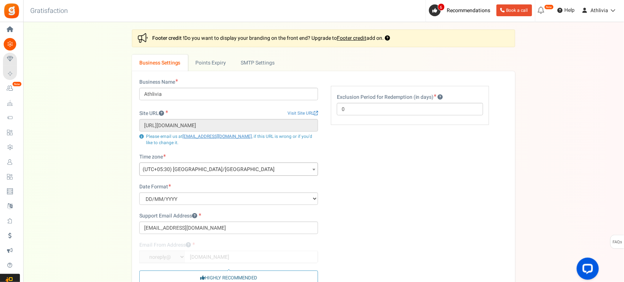
scroll to position [46, 0]
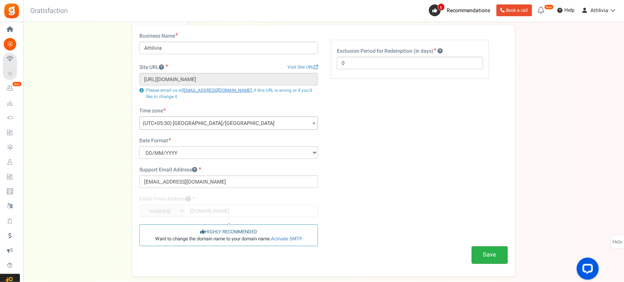
click at [500, 248] on button "Save" at bounding box center [490, 254] width 36 height 17
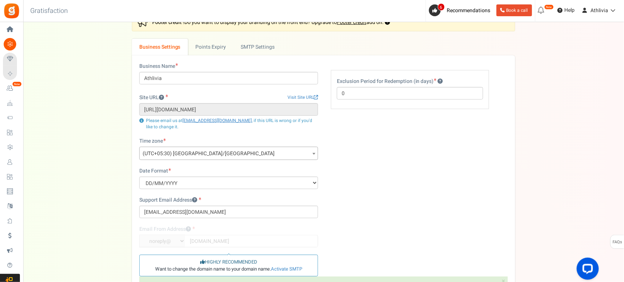
scroll to position [0, 0]
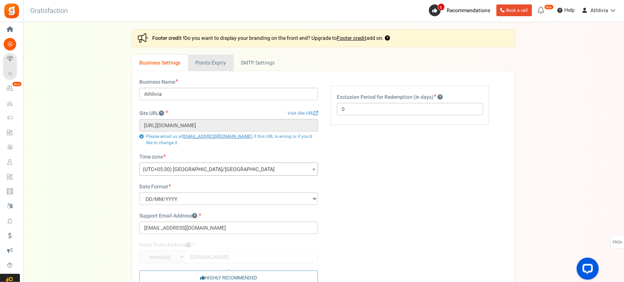
click at [228, 65] on link "Points Expiry" at bounding box center [210, 63] width 45 height 17
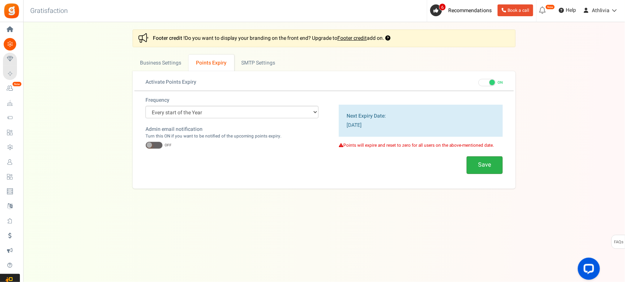
click at [491, 163] on button "Save" at bounding box center [485, 164] width 36 height 17
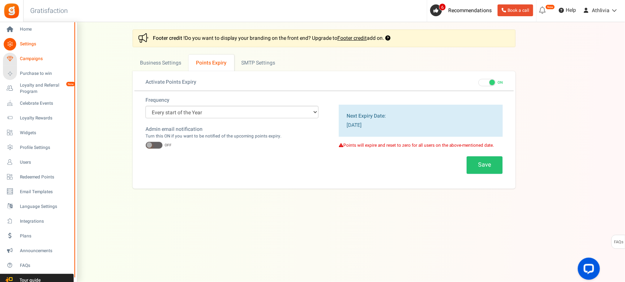
click at [31, 58] on span "Campaigns" at bounding box center [46, 59] width 52 height 6
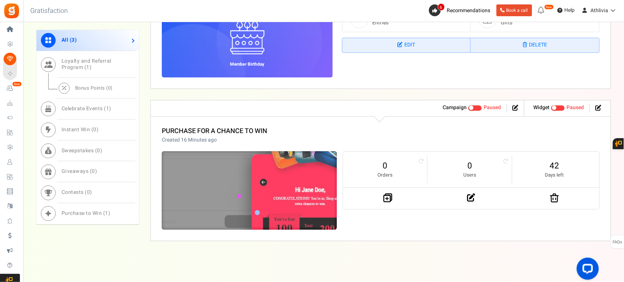
scroll to position [560, 0]
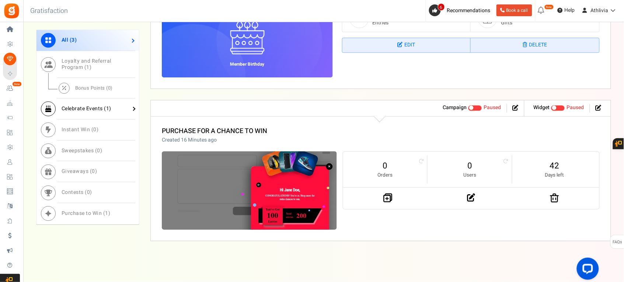
click at [79, 110] on span "Celebrate Events ( 1 )" at bounding box center [87, 109] width 50 height 8
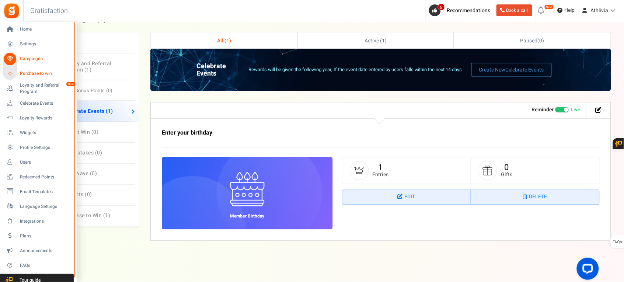
click at [21, 70] on span "Purchase to win" at bounding box center [46, 73] width 52 height 6
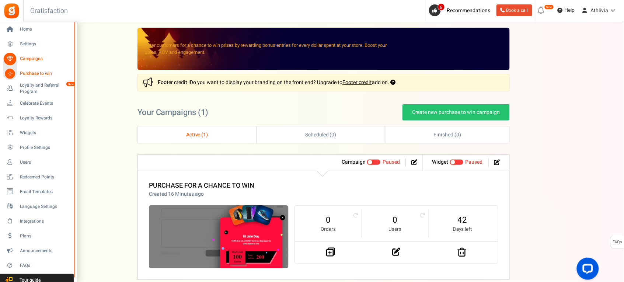
click at [8, 56] on icon at bounding box center [10, 59] width 13 height 13
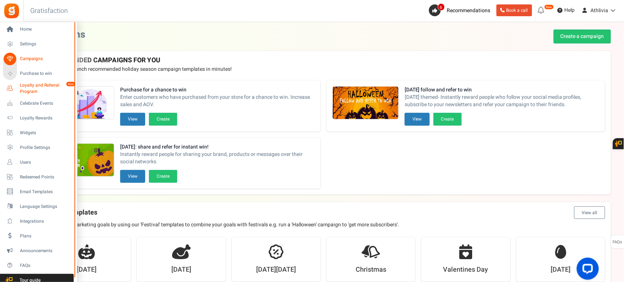
click at [12, 85] on icon at bounding box center [10, 88] width 13 height 13
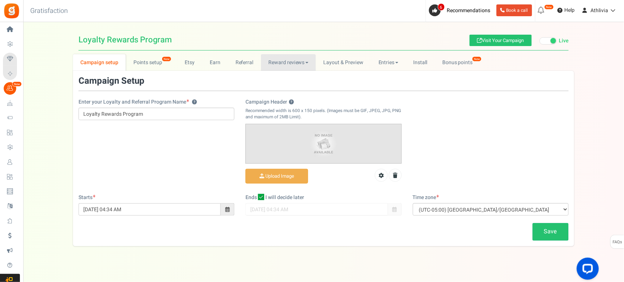
click at [299, 63] on link "Reward reviews" at bounding box center [288, 62] width 55 height 17
click at [290, 78] on link "WOO" at bounding box center [290, 78] width 59 height 11
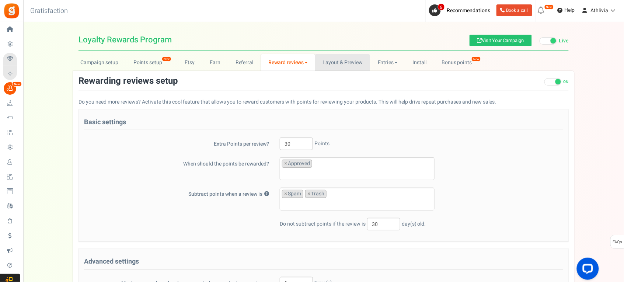
click at [340, 63] on link "Layout & Preview" at bounding box center [342, 62] width 55 height 17
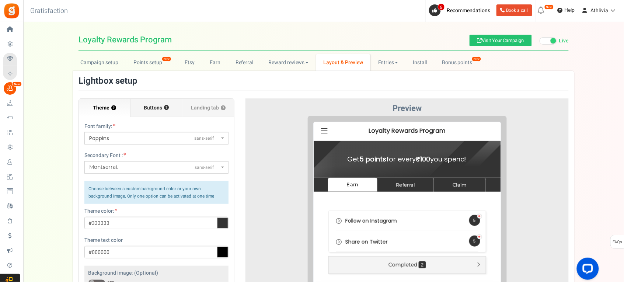
click at [155, 106] on span "Buttons" at bounding box center [153, 107] width 18 height 7
click at [0, 0] on input "Buttons ?" at bounding box center [0, 0] width 0 height 0
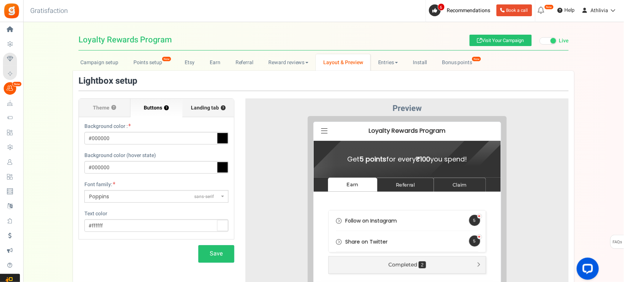
click at [198, 111] on span "Landing tab ?" at bounding box center [208, 107] width 35 height 7
click at [0, 0] on input "Landing tab ?" at bounding box center [0, 0] width 0 height 0
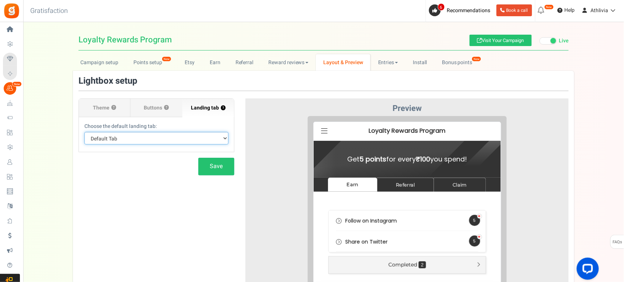
click at [190, 139] on select "Default Tab Earn Referral Claim" at bounding box center [156, 138] width 144 height 13
select select "earn"
click at [84, 132] on select "Default Tab Earn Referral Claim" at bounding box center [156, 138] width 144 height 13
click at [147, 140] on select "Default Tab Earn Referral Claim" at bounding box center [156, 138] width 144 height 13
select select
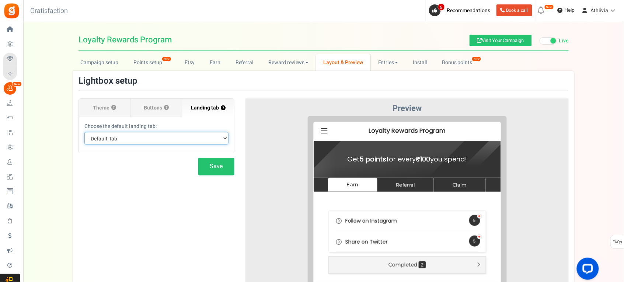
click at [84, 132] on select "Default Tab Earn Referral Claim" at bounding box center [156, 138] width 144 height 13
click at [202, 172] on button "Save" at bounding box center [216, 166] width 36 height 17
click at [204, 171] on div "Save" at bounding box center [157, 166] width 156 height 17
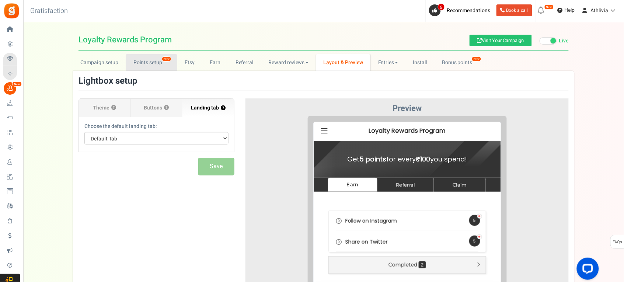
click at [150, 62] on link "Points setup New" at bounding box center [151, 62] width 51 height 17
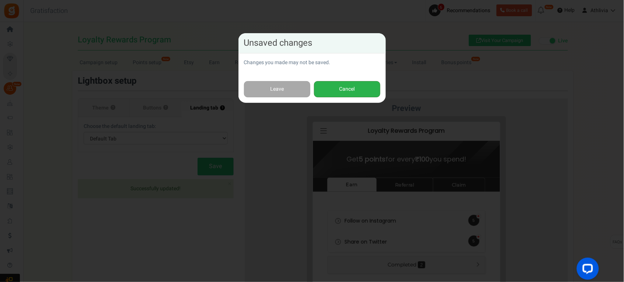
click at [336, 85] on button "Cancel" at bounding box center [347, 89] width 66 height 17
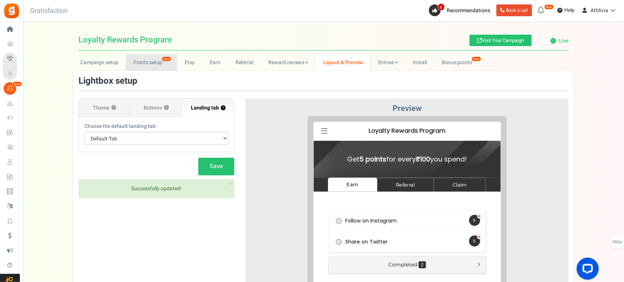
click at [157, 63] on link "Points setup New" at bounding box center [151, 62] width 51 height 17
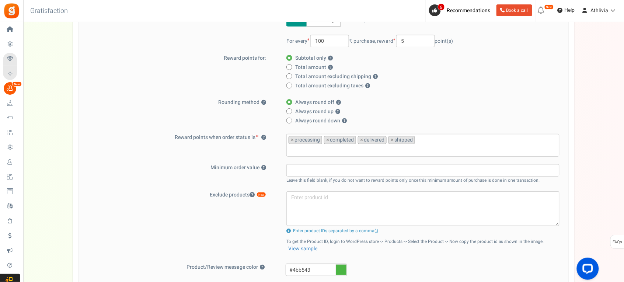
scroll to position [323, 0]
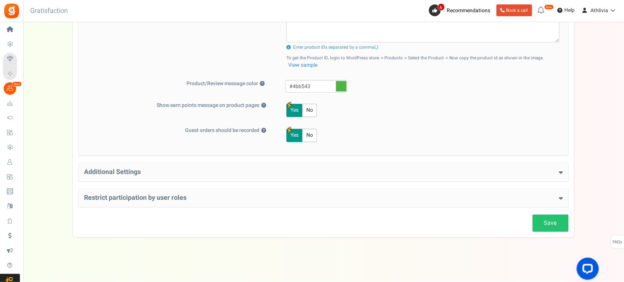
click at [126, 198] on h4 "Restrict participation by user roles" at bounding box center [323, 197] width 479 height 7
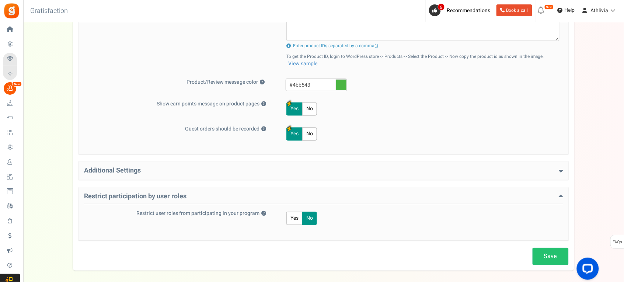
click at [139, 174] on h4 "Additional Settings" at bounding box center [323, 170] width 479 height 7
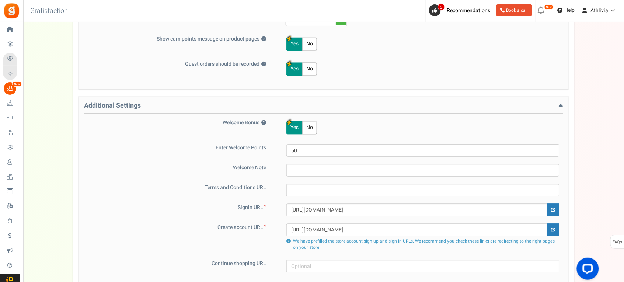
scroll to position [508, 0]
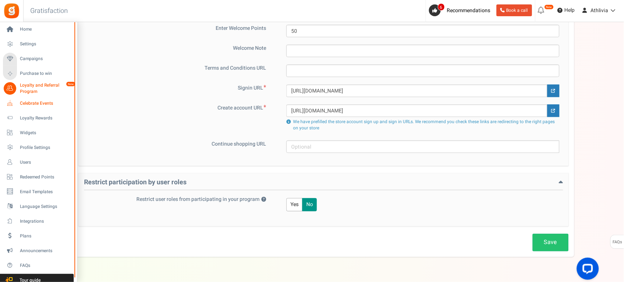
click at [15, 102] on icon at bounding box center [10, 103] width 13 height 13
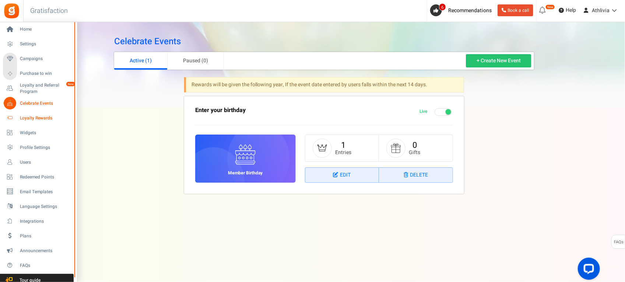
click at [17, 119] on link "Loyalty Rewards" at bounding box center [38, 118] width 71 height 13
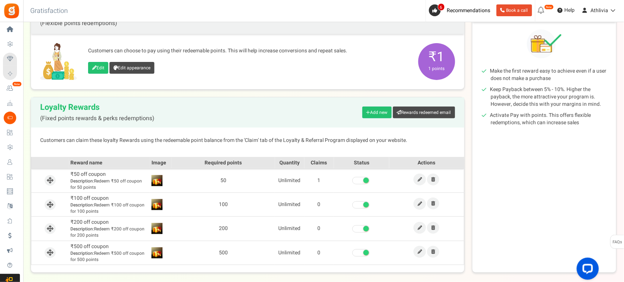
scroll to position [40, 0]
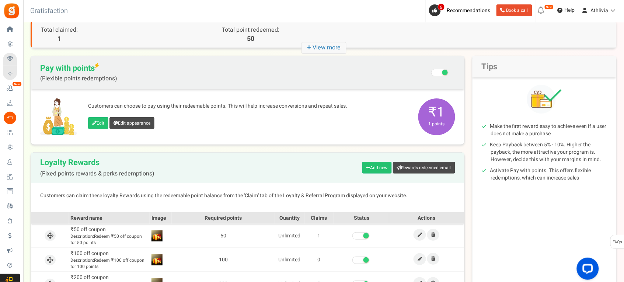
click at [312, 48] on icon "+ View more" at bounding box center [324, 48] width 45 height 12
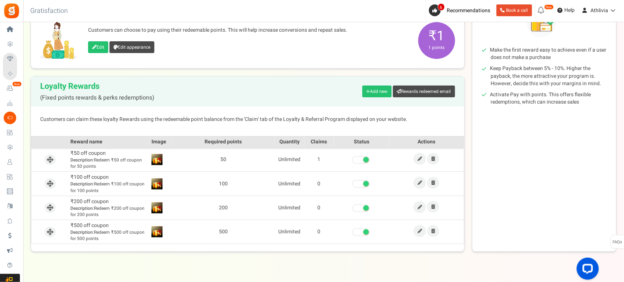
scroll to position [177, 0]
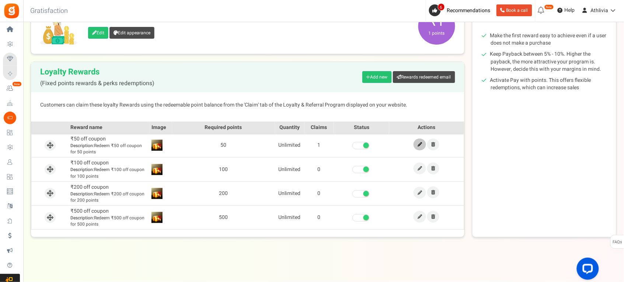
click at [420, 148] on link at bounding box center [420, 145] width 13 height 12
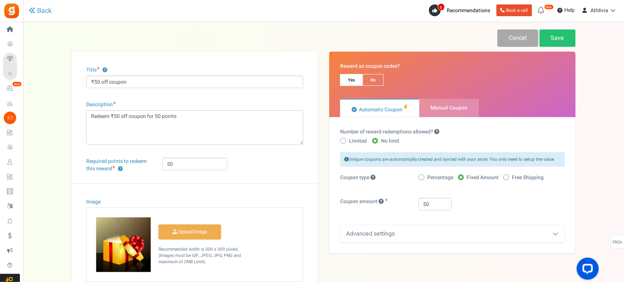
click at [433, 177] on span "Percentage" at bounding box center [441, 177] width 26 height 7
click at [424, 177] on input "Percentage" at bounding box center [421, 177] width 5 height 5
radio input "true"
click at [477, 179] on span "Fixed Amount" at bounding box center [483, 177] width 32 height 7
click at [463, 179] on input "Fixed Amount" at bounding box center [460, 177] width 5 height 5
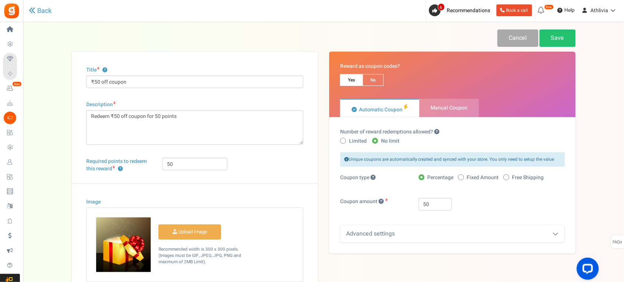
radio input "true"
click at [555, 37] on link "Save" at bounding box center [558, 37] width 36 height 17
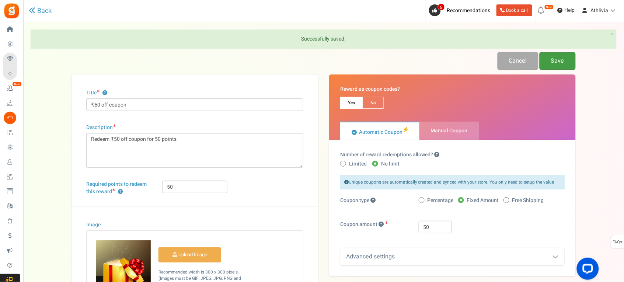
scroll to position [119, 0]
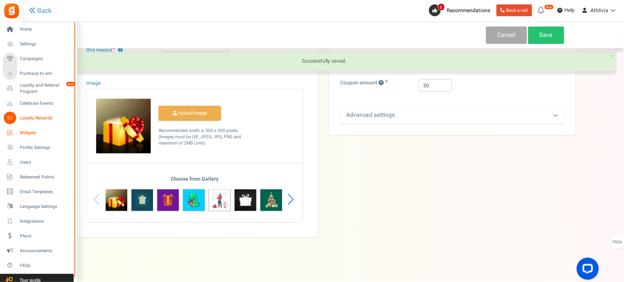
click at [30, 134] on span "Widgets" at bounding box center [46, 133] width 52 height 6
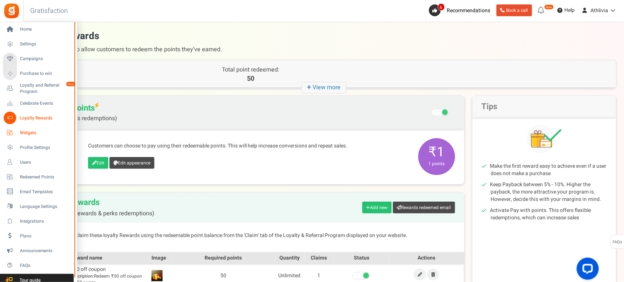
click at [16, 131] on link "Widgets" at bounding box center [38, 132] width 71 height 13
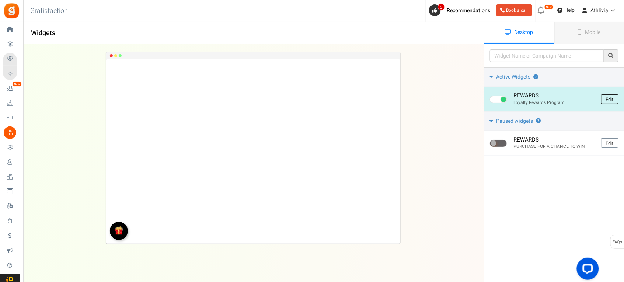
click at [614, 100] on link "Edit" at bounding box center [609, 99] width 17 height 10
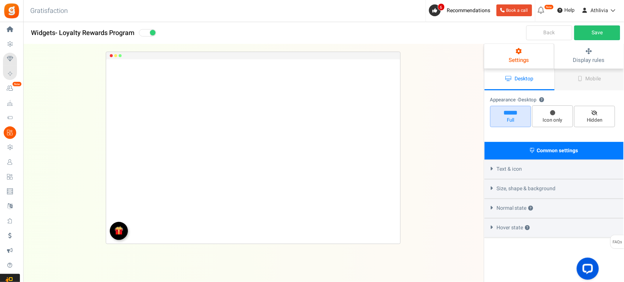
select select "left-bottom-bar"
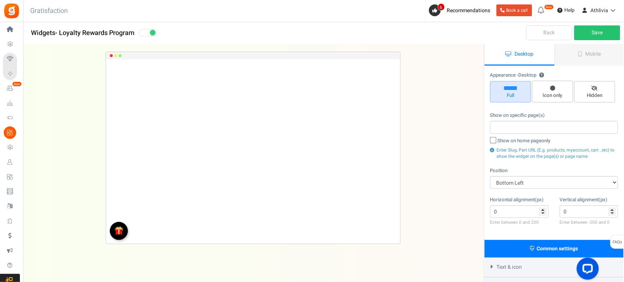
radio input "true"
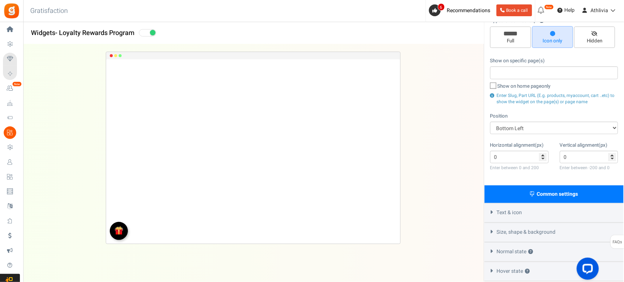
scroll to position [90, 0]
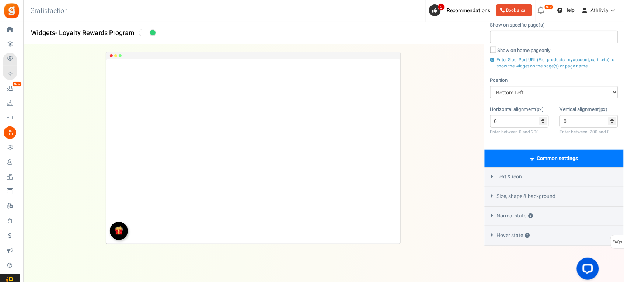
click at [518, 176] on span "Text & icon" at bounding box center [509, 176] width 25 height 7
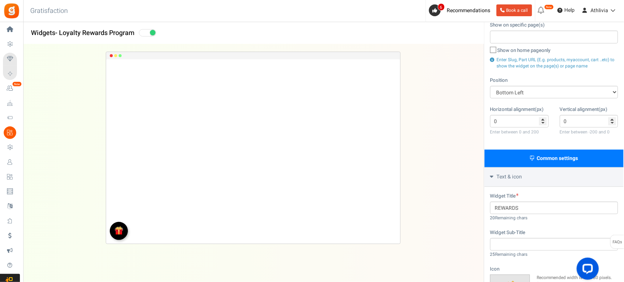
scroll to position [275, 0]
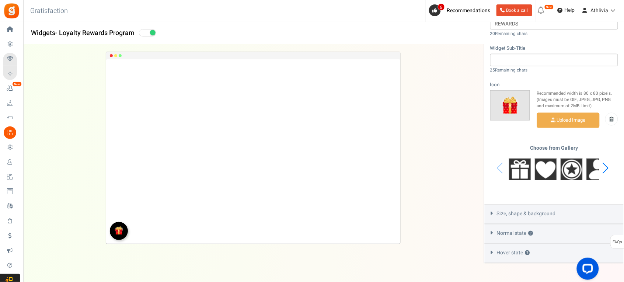
click at [516, 210] on span "Size, shape & background" at bounding box center [526, 213] width 59 height 7
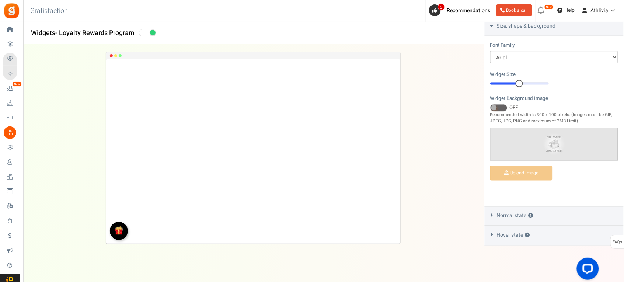
scroll to position [250, 0]
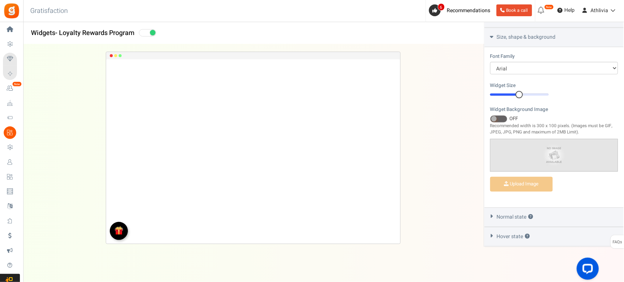
click at [520, 214] on span "Normal state ?" at bounding box center [515, 217] width 36 height 7
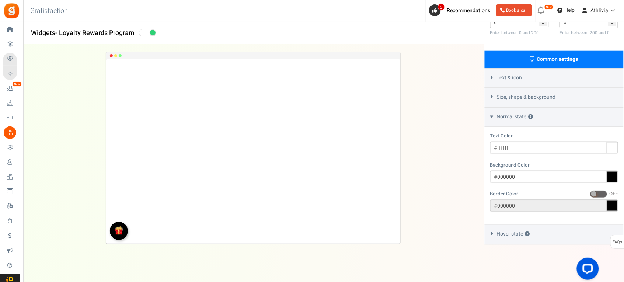
scroll to position [187, 0]
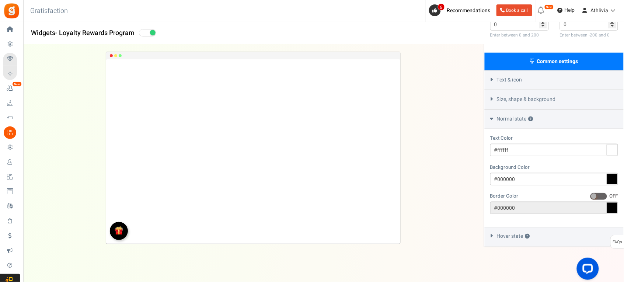
click at [516, 234] on span "Hover state ?" at bounding box center [513, 236] width 33 height 7
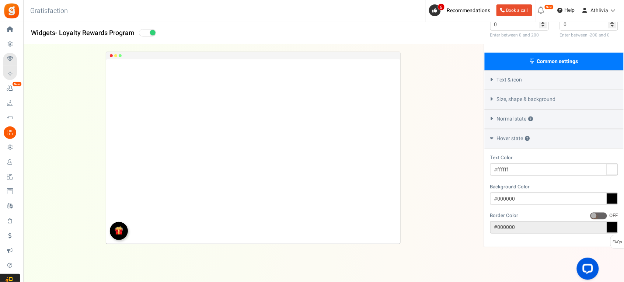
click at [508, 80] on span "Text & icon" at bounding box center [509, 79] width 25 height 7
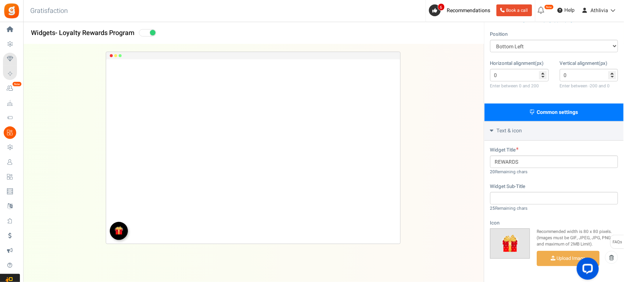
scroll to position [90, 0]
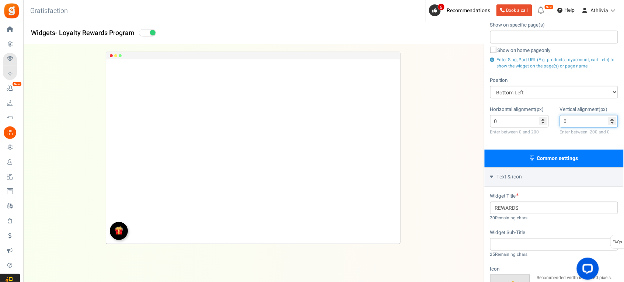
click at [579, 124] on input "0" at bounding box center [589, 121] width 59 height 13
click at [611, 123] on input "-1" at bounding box center [589, 121] width 59 height 13
click at [611, 123] on input "-2" at bounding box center [589, 121] width 59 height 13
click at [611, 123] on input "-3" at bounding box center [589, 121] width 59 height 13
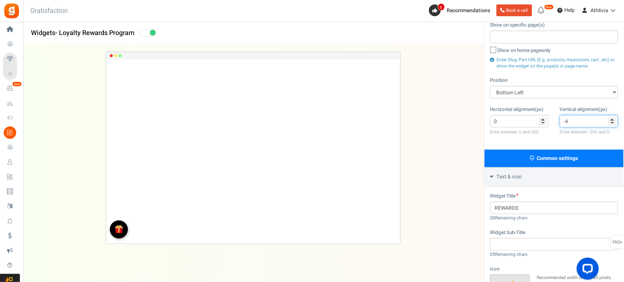
click at [611, 123] on input "-4" at bounding box center [589, 121] width 59 height 13
click at [611, 123] on input "-5" at bounding box center [589, 121] width 59 height 13
click at [611, 123] on input "-6" at bounding box center [589, 121] width 59 height 13
click at [611, 123] on input "-7" at bounding box center [589, 121] width 59 height 13
click at [611, 123] on input "-8" at bounding box center [589, 121] width 59 height 13
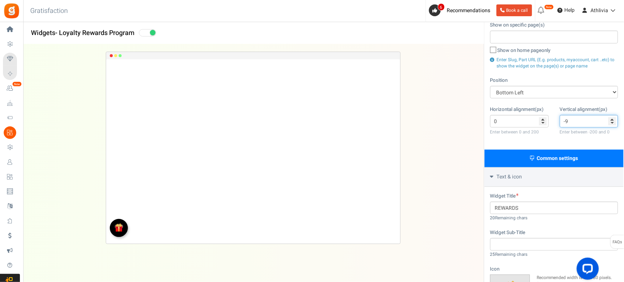
click at [611, 123] on input "-9" at bounding box center [589, 121] width 59 height 13
click at [611, 123] on input "-10" at bounding box center [589, 121] width 59 height 13
click at [611, 123] on input "-11" at bounding box center [589, 121] width 59 height 13
click at [611, 123] on input "-12" at bounding box center [589, 121] width 59 height 13
type input "-13"
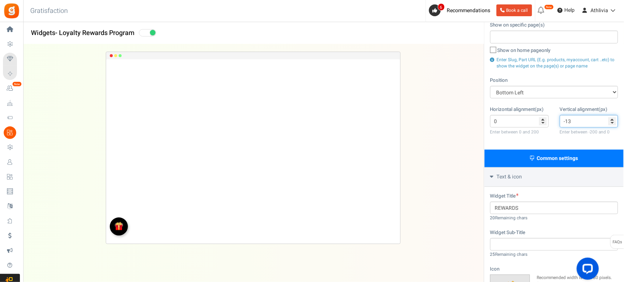
click at [611, 123] on input "-13" at bounding box center [589, 121] width 59 height 13
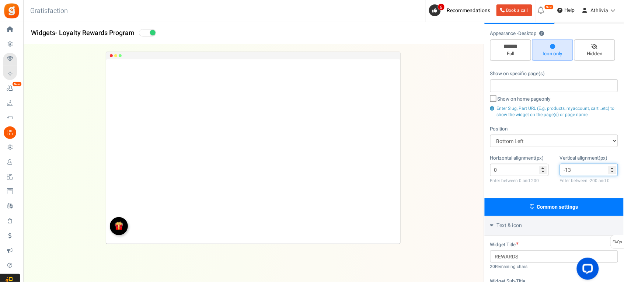
scroll to position [0, 0]
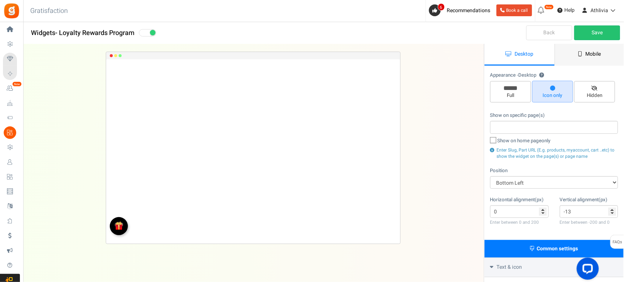
click at [572, 59] on link "Mobile" at bounding box center [590, 55] width 70 height 22
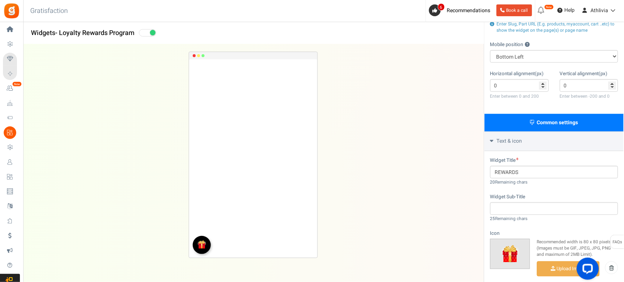
scroll to position [138, 0]
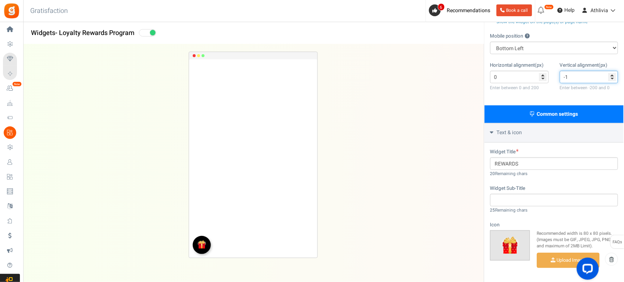
click at [613, 78] on input "-1" at bounding box center [589, 77] width 59 height 13
click at [613, 78] on input "-2" at bounding box center [589, 77] width 59 height 13
click at [613, 78] on input "-3" at bounding box center [589, 77] width 59 height 13
click at [613, 78] on input "-4" at bounding box center [589, 77] width 59 height 13
click at [613, 78] on input "-5" at bounding box center [589, 77] width 59 height 13
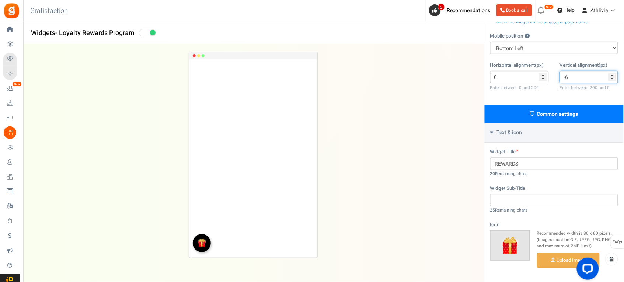
click at [613, 78] on input "-6" at bounding box center [589, 77] width 59 height 13
click at [613, 78] on input "-7" at bounding box center [589, 77] width 59 height 13
click at [613, 78] on input "-8" at bounding box center [589, 77] width 59 height 13
click at [613, 78] on input "-9" at bounding box center [589, 77] width 59 height 13
click at [613, 78] on input "-10" at bounding box center [589, 77] width 59 height 13
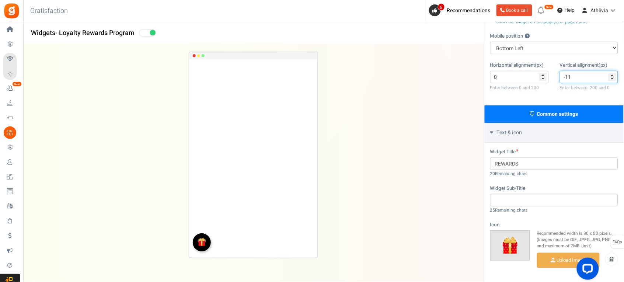
click at [613, 78] on input "-11" at bounding box center [589, 77] width 59 height 13
click at [613, 78] on input "-12" at bounding box center [589, 77] width 59 height 13
click at [613, 78] on input "-13" at bounding box center [589, 77] width 59 height 13
click at [613, 78] on input "-14" at bounding box center [589, 77] width 59 height 13
click at [613, 78] on input "-15" at bounding box center [589, 77] width 59 height 13
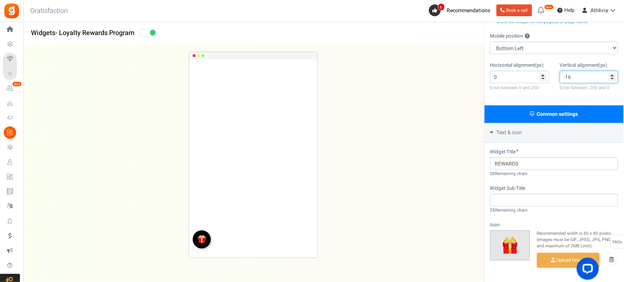
click at [613, 78] on input "-16" at bounding box center [589, 77] width 59 height 13
click at [613, 78] on input "-17" at bounding box center [589, 77] width 59 height 13
click at [613, 78] on input "-18" at bounding box center [589, 77] width 59 height 13
click at [613, 78] on input "-19" at bounding box center [589, 77] width 59 height 13
click at [613, 78] on input "-20" at bounding box center [589, 77] width 59 height 13
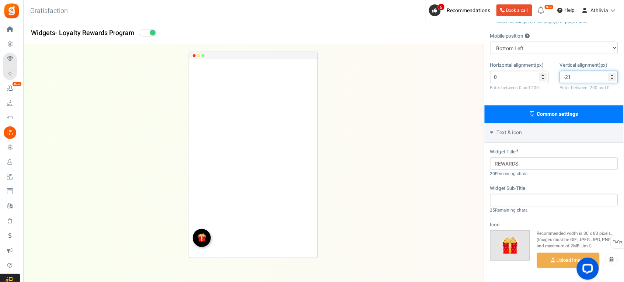
click at [613, 78] on input "-21" at bounding box center [589, 77] width 59 height 13
click at [613, 78] on input "-22" at bounding box center [589, 77] width 59 height 13
click at [613, 78] on input "-23" at bounding box center [589, 77] width 59 height 13
click at [613, 78] on input "-24" at bounding box center [589, 77] width 59 height 13
click at [613, 78] on input "-25" at bounding box center [589, 77] width 59 height 13
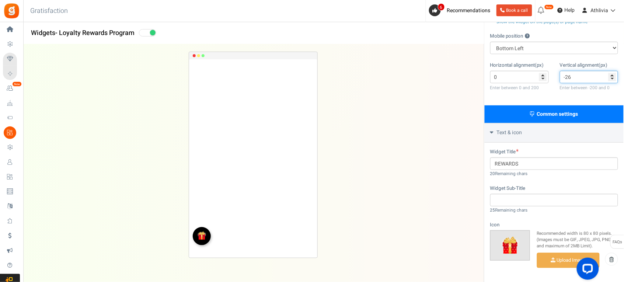
click at [613, 78] on input "-26" at bounding box center [589, 77] width 59 height 13
click at [613, 78] on input "-27" at bounding box center [589, 77] width 59 height 13
click at [613, 78] on input "-28" at bounding box center [589, 77] width 59 height 13
click at [613, 78] on input "-29" at bounding box center [589, 77] width 59 height 13
click at [613, 78] on input "-30" at bounding box center [589, 77] width 59 height 13
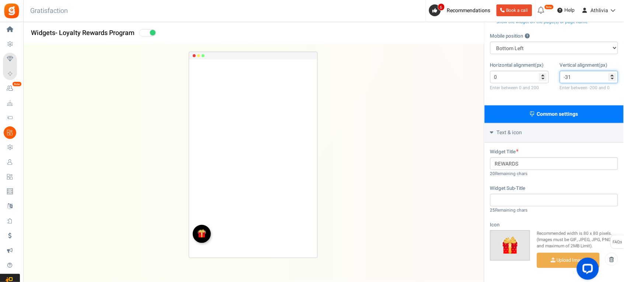
click at [613, 78] on input "-31" at bounding box center [589, 77] width 59 height 13
click at [613, 78] on input "-32" at bounding box center [589, 77] width 59 height 13
click at [613, 78] on input "-33" at bounding box center [589, 77] width 59 height 13
click at [613, 78] on input "-34" at bounding box center [589, 77] width 59 height 13
click at [613, 78] on input "-35" at bounding box center [589, 77] width 59 height 13
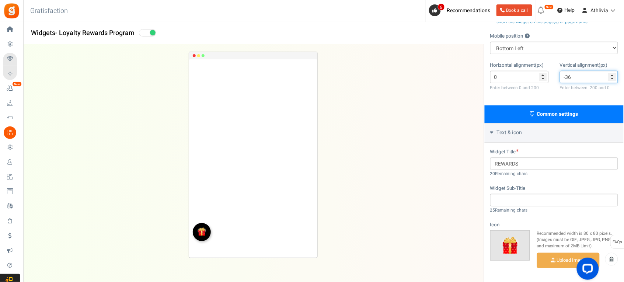
click at [613, 78] on input "-36" at bounding box center [589, 77] width 59 height 13
click at [613, 78] on input "-37" at bounding box center [589, 77] width 59 height 13
click at [613, 78] on input "-38" at bounding box center [589, 77] width 59 height 13
click at [613, 78] on input "-39" at bounding box center [589, 77] width 59 height 13
click at [613, 78] on input "-40" at bounding box center [589, 77] width 59 height 13
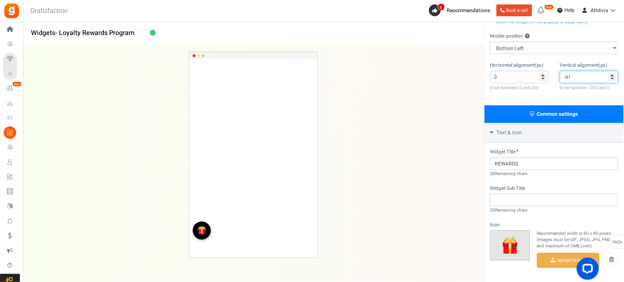
click at [613, 78] on input "-41" at bounding box center [589, 77] width 59 height 13
click at [613, 78] on input "-42" at bounding box center [589, 77] width 59 height 13
type input "-43"
click at [613, 78] on input "-43" at bounding box center [589, 77] width 59 height 13
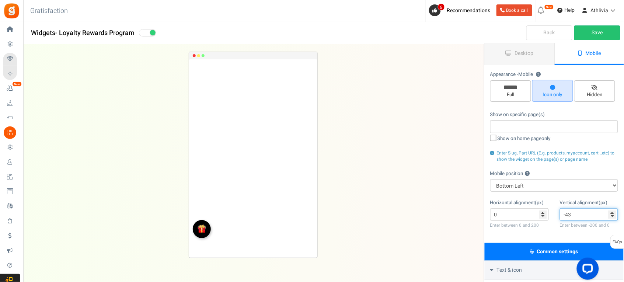
scroll to position [0, 0]
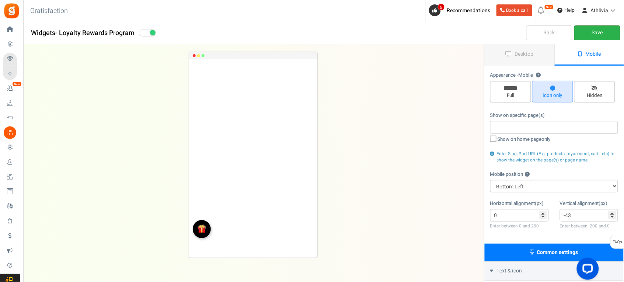
click at [594, 32] on link "Save" at bounding box center [597, 32] width 46 height 15
